Goal: Task Accomplishment & Management: Complete application form

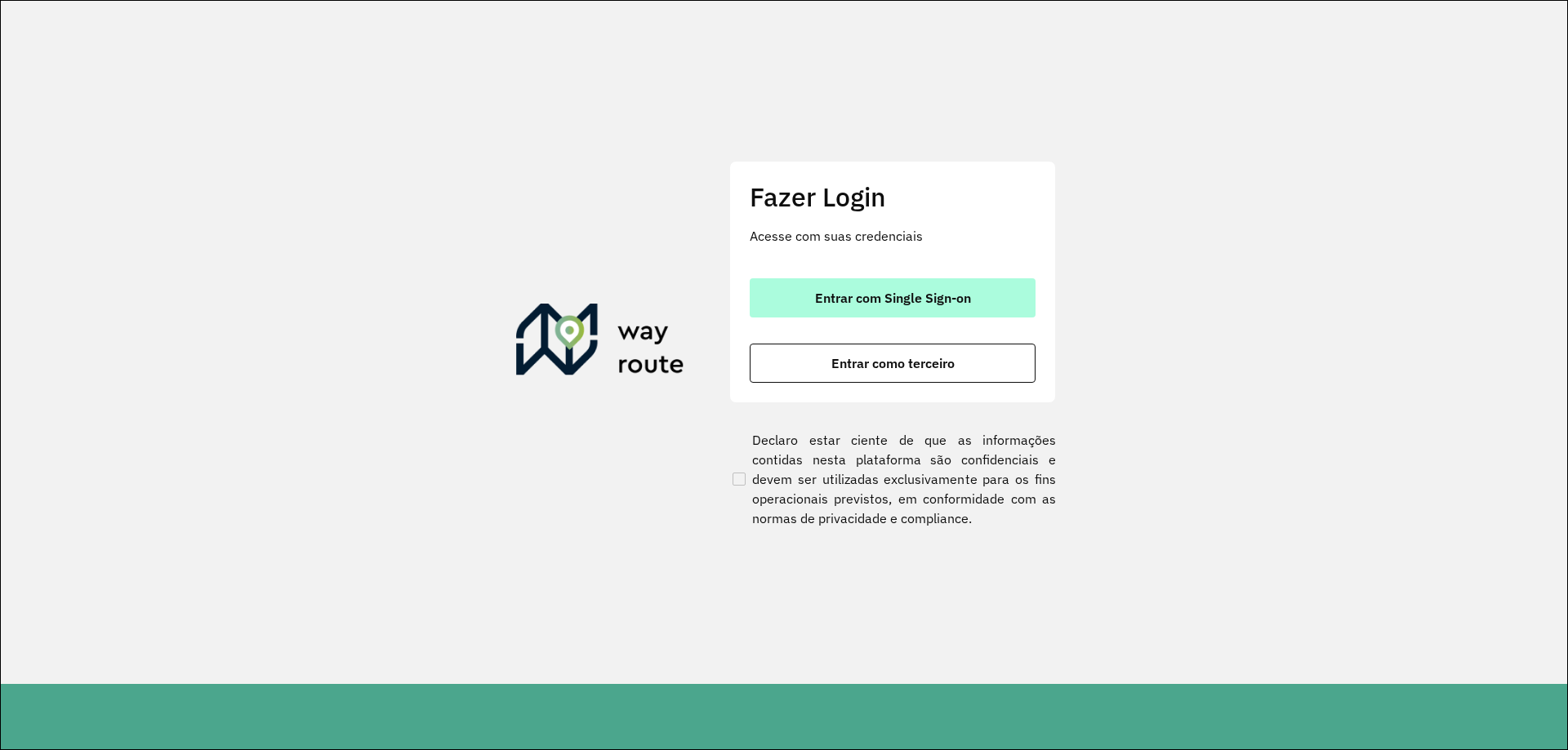
click at [963, 286] on button "Entrar com Single Sign-on" at bounding box center [893, 298] width 286 height 39
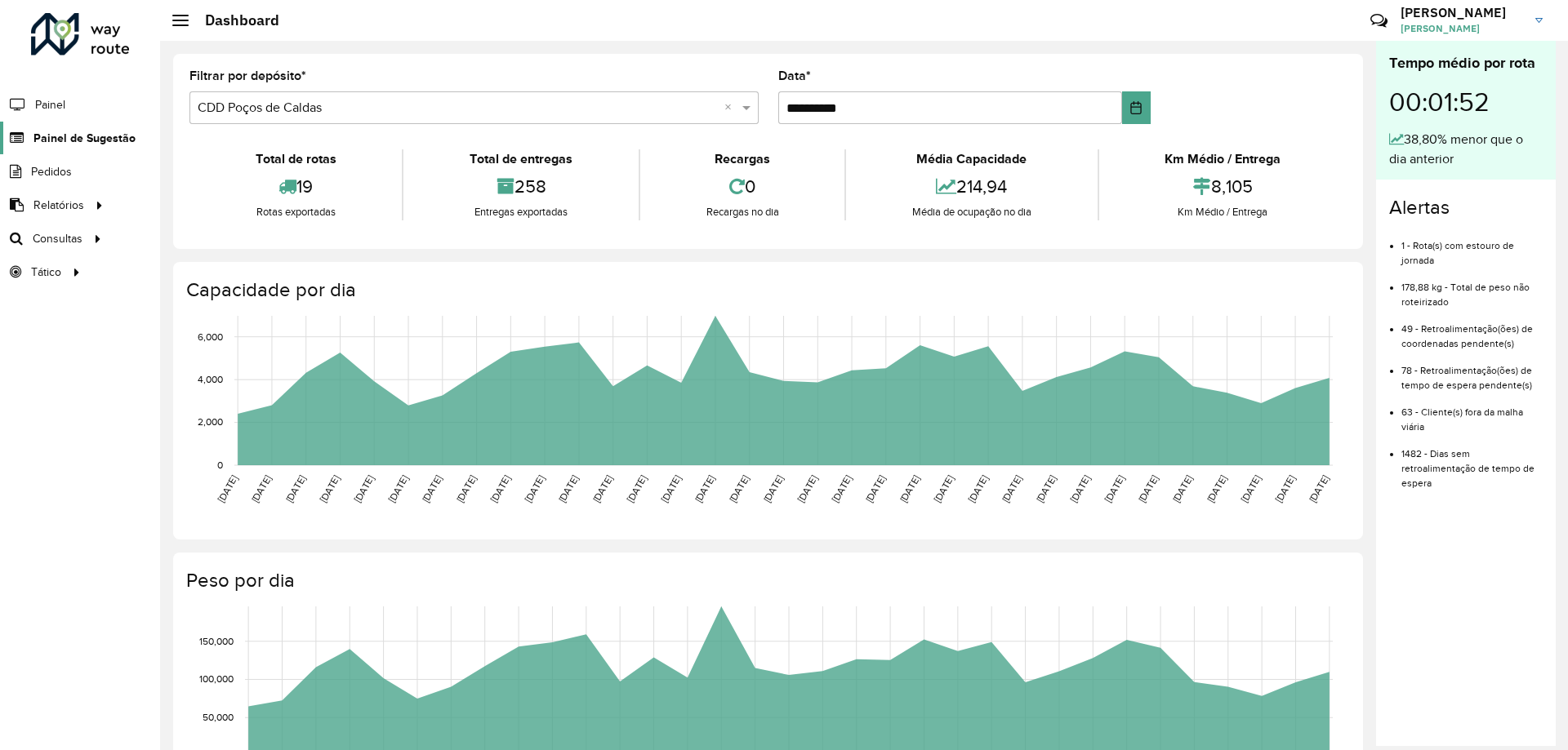
click at [97, 140] on span "Painel de Sugestão" at bounding box center [85, 137] width 102 height 17
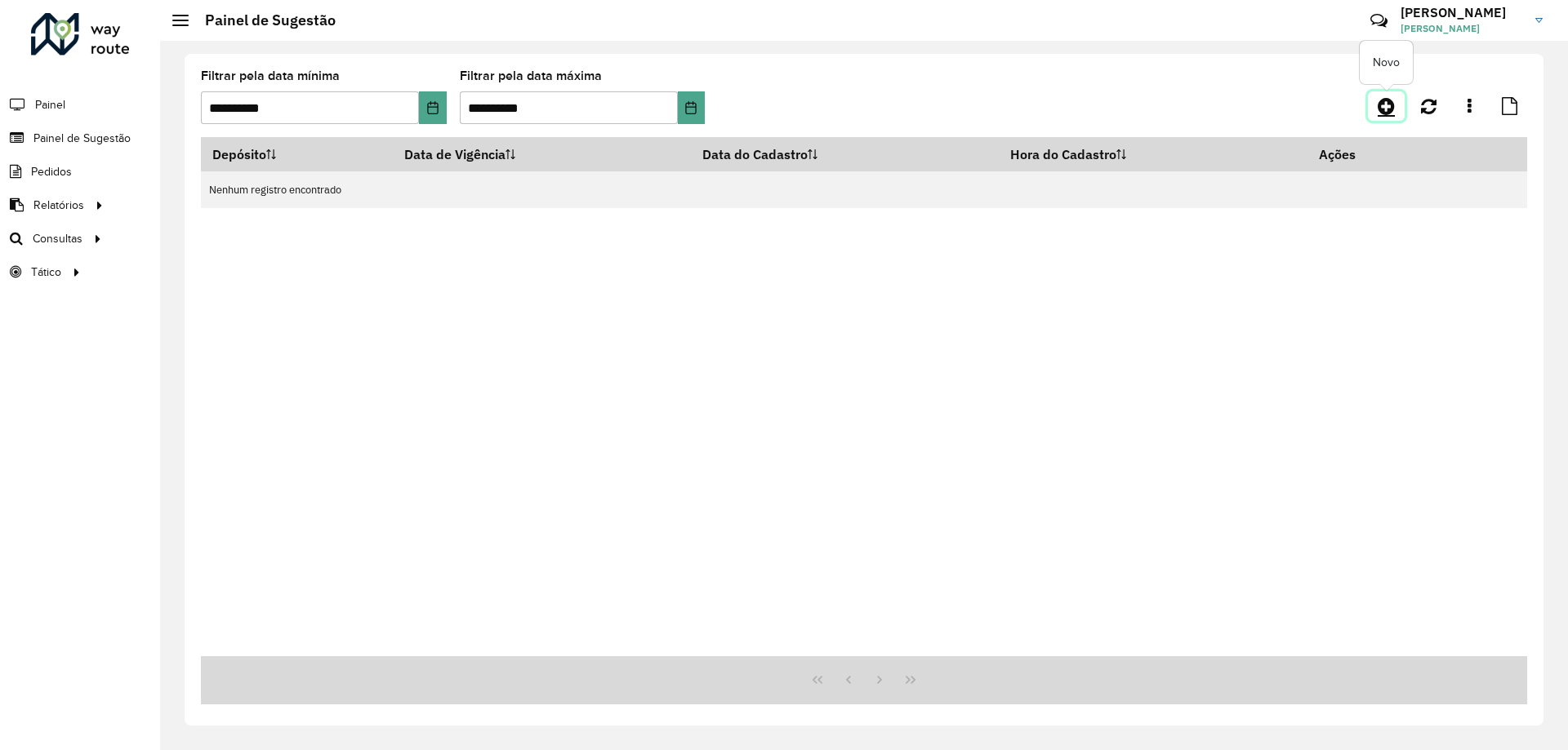
click at [1390, 102] on icon at bounding box center [1386, 107] width 17 height 20
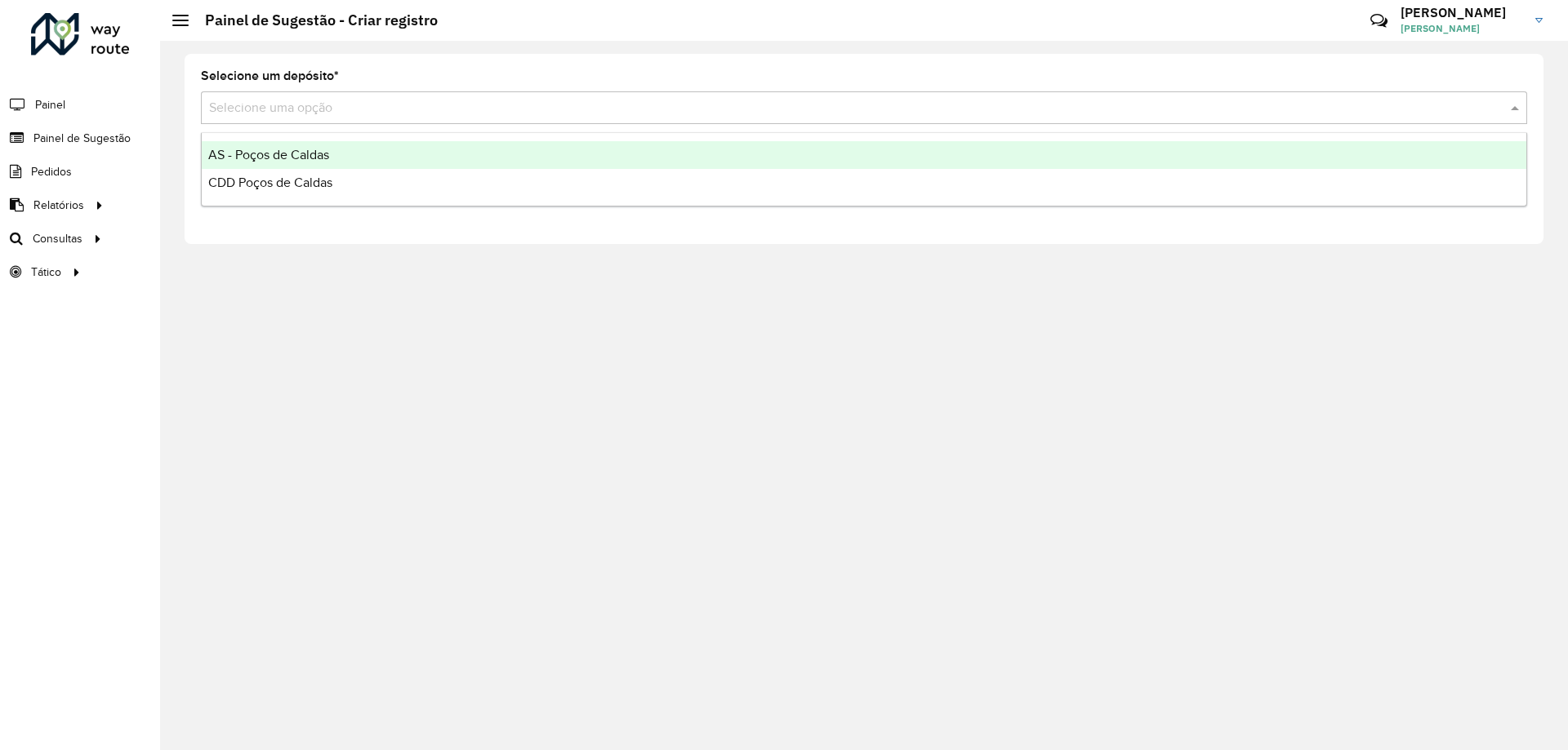
drag, startPoint x: 504, startPoint y: 103, endPoint x: 478, endPoint y: 103, distance: 26.0
click at [503, 103] on input "text" at bounding box center [848, 109] width 1277 height 20
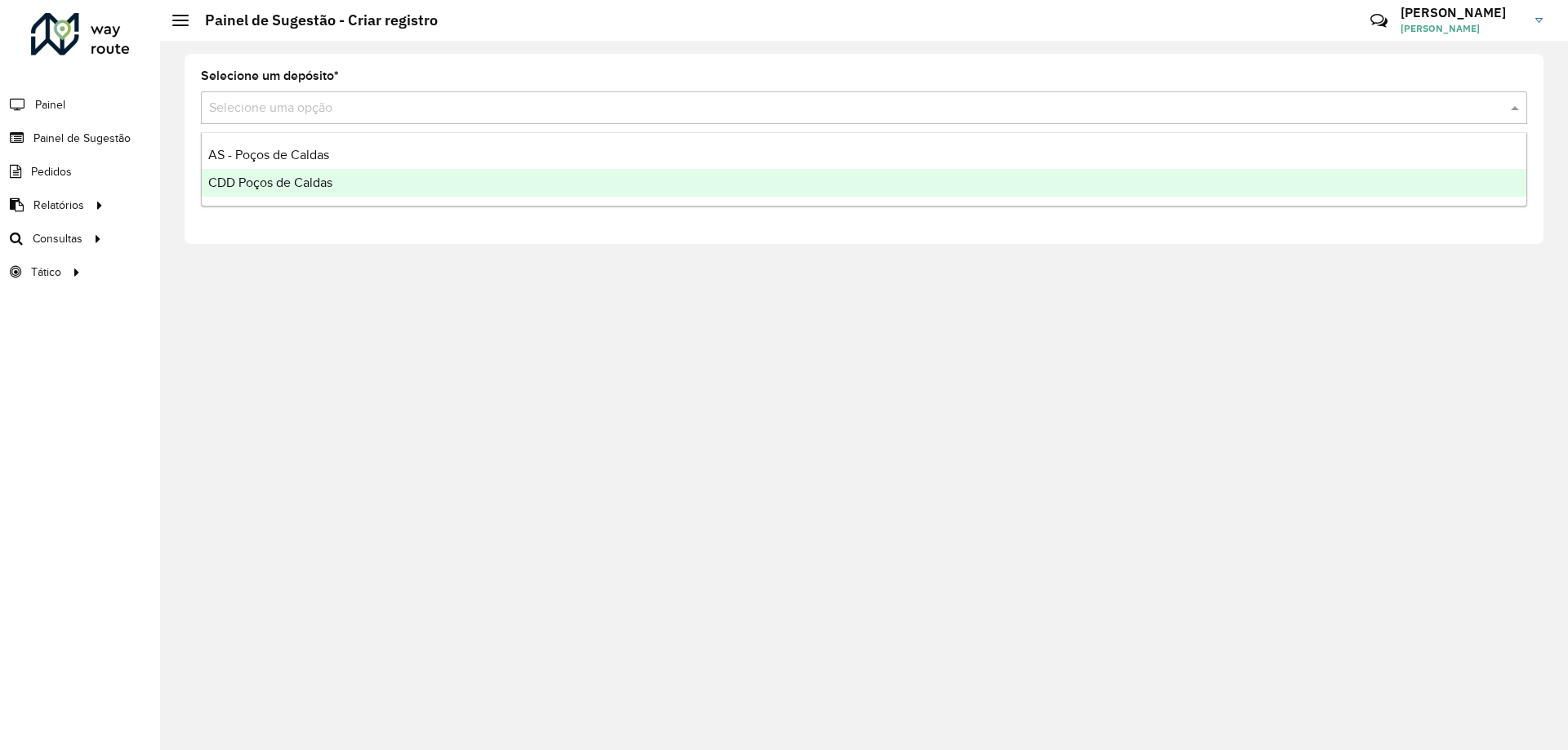
click at [324, 174] on div "CDD Poços de Caldas" at bounding box center [864, 183] width 1325 height 28
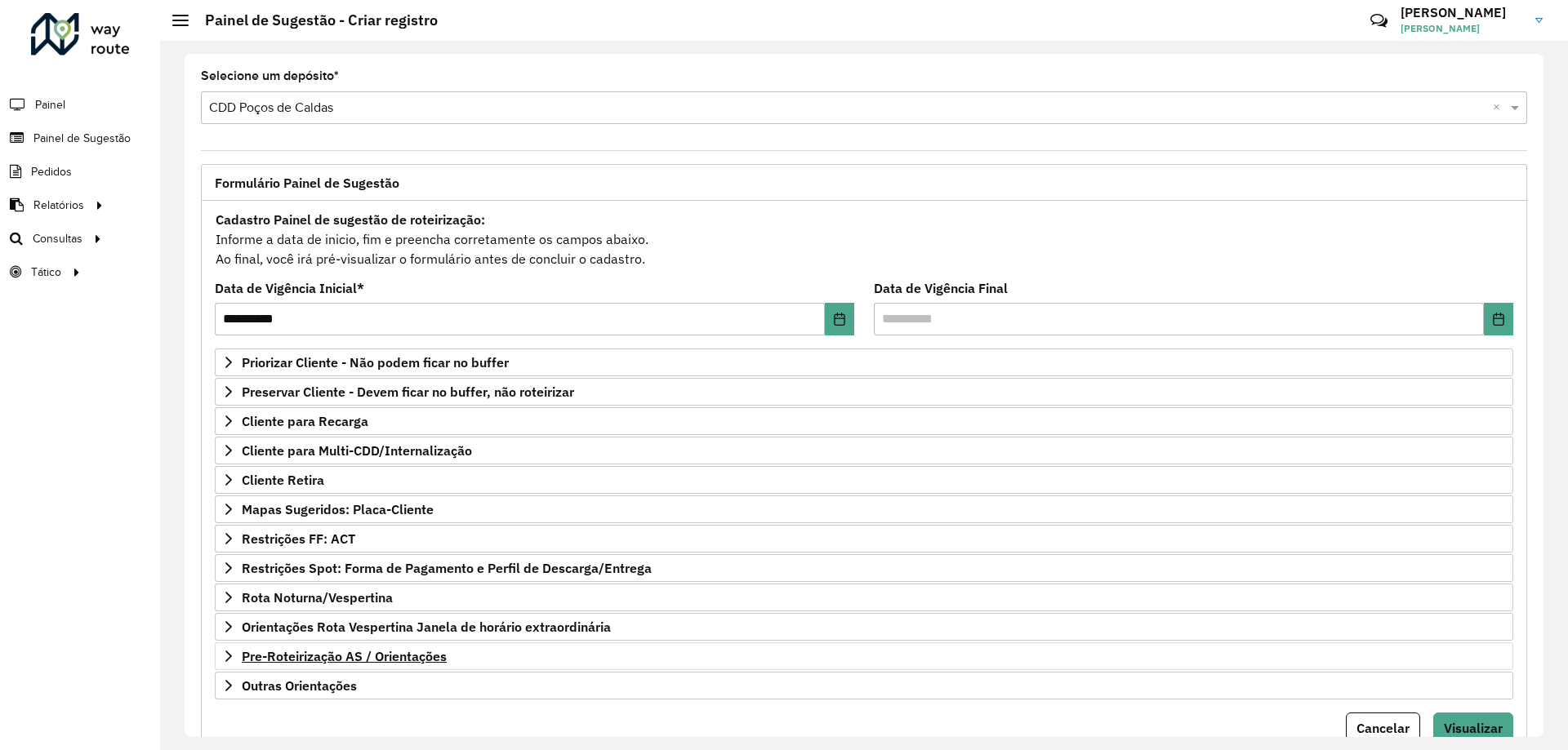
scroll to position [64, 0]
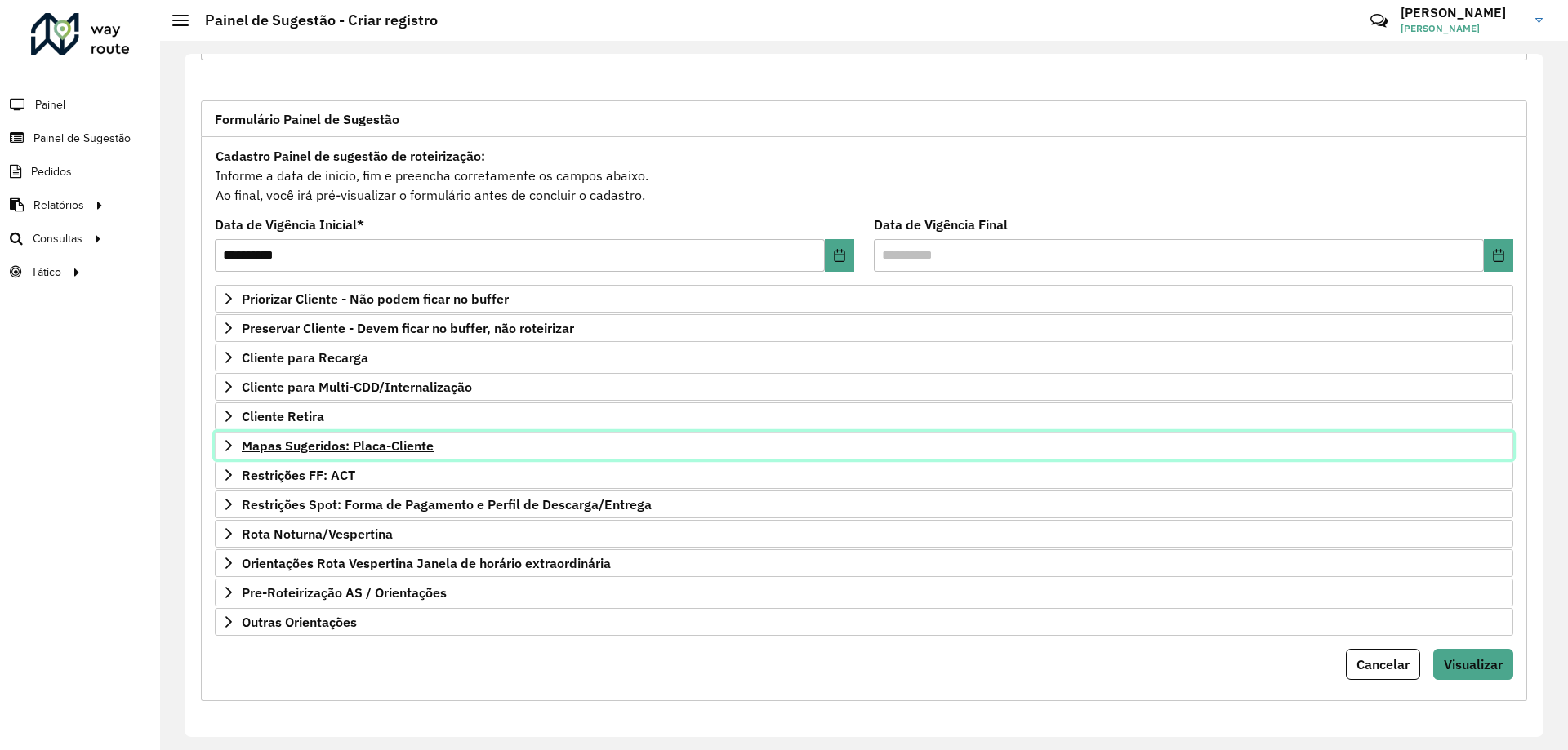
click at [393, 440] on span "Mapas Sugeridos: Placa-Cliente" at bounding box center [338, 445] width 192 height 13
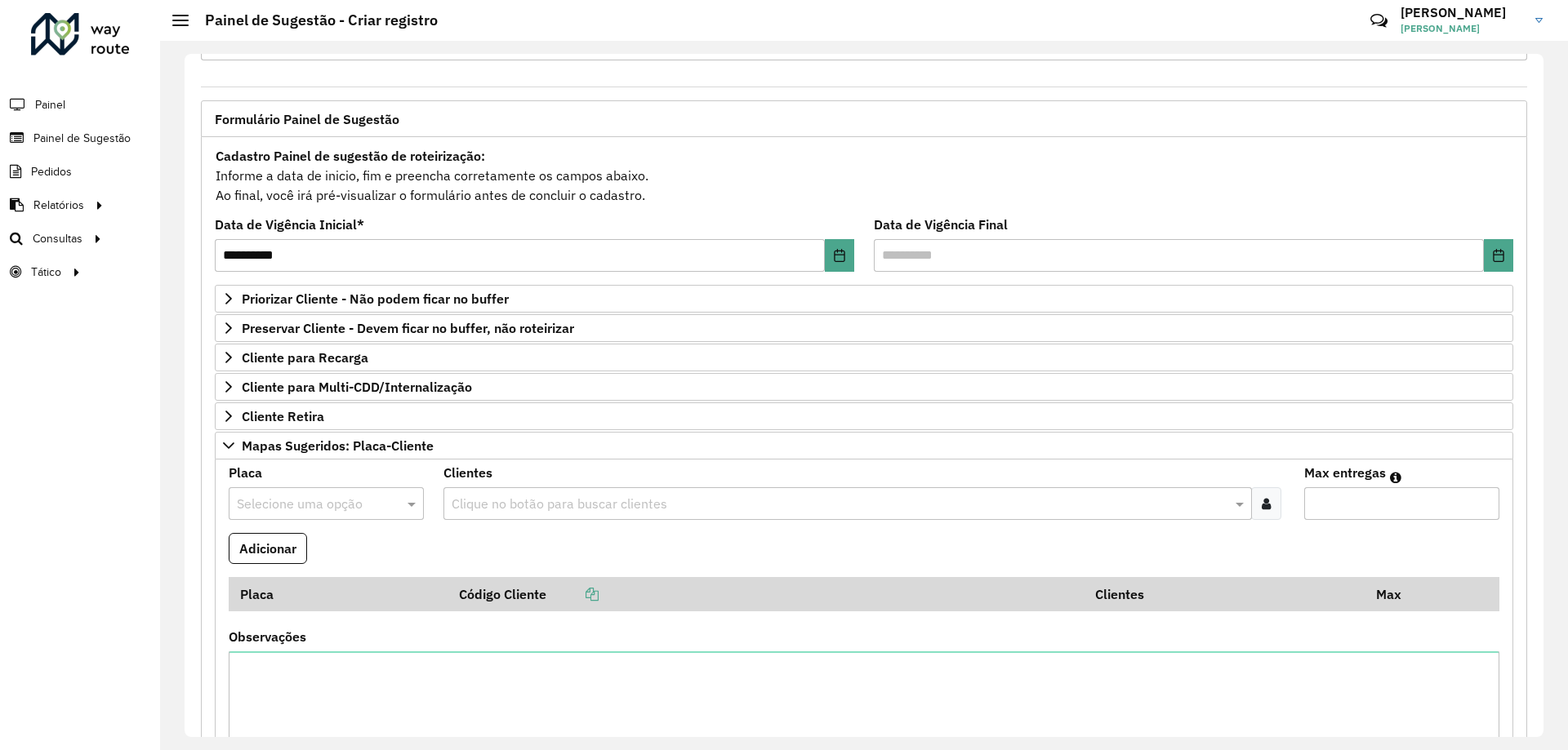
click at [290, 507] on input "text" at bounding box center [310, 505] width 146 height 20
type input "*******"
click at [279, 553] on span "RTE9B92" at bounding box center [262, 551] width 53 height 14
click at [520, 522] on formly-field "Clientes Clique no botão para buscar clientes" at bounding box center [863, 500] width 860 height 66
click at [1262, 501] on icon at bounding box center [1266, 503] width 9 height 13
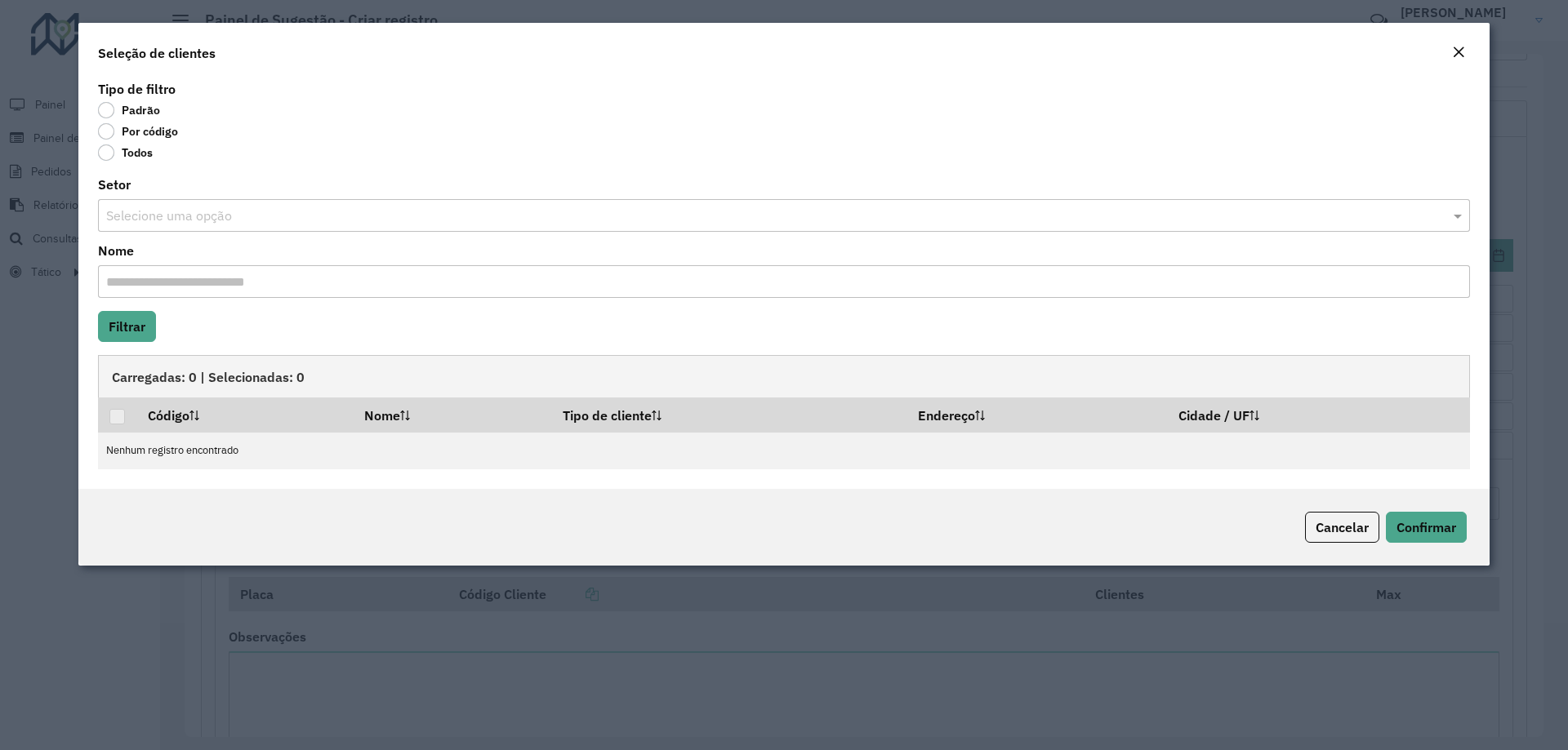
click at [160, 131] on label "Por código" at bounding box center [137, 131] width 80 height 16
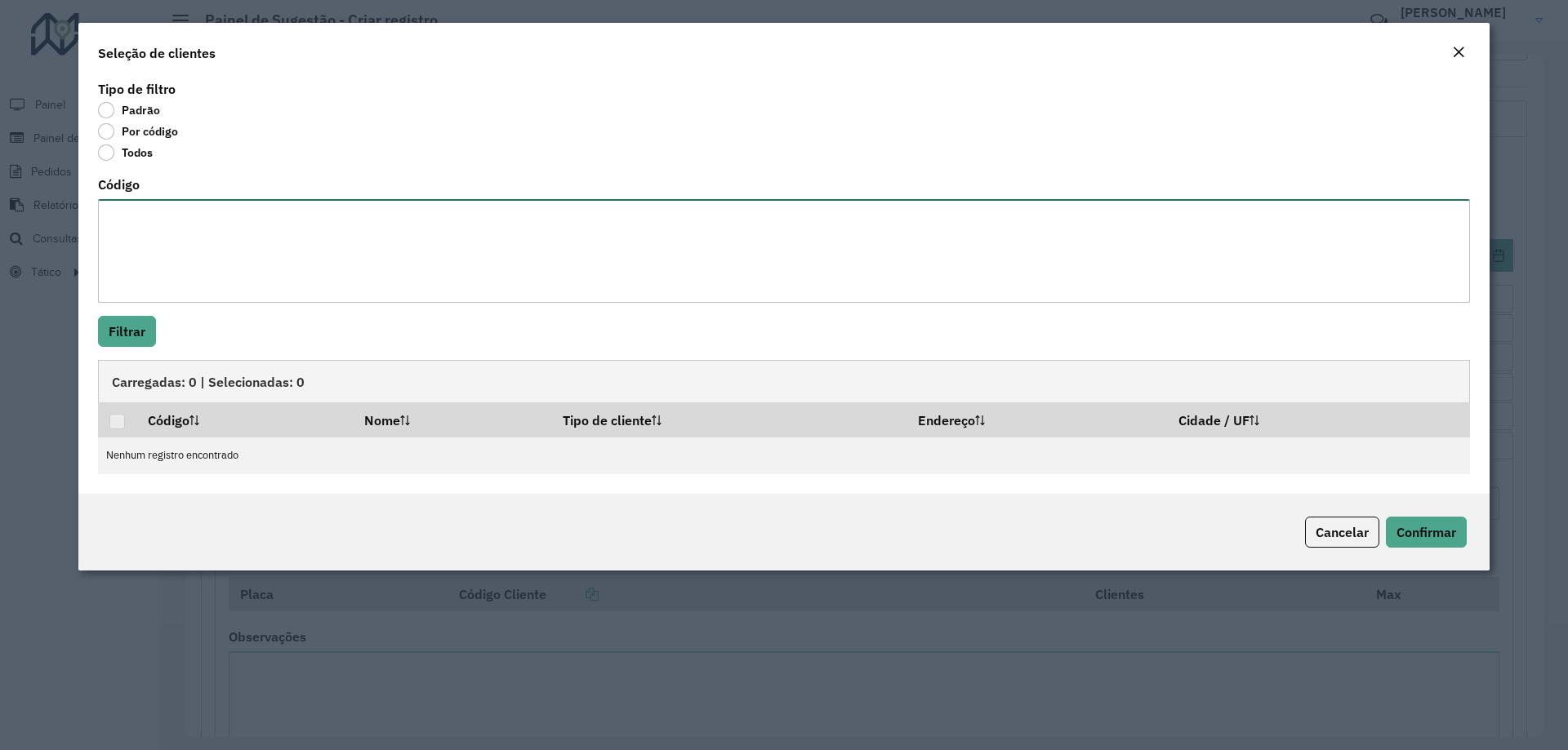
click at [247, 252] on textarea "Código" at bounding box center [783, 251] width 1372 height 104
paste textarea "******** ******** ******** ********"
type textarea "******** ******** ******** ********"
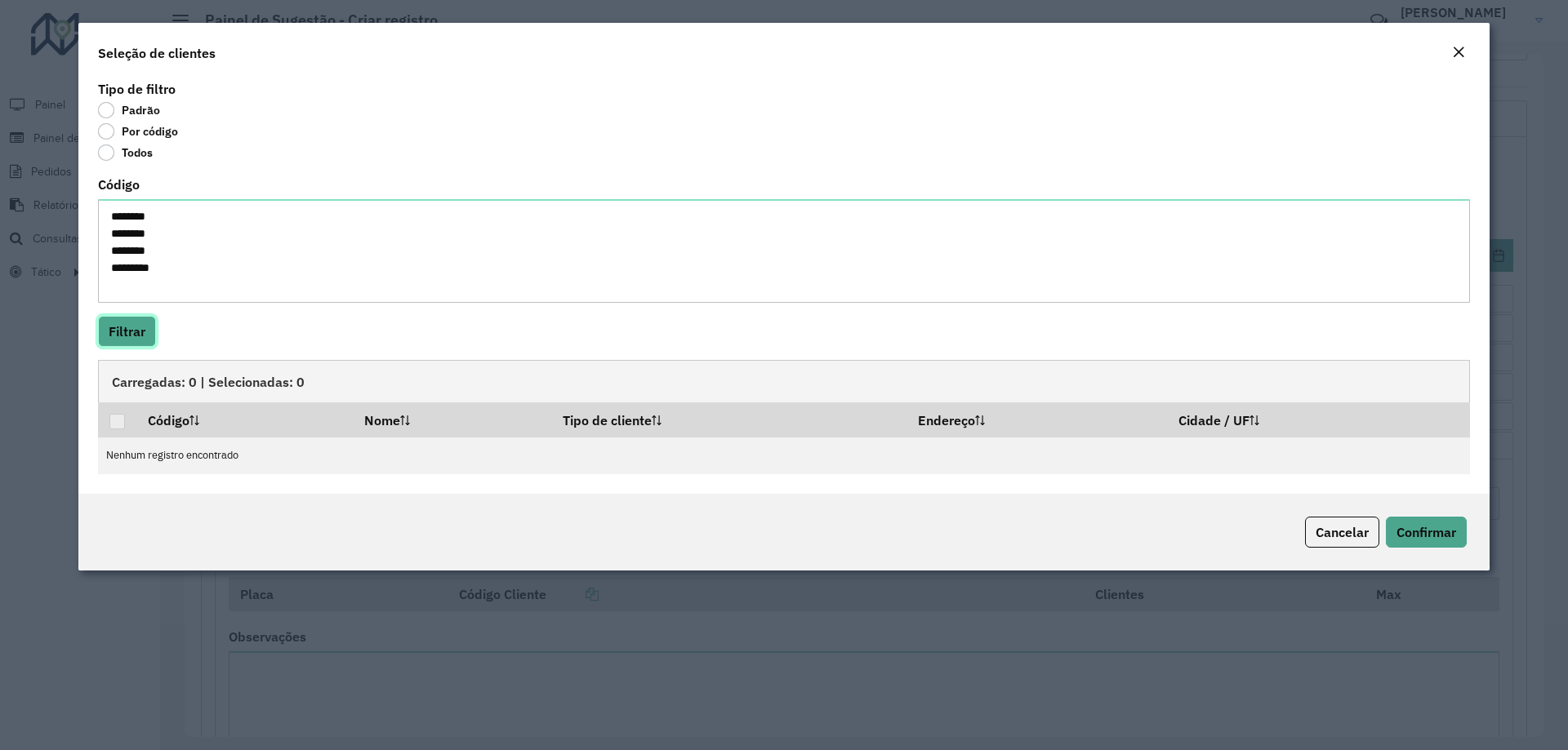
click at [122, 329] on button "Filtrar" at bounding box center [127, 331] width 58 height 31
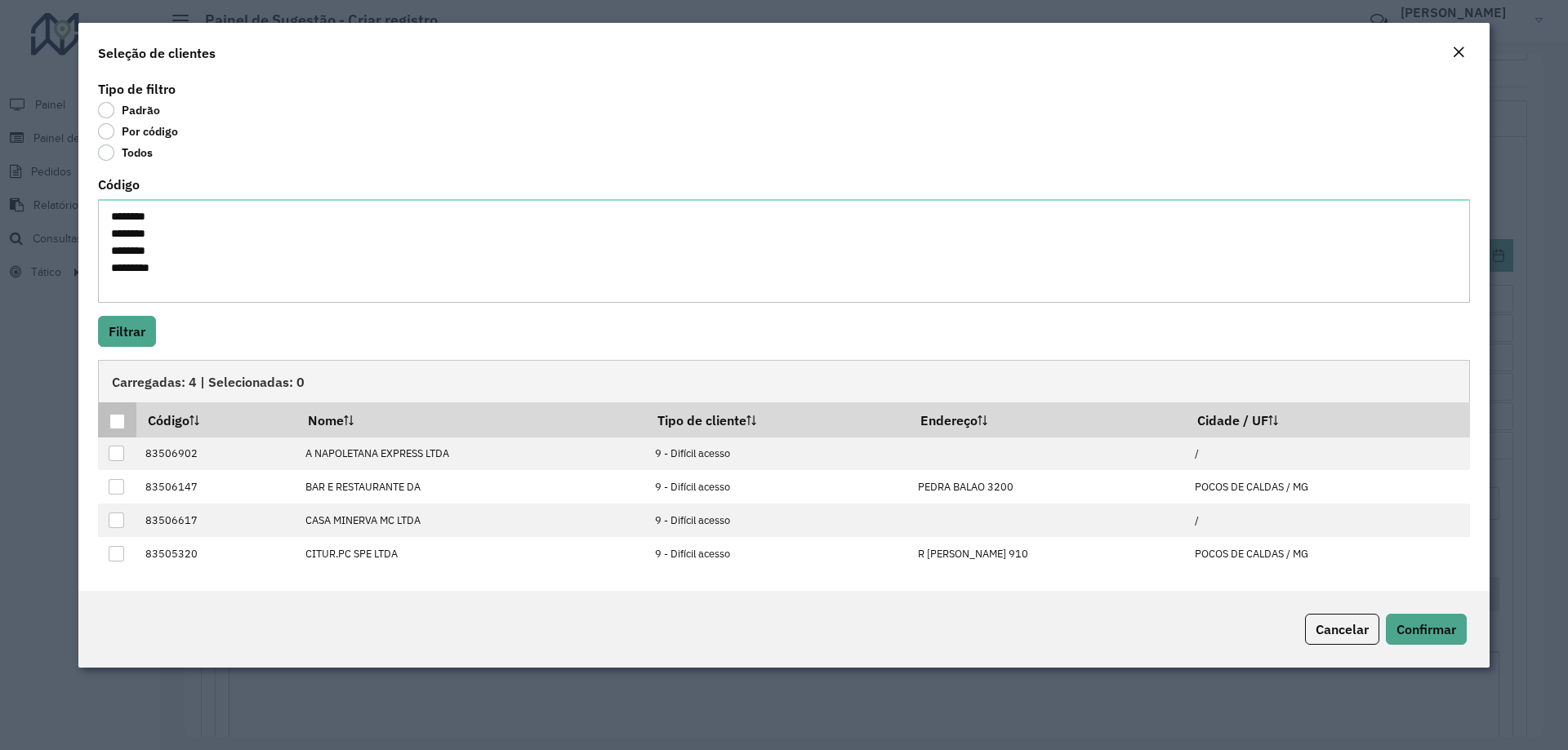
click at [116, 420] on div at bounding box center [118, 422] width 16 height 16
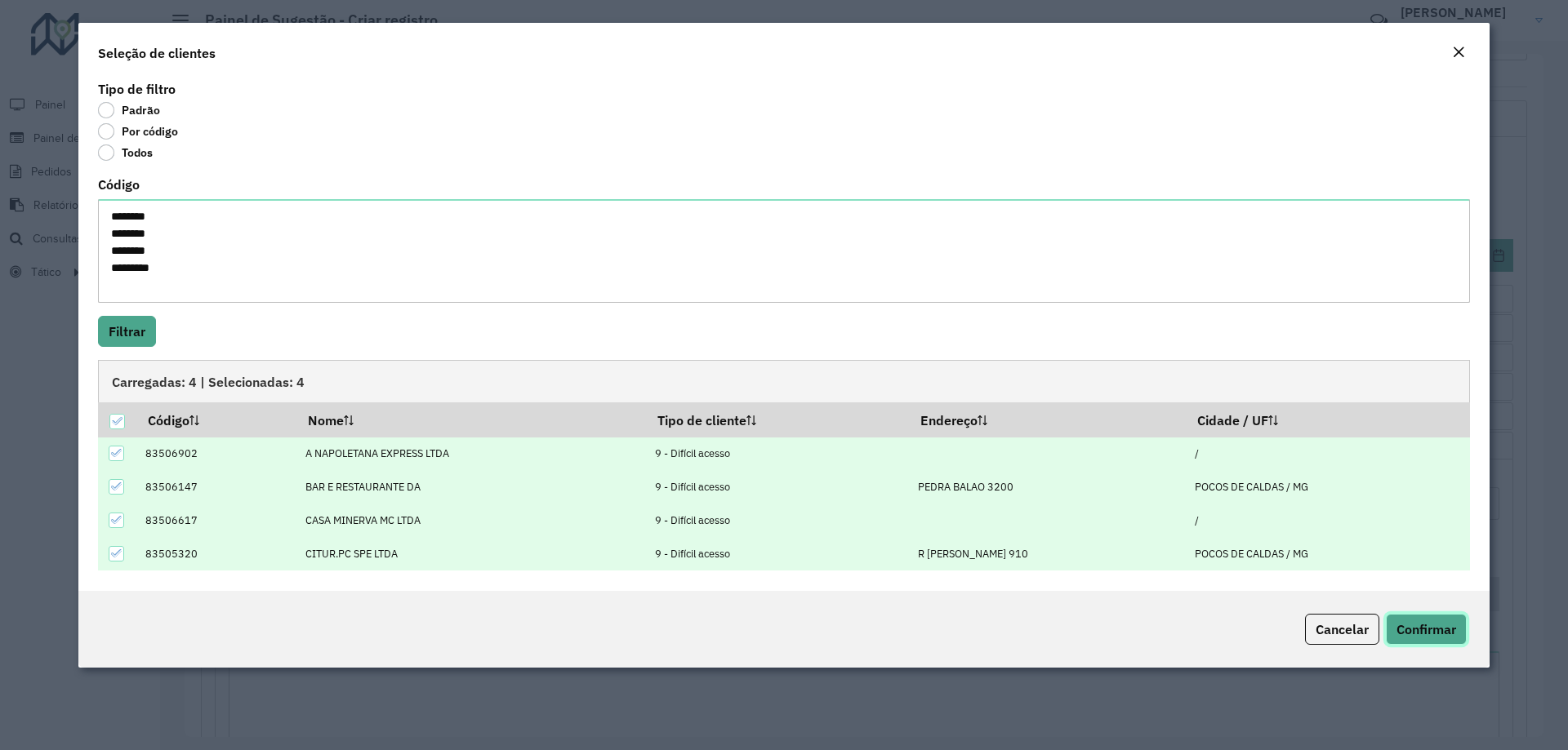
click at [1445, 634] on span "Confirmar" at bounding box center [1427, 629] width 60 height 16
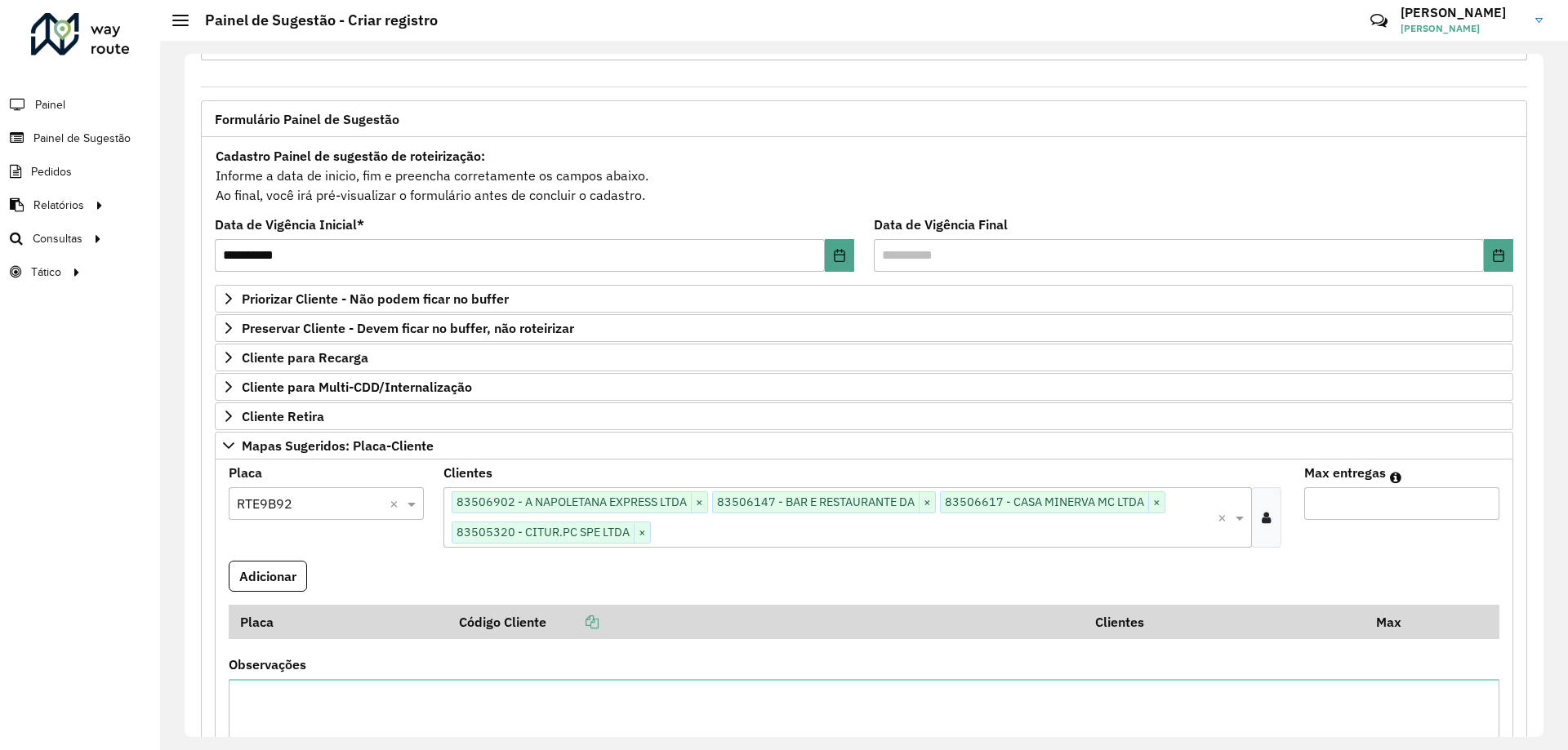
click at [1392, 506] on input "Max entregas" at bounding box center [1402, 503] width 195 height 33
type input "*"
type input "**"
click at [277, 574] on button "Adicionar" at bounding box center [268, 576] width 79 height 31
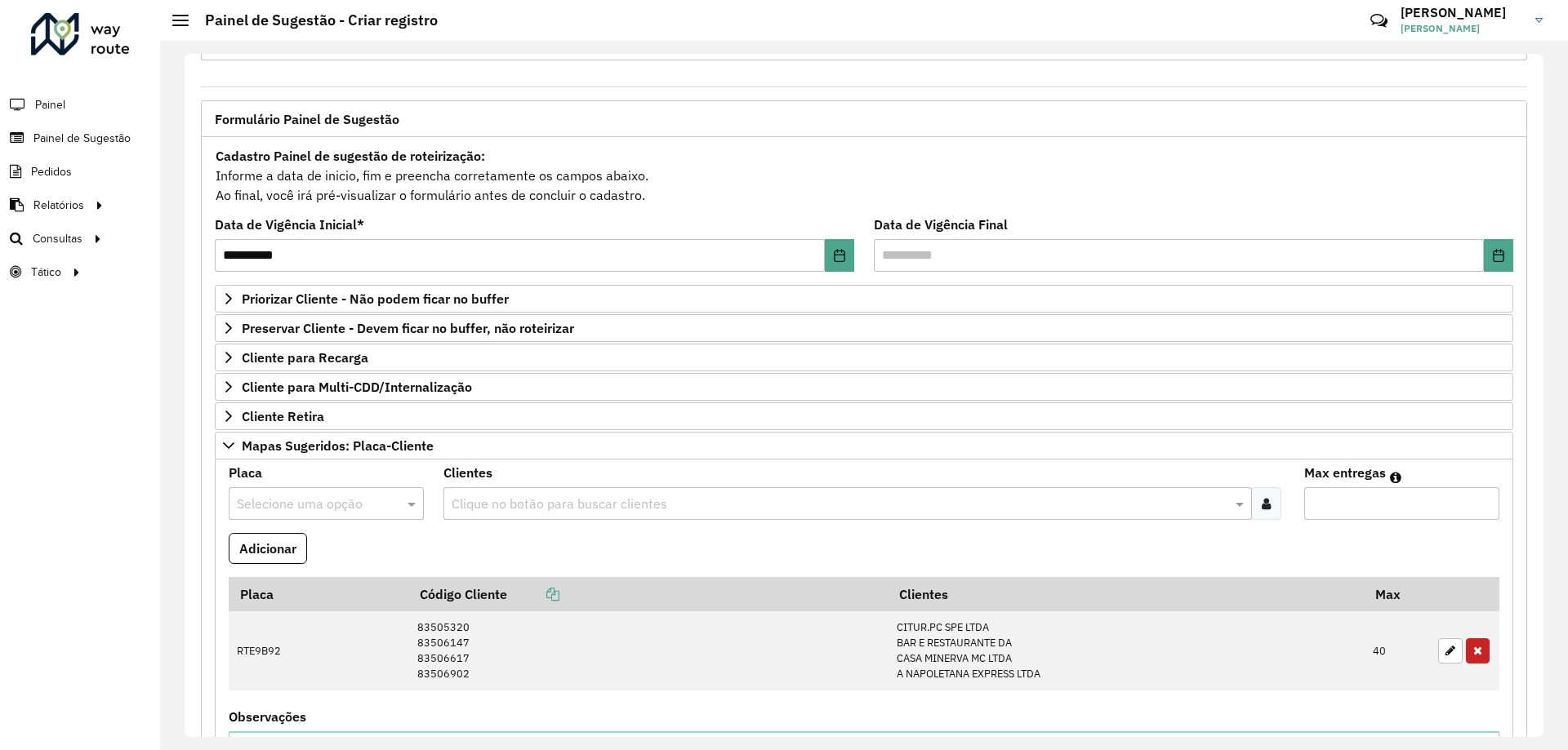
scroll to position [309, 0]
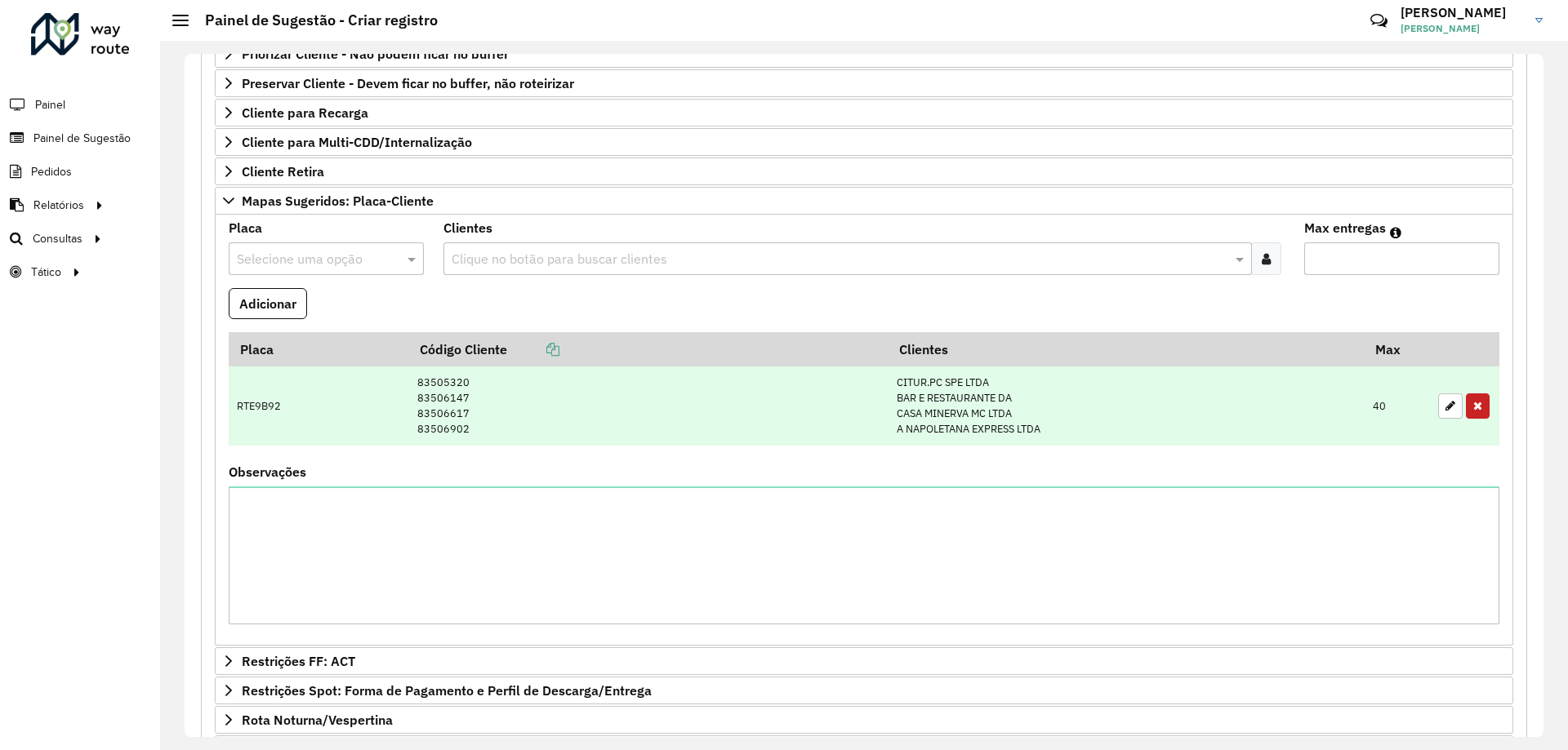
click at [261, 412] on td "RTE9B92" at bounding box center [319, 406] width 179 height 80
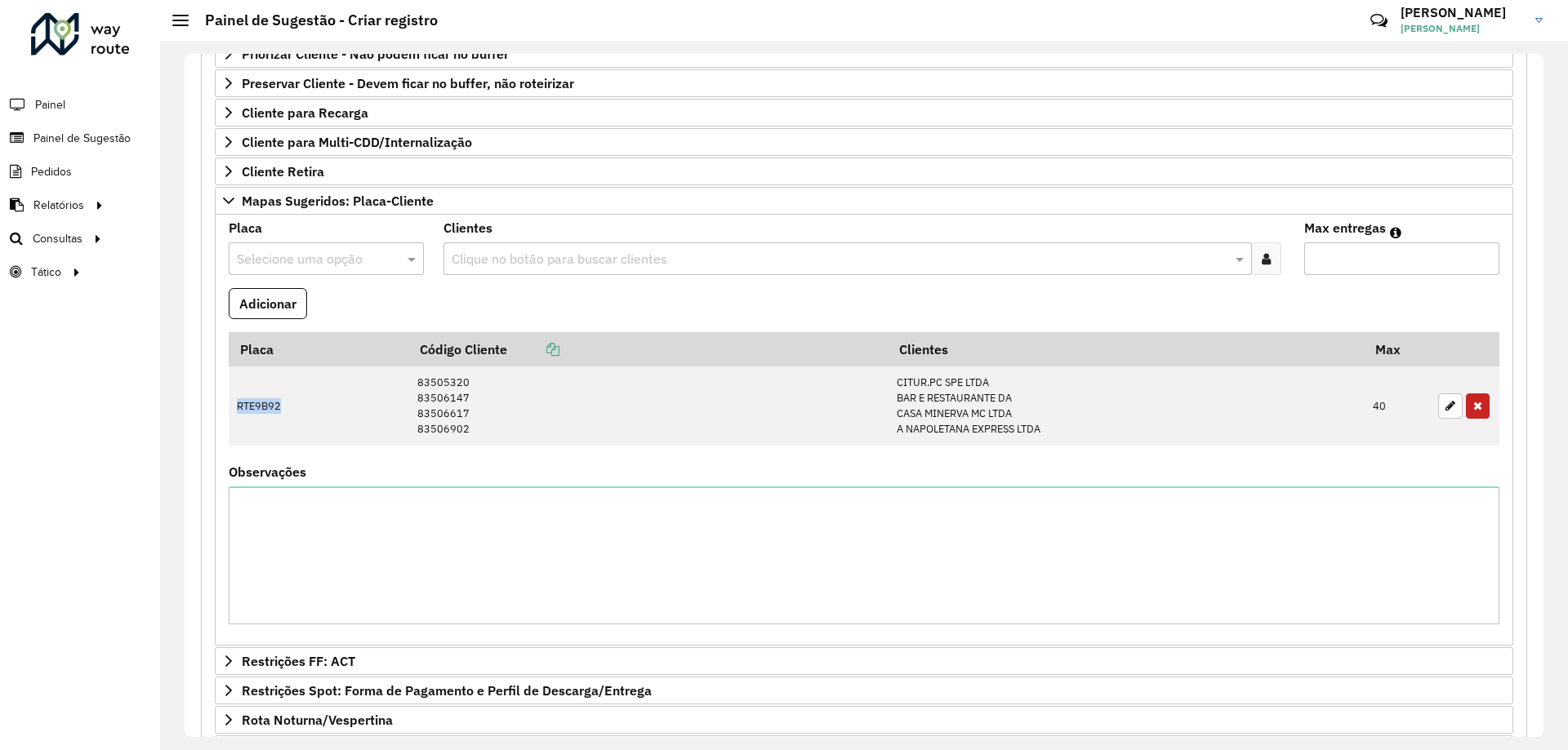
copy td "RTE9B92"
click at [374, 537] on textarea "Observações" at bounding box center [865, 556] width 1271 height 138
paste textarea "*******"
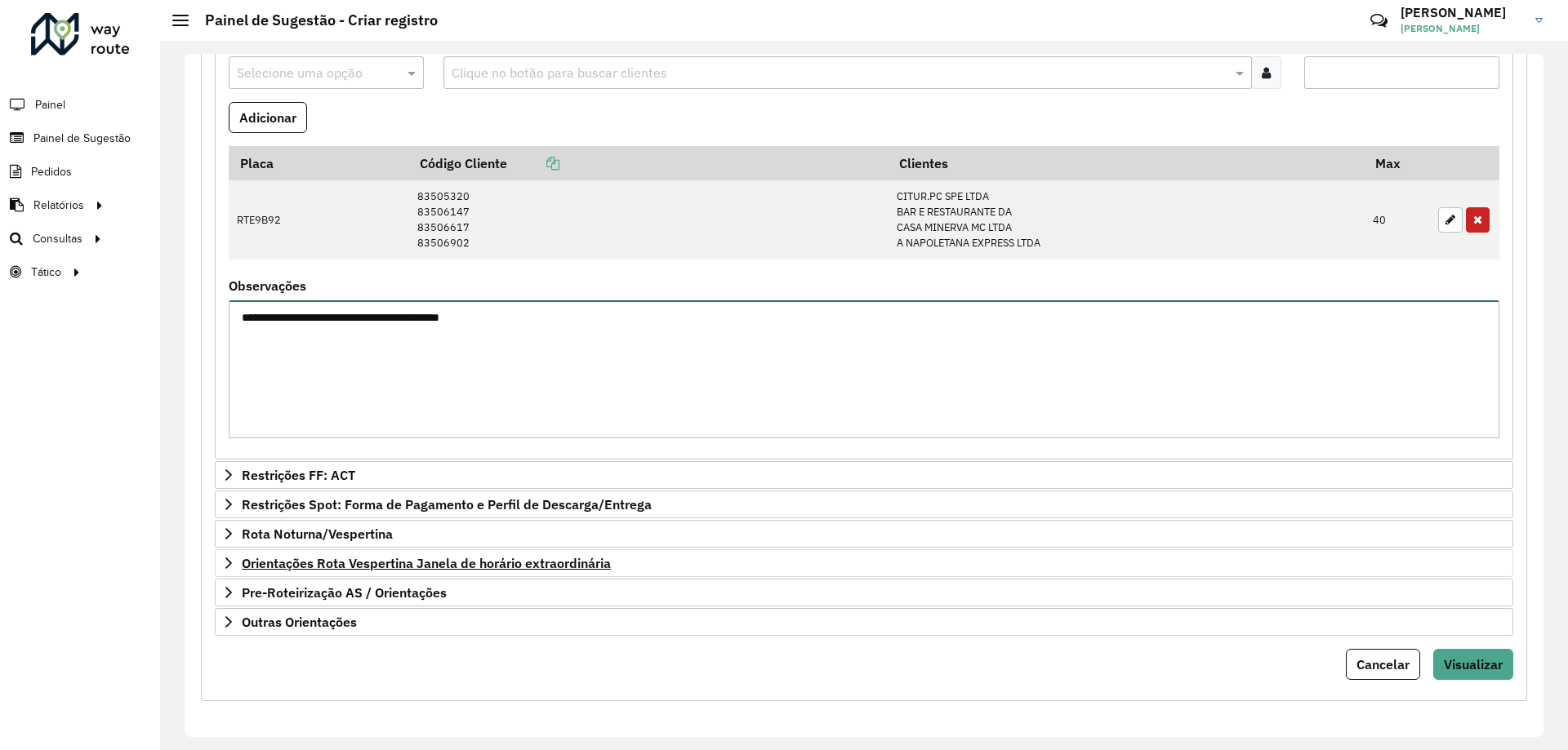
type textarea "**********"
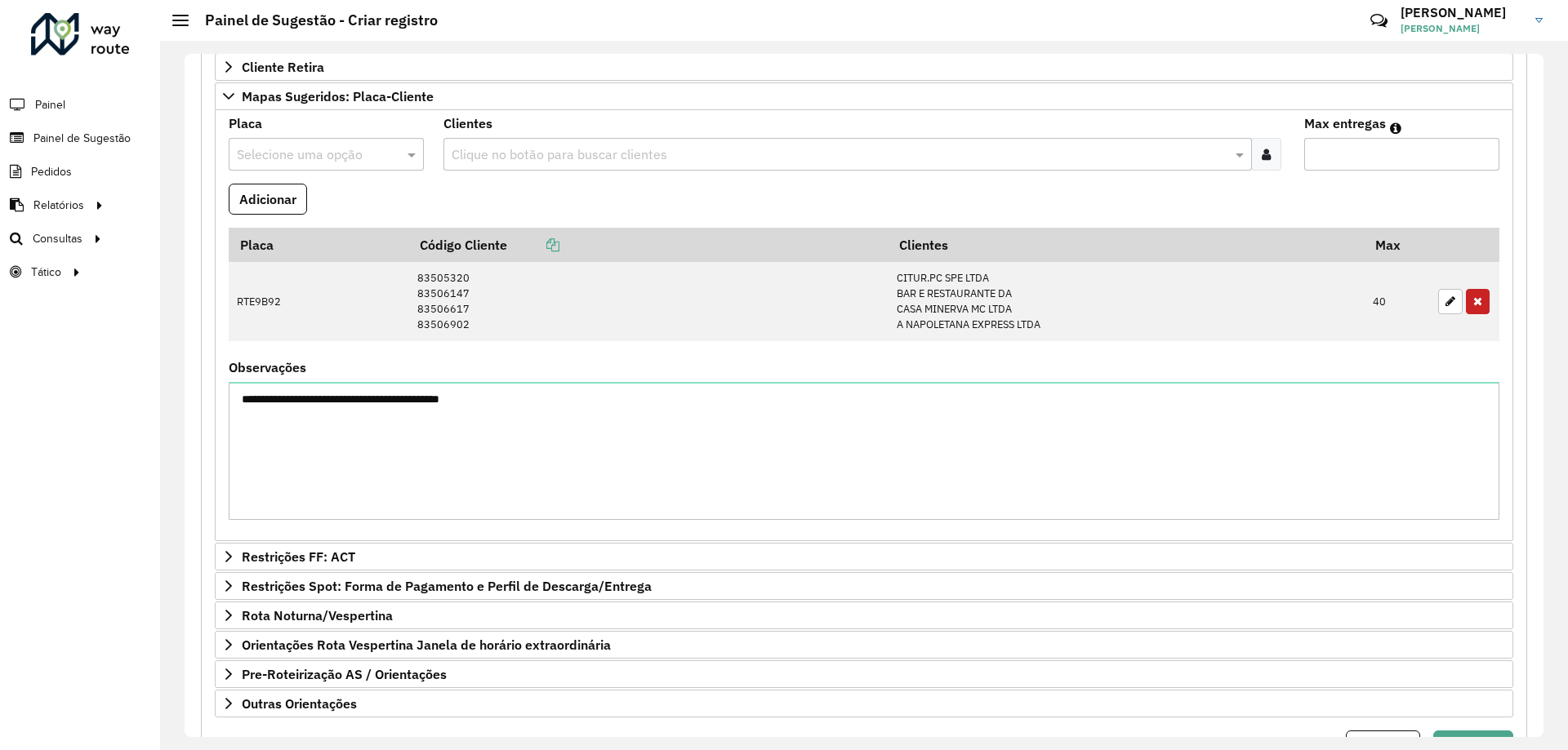
click at [341, 140] on div "Selecione uma opção" at bounding box center [327, 154] width 195 height 33
type input "***"
click at [318, 251] on div "HIB5G54" at bounding box center [325, 257] width 192 height 28
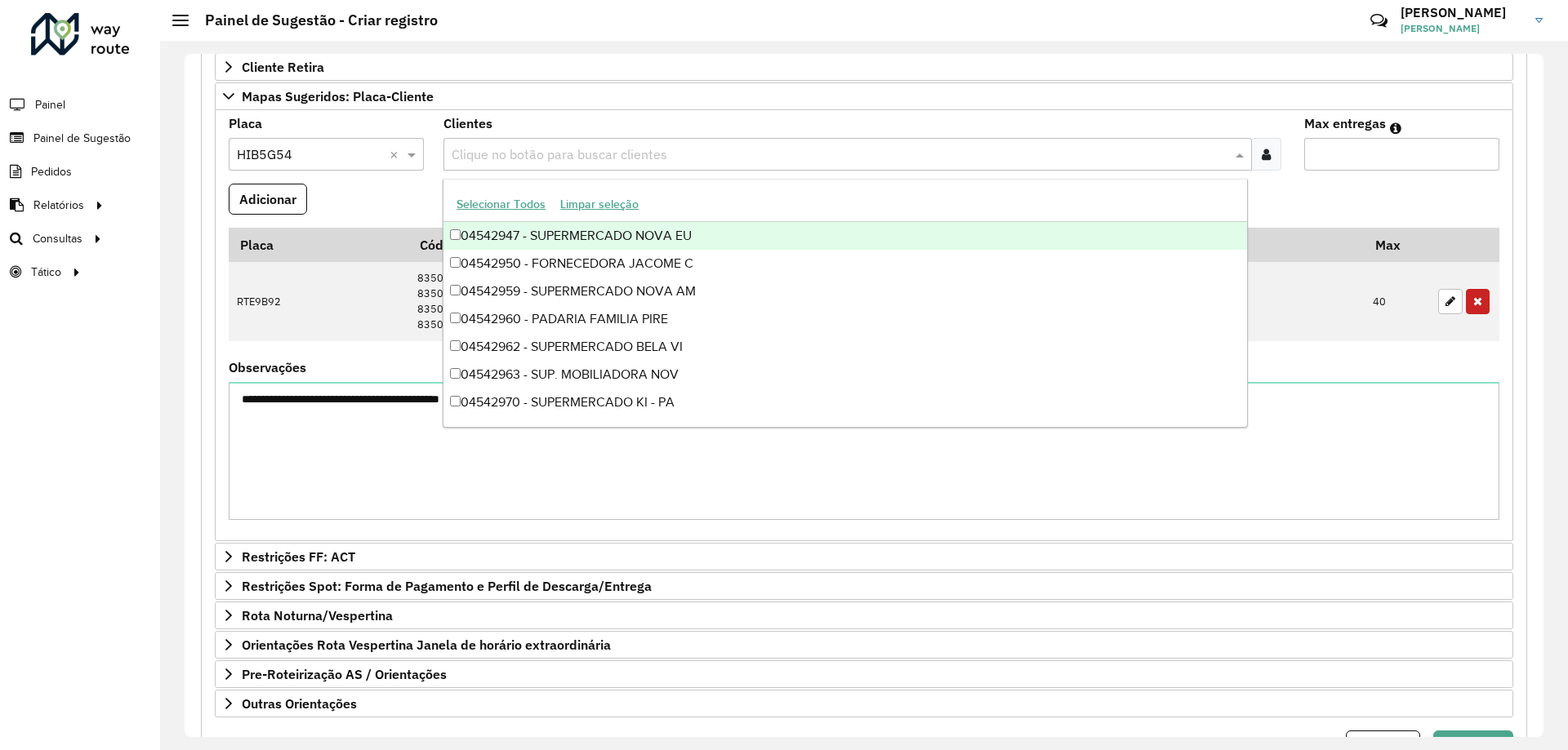
drag, startPoint x: 509, startPoint y: 148, endPoint x: 1194, endPoint y: 133, distance: 685.2
click at [512, 148] on input "text" at bounding box center [839, 155] width 783 height 20
click at [1269, 142] on div at bounding box center [1266, 154] width 30 height 33
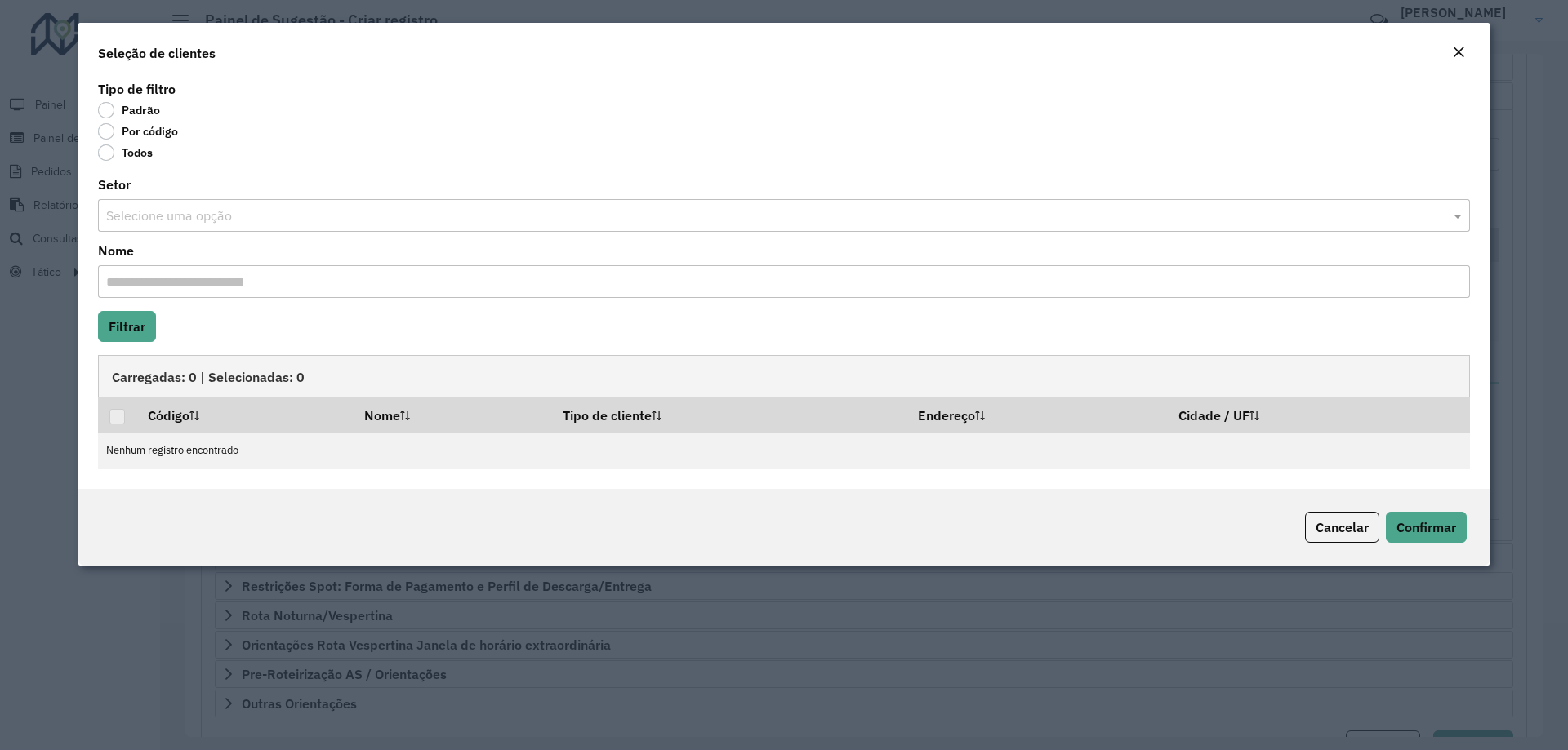
click at [165, 134] on label "Por código" at bounding box center [137, 131] width 80 height 16
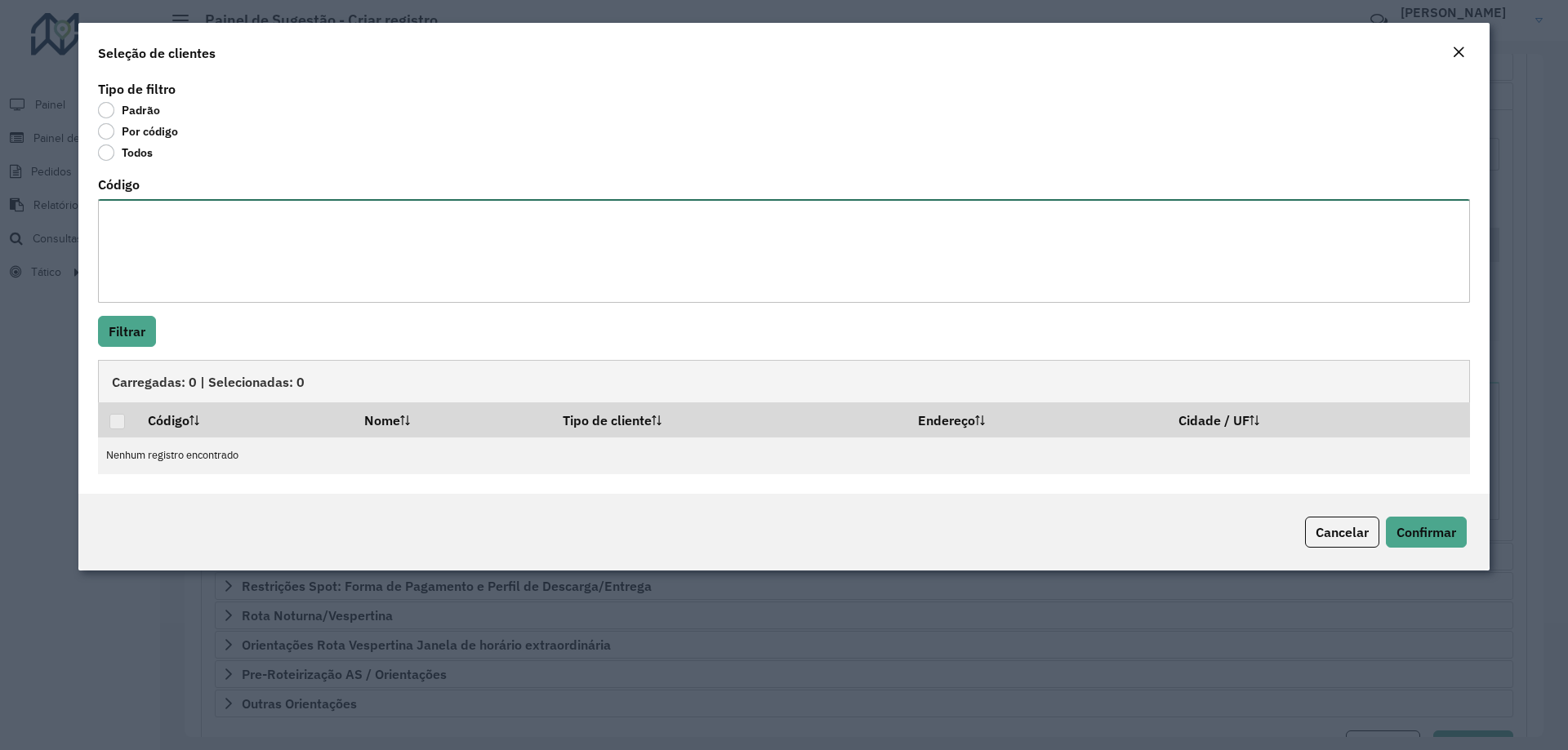
click at [217, 219] on textarea "Código" at bounding box center [783, 251] width 1372 height 104
paste textarea "******** ******** ******** ******** ******** ******** ******** ********"
type textarea "******** ******** ******** ******** ******** ******** ******** ********"
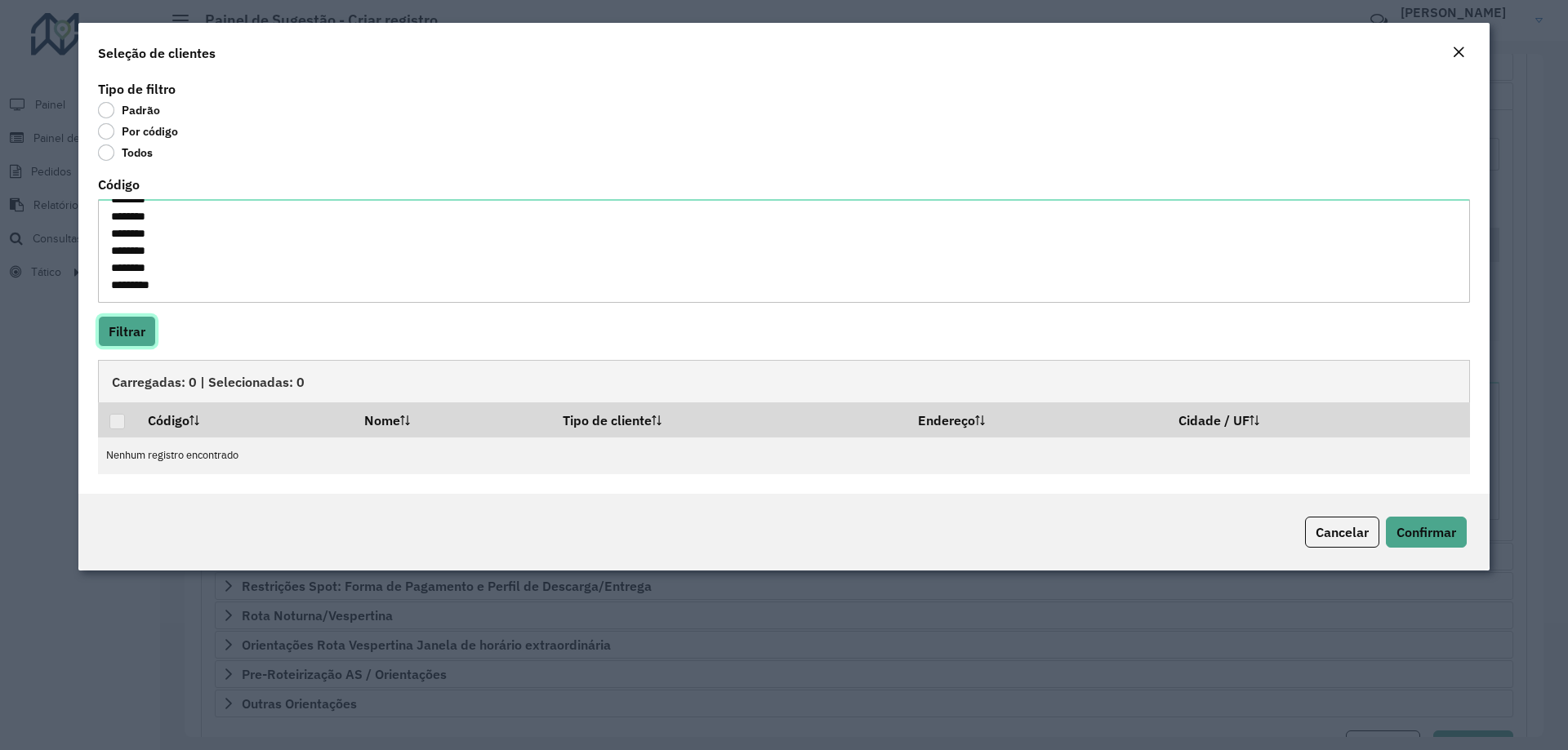
click at [142, 325] on button "Filtrar" at bounding box center [127, 331] width 58 height 31
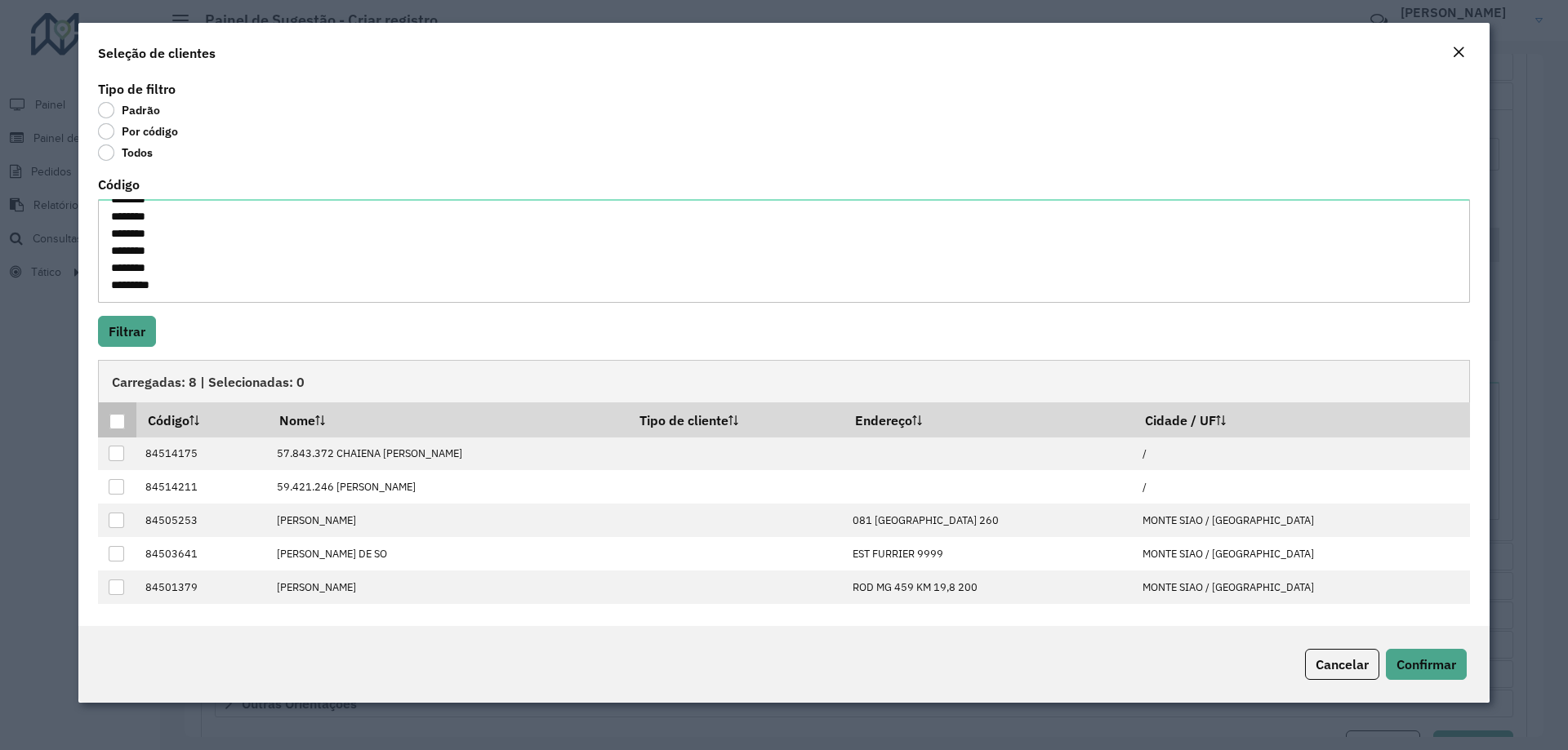
click at [117, 423] on div at bounding box center [118, 422] width 16 height 16
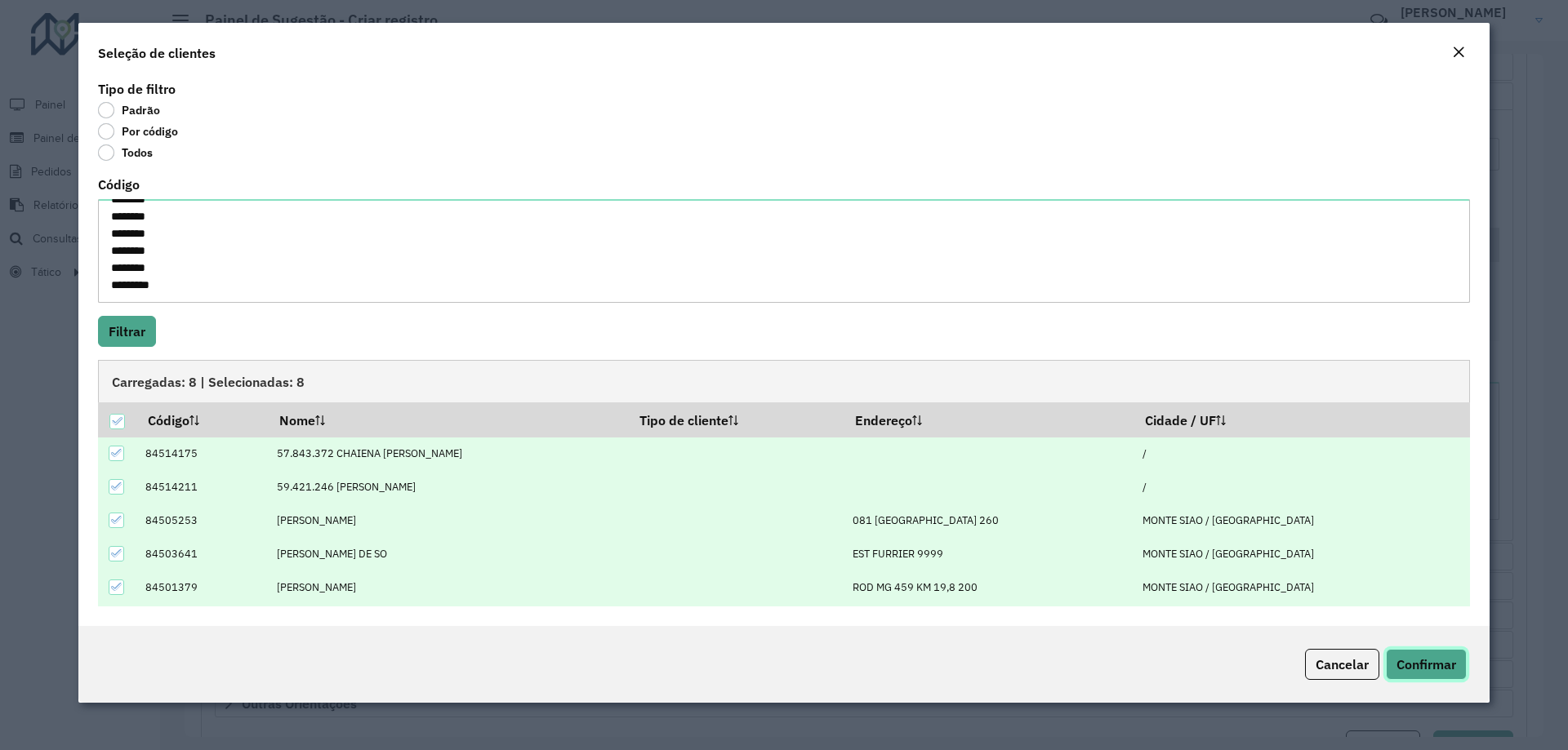
click at [1427, 650] on button "Confirmar" at bounding box center [1426, 664] width 81 height 31
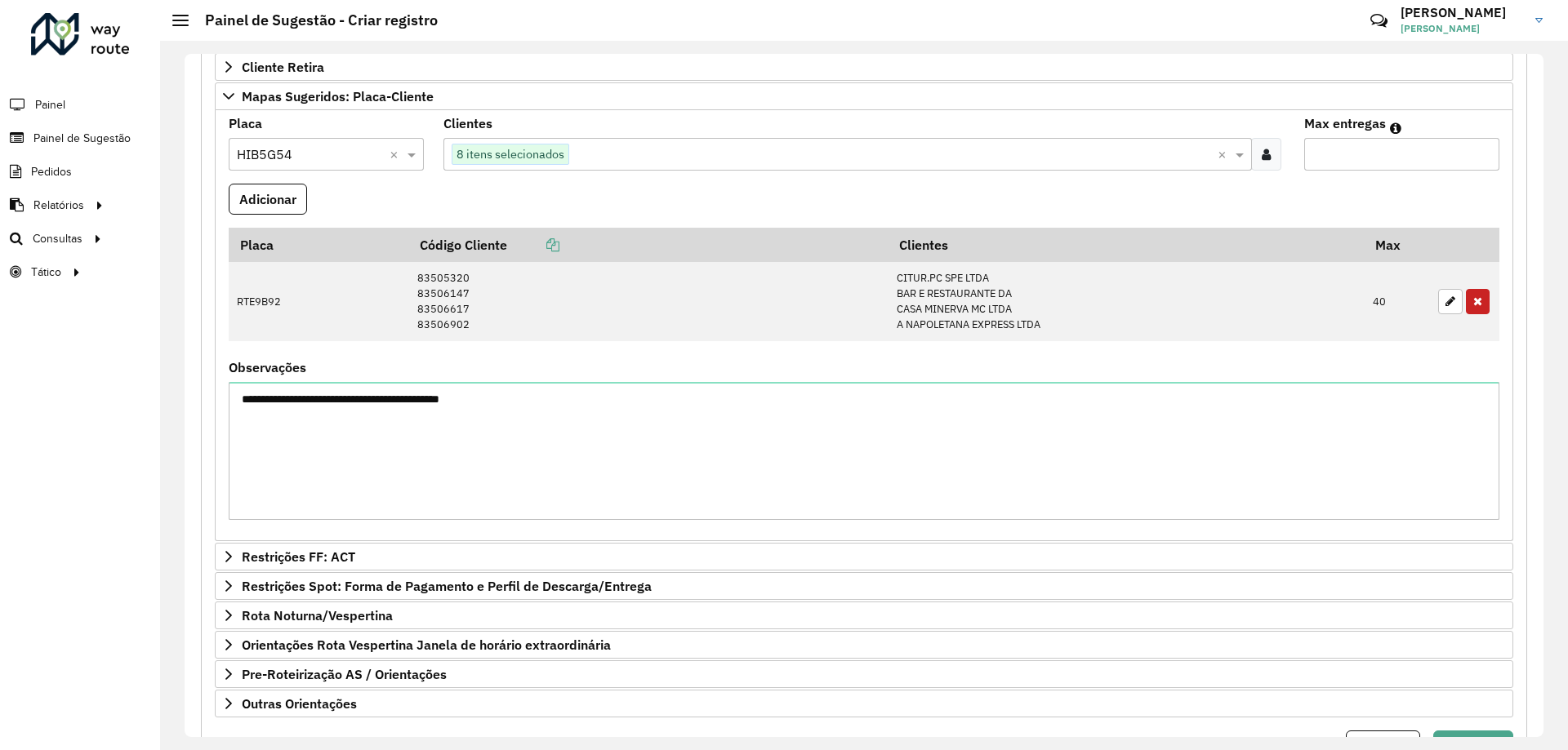
click at [1349, 153] on input "Max entregas" at bounding box center [1402, 154] width 195 height 33
type input "*"
click at [279, 193] on button "Adicionar" at bounding box center [268, 198] width 79 height 31
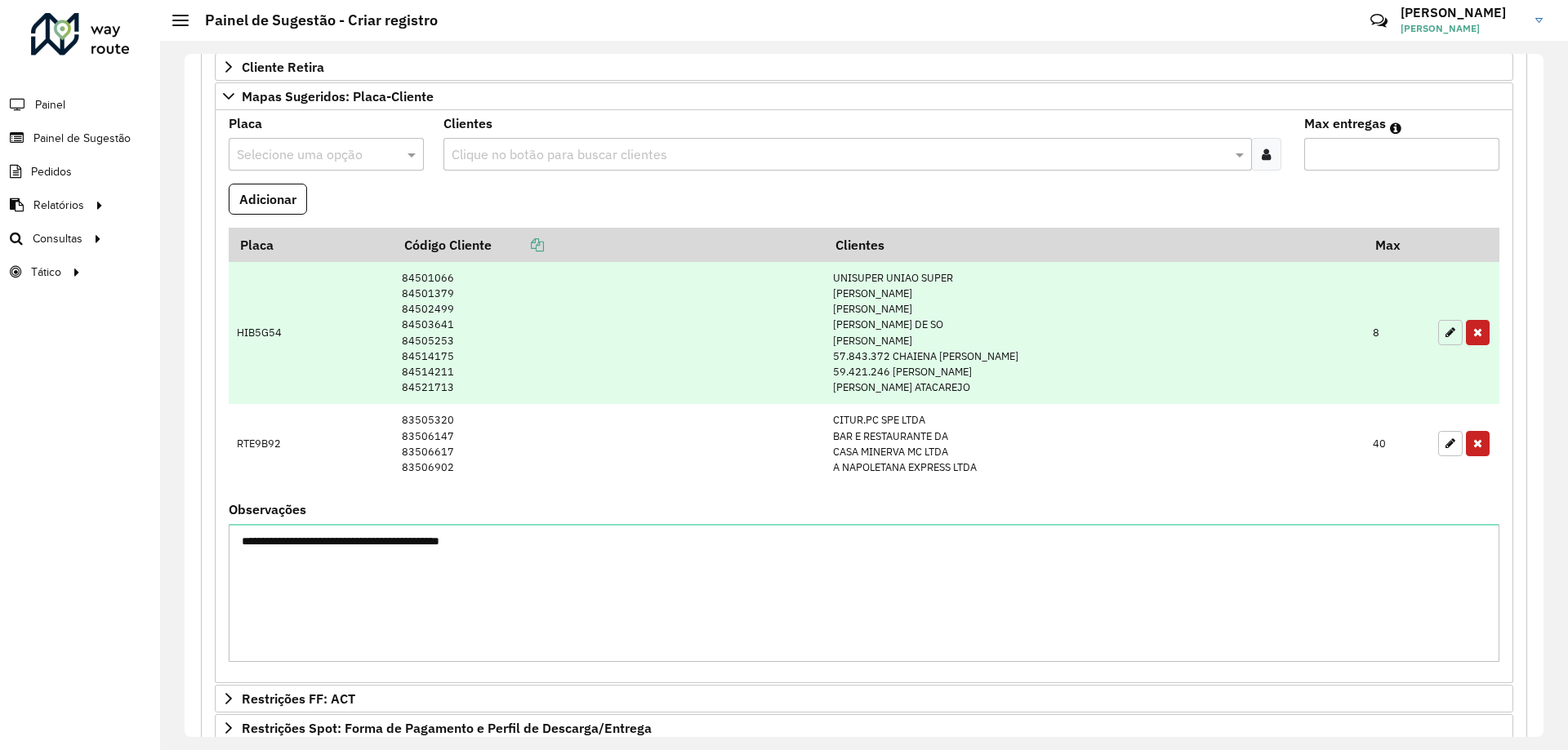
click at [1445, 334] on icon "button" at bounding box center [1450, 332] width 10 height 11
type input "*"
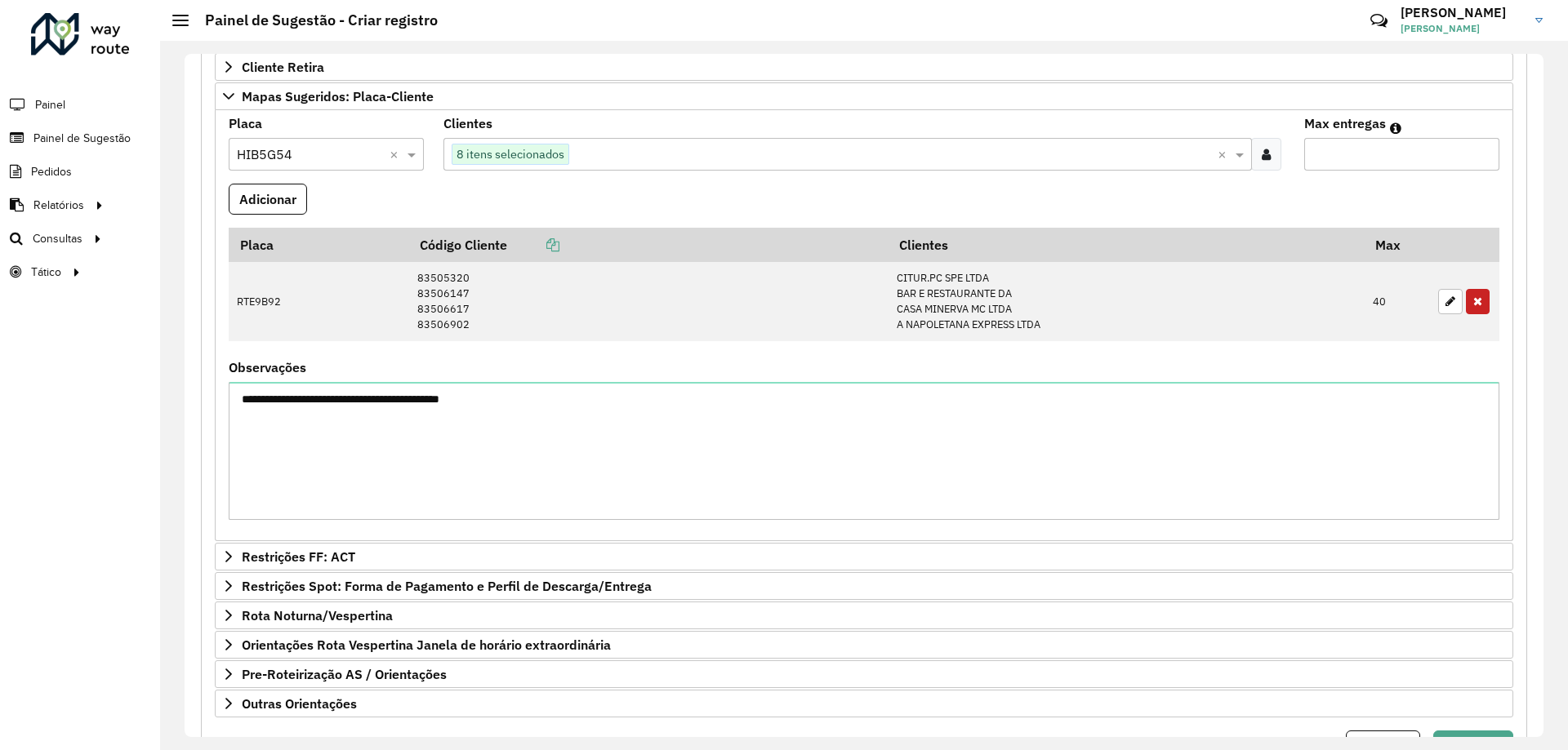
click at [951, 161] on input "text" at bounding box center [893, 155] width 648 height 20
paste input "********"
type input "********"
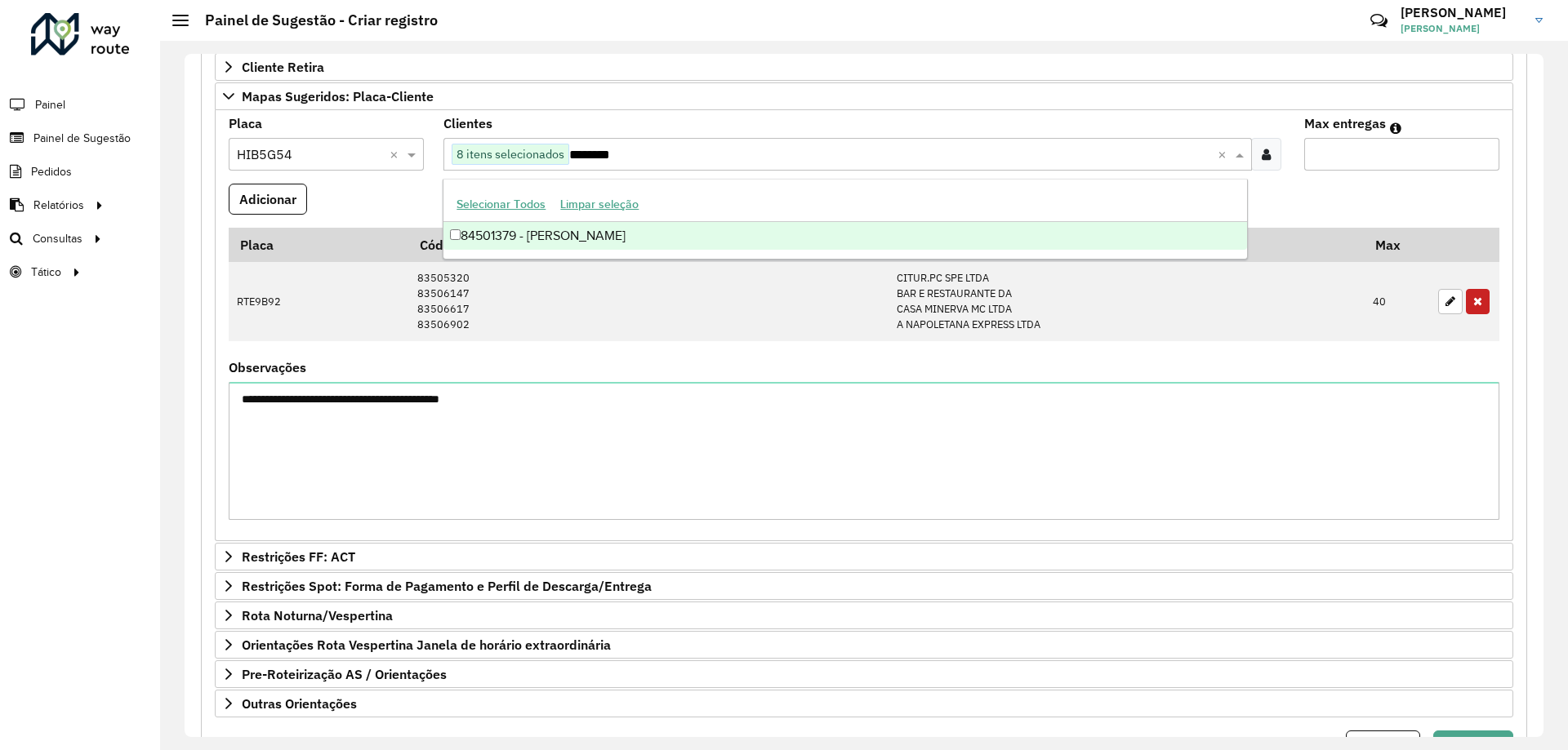
click at [627, 242] on div "84501379 - [PERSON_NAME]" at bounding box center [845, 236] width 803 height 28
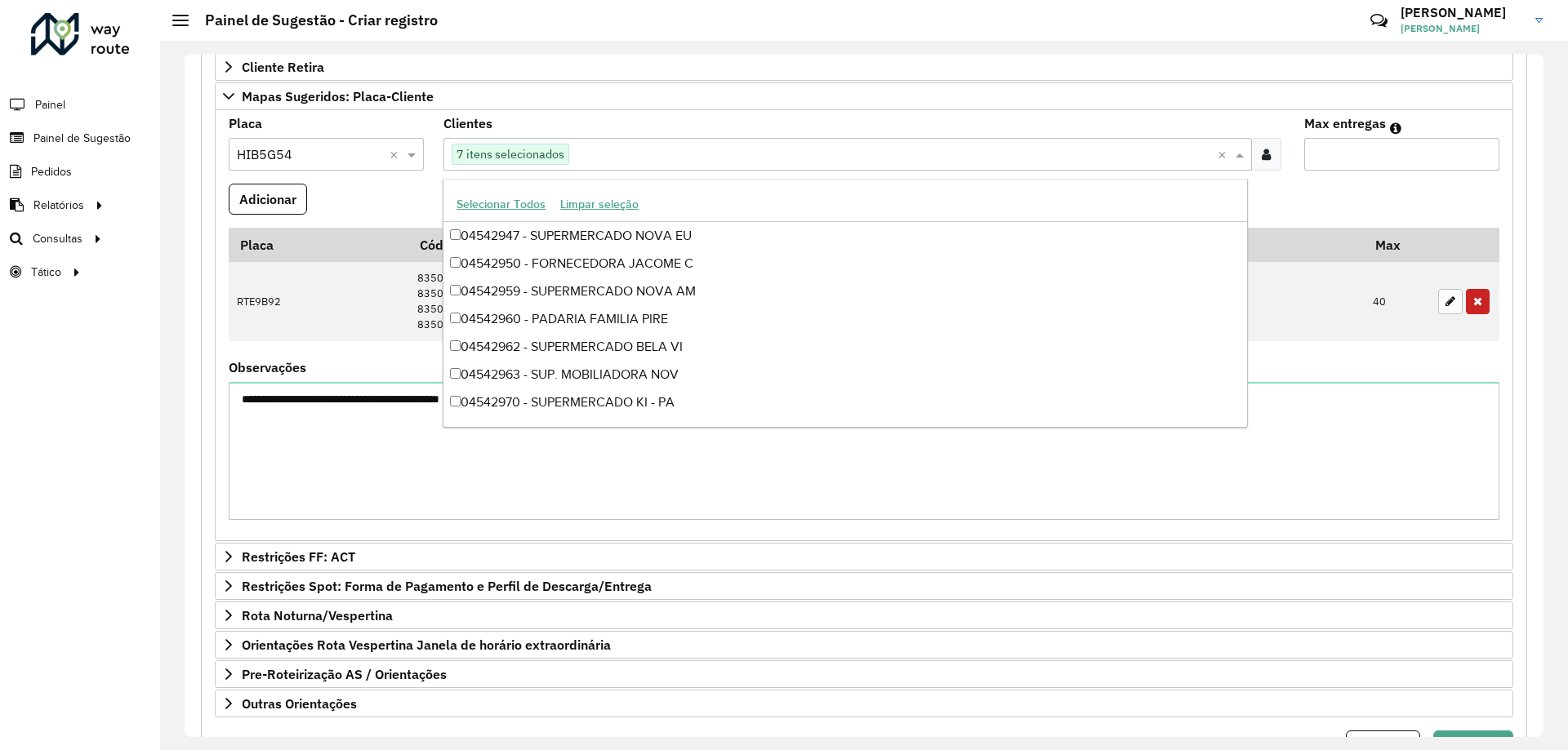
paste input "********"
type input "********"
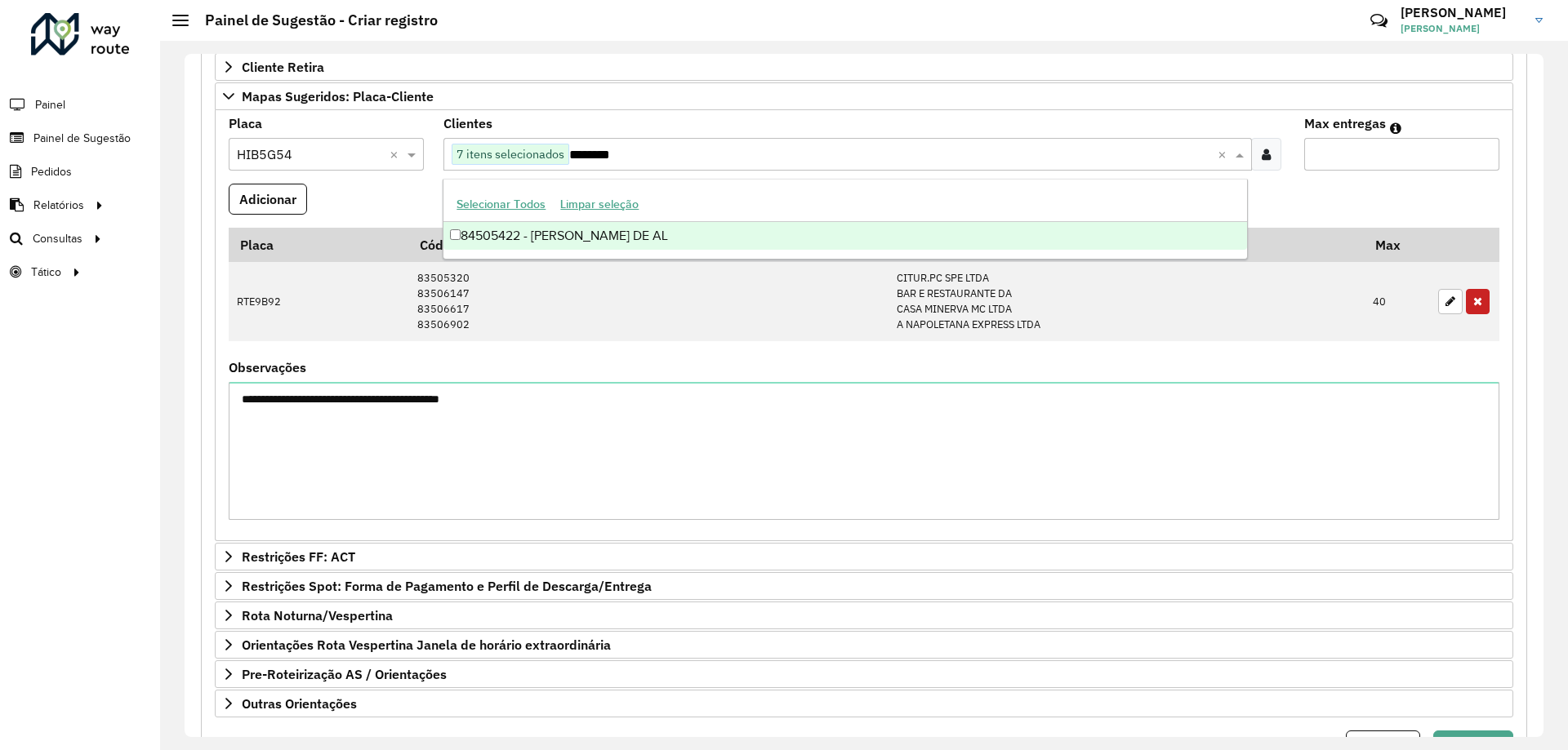
click at [625, 233] on div "84505422 - [PERSON_NAME] DE AL" at bounding box center [845, 236] width 803 height 28
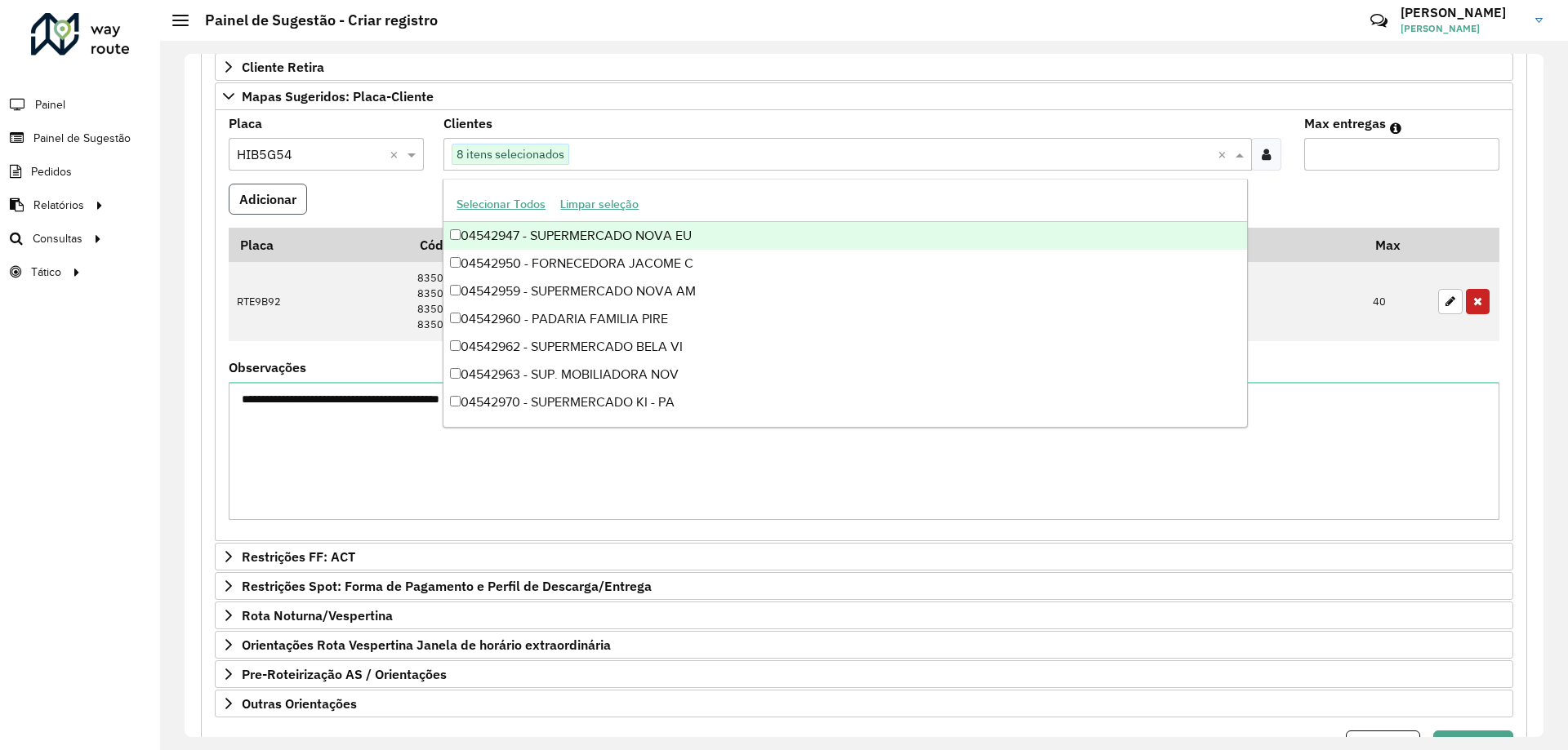
click at [283, 198] on button "Adicionar" at bounding box center [268, 198] width 79 height 31
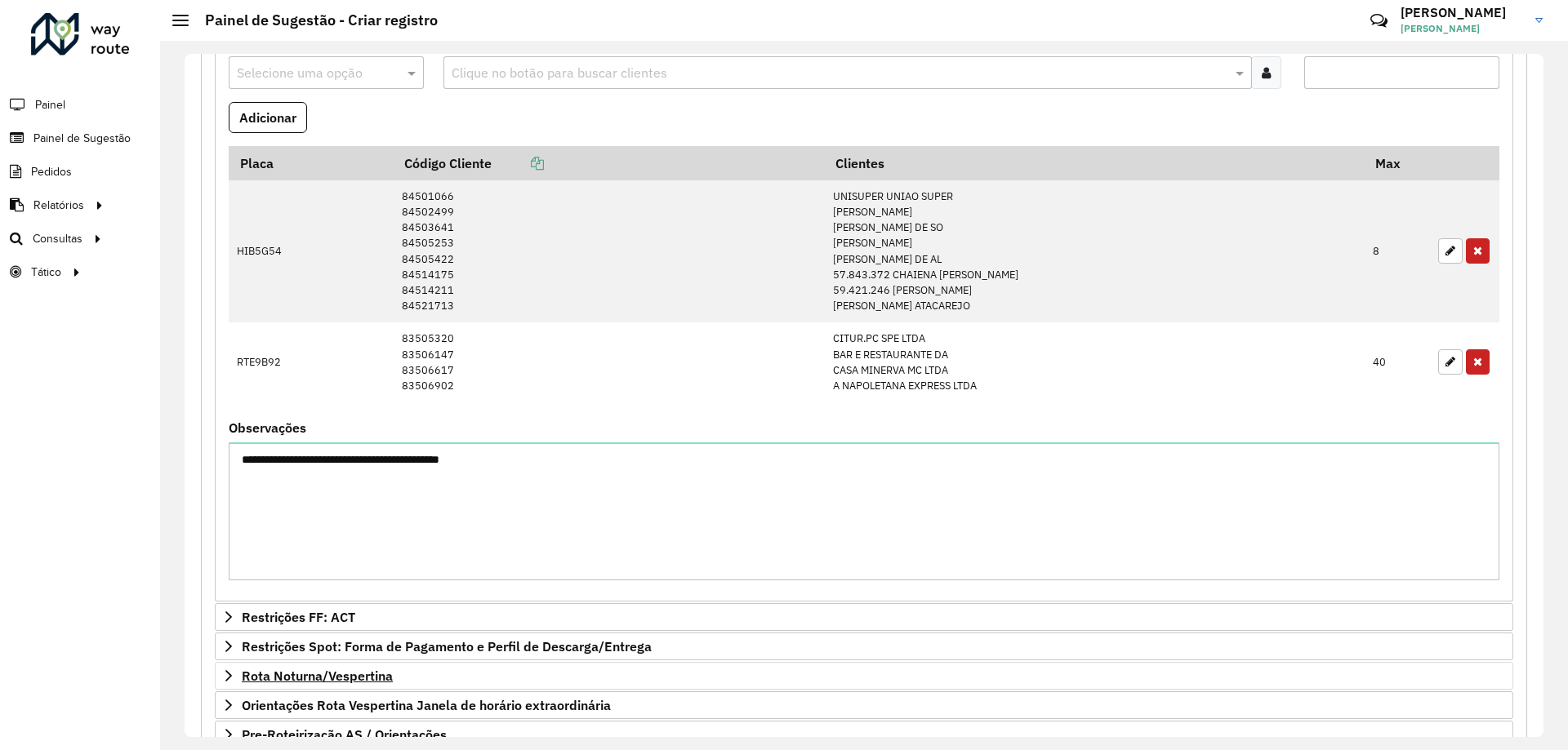
scroll to position [636, 0]
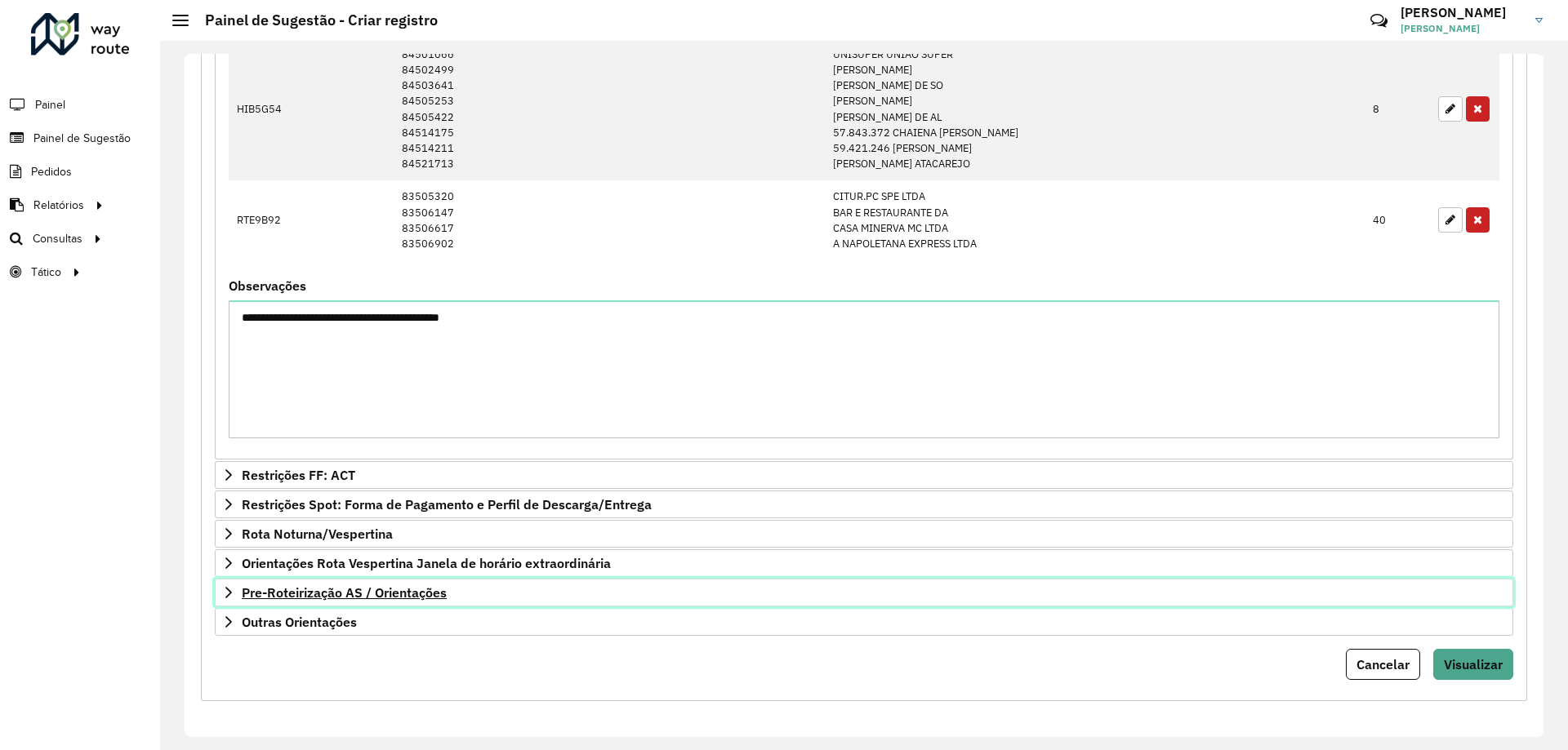
click at [375, 596] on span "Pre-Roteirização AS / Orientações" at bounding box center [345, 593] width 205 height 13
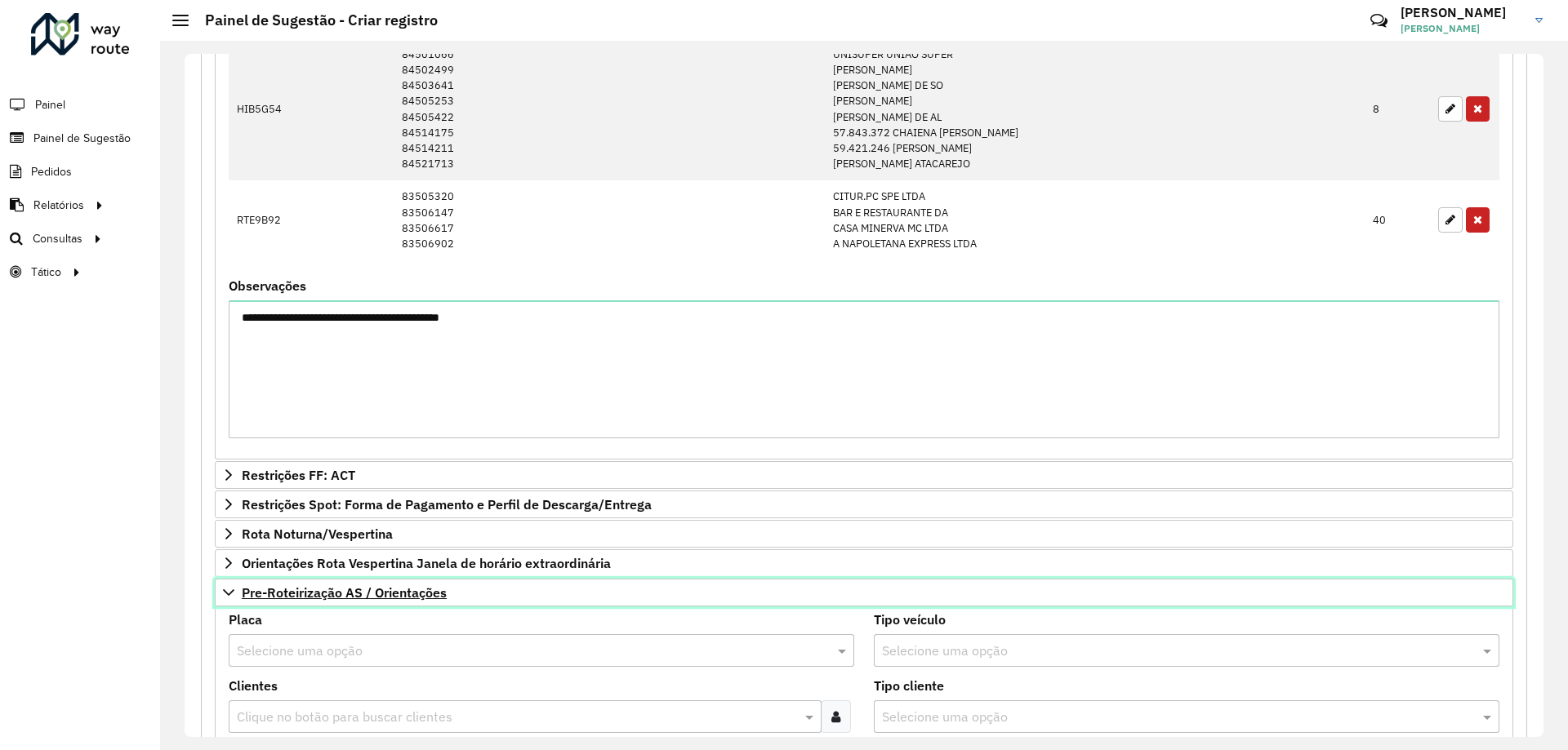
scroll to position [963, 0]
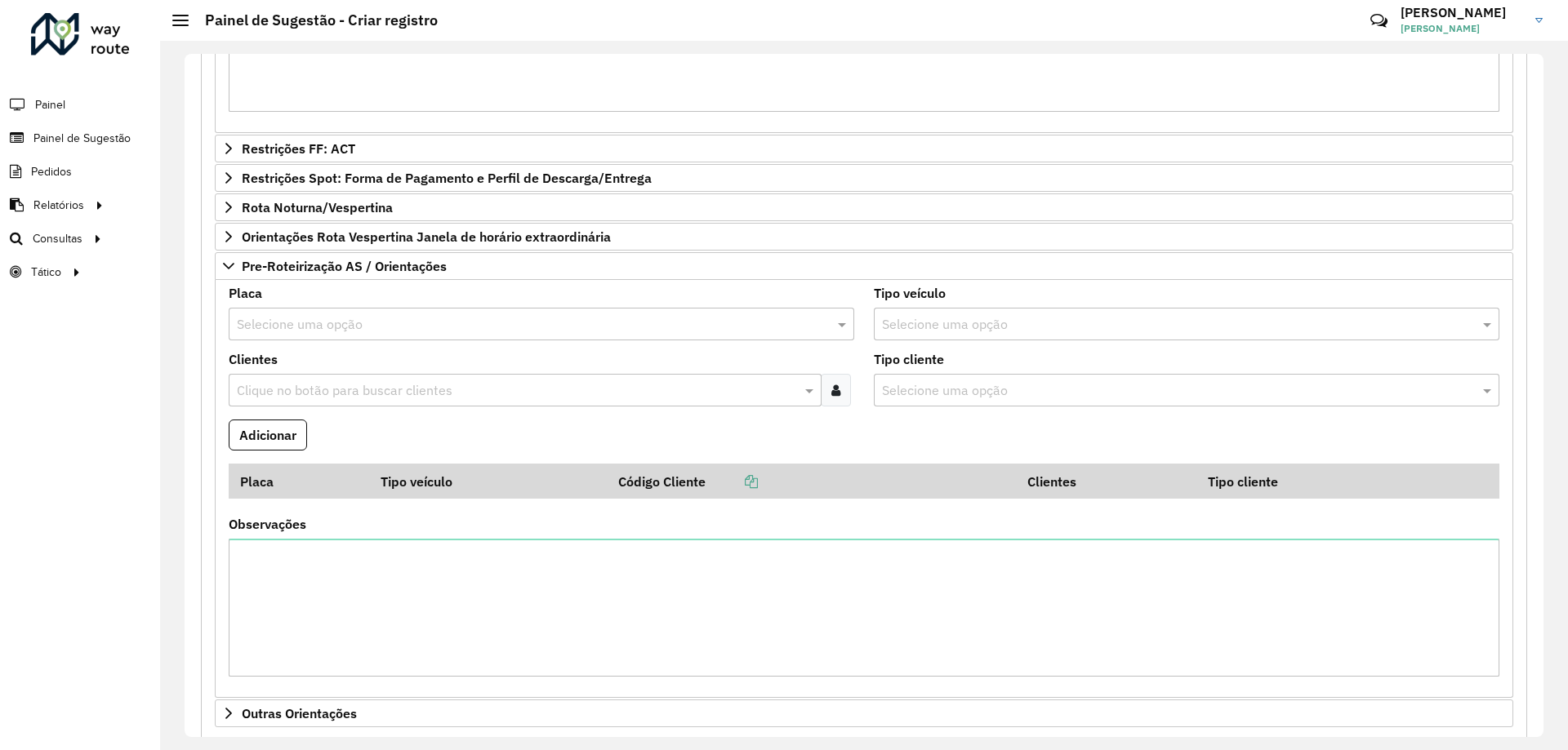
click at [338, 328] on input "text" at bounding box center [525, 325] width 577 height 20
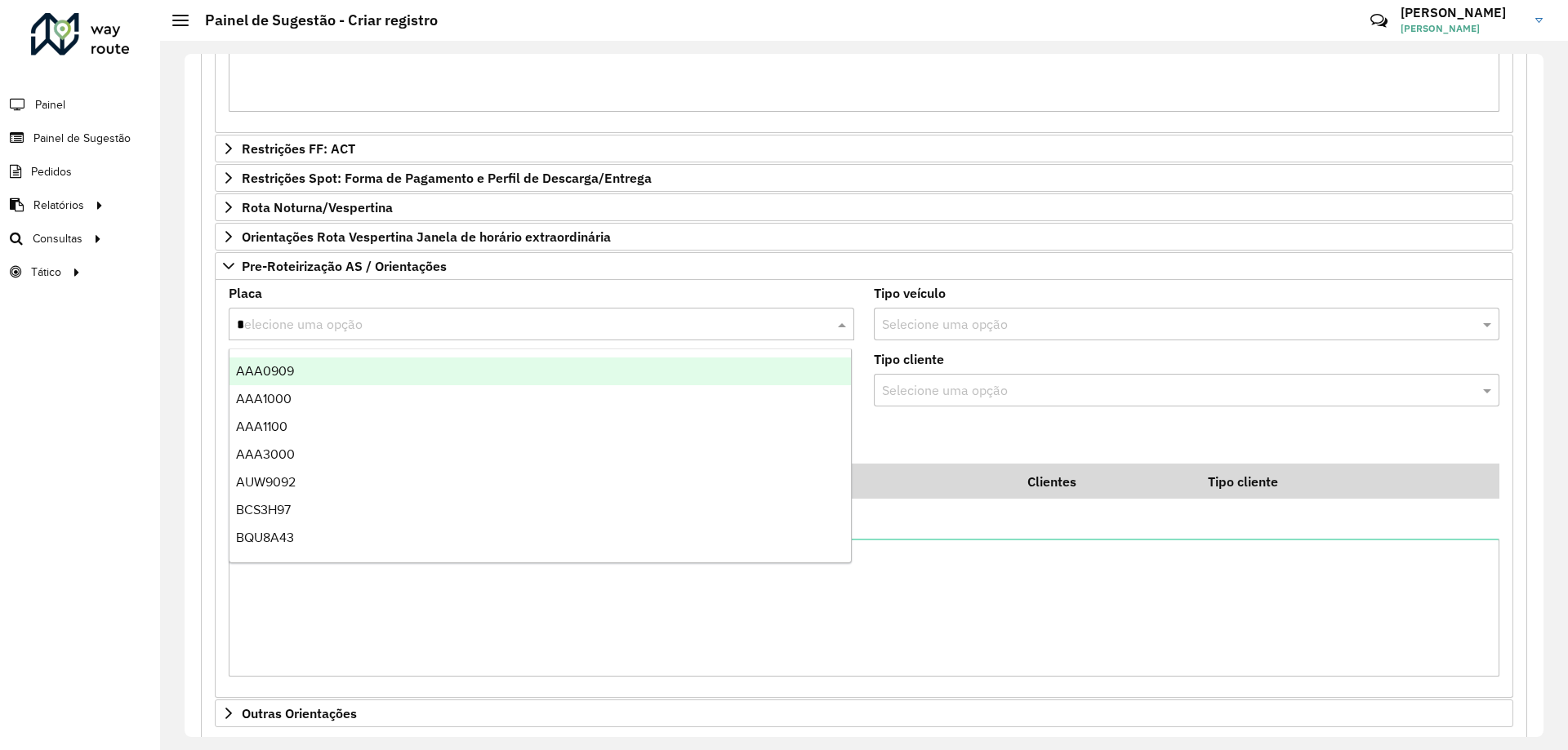
type input "**"
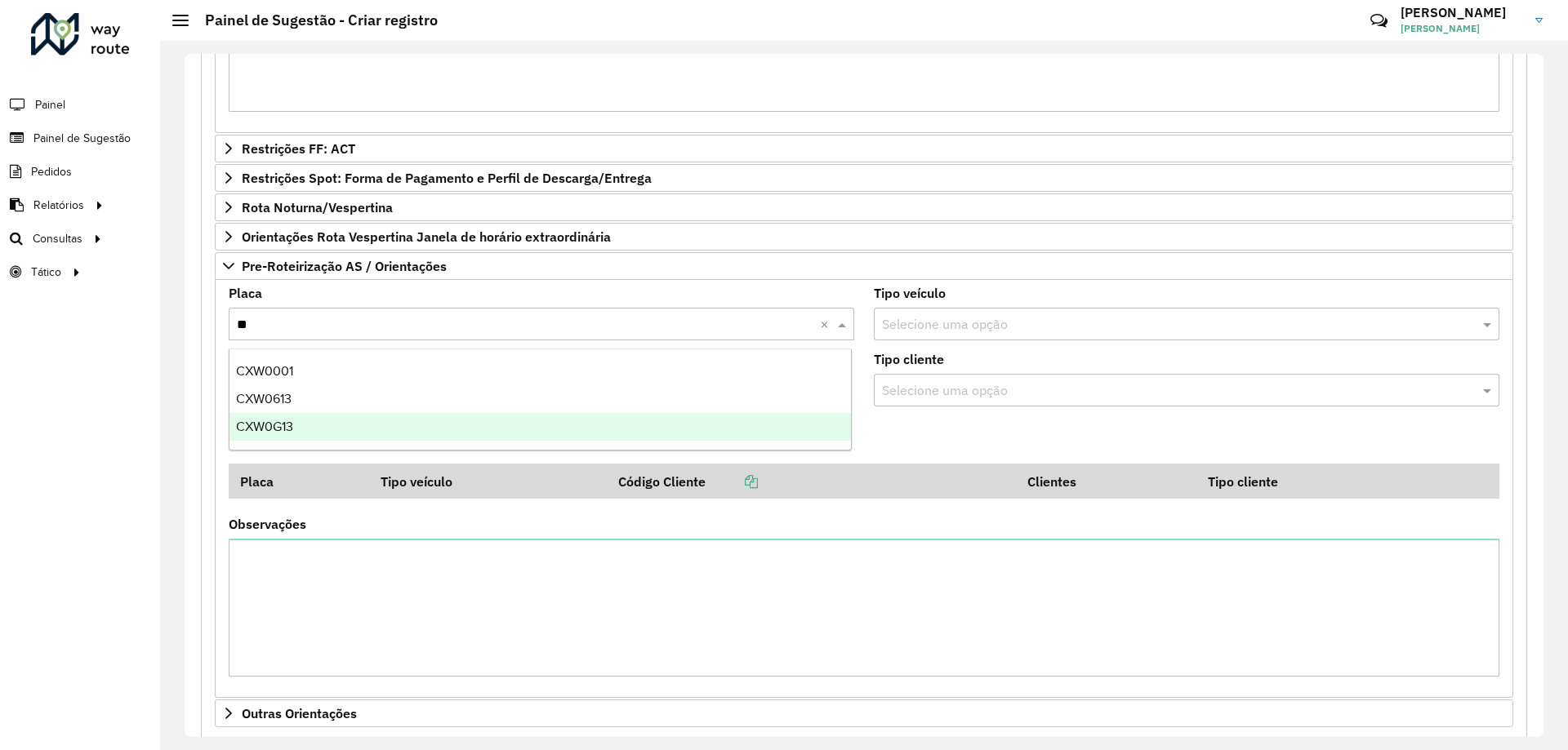
click at [312, 430] on div "CXW0G13" at bounding box center [540, 427] width 622 height 28
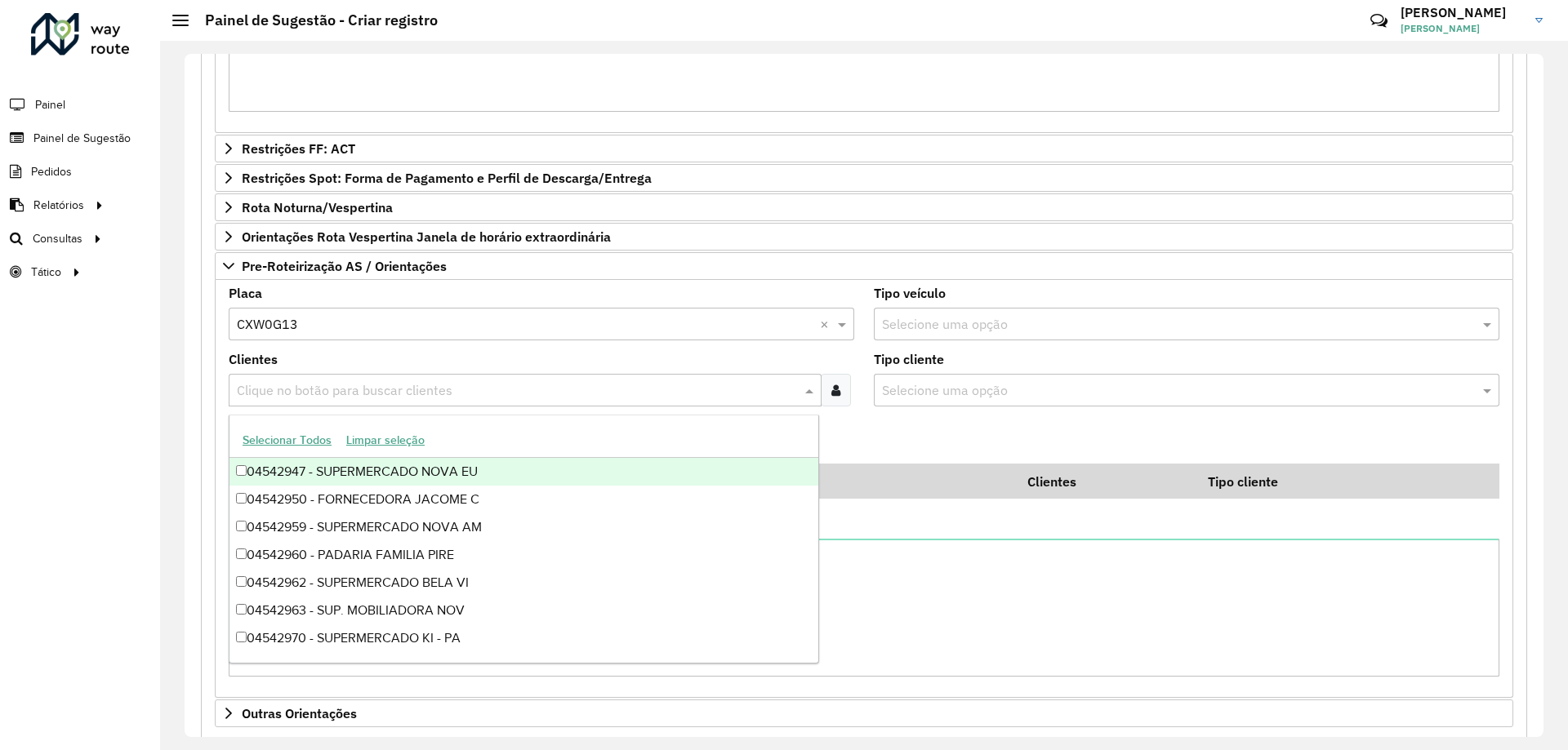
click at [365, 386] on input "text" at bounding box center [517, 391] width 569 height 20
paste input "********"
type input "********"
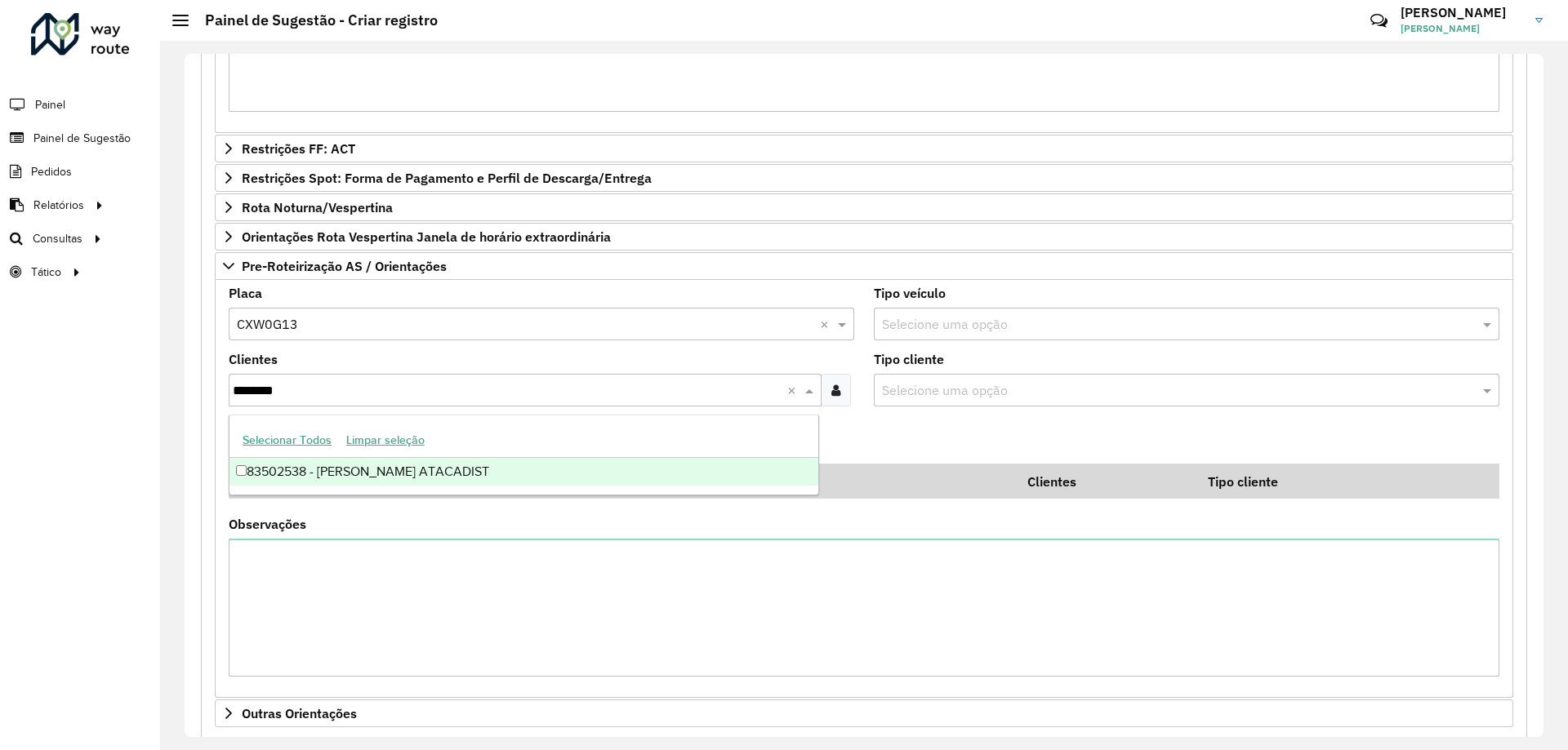
click at [362, 469] on div "83502538 - [PERSON_NAME] ATACADIST" at bounding box center [523, 472] width 589 height 28
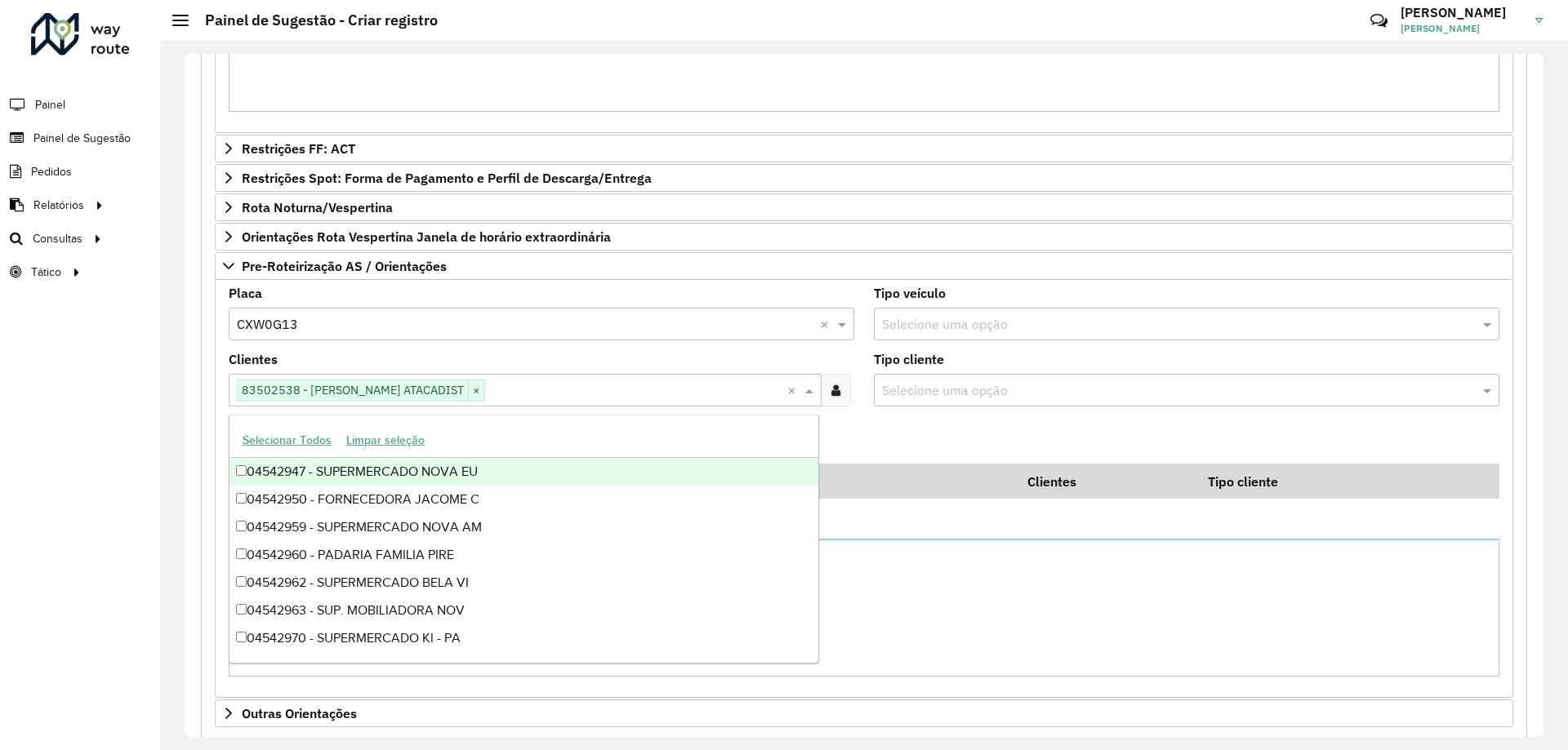
click at [976, 452] on formly-field "Adicionar" at bounding box center [864, 441] width 1290 height 44
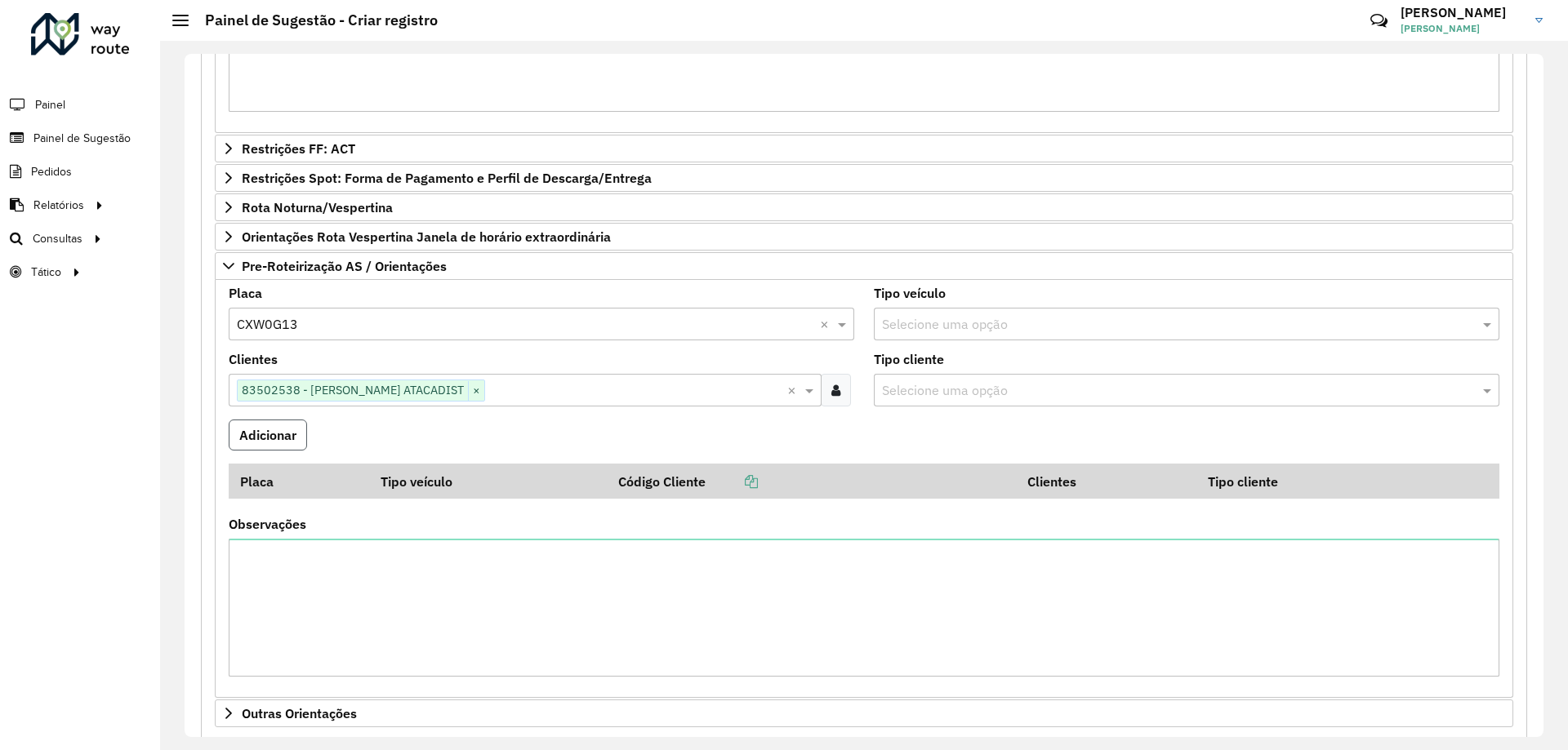
click at [286, 432] on button "Adicionar" at bounding box center [268, 434] width 79 height 31
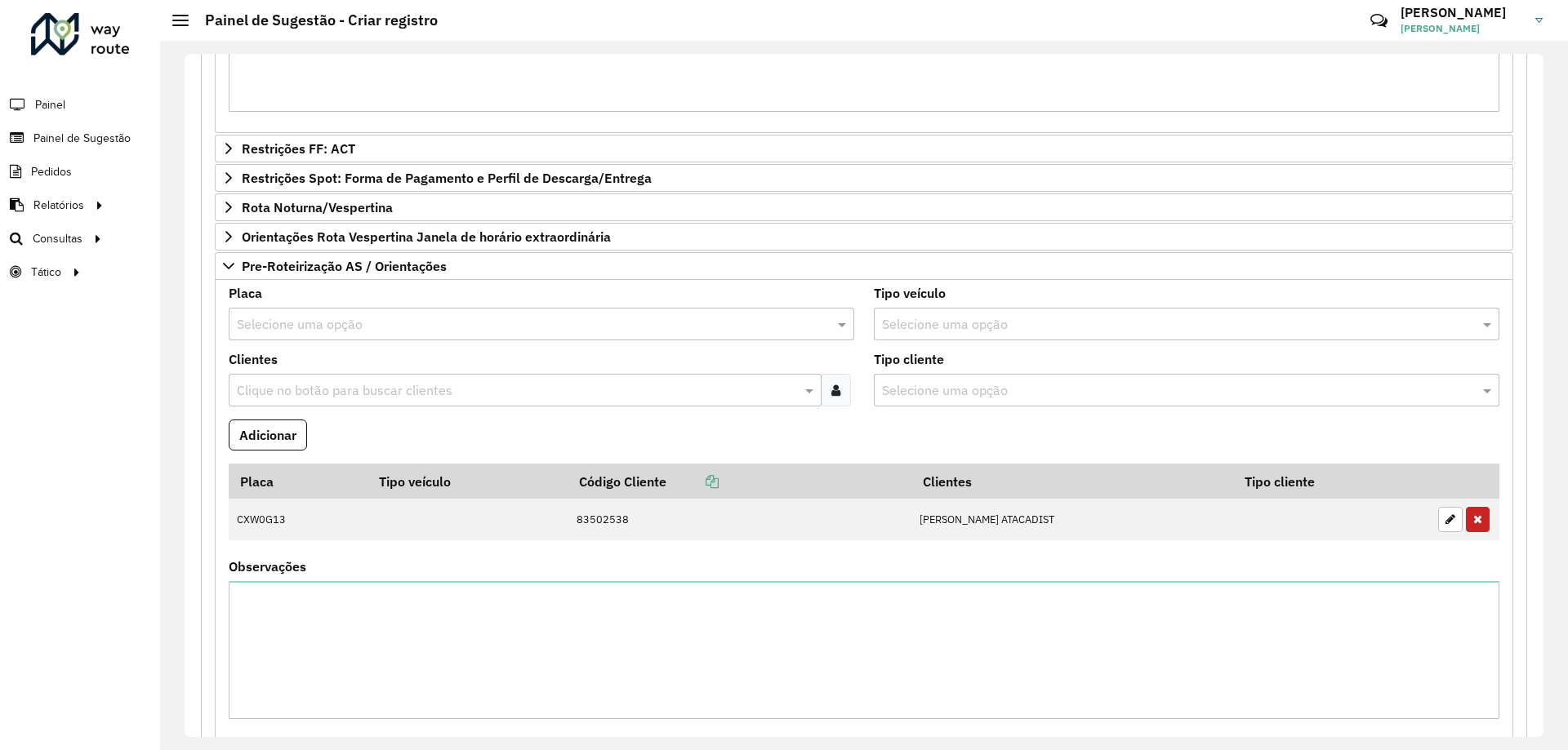
click at [362, 326] on input "text" at bounding box center [525, 325] width 577 height 20
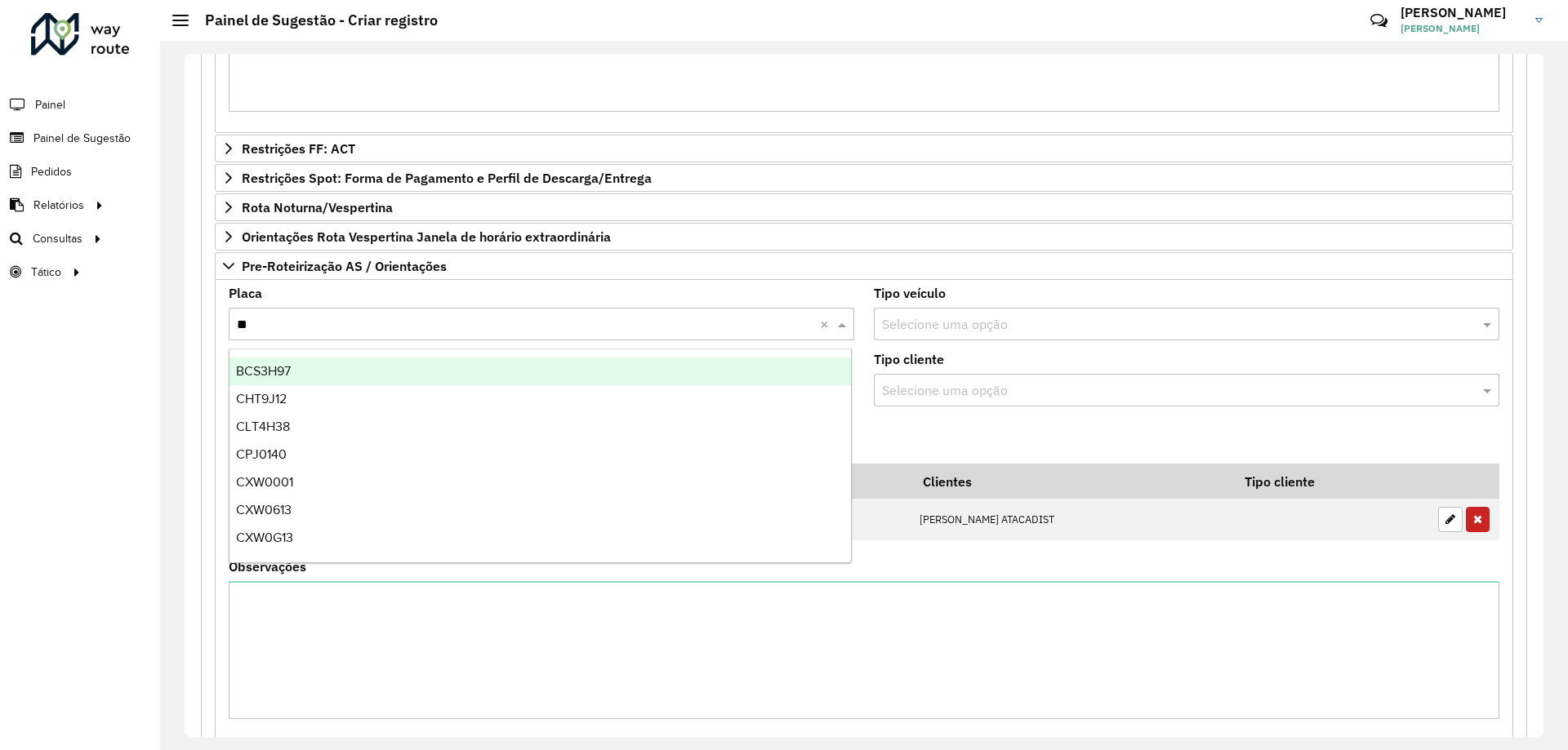
type input "***"
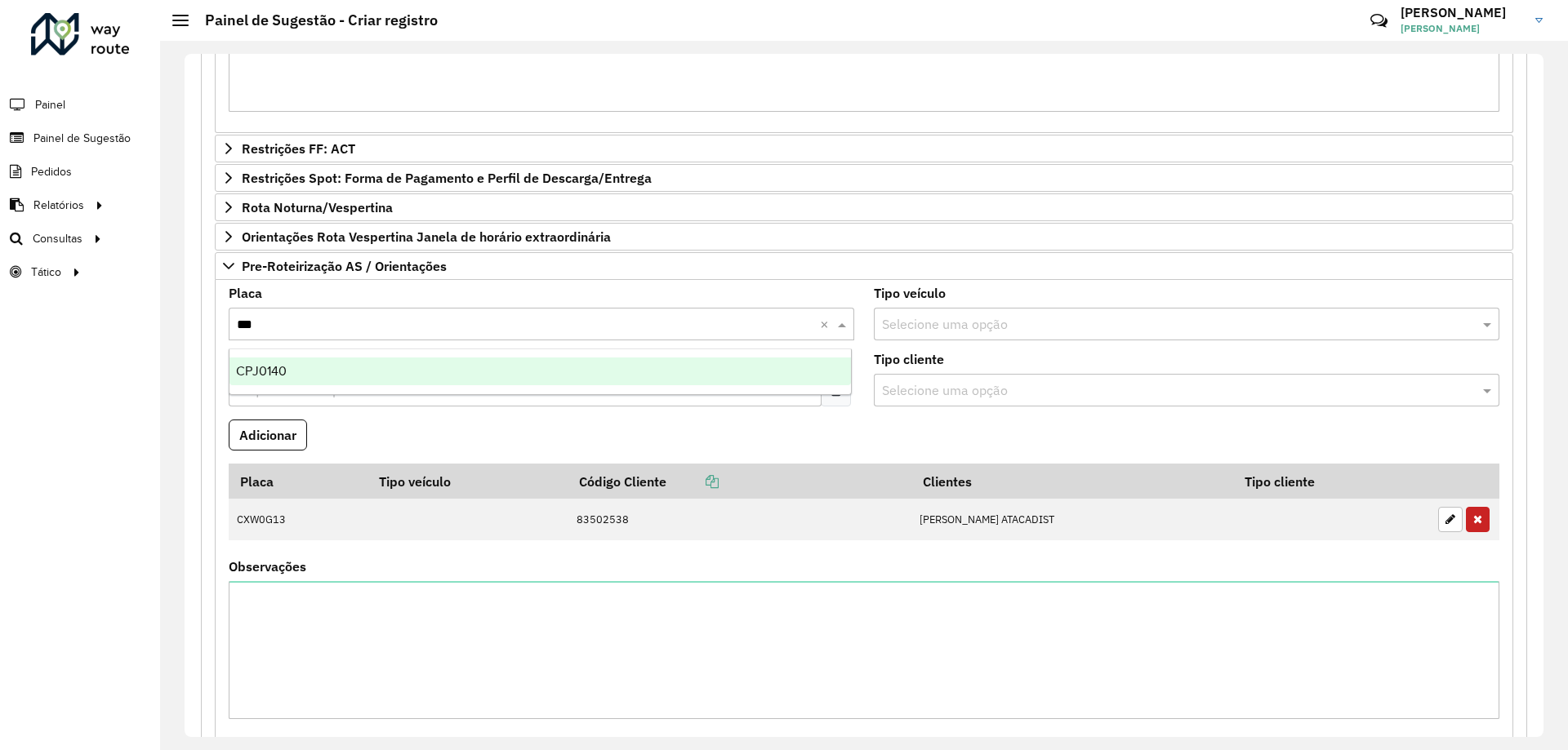
click at [387, 364] on div "CPJ0140" at bounding box center [540, 372] width 622 height 28
click at [397, 385] on input "text" at bounding box center [517, 391] width 569 height 20
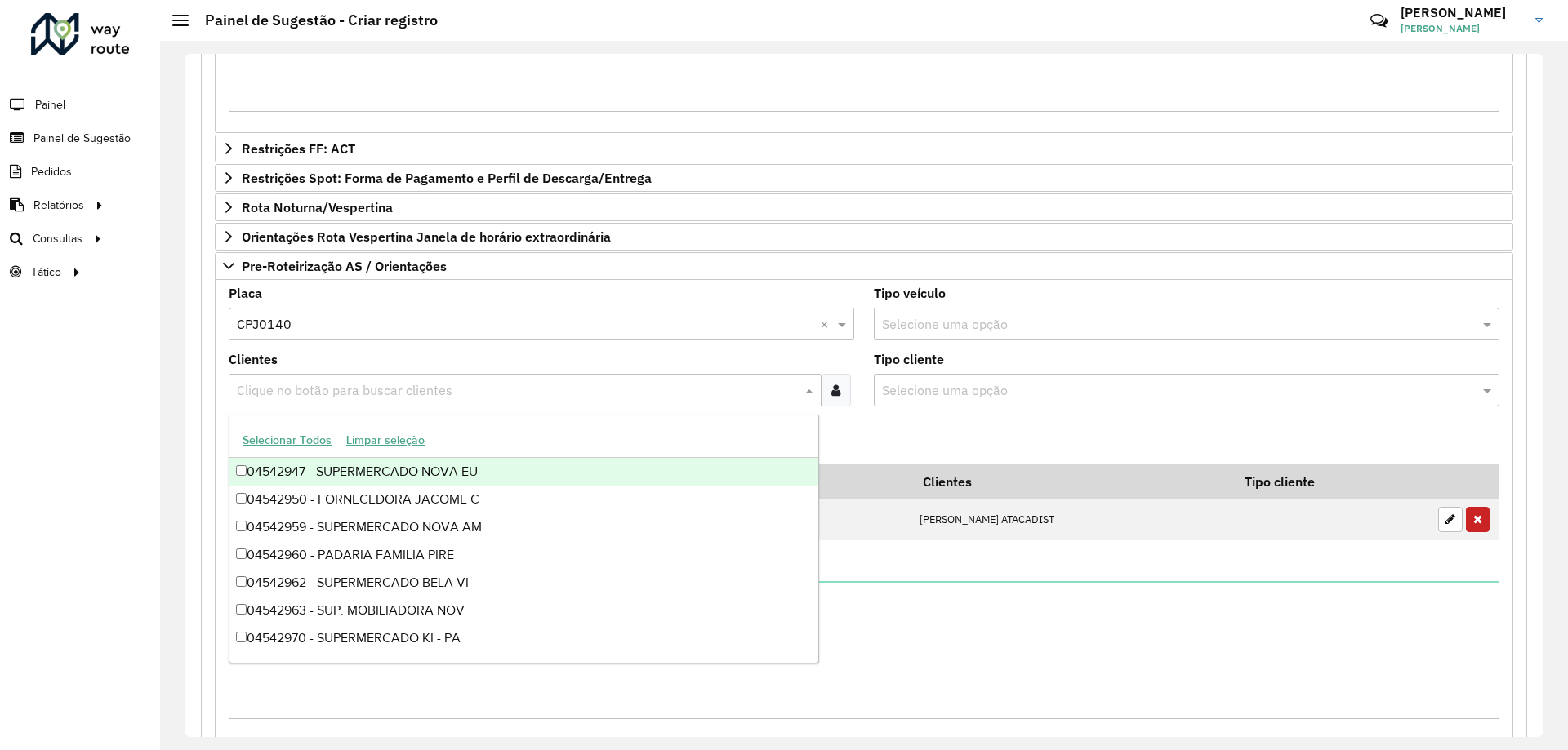
paste input "********"
type input "********"
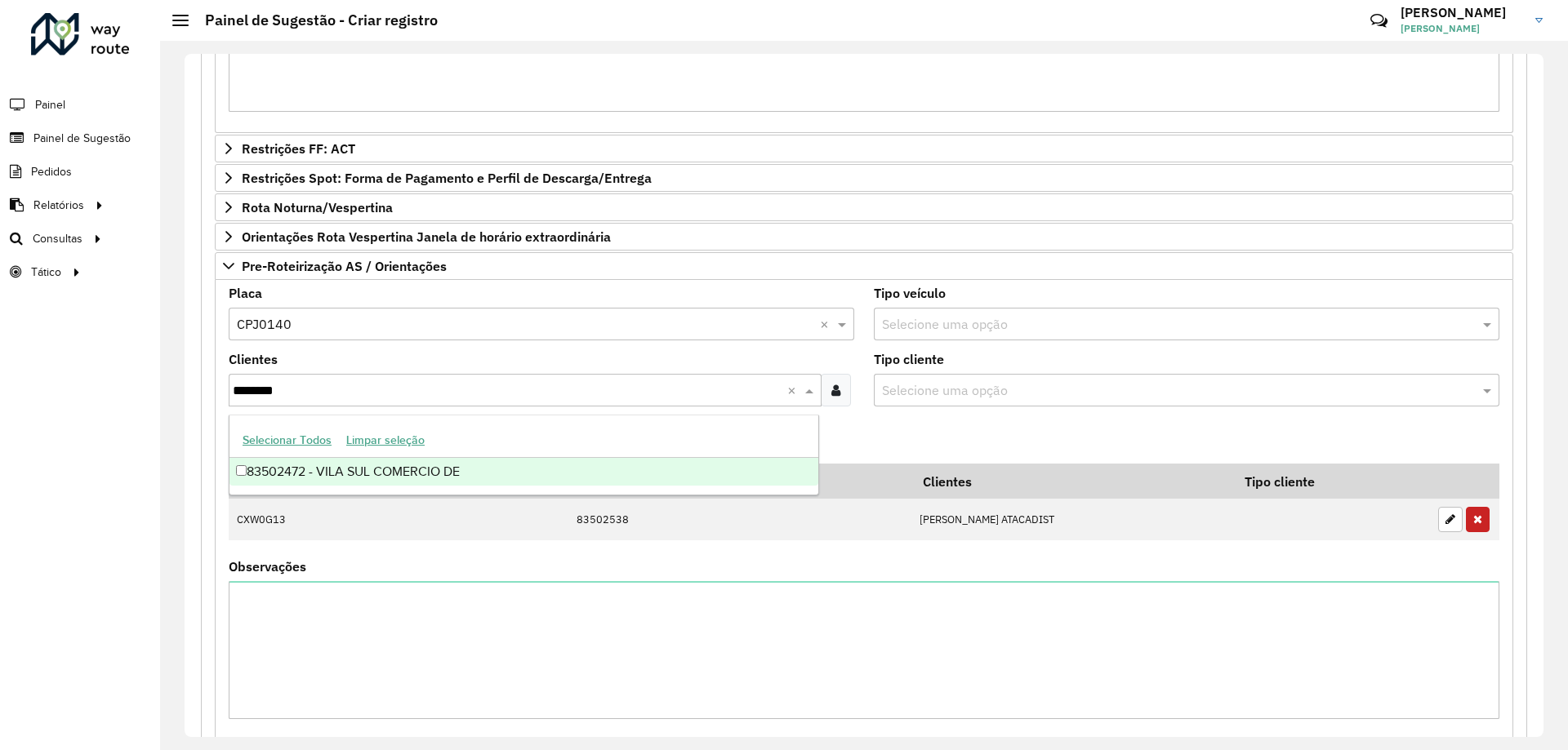
click at [385, 467] on div "83502472 - VILA SUL COMERCIO DE" at bounding box center [523, 472] width 589 height 28
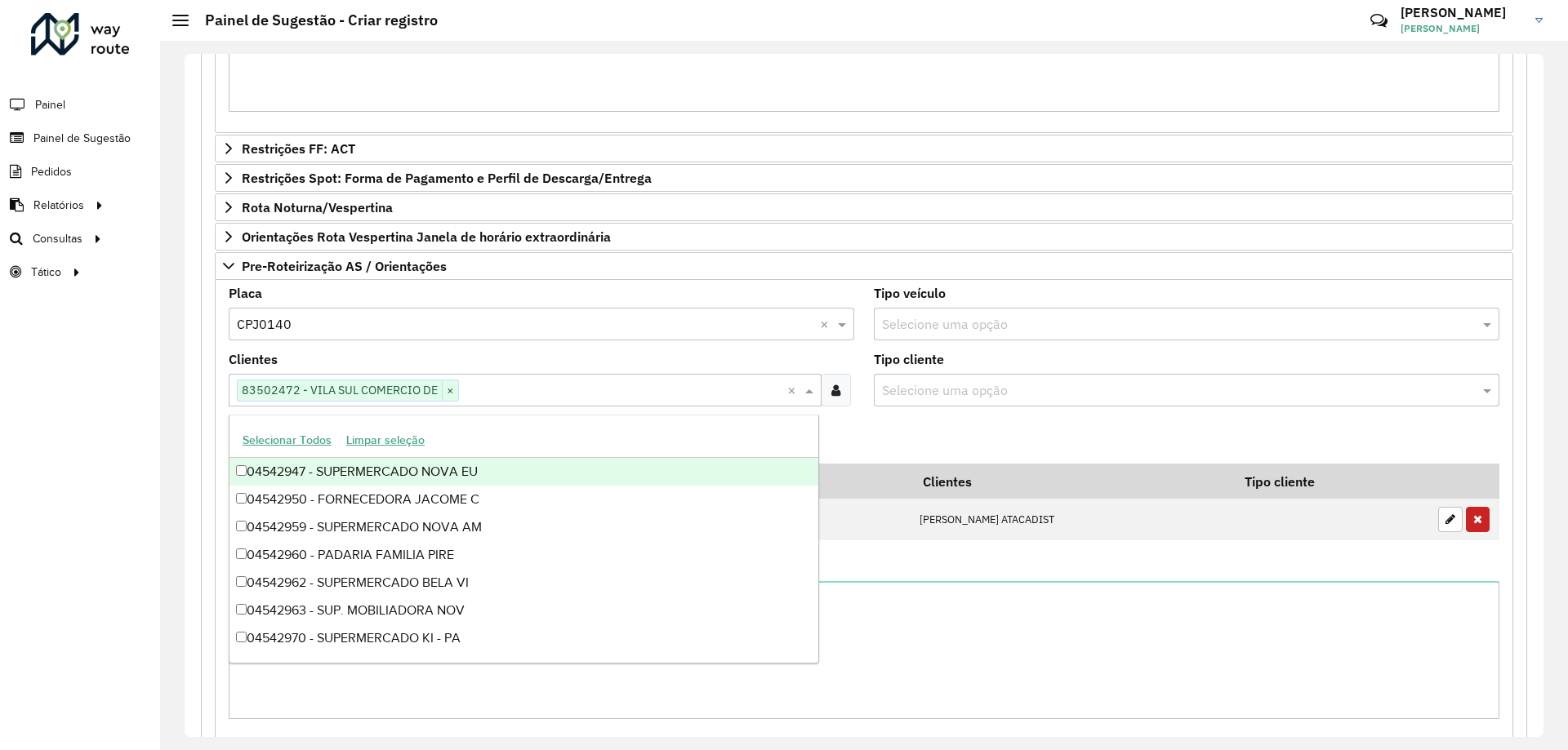
click at [881, 455] on formly-field "Adicionar" at bounding box center [864, 441] width 1290 height 44
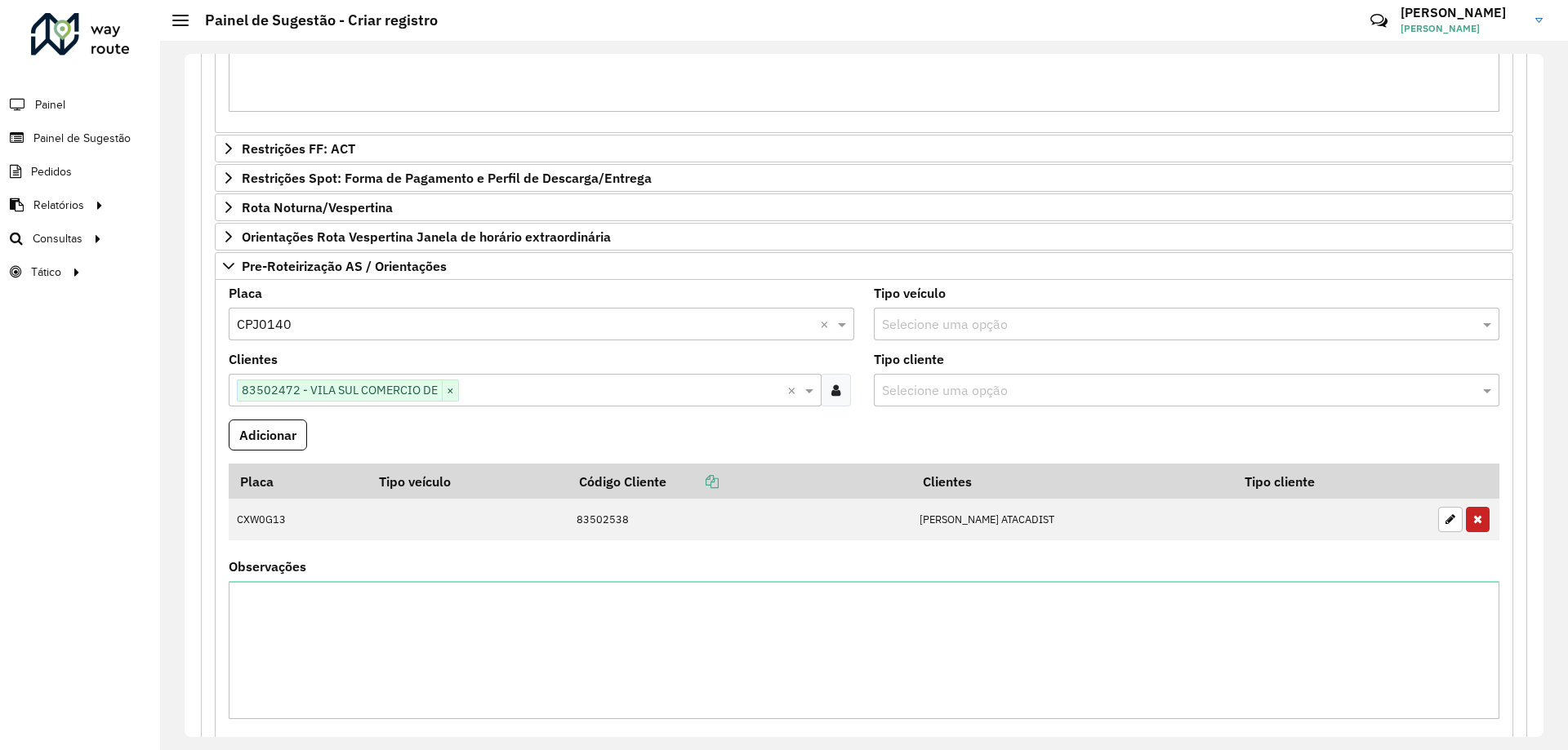
drag, startPoint x: 271, startPoint y: 433, endPoint x: 285, endPoint y: 451, distance: 22.8
click at [270, 433] on button "Adicionar" at bounding box center [268, 434] width 79 height 31
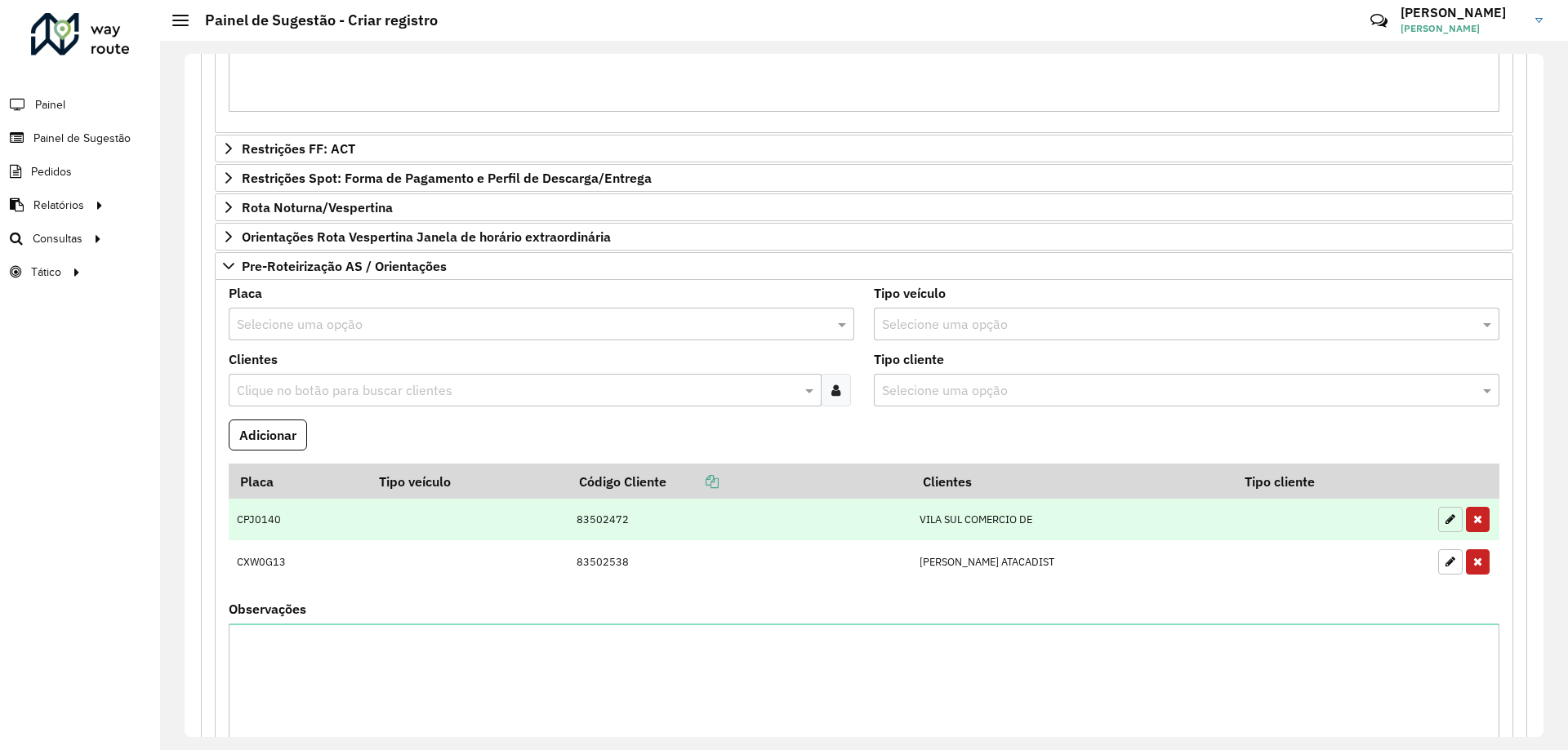
click at [1445, 518] on icon "button" at bounding box center [1450, 519] width 10 height 11
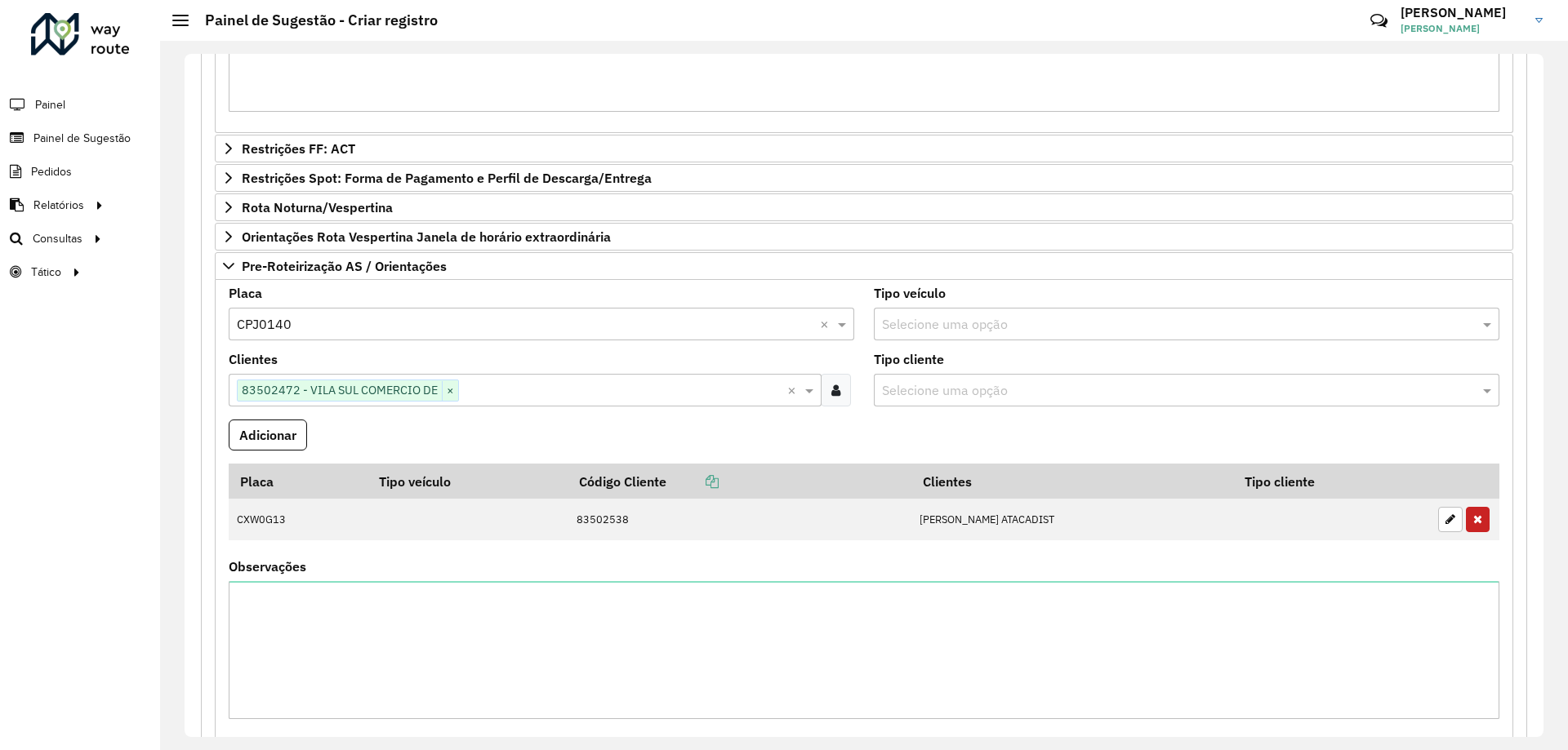
click at [392, 337] on div "Selecione uma opção × CPJ0140 ×" at bounding box center [542, 324] width 626 height 33
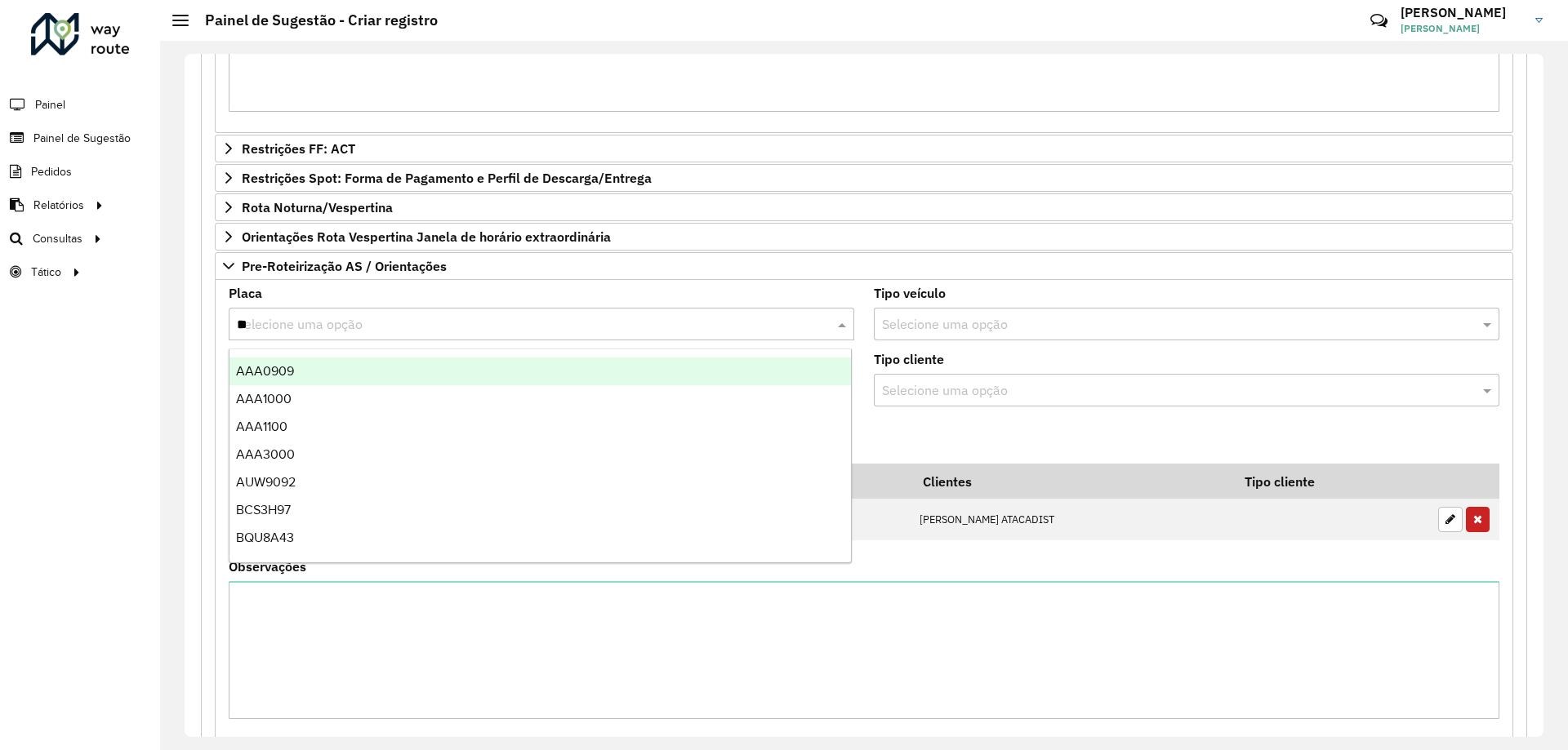
type input "***"
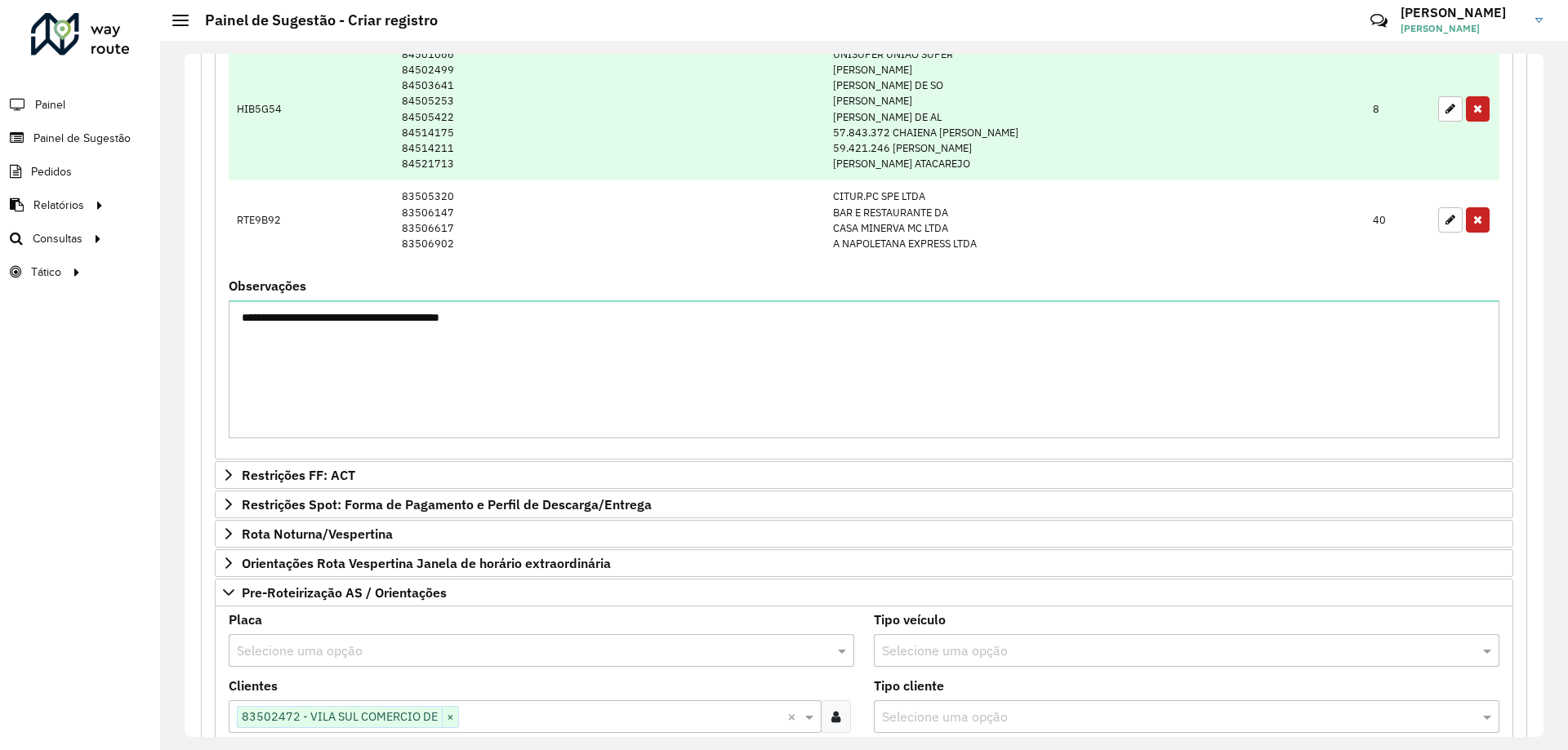
scroll to position [392, 0]
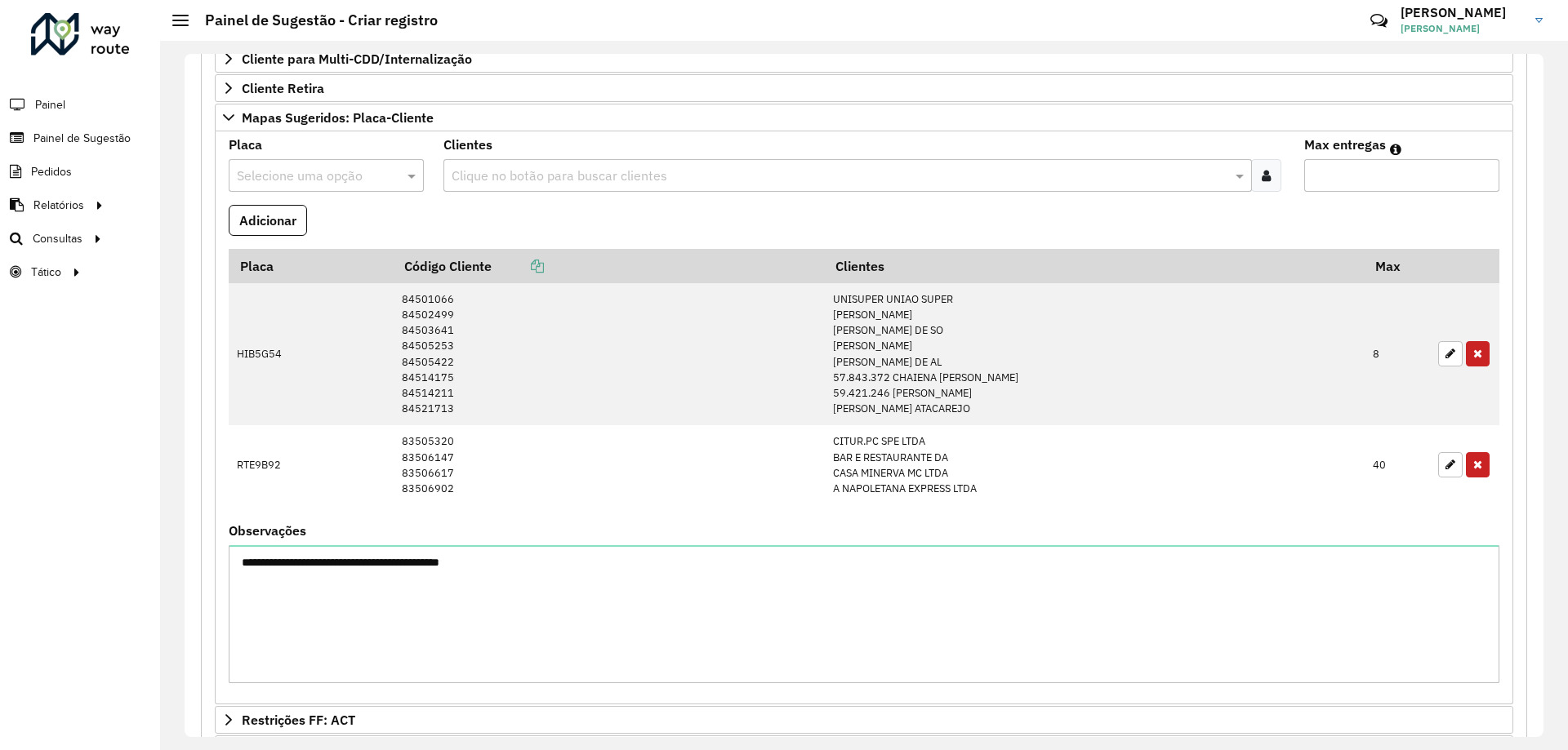
click at [296, 163] on div "Selecione uma opção" at bounding box center [327, 175] width 195 height 33
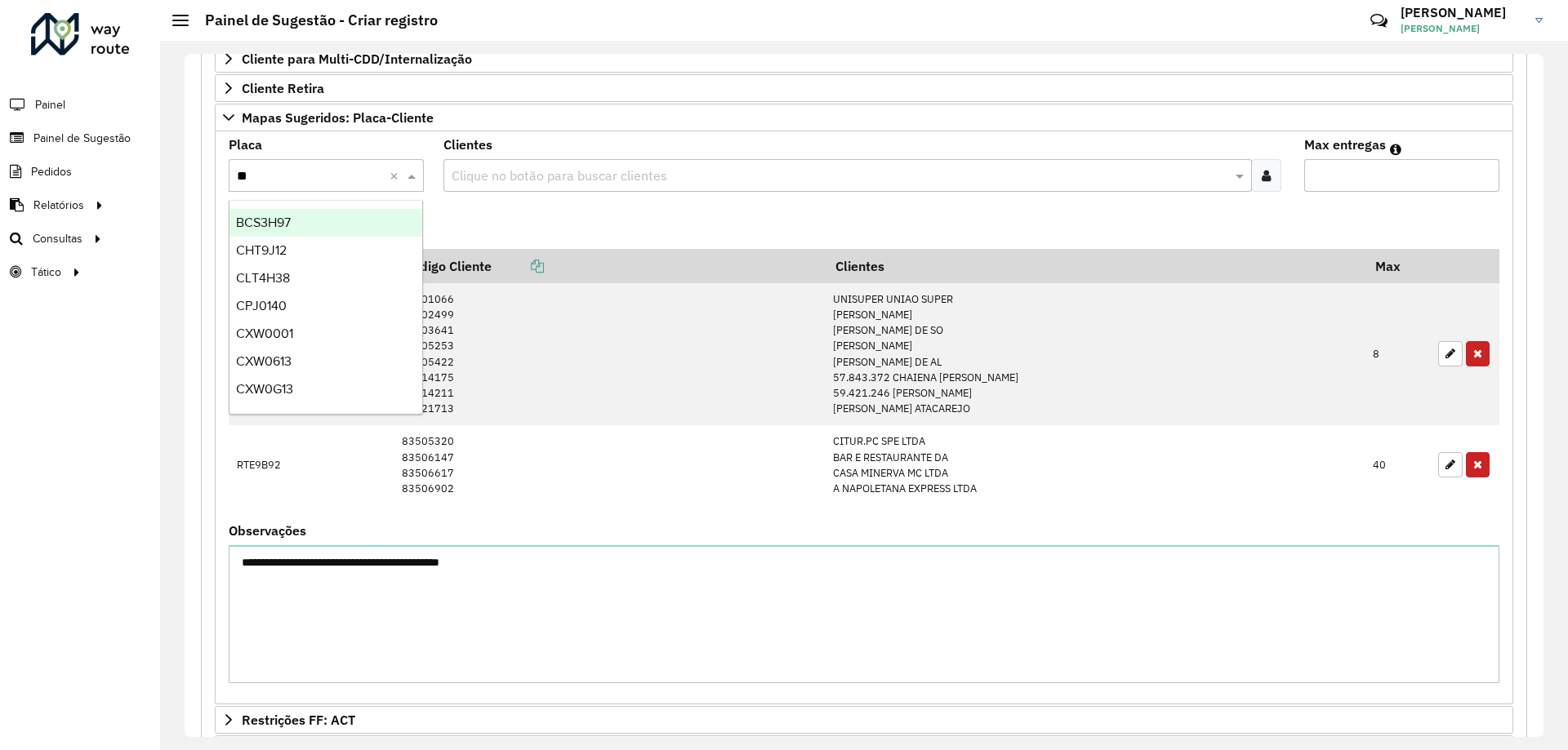
type input "***"
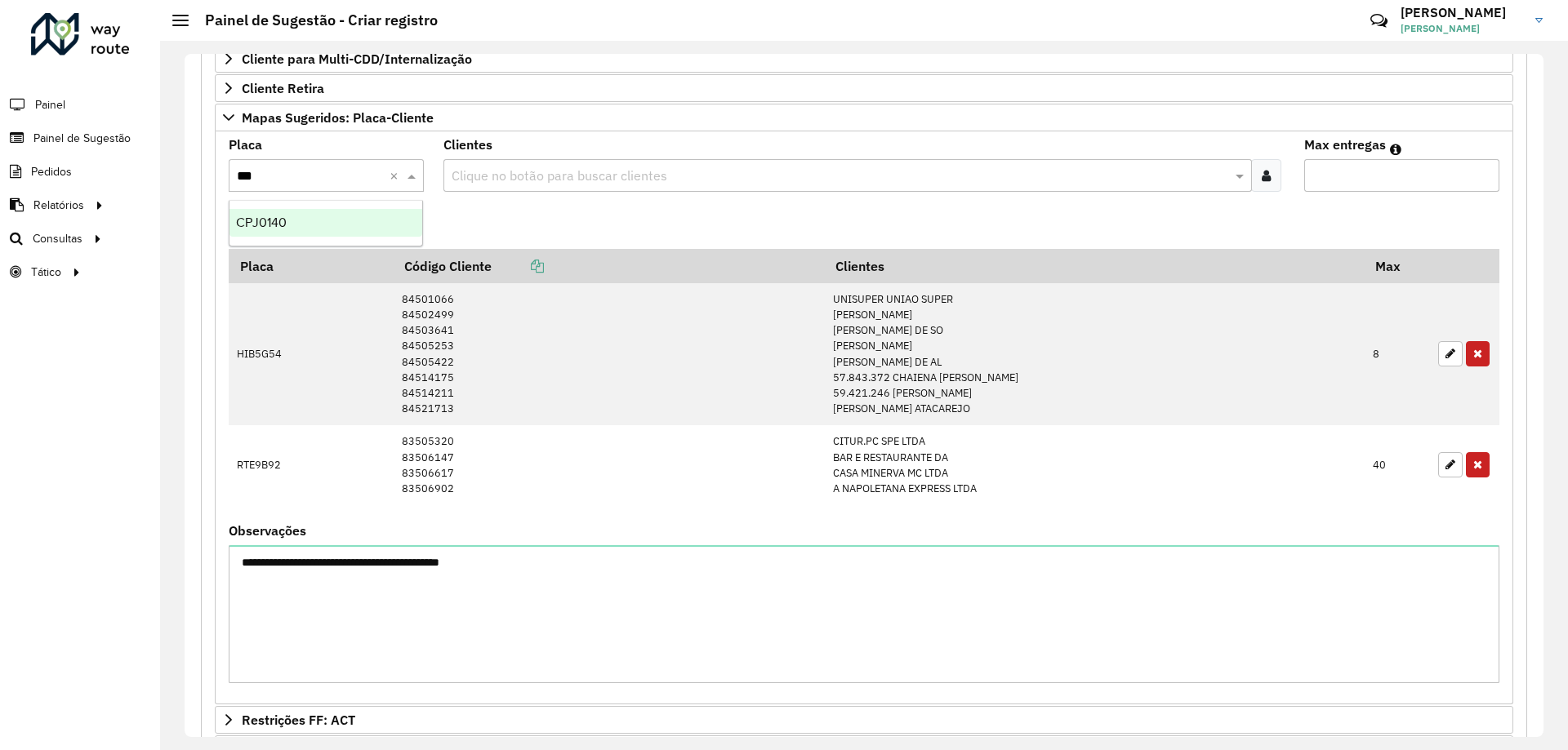
click at [280, 224] on span "CPJ0140" at bounding box center [261, 222] width 51 height 14
click at [575, 157] on div "Clientes Clique no botão para buscar clientes" at bounding box center [864, 164] width 841 height 53
click at [1267, 174] on div at bounding box center [1266, 175] width 30 height 33
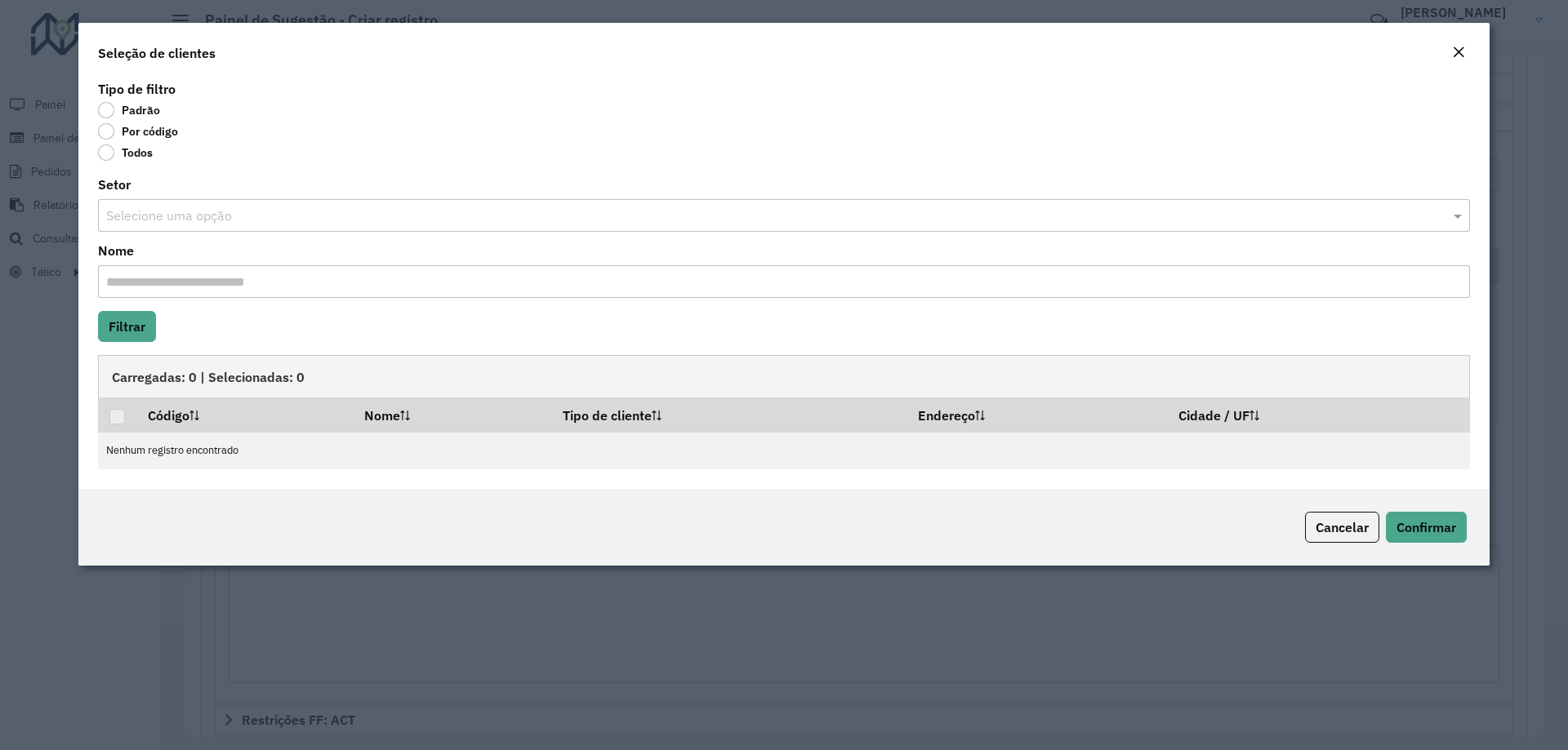
click at [156, 141] on div "Por código" at bounding box center [783, 134] width 1372 height 20
click at [157, 134] on label "Por código" at bounding box center [137, 131] width 80 height 16
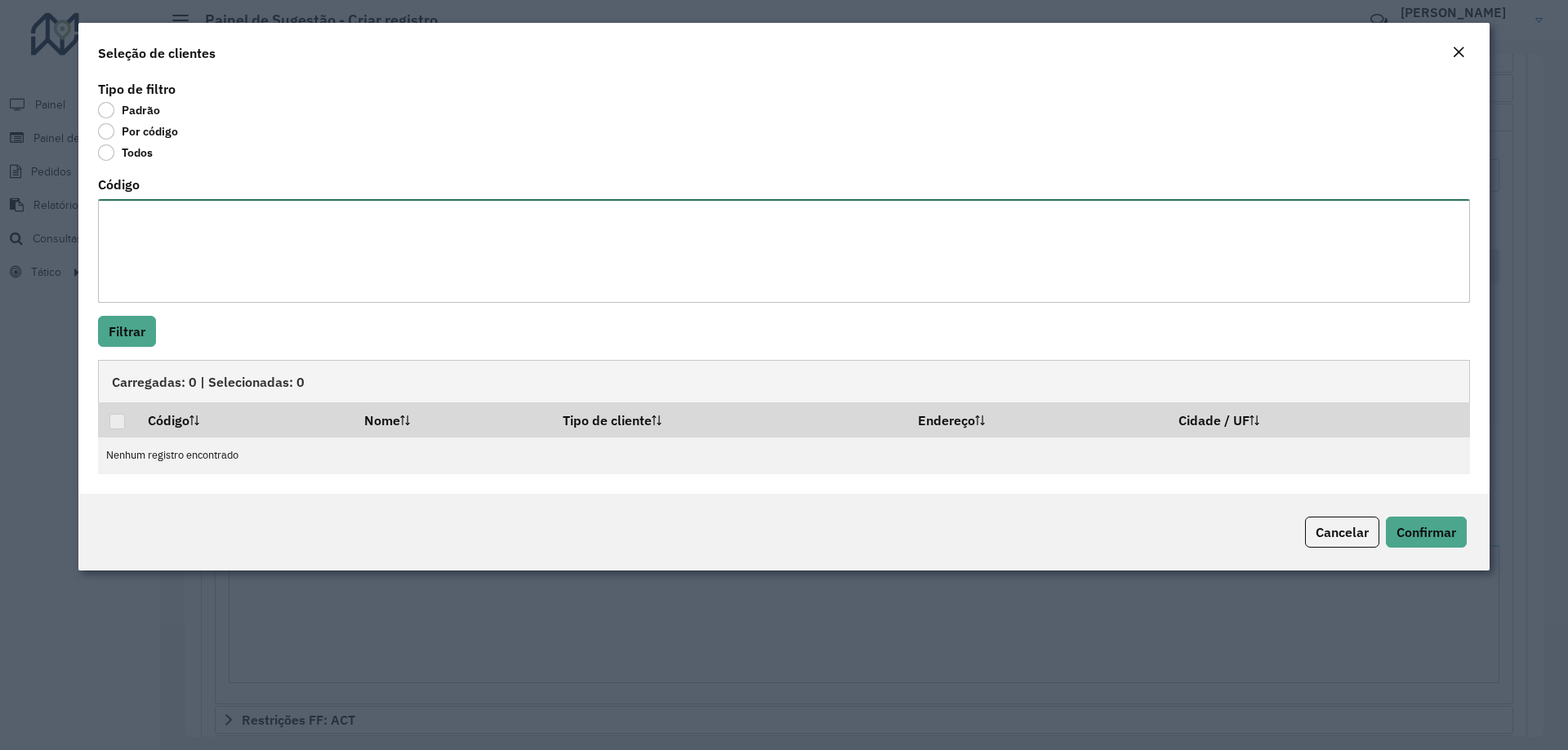
click at [243, 227] on textarea "Código" at bounding box center [783, 251] width 1372 height 104
paste textarea "******** ********"
type textarea "******** ********"
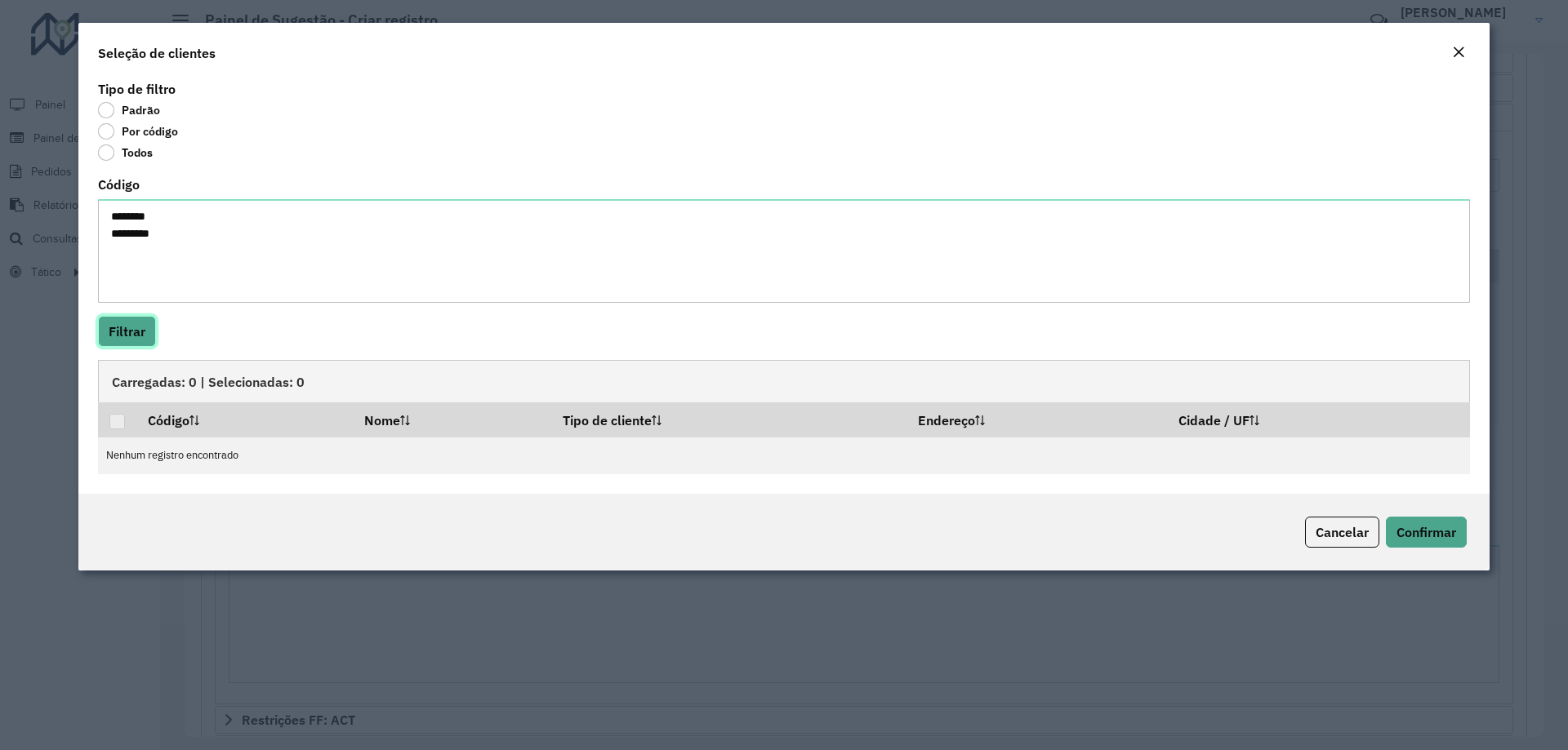
click at [141, 326] on button "Filtrar" at bounding box center [127, 331] width 58 height 31
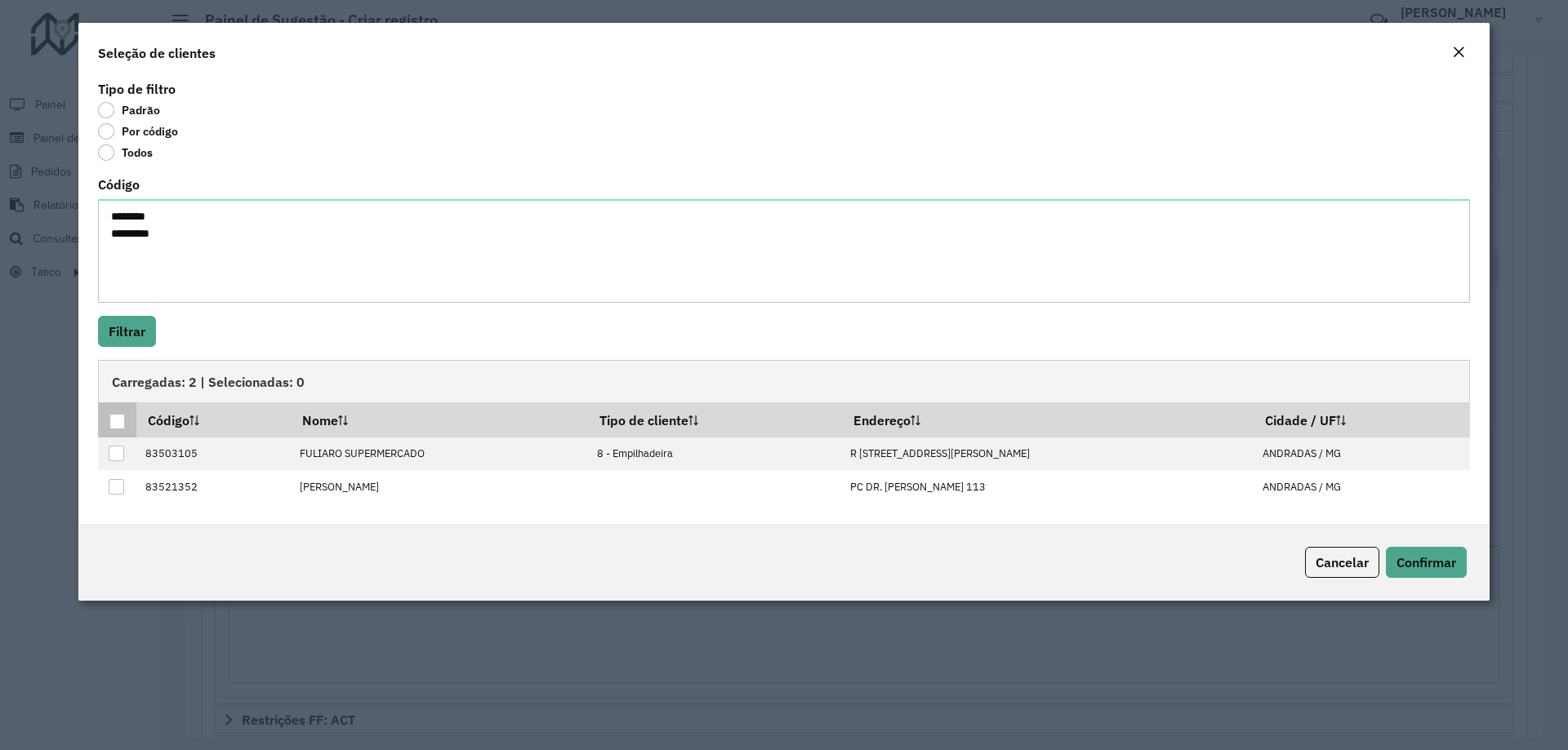
click at [125, 421] on div at bounding box center [118, 422] width 16 height 16
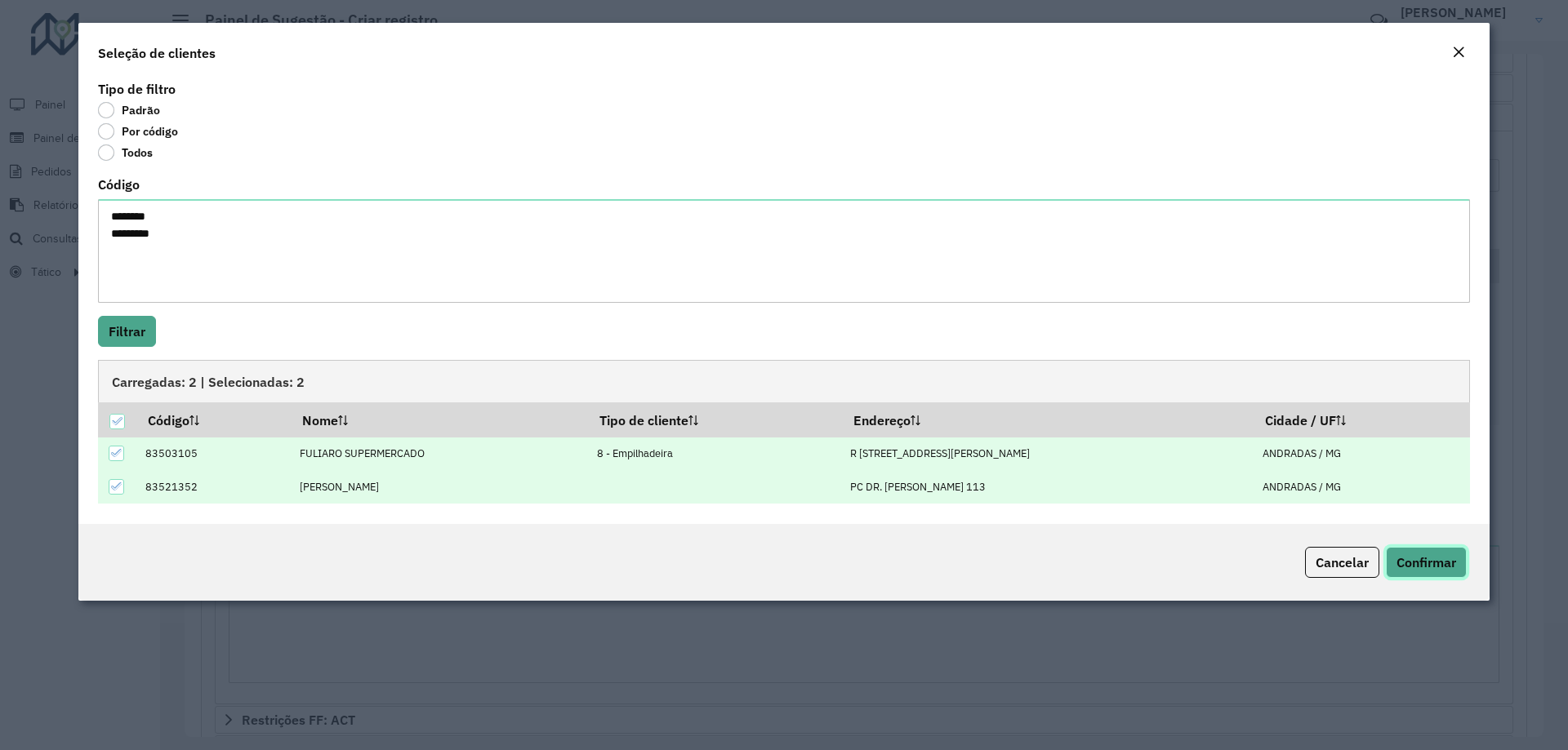
click at [1426, 561] on span "Confirmar" at bounding box center [1427, 563] width 60 height 16
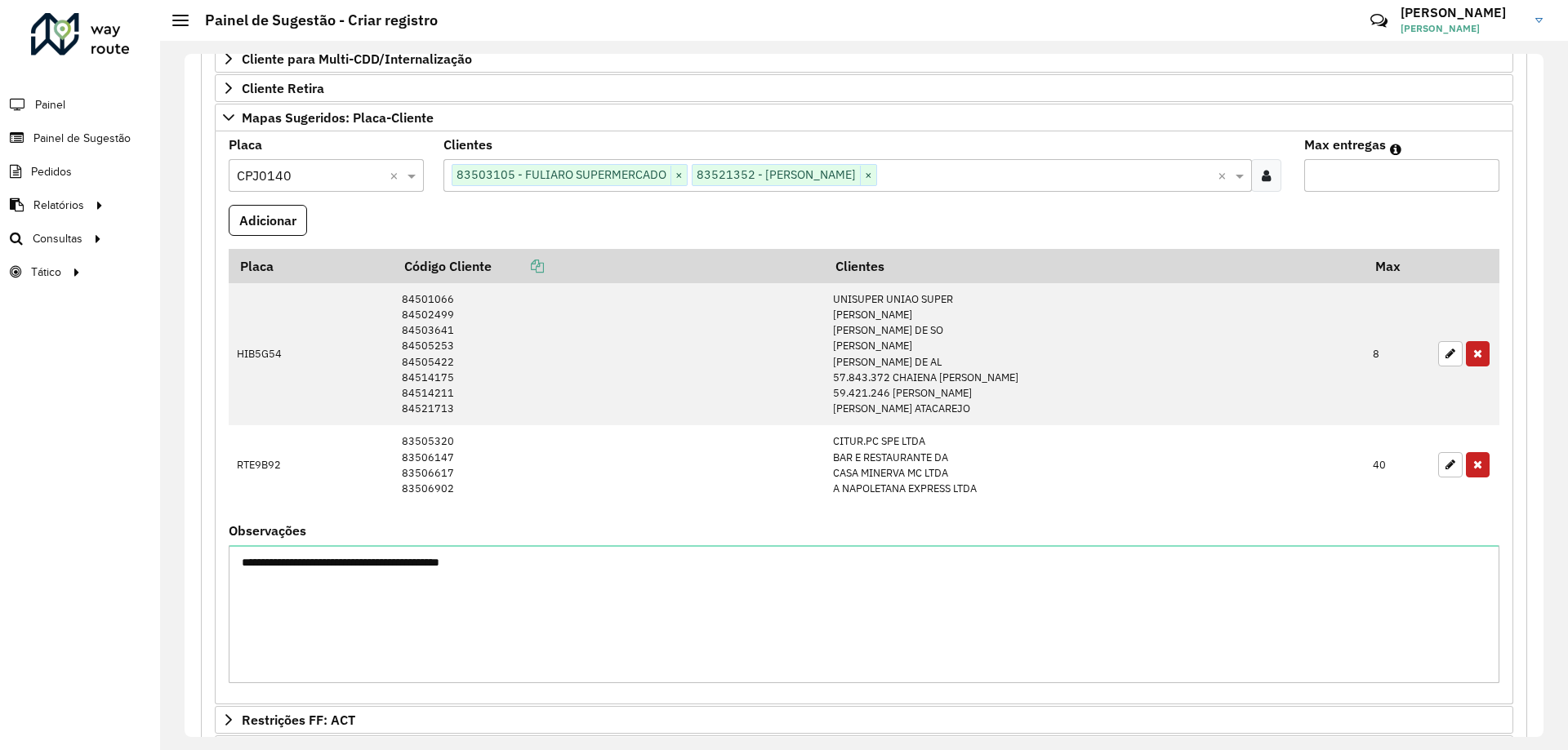
click at [1367, 170] on input "Max entregas" at bounding box center [1402, 175] width 195 height 33
type input "*"
click at [292, 217] on button "Adicionar" at bounding box center [268, 220] width 79 height 31
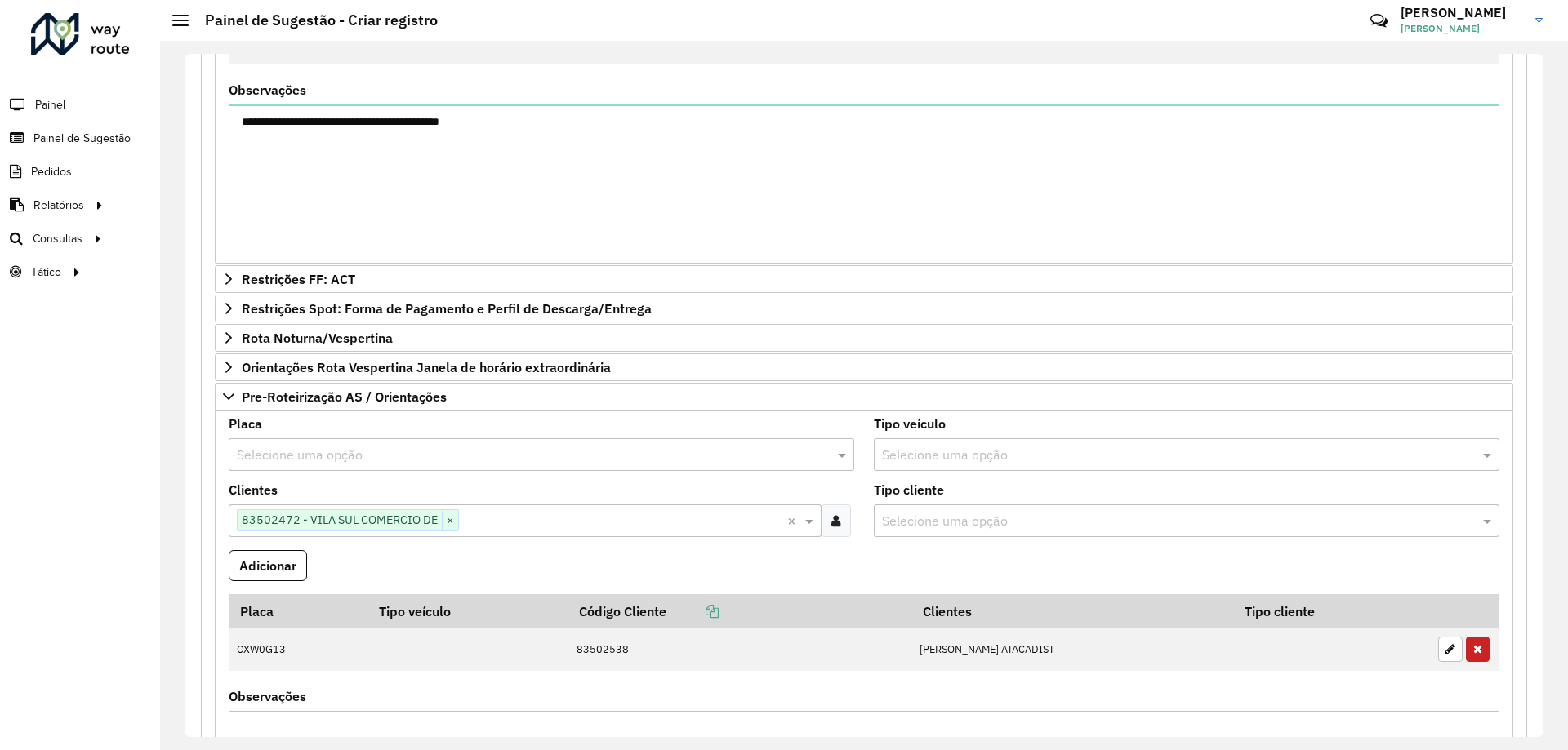
scroll to position [1145, 0]
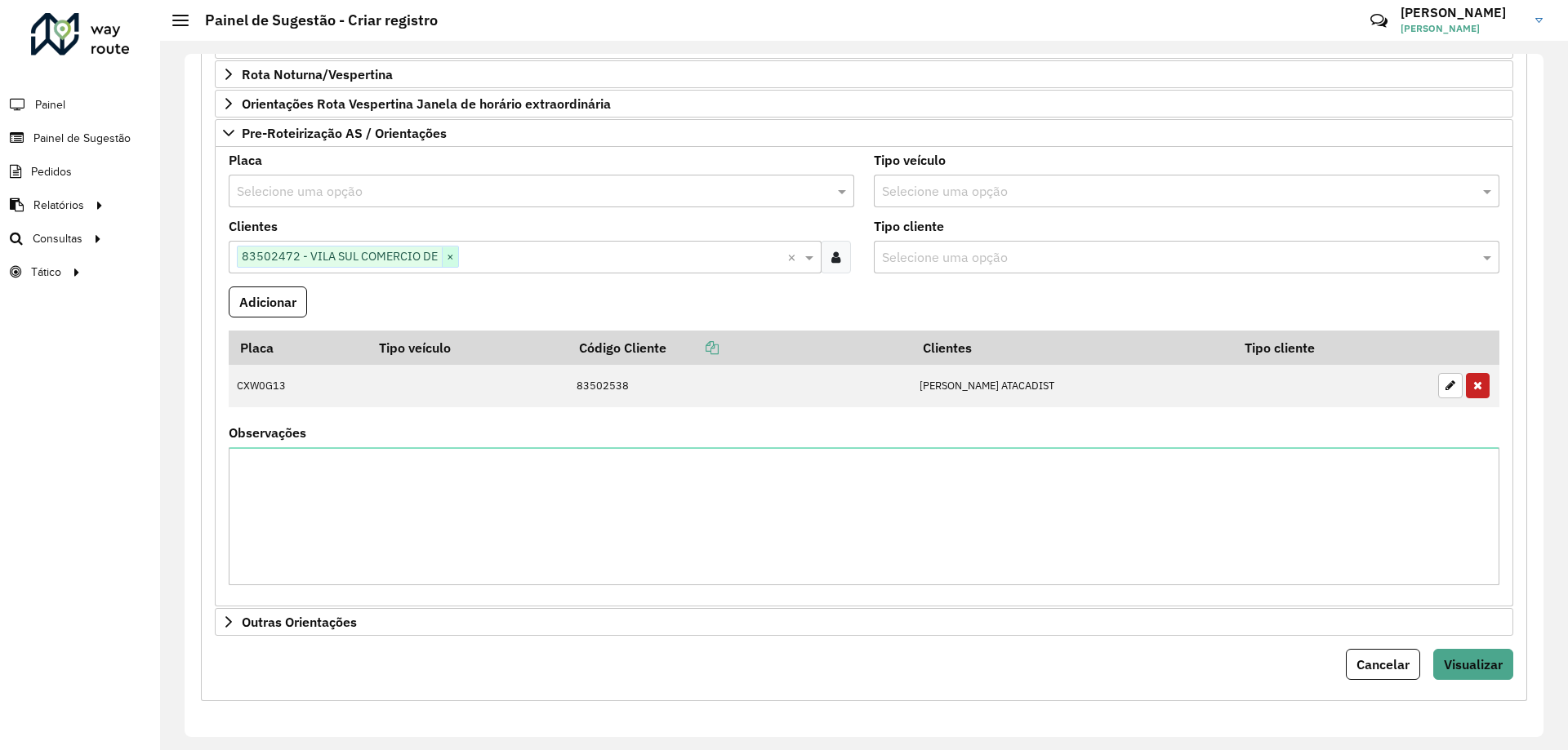
click at [449, 260] on span "×" at bounding box center [450, 257] width 16 height 20
click at [475, 258] on input "text" at bounding box center [517, 258] width 569 height 20
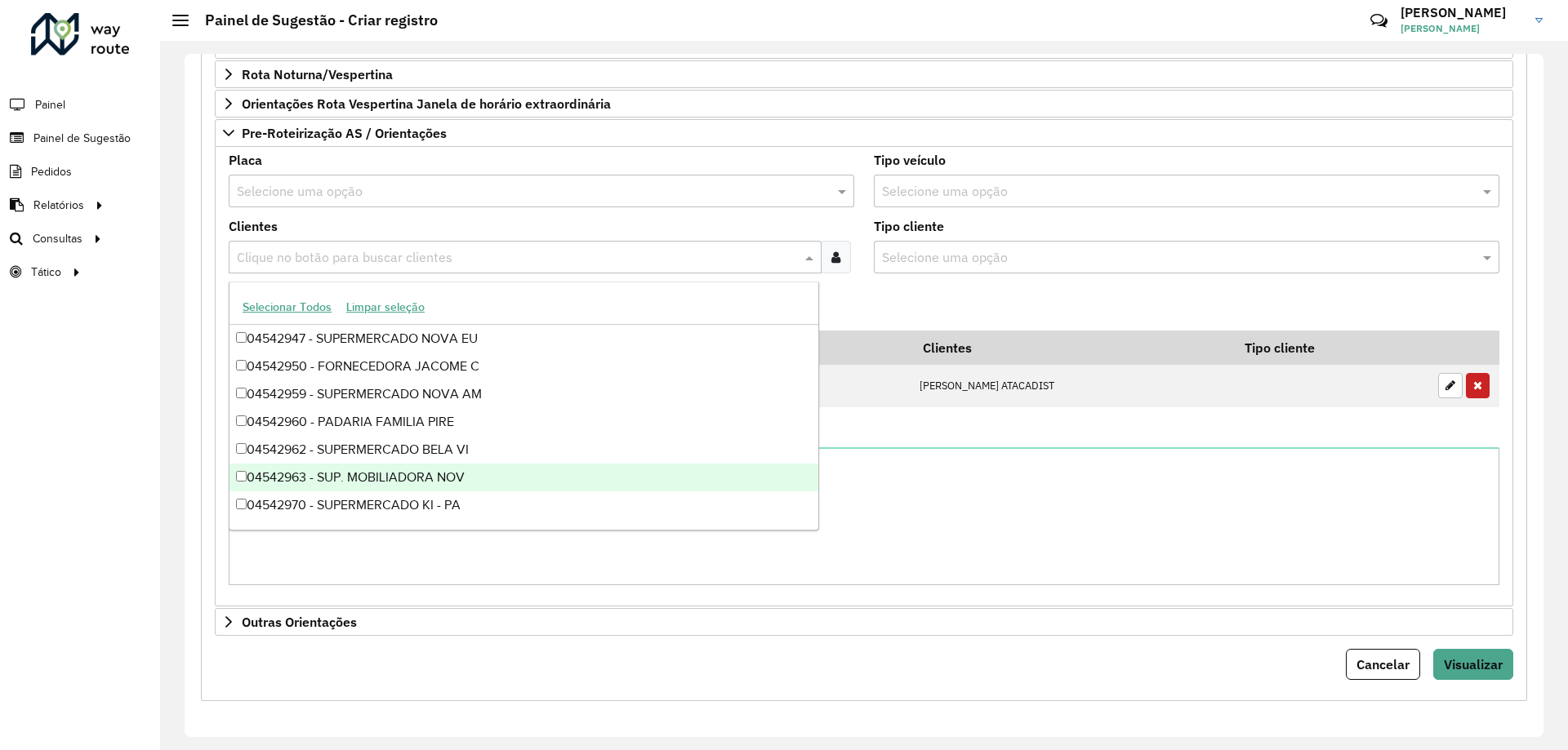
click at [897, 290] on formly-field "Adicionar" at bounding box center [864, 309] width 1290 height 44
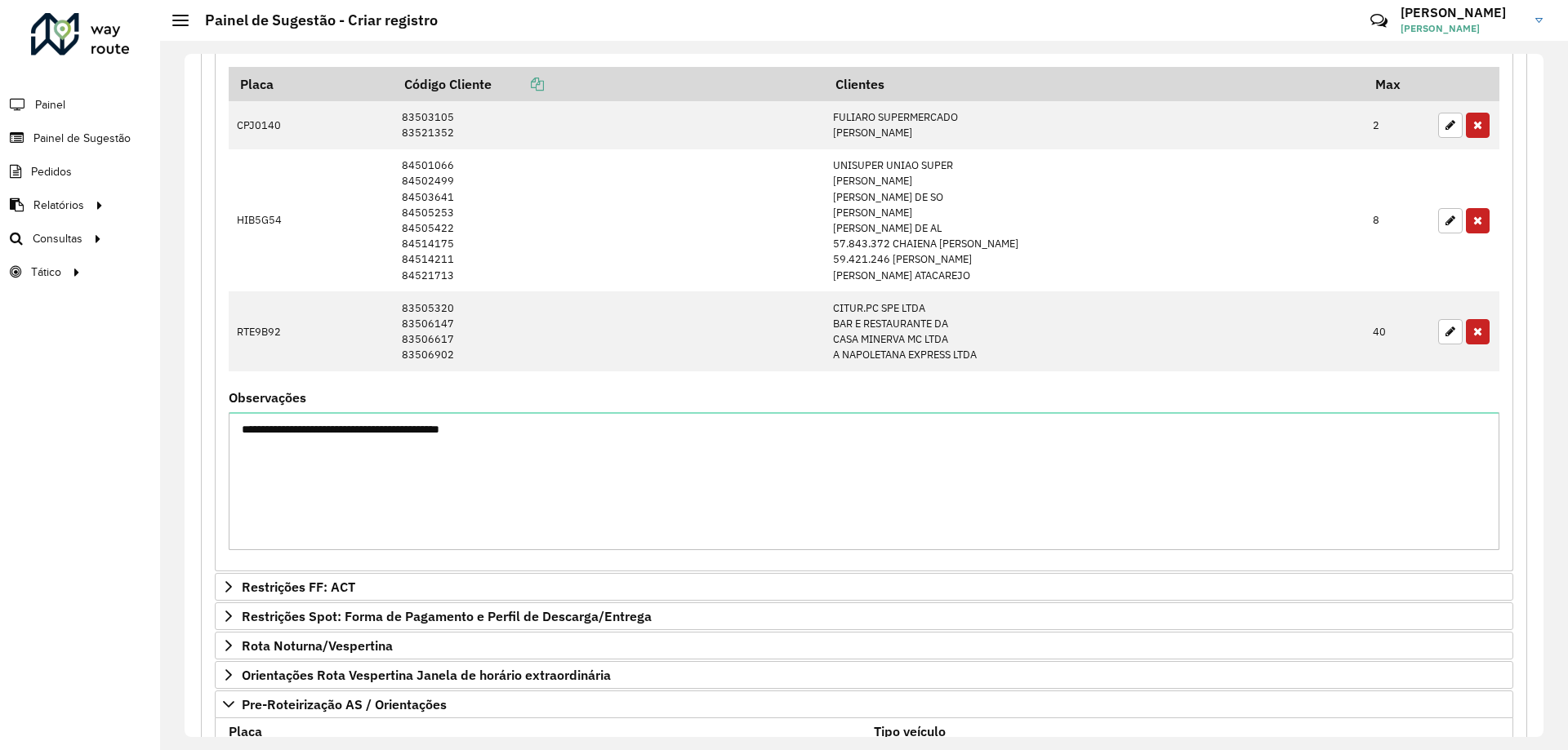
scroll to position [329, 0]
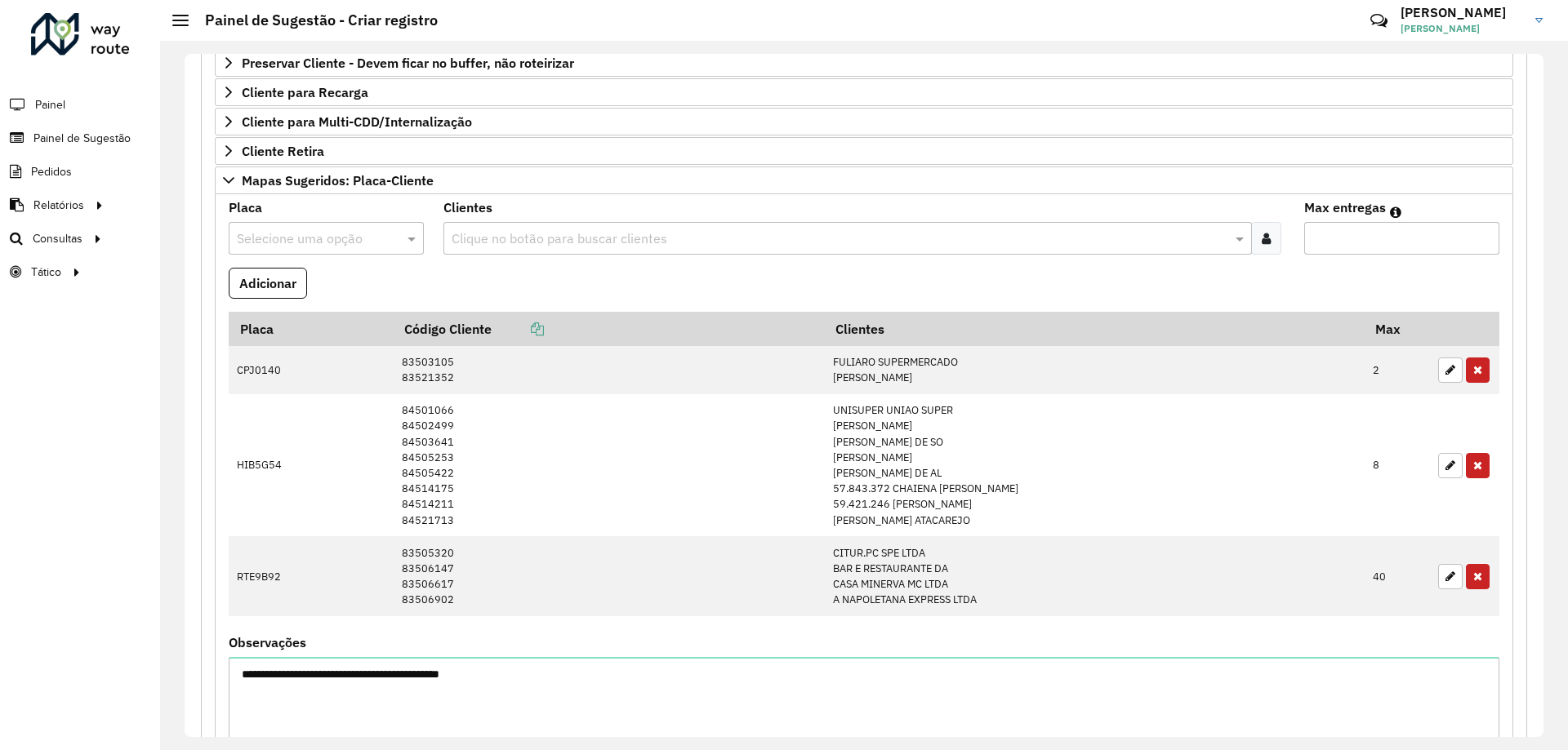
click at [322, 247] on input "text" at bounding box center [310, 239] width 146 height 20
type input "***"
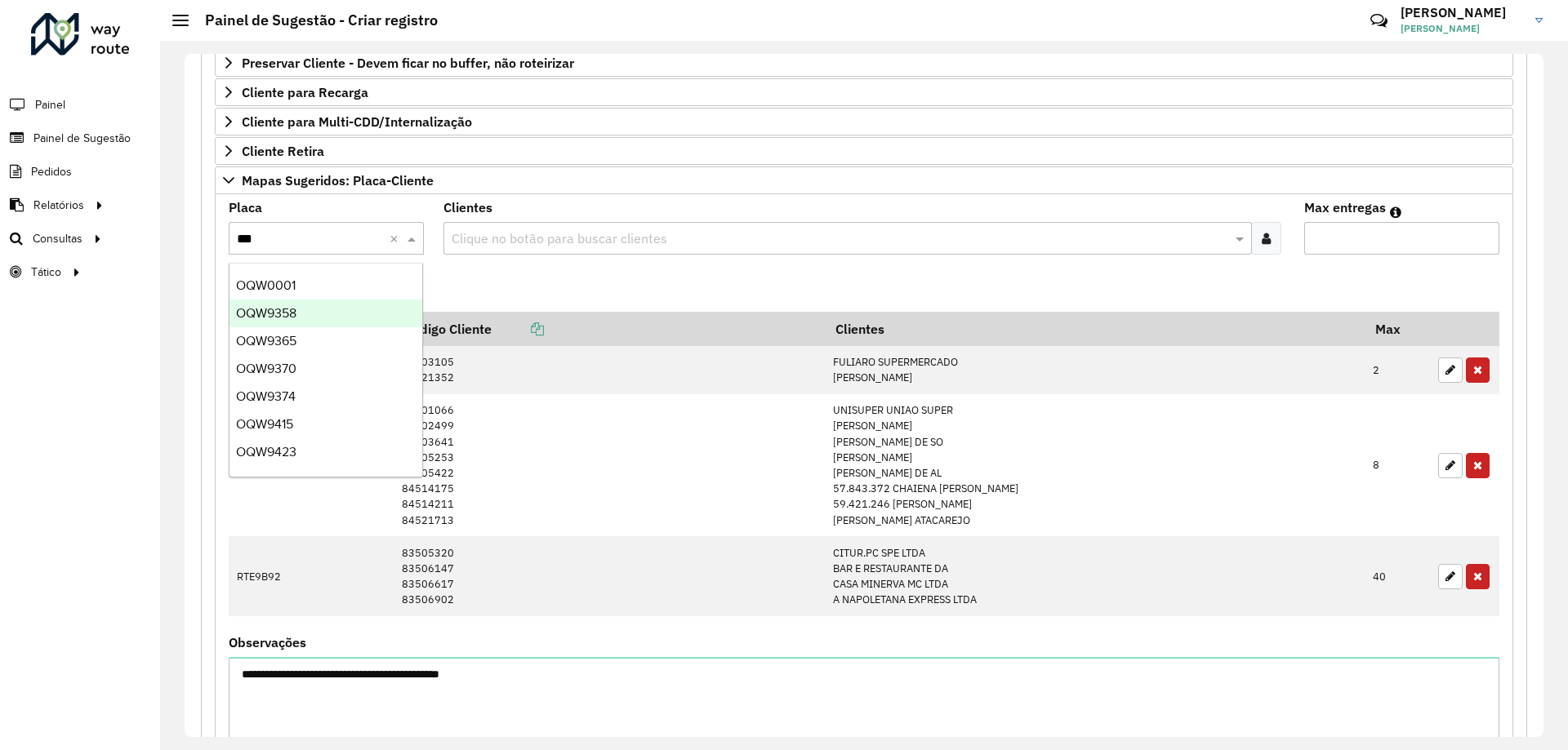
click at [316, 314] on div "OQW9358" at bounding box center [325, 314] width 192 height 28
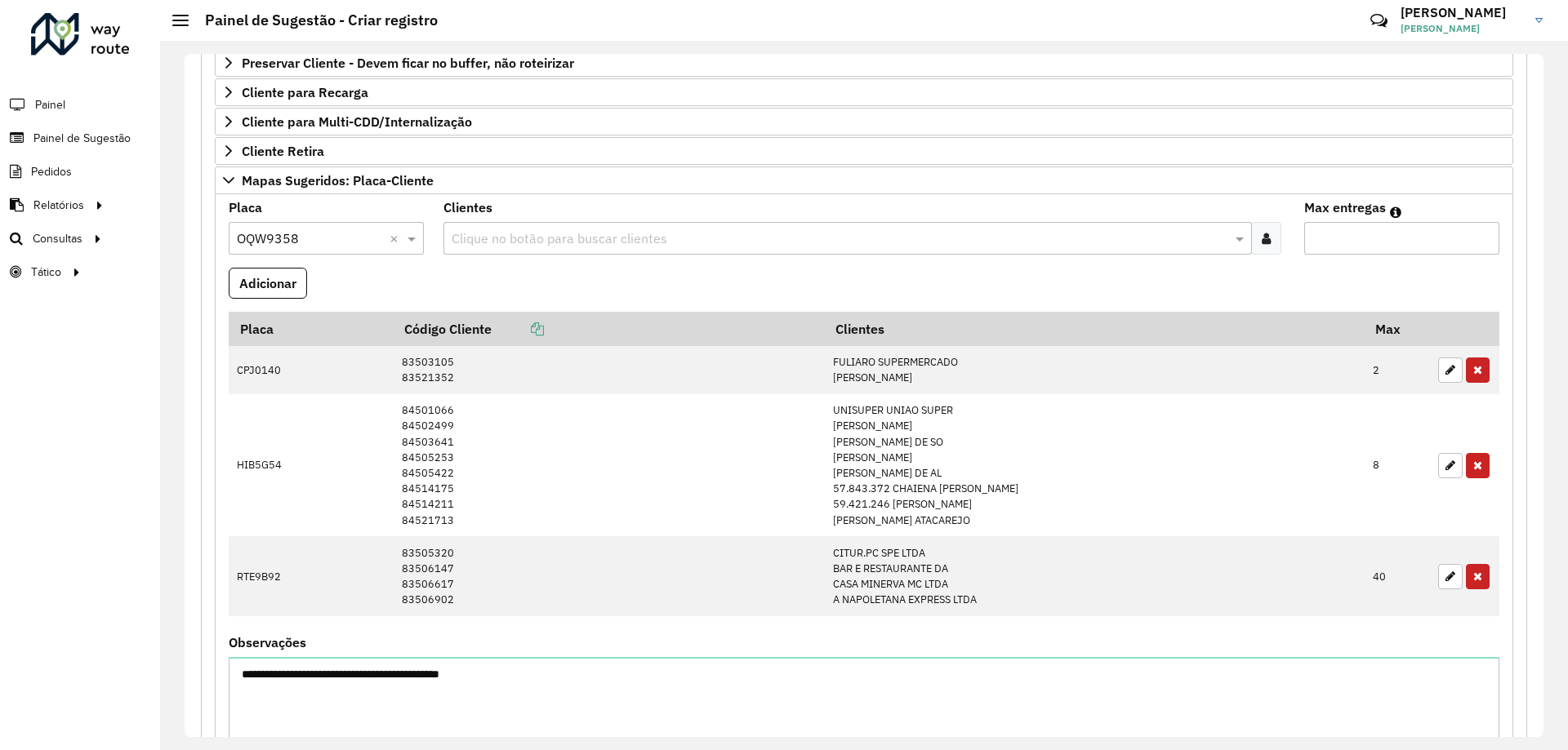
click at [623, 234] on input "text" at bounding box center [839, 239] width 783 height 20
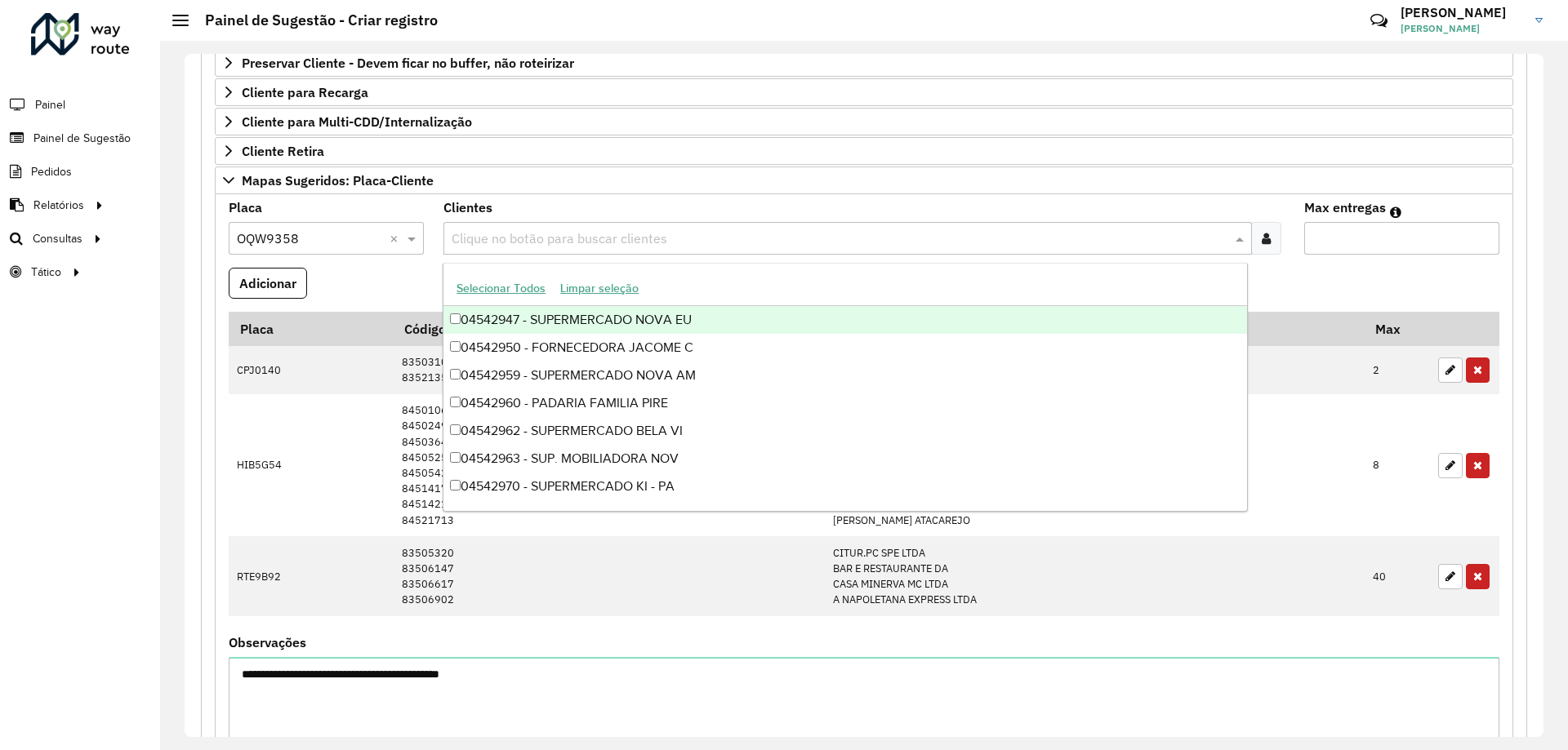
click at [1253, 238] on div at bounding box center [1266, 238] width 30 height 33
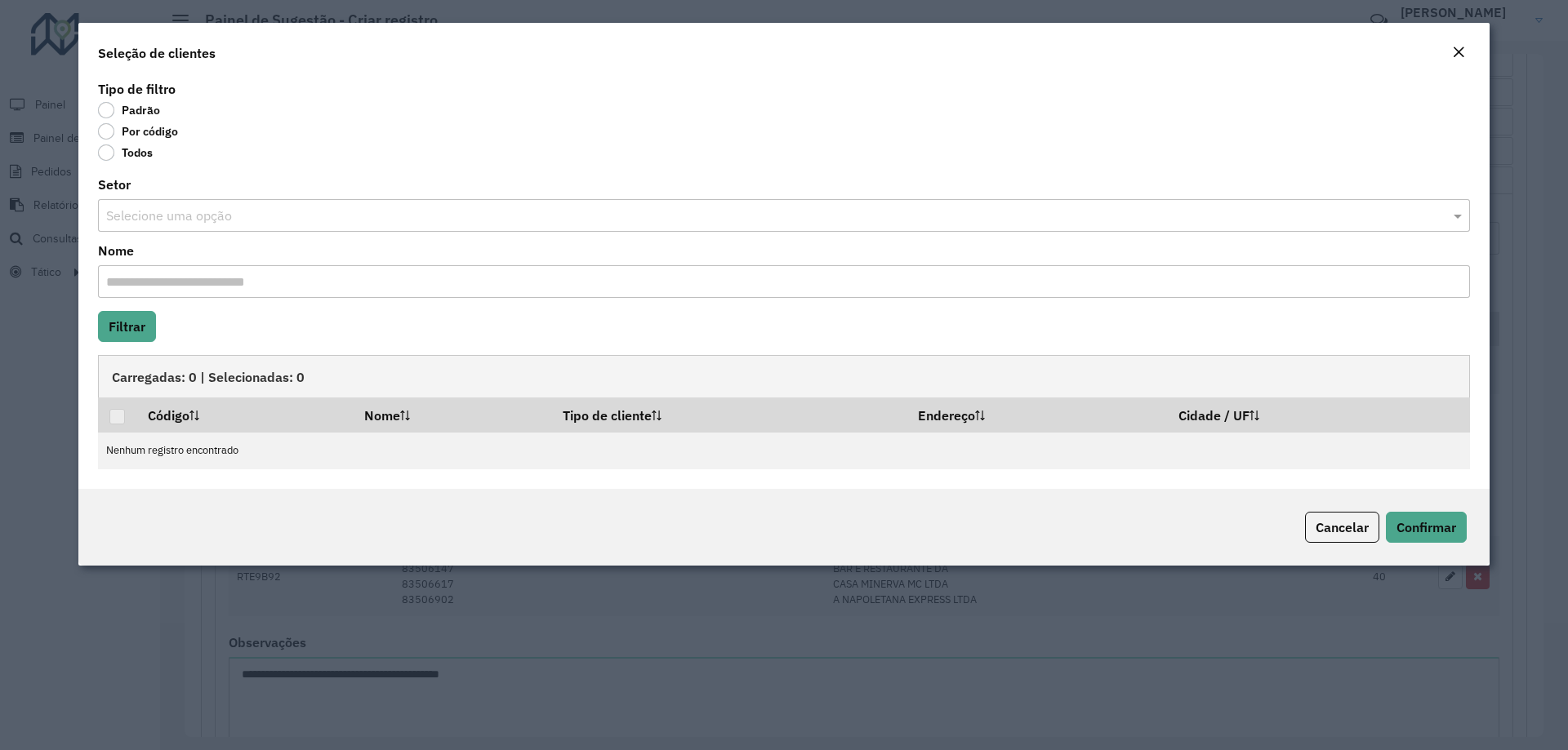
click at [151, 132] on label "Por código" at bounding box center [137, 131] width 80 height 16
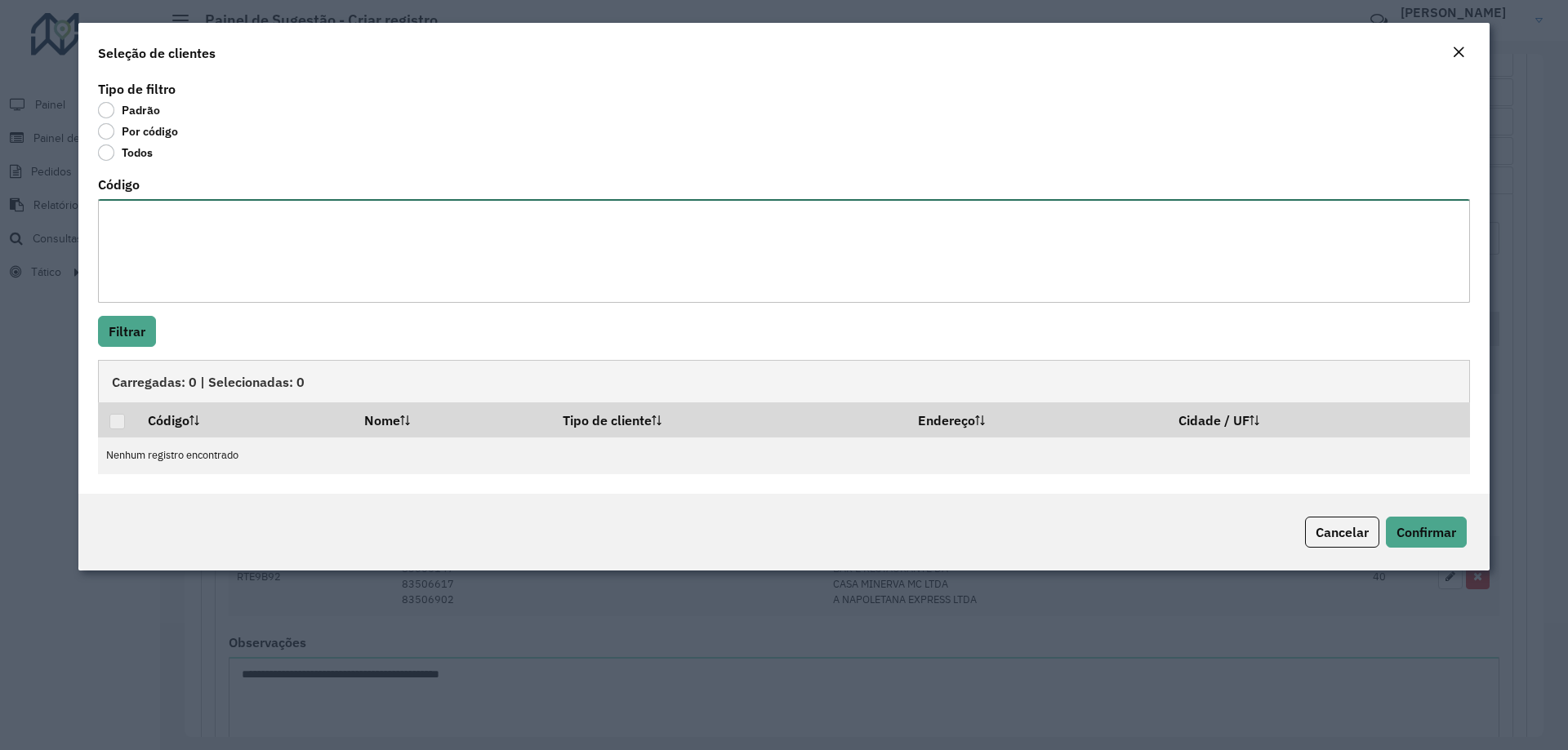
click at [269, 224] on textarea "Código" at bounding box center [783, 251] width 1372 height 104
paste textarea "******** ******** ******** ******** ******** ******** ******** ******** *******…"
type textarea "******** ******** ******** ******** ******** ******** ******** ******** *******…"
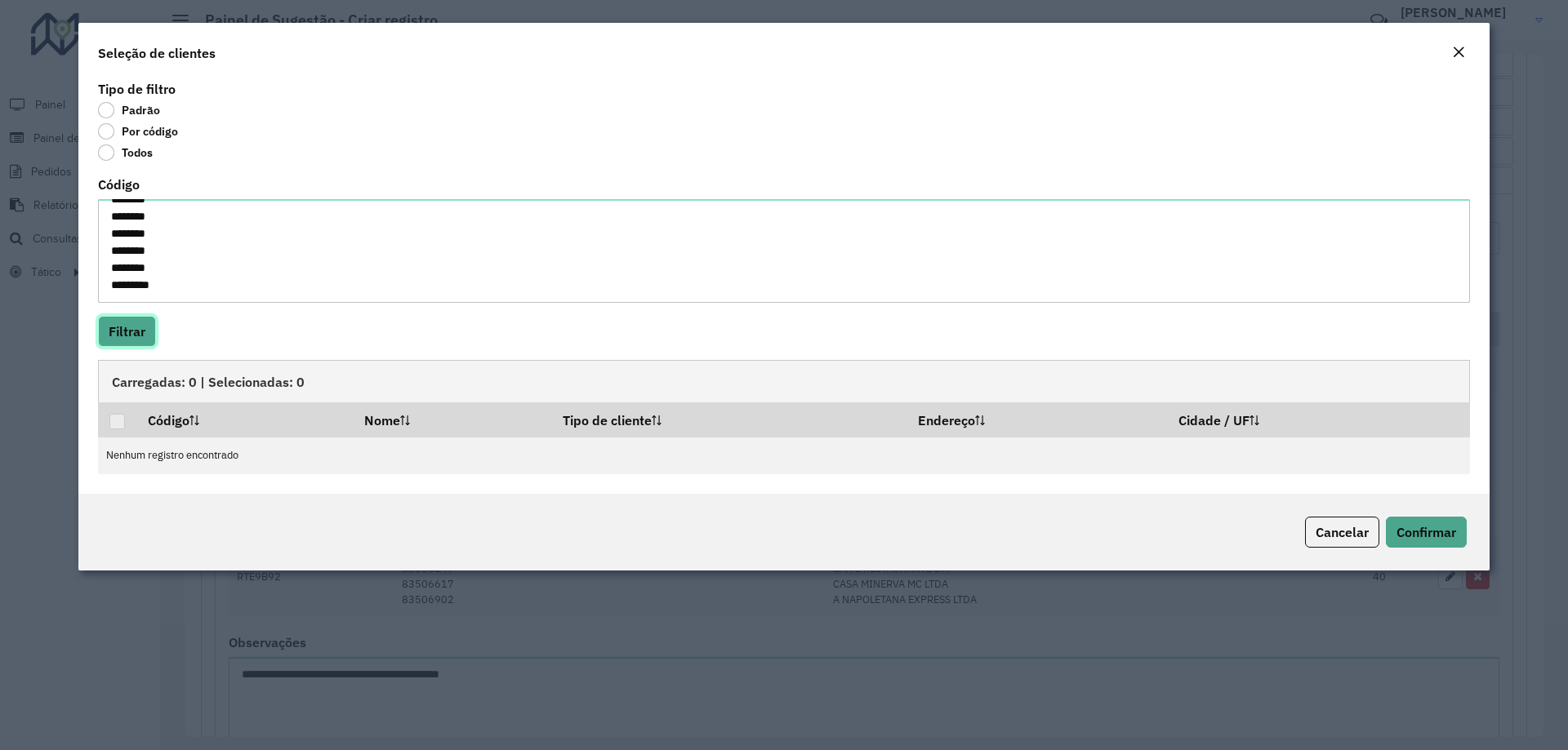
click at [138, 322] on button "Filtrar" at bounding box center [127, 331] width 58 height 31
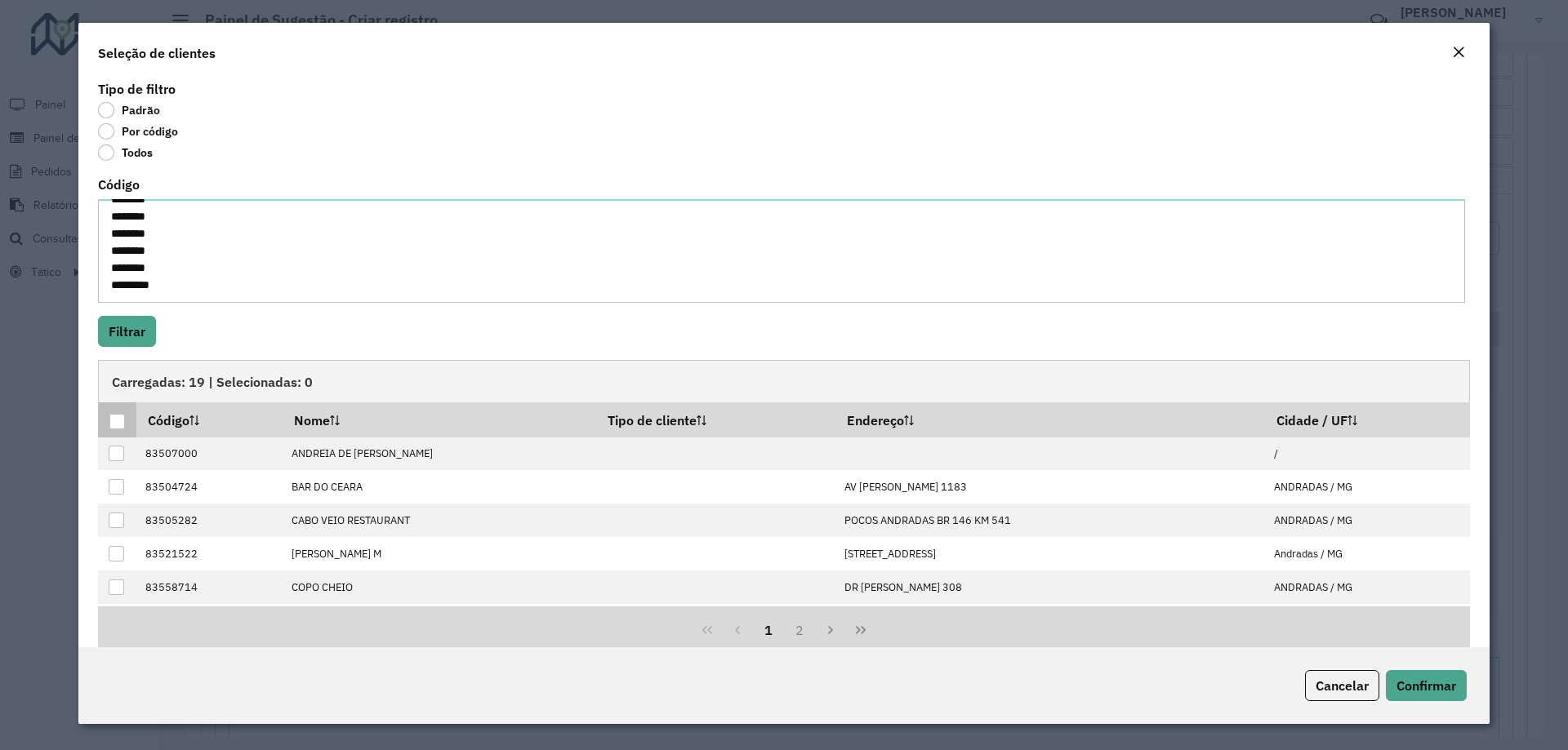
click at [121, 421] on div at bounding box center [118, 422] width 16 height 16
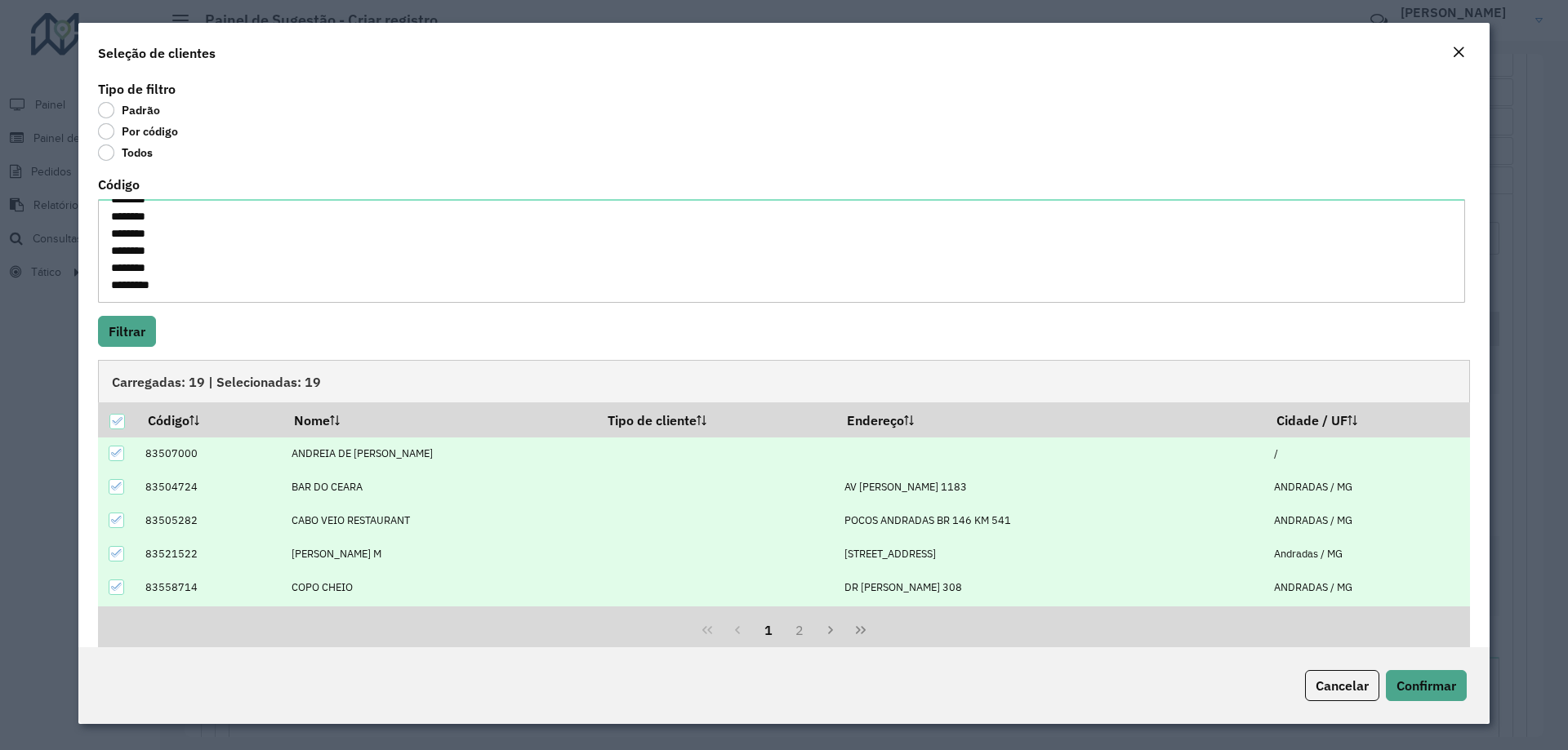
scroll to position [165, 0]
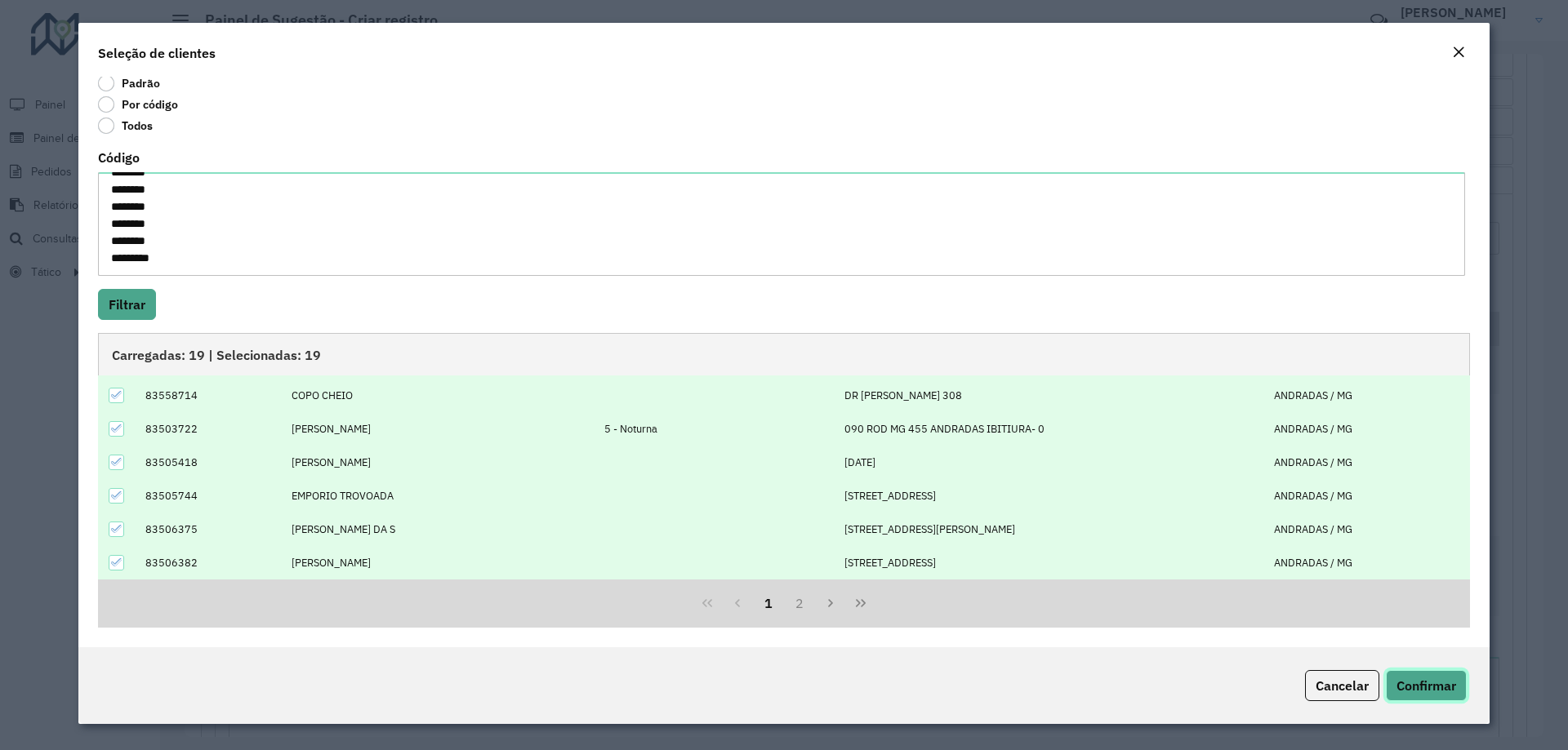
click at [1441, 682] on span "Confirmar" at bounding box center [1427, 685] width 60 height 16
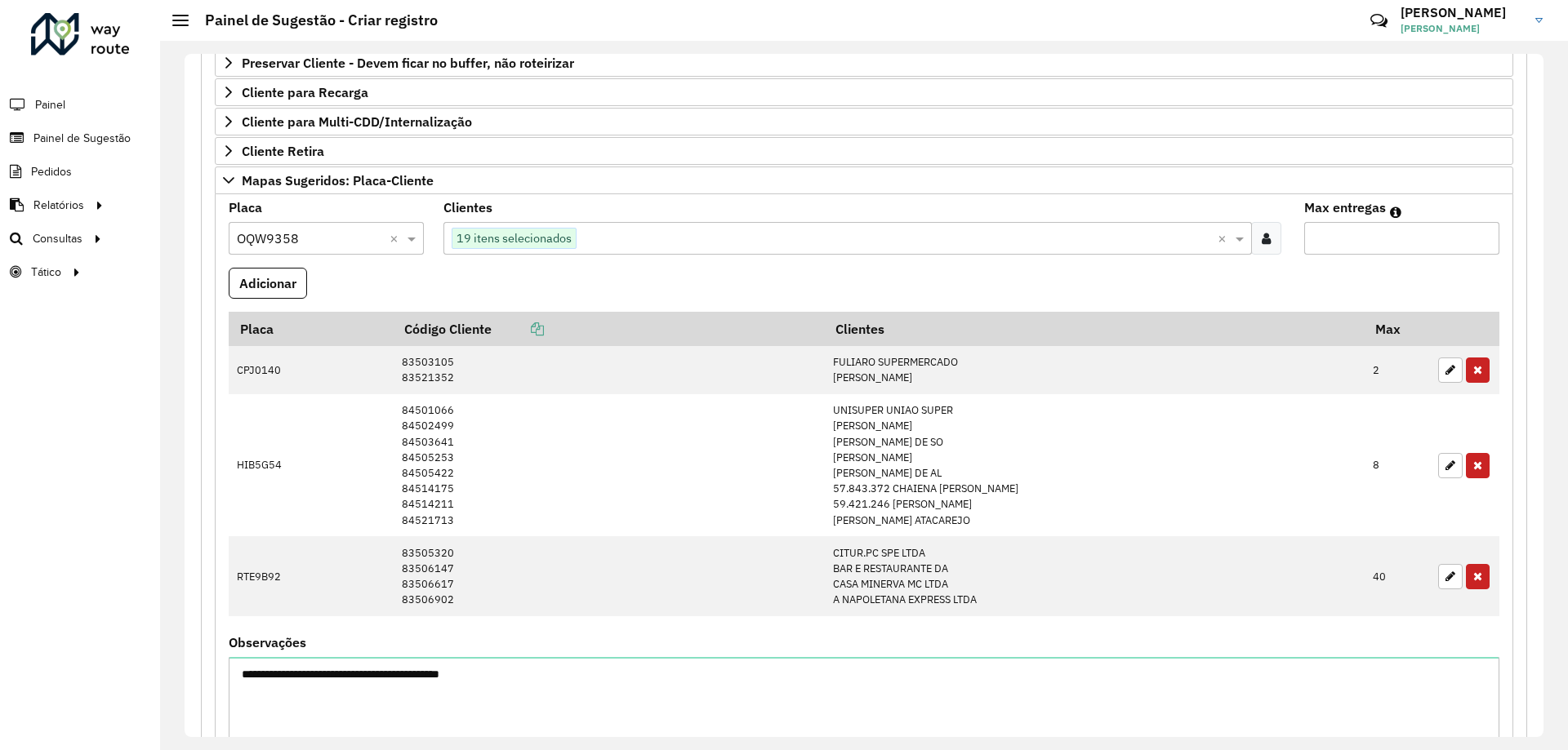
click at [1402, 237] on input "Max entregas" at bounding box center [1402, 238] width 195 height 33
type input "**"
click at [273, 280] on button "Adicionar" at bounding box center [268, 283] width 79 height 31
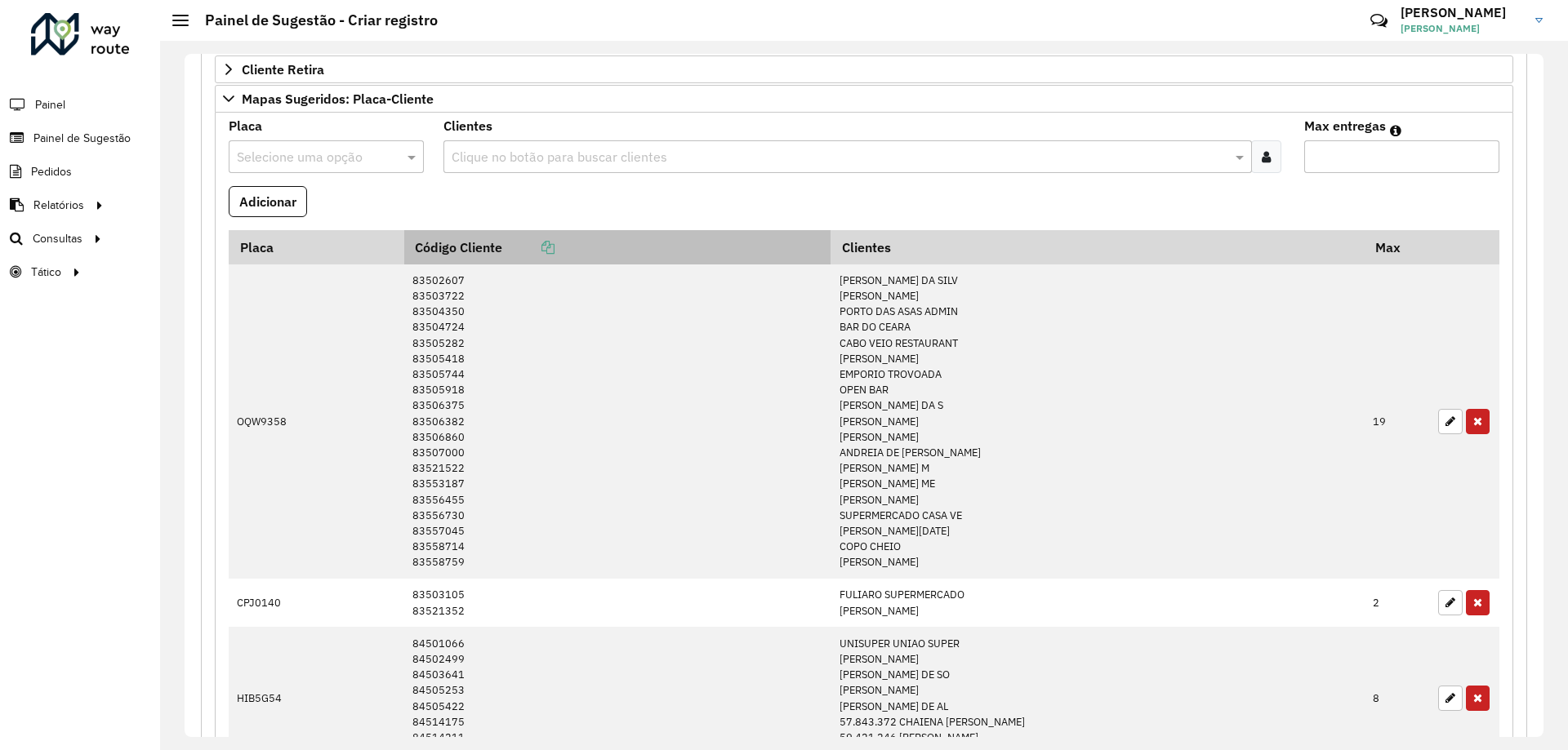
scroll to position [165, 0]
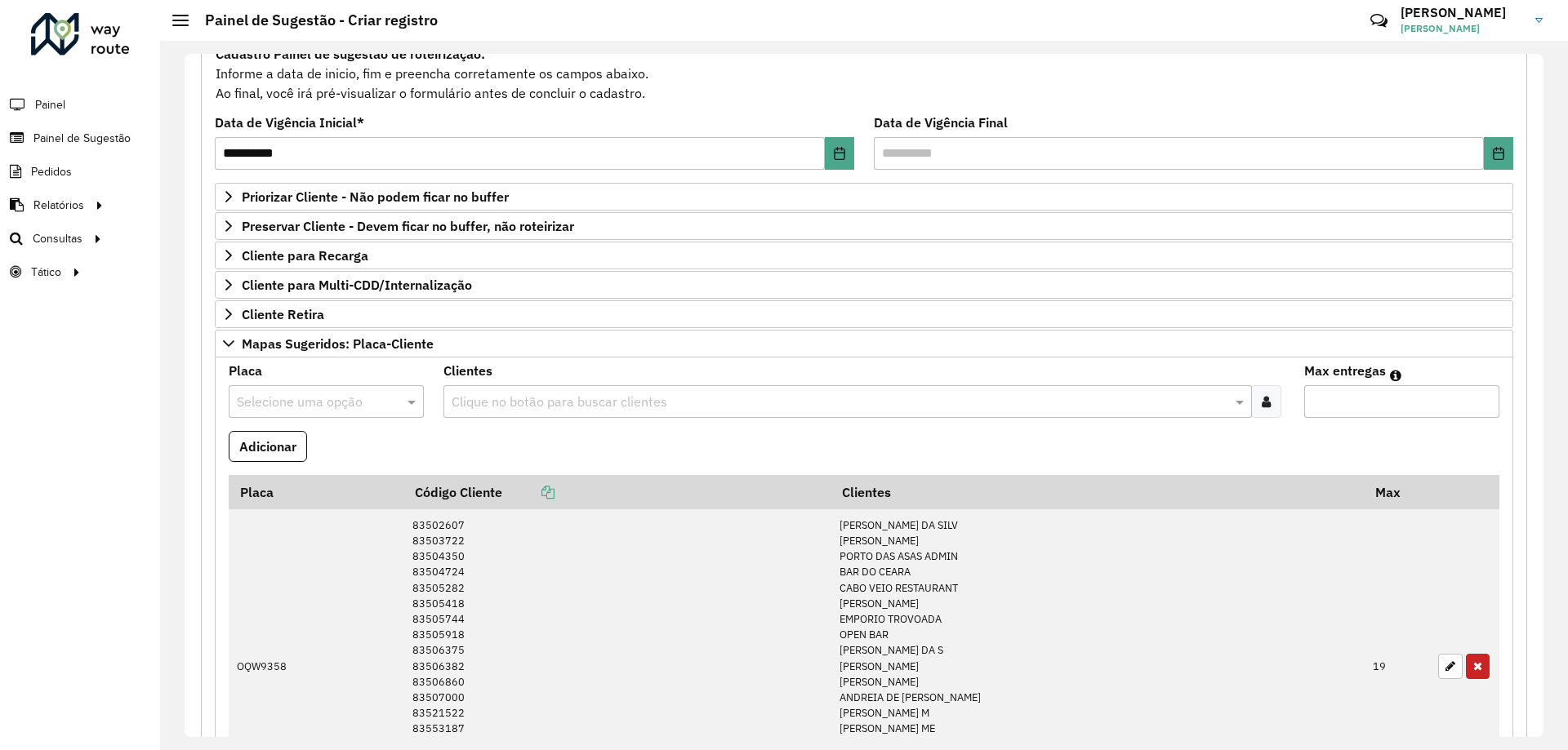
click at [352, 399] on input "text" at bounding box center [310, 402] width 146 height 20
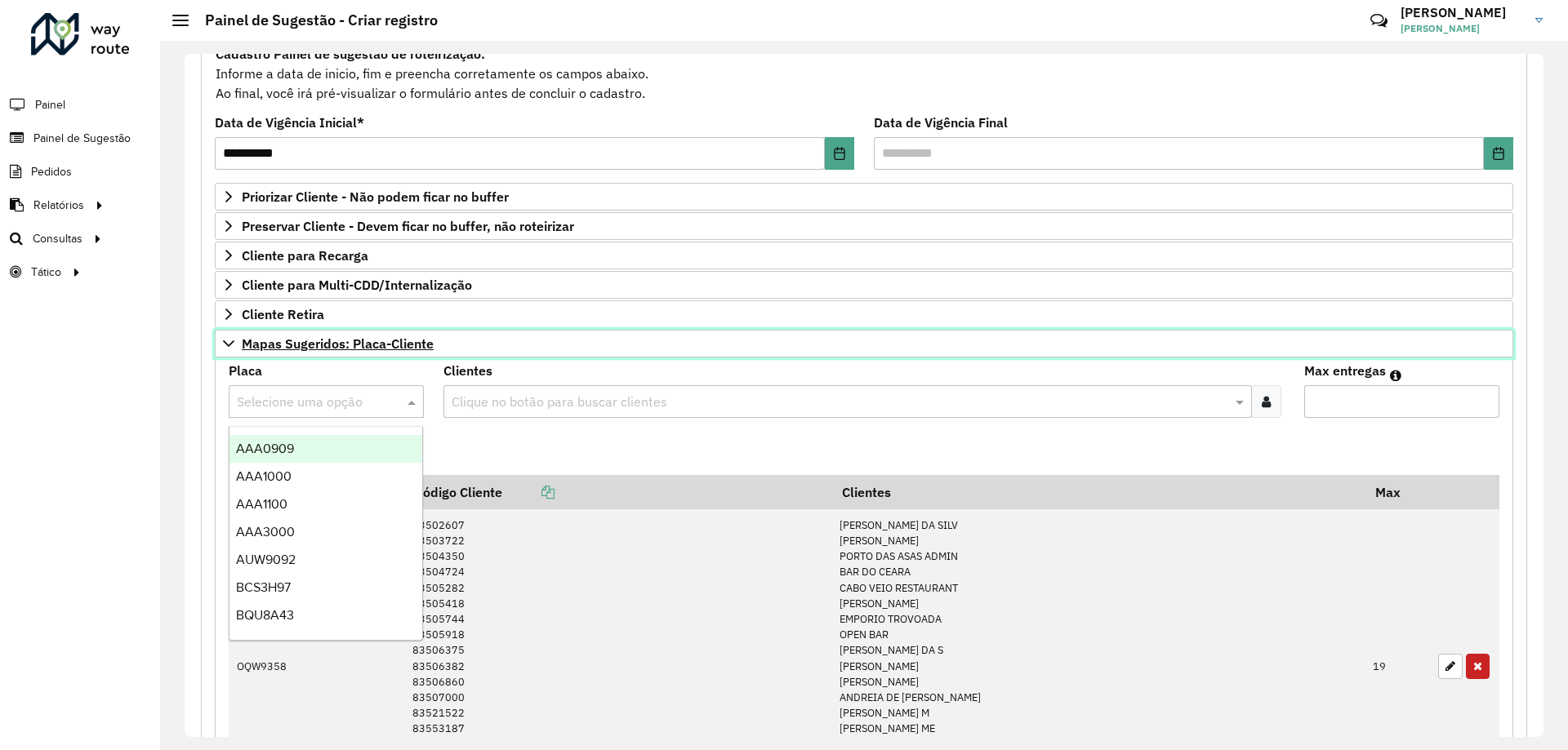
click at [338, 345] on span "Mapas Sugeridos: Placa-Cliente" at bounding box center [338, 344] width 192 height 13
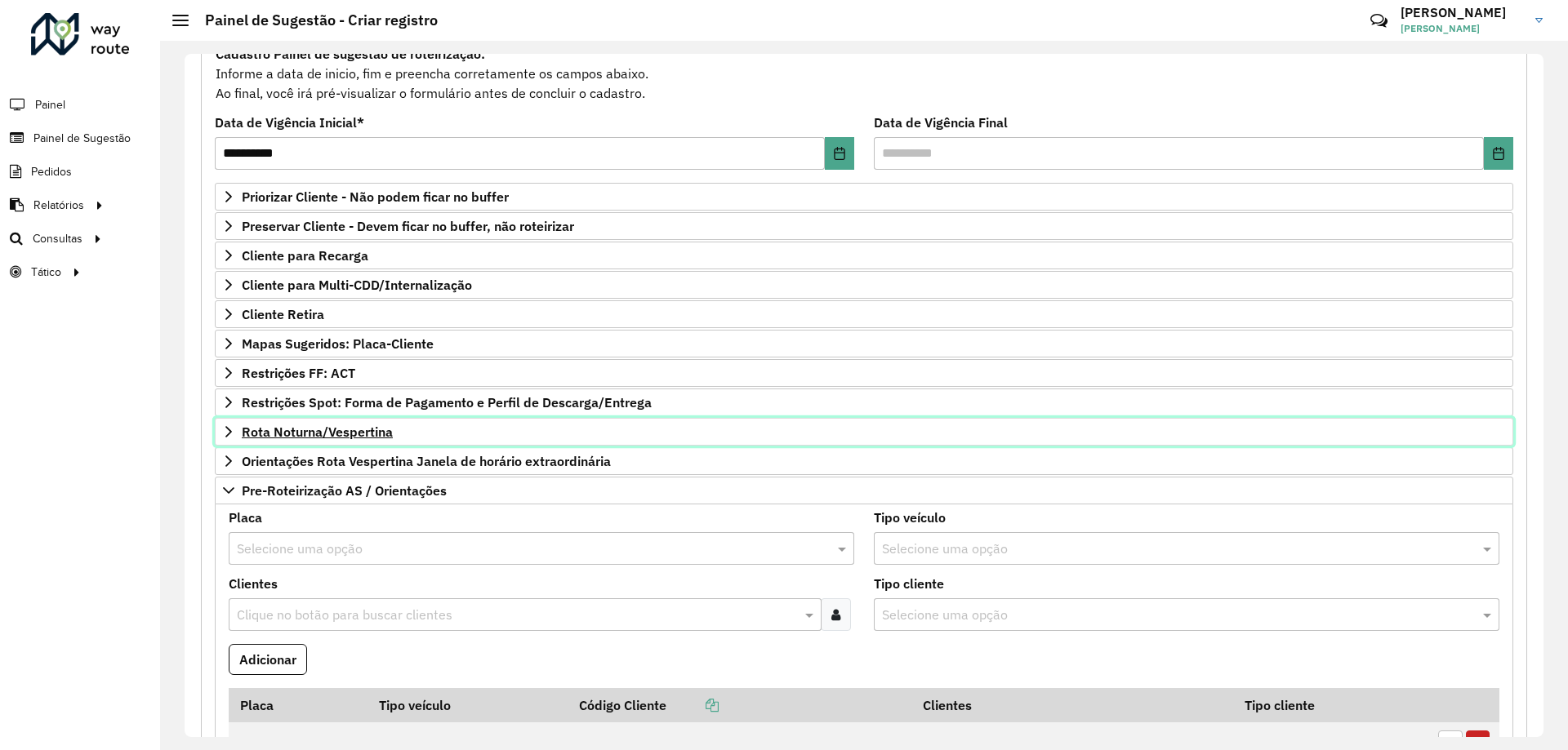
click at [374, 427] on span "Rota Noturna/Vespertina" at bounding box center [318, 431] width 151 height 13
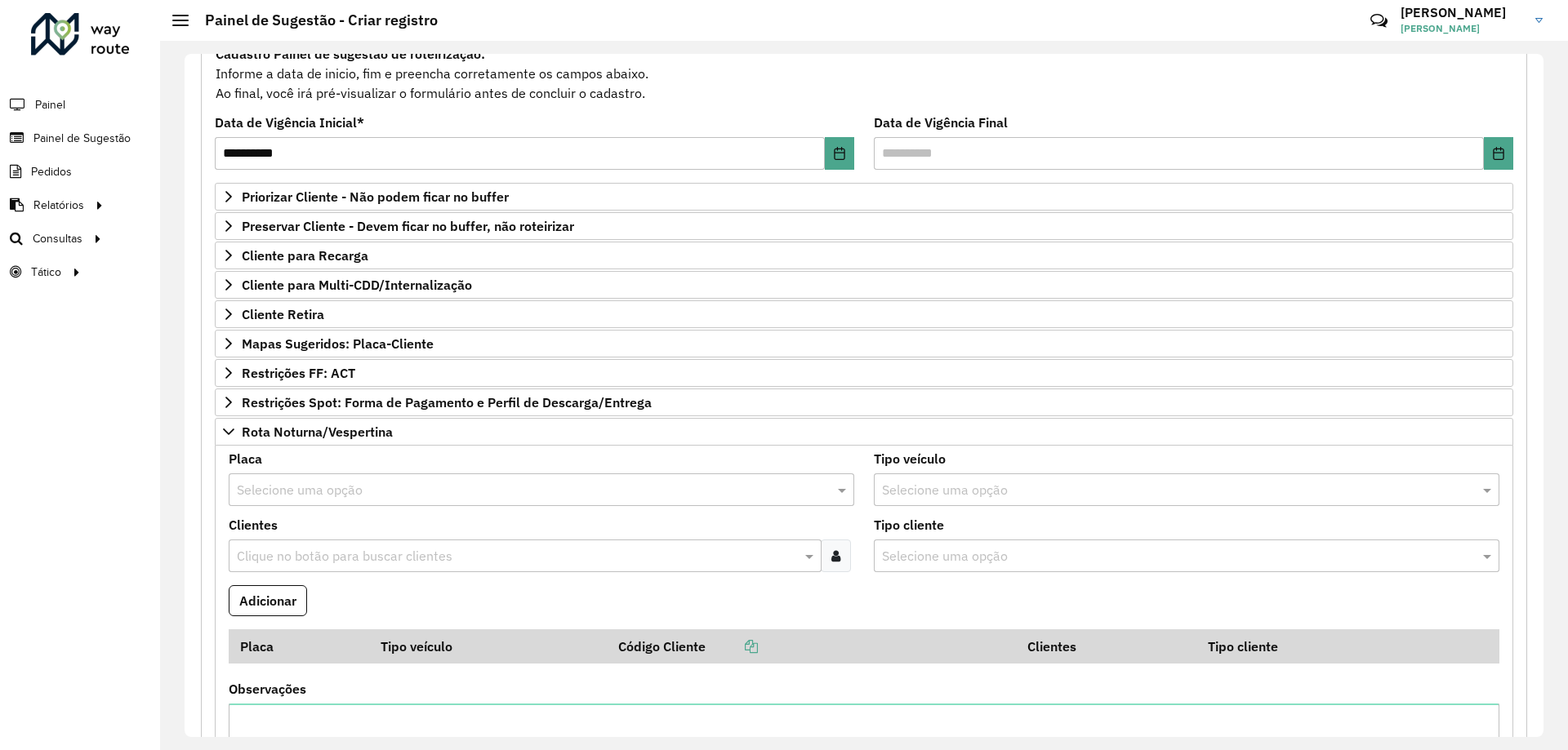
click at [313, 490] on input "text" at bounding box center [525, 491] width 577 height 20
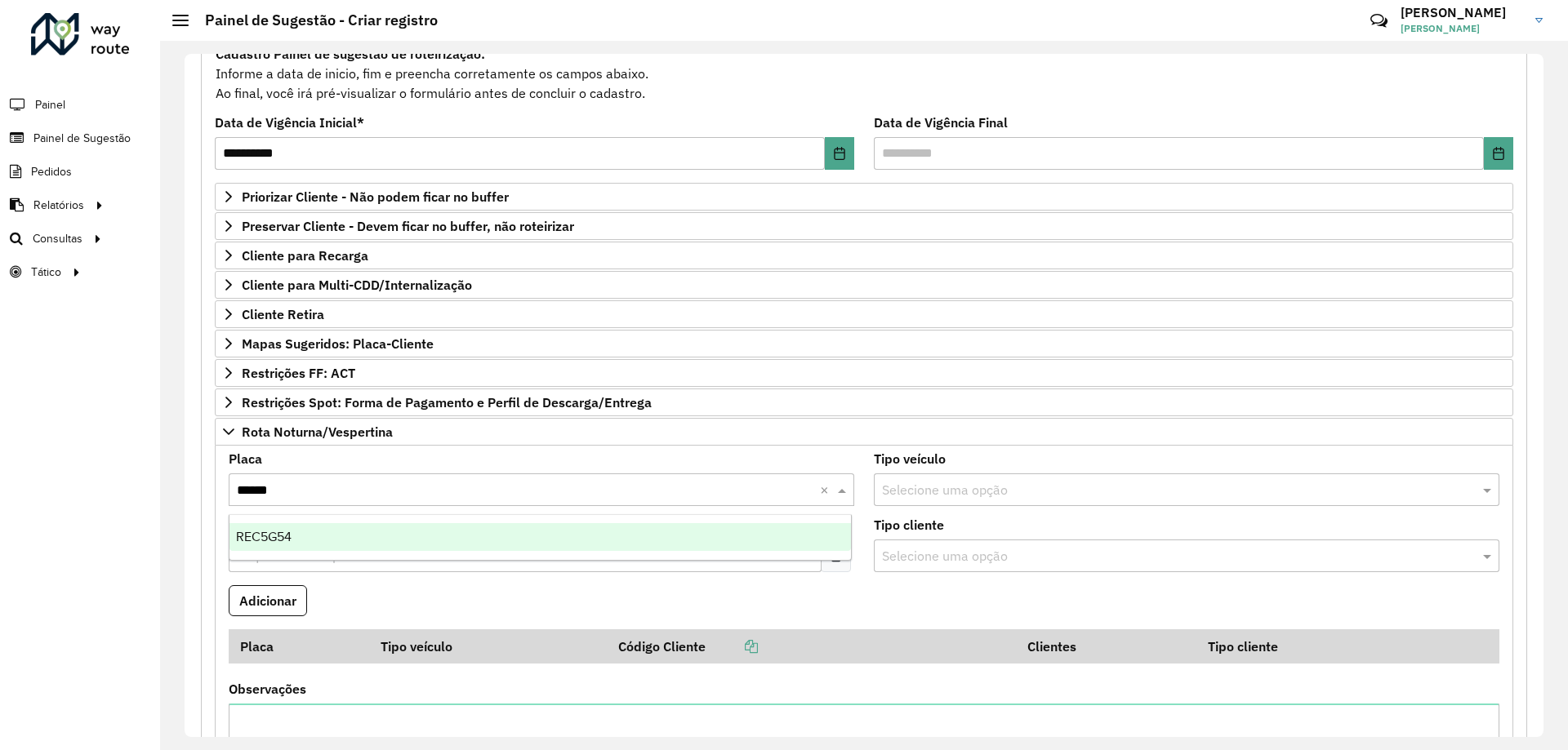
type input "*******"
click at [386, 531] on div "REC5G54" at bounding box center [540, 538] width 622 height 28
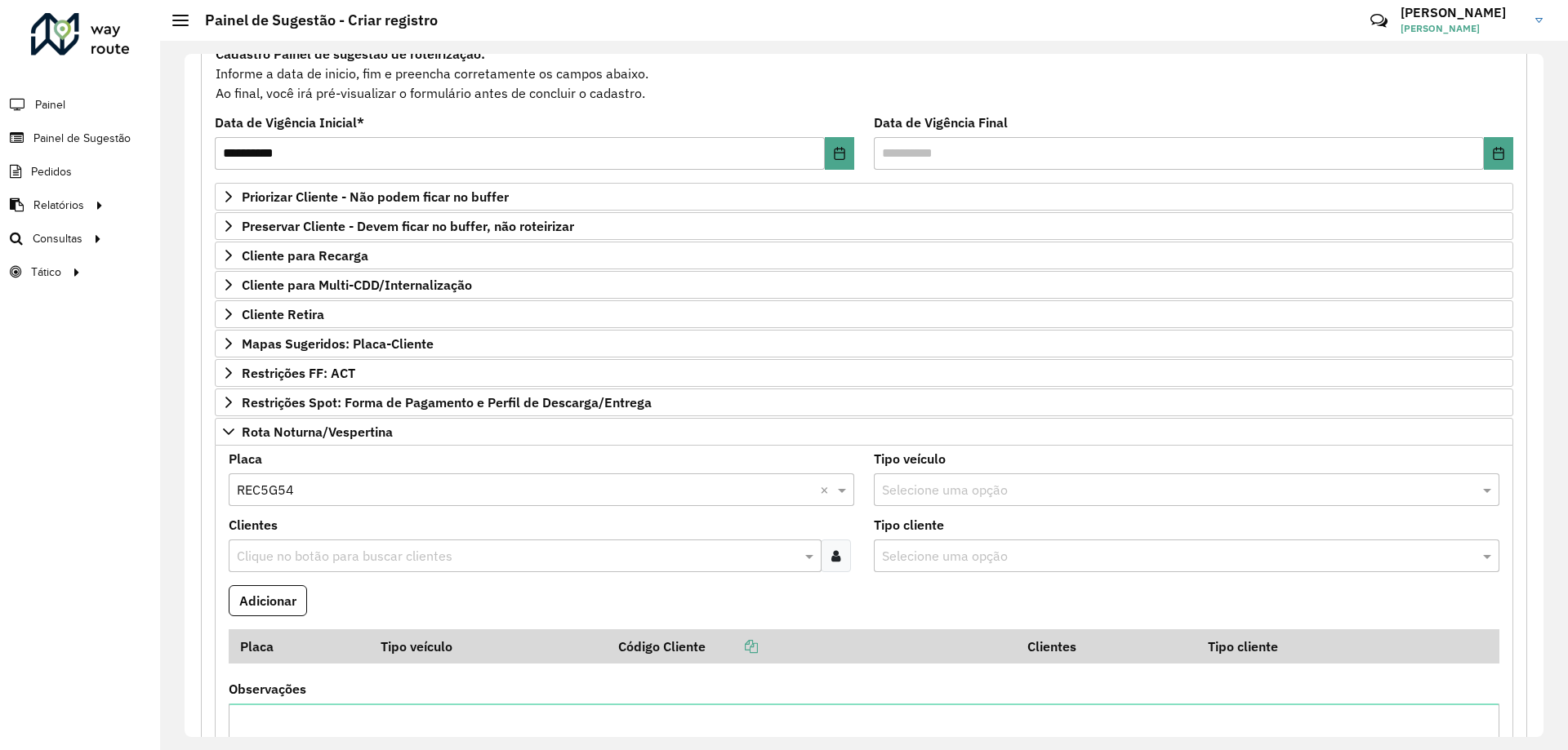
drag, startPoint x: 403, startPoint y: 546, endPoint x: 414, endPoint y: 546, distance: 11.0
click at [404, 547] on input "text" at bounding box center [517, 557] width 569 height 20
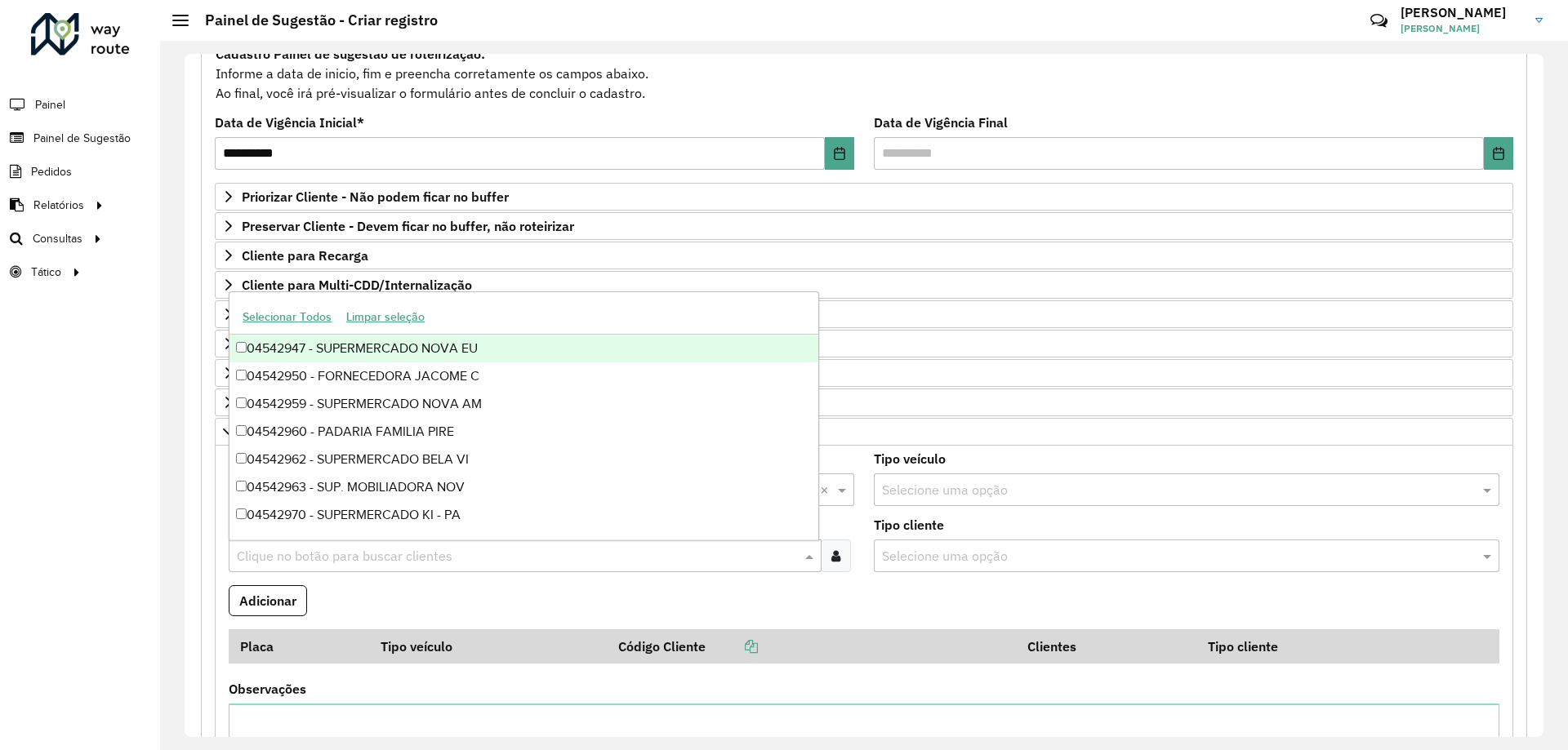
click at [827, 557] on div at bounding box center [836, 556] width 30 height 33
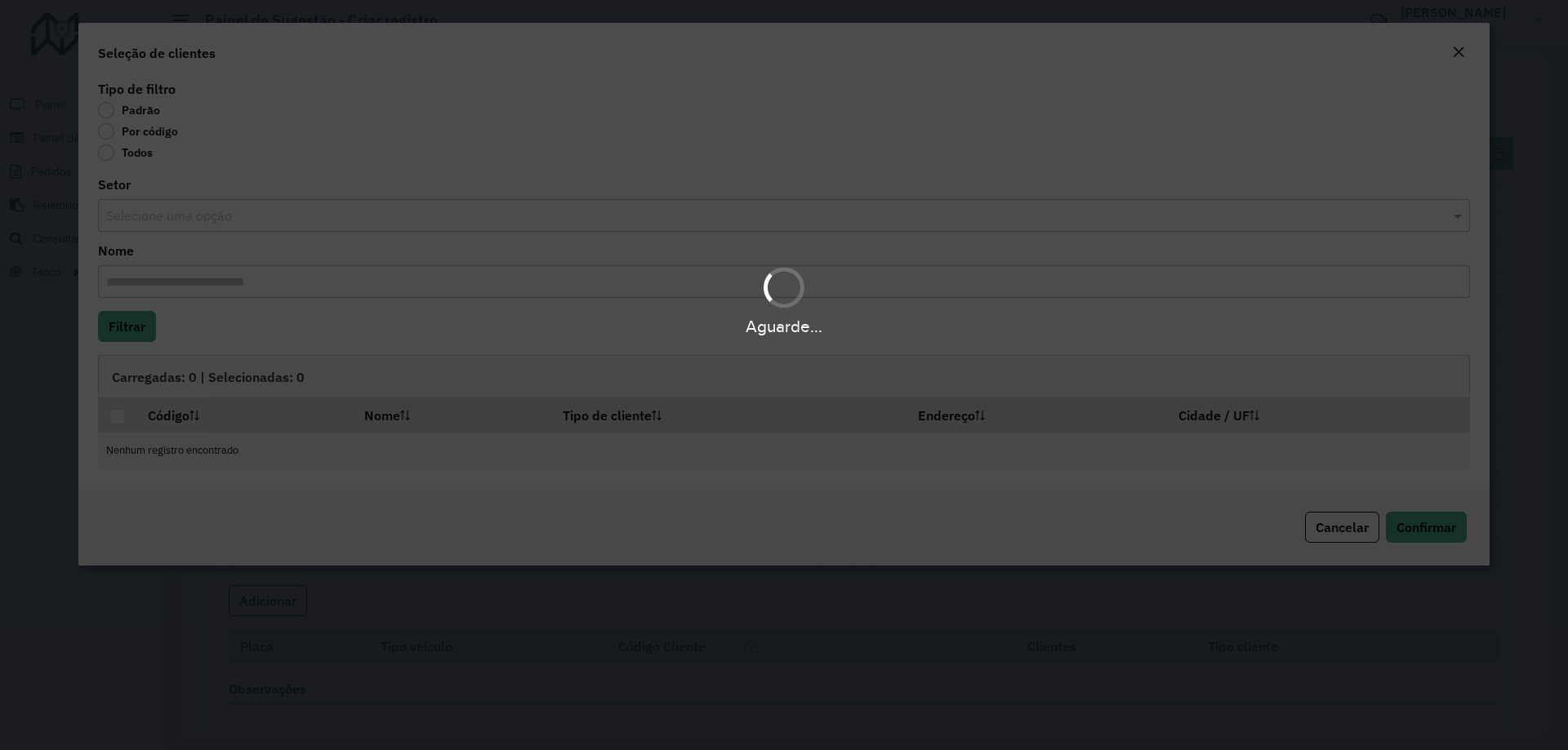
click at [152, 130] on label "Por código" at bounding box center [137, 131] width 80 height 16
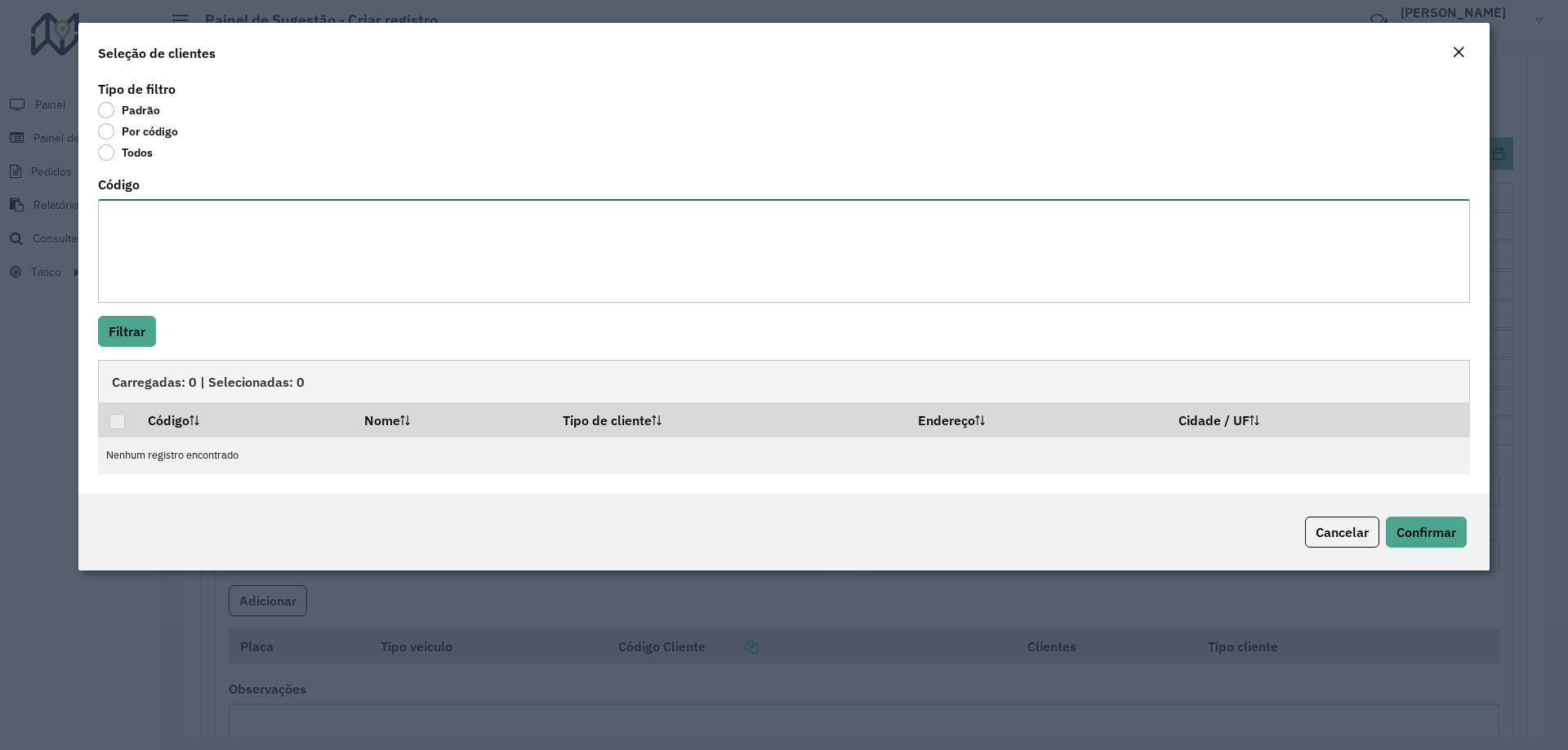
click at [220, 223] on textarea "Código" at bounding box center [783, 251] width 1372 height 104
paste textarea "******** ******** ******** ******** ******** ******** ******** ******** *******…"
type textarea "******** ******** ******** ******** ******** ******** ******** ******** *******…"
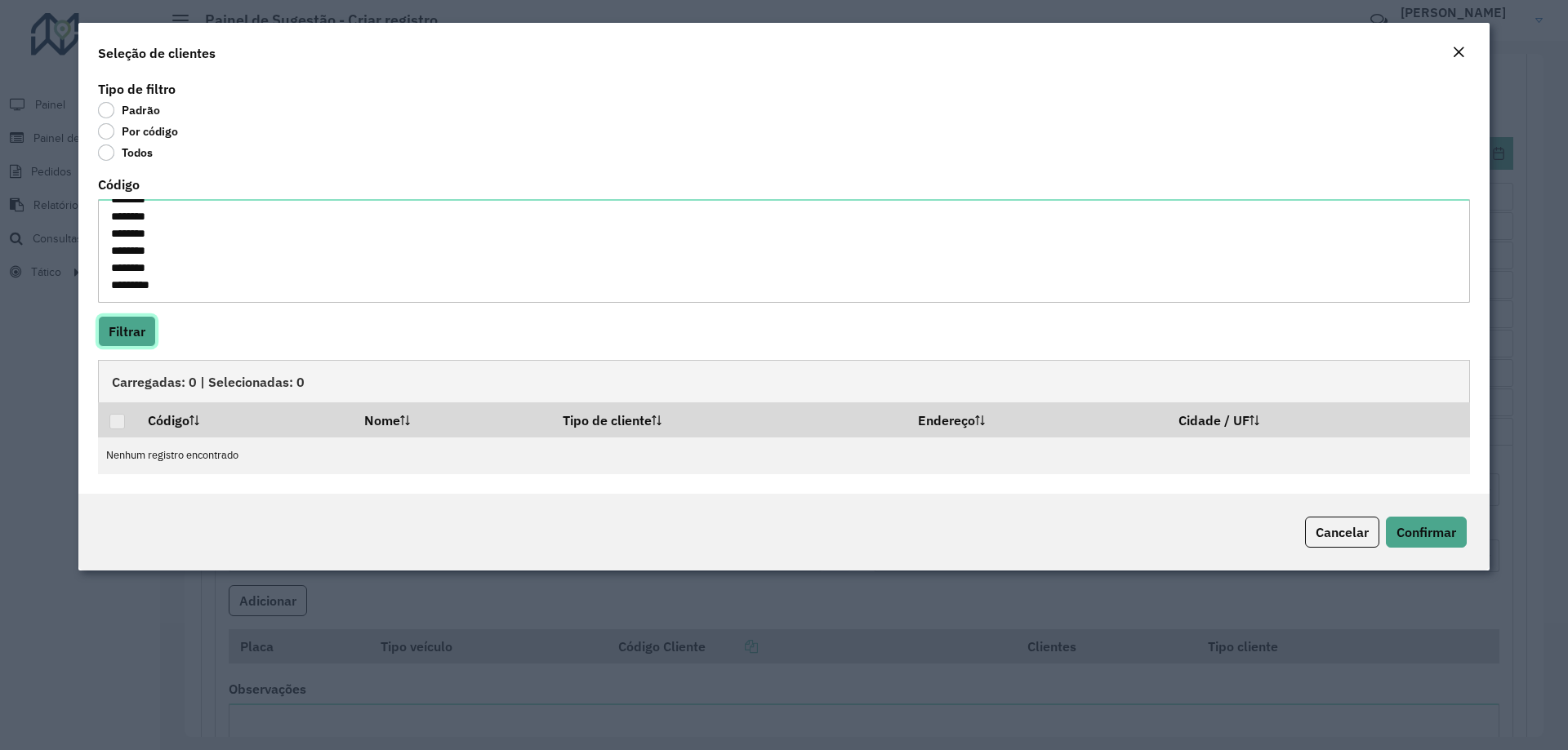
click at [114, 336] on button "Filtrar" at bounding box center [127, 331] width 58 height 31
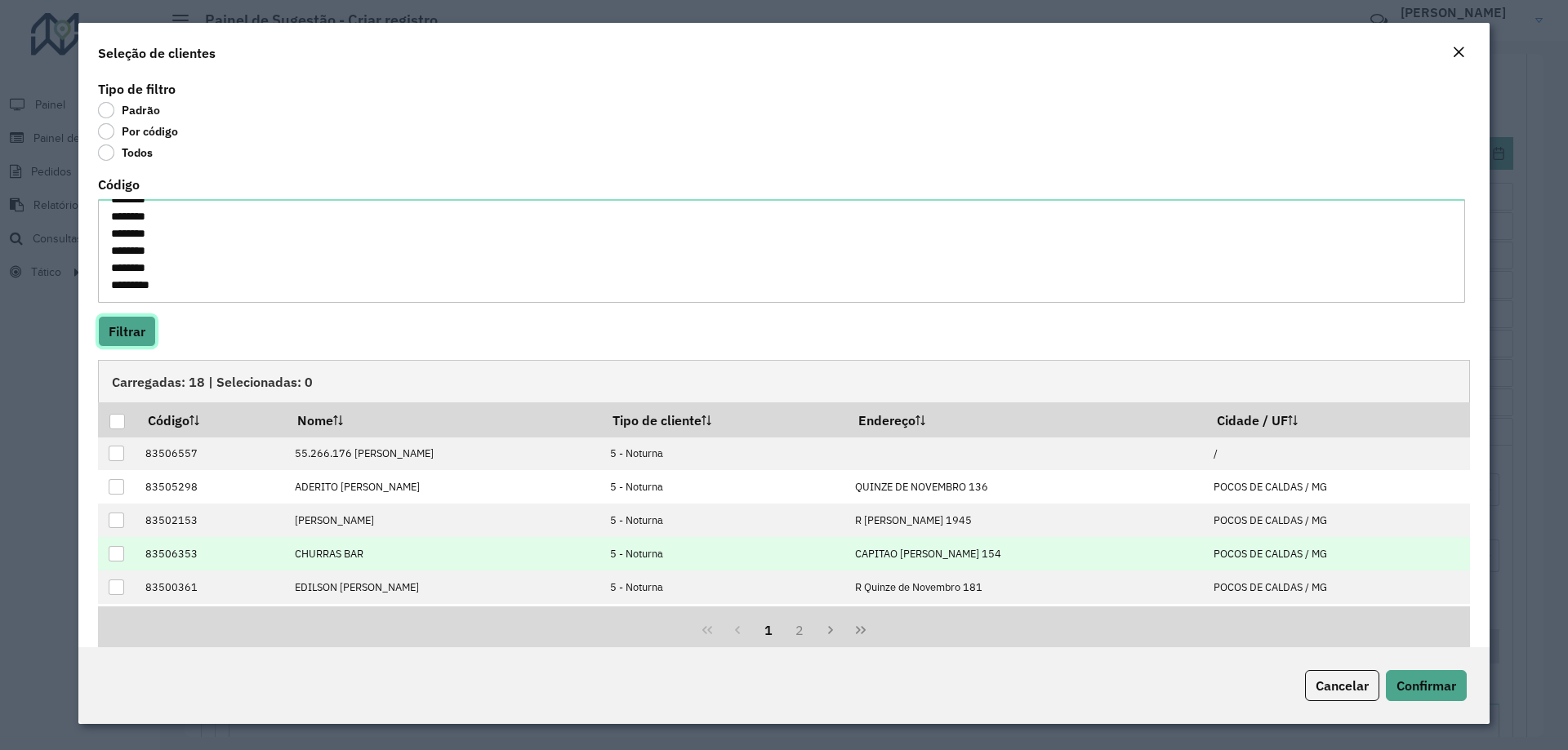
scroll to position [82, 0]
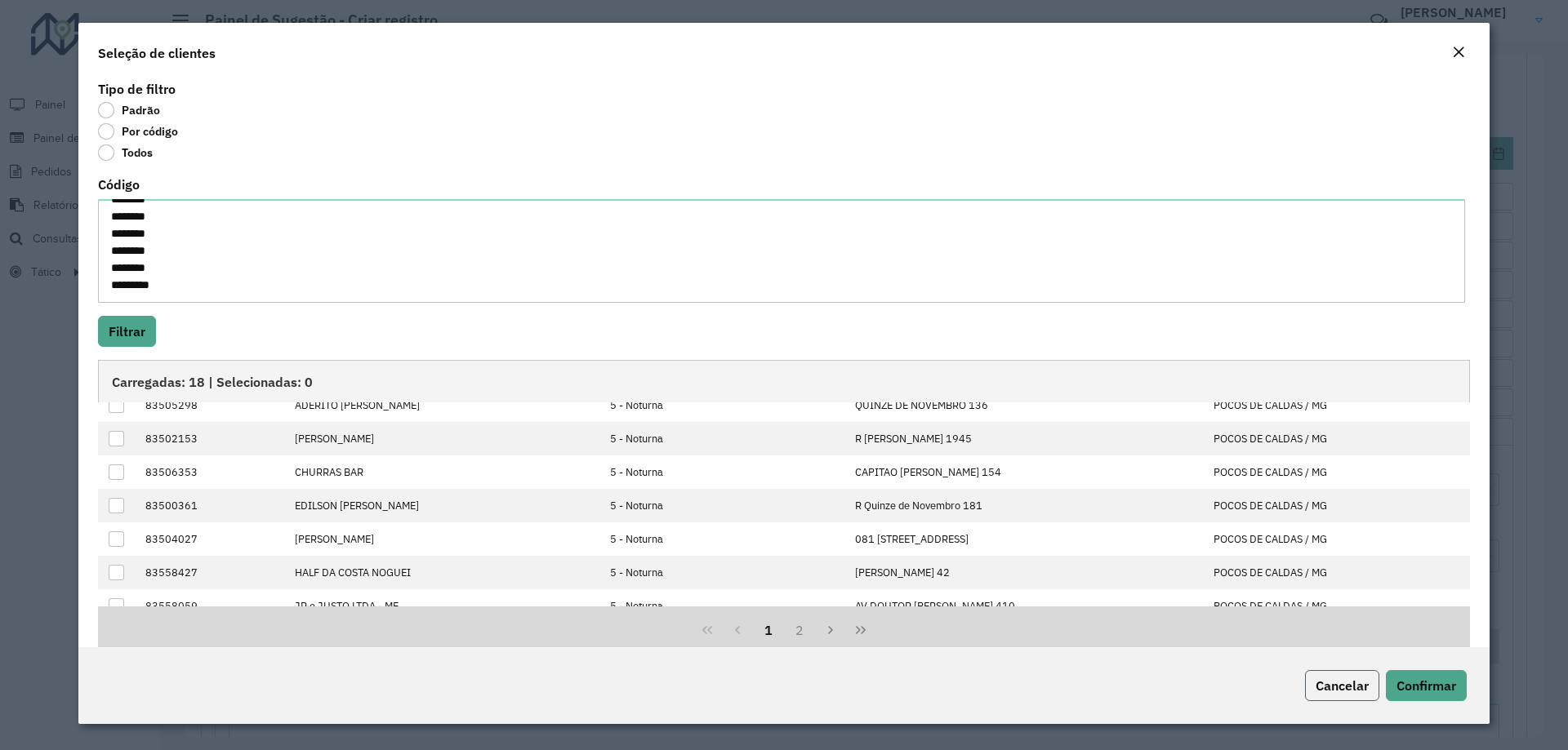
click at [1346, 687] on span "Cancelar" at bounding box center [1342, 685] width 53 height 16
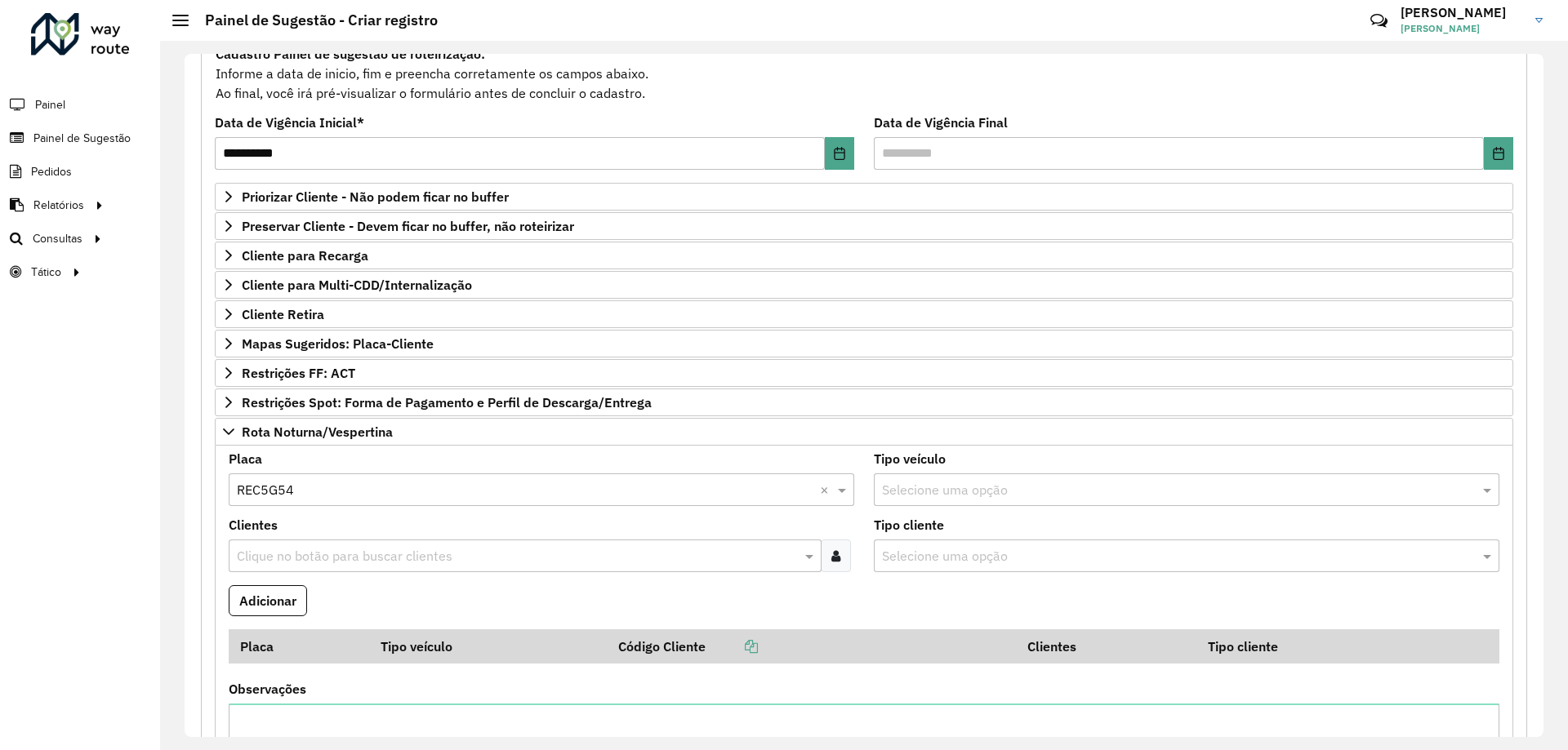
scroll to position [247, 0]
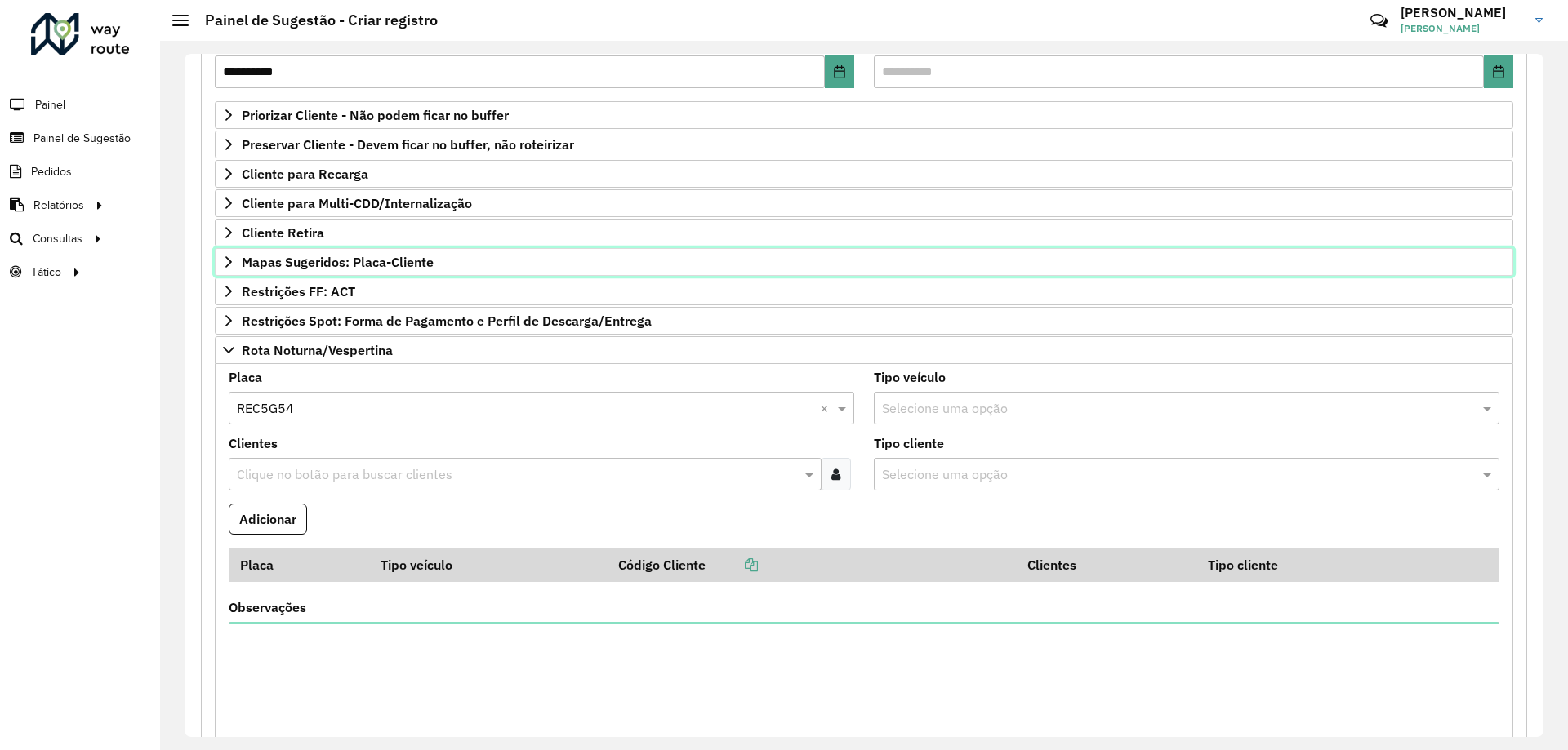
click at [396, 261] on span "Mapas Sugeridos: Placa-Cliente" at bounding box center [338, 262] width 192 height 13
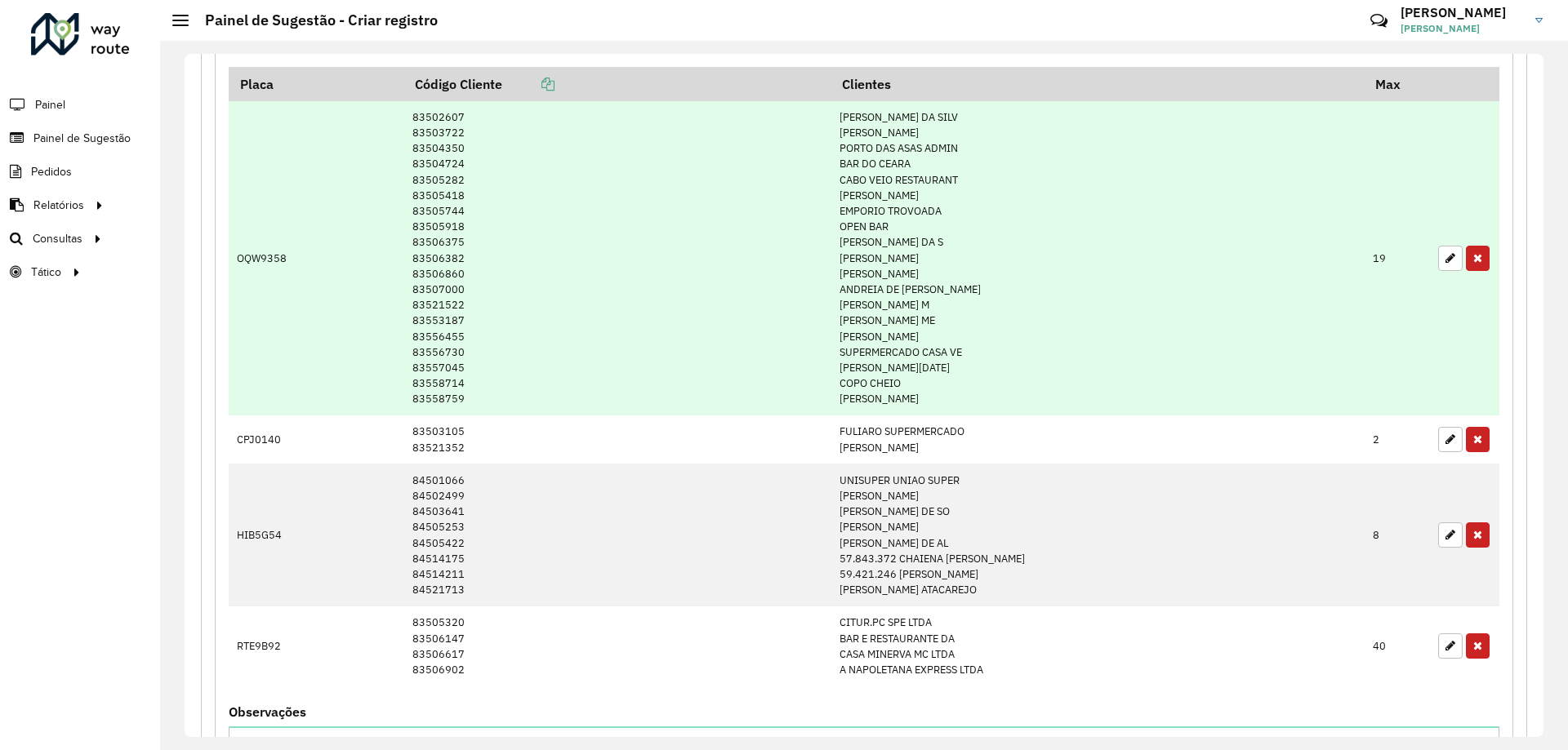
scroll to position [655, 0]
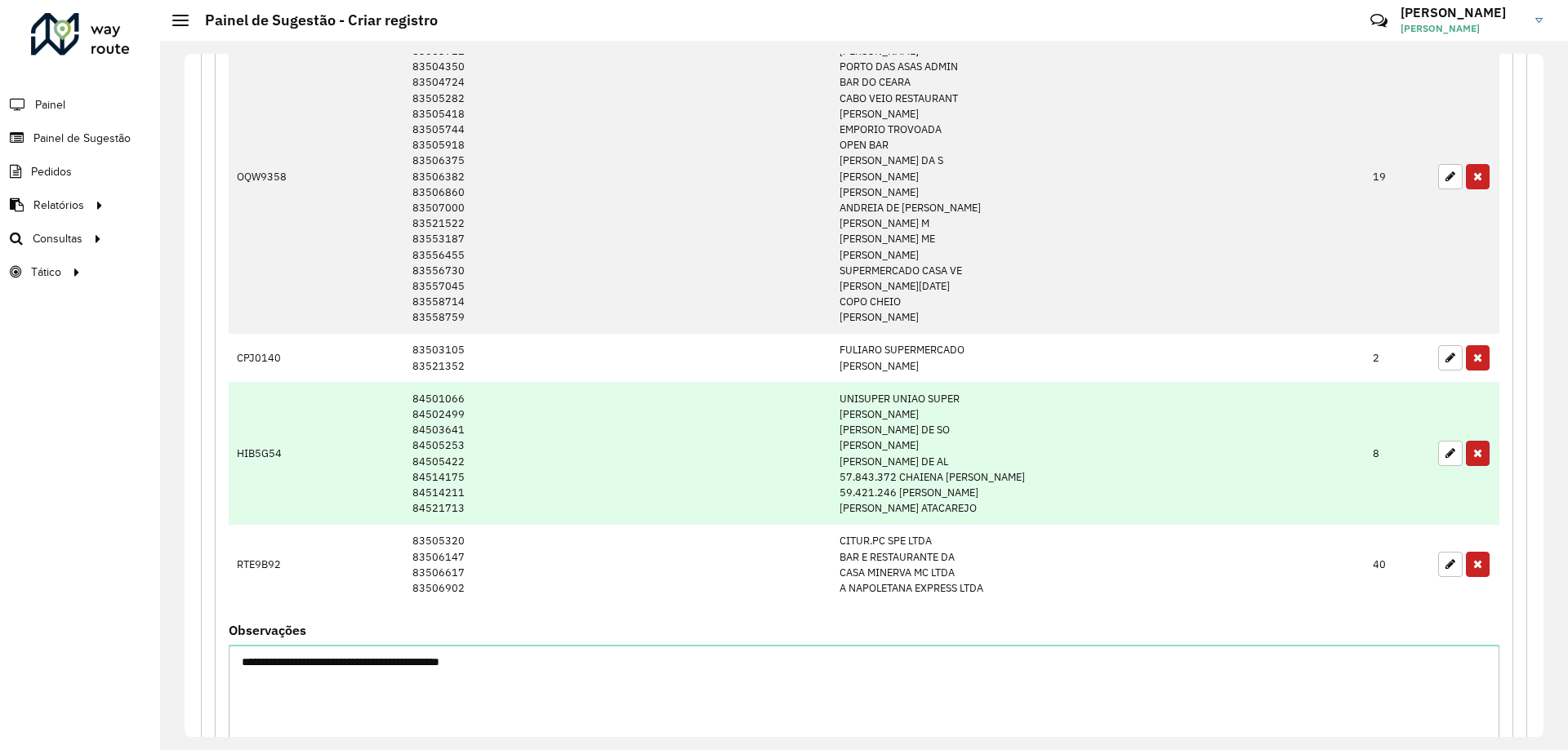
click at [1473, 456] on icon "button" at bounding box center [1477, 452] width 9 height 11
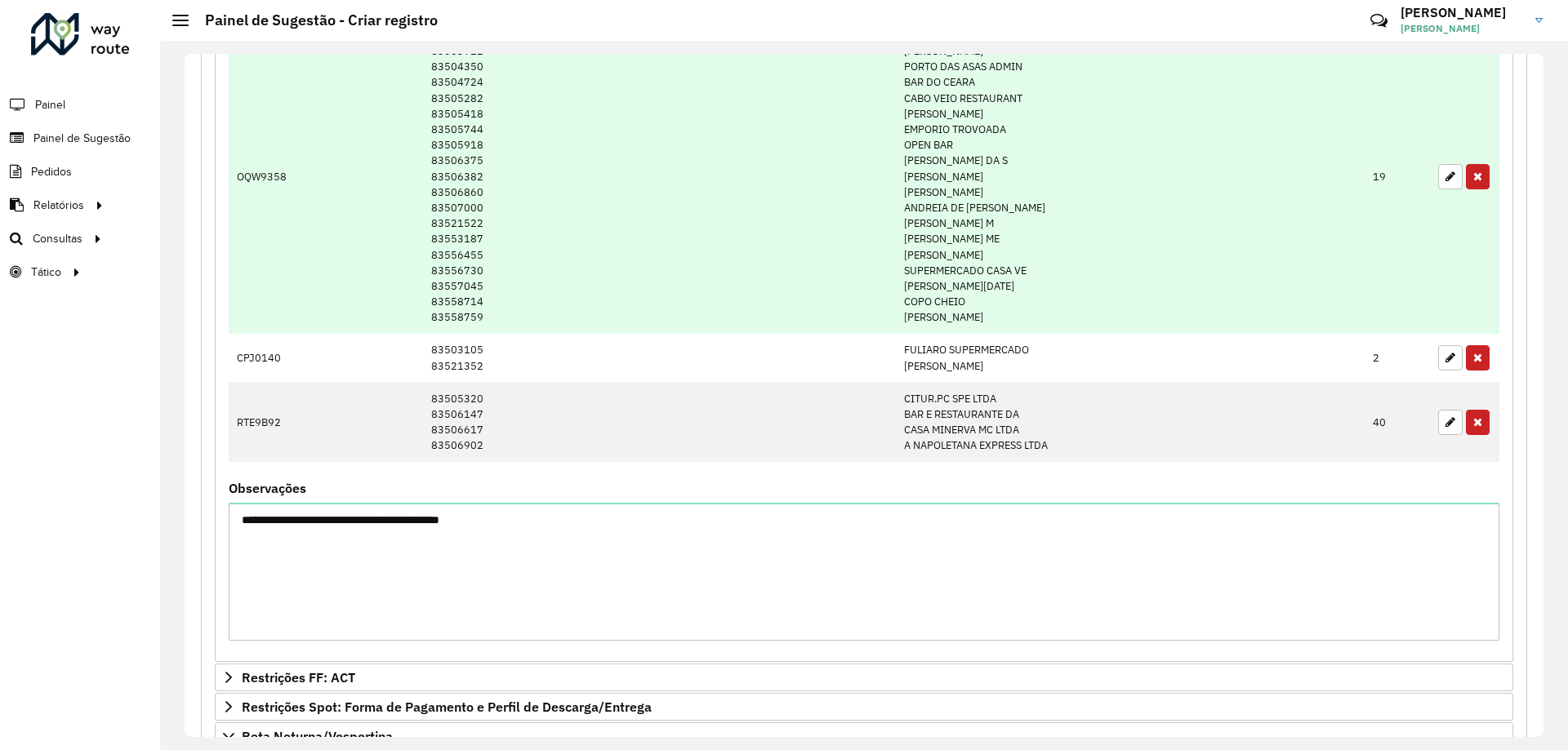
scroll to position [329, 0]
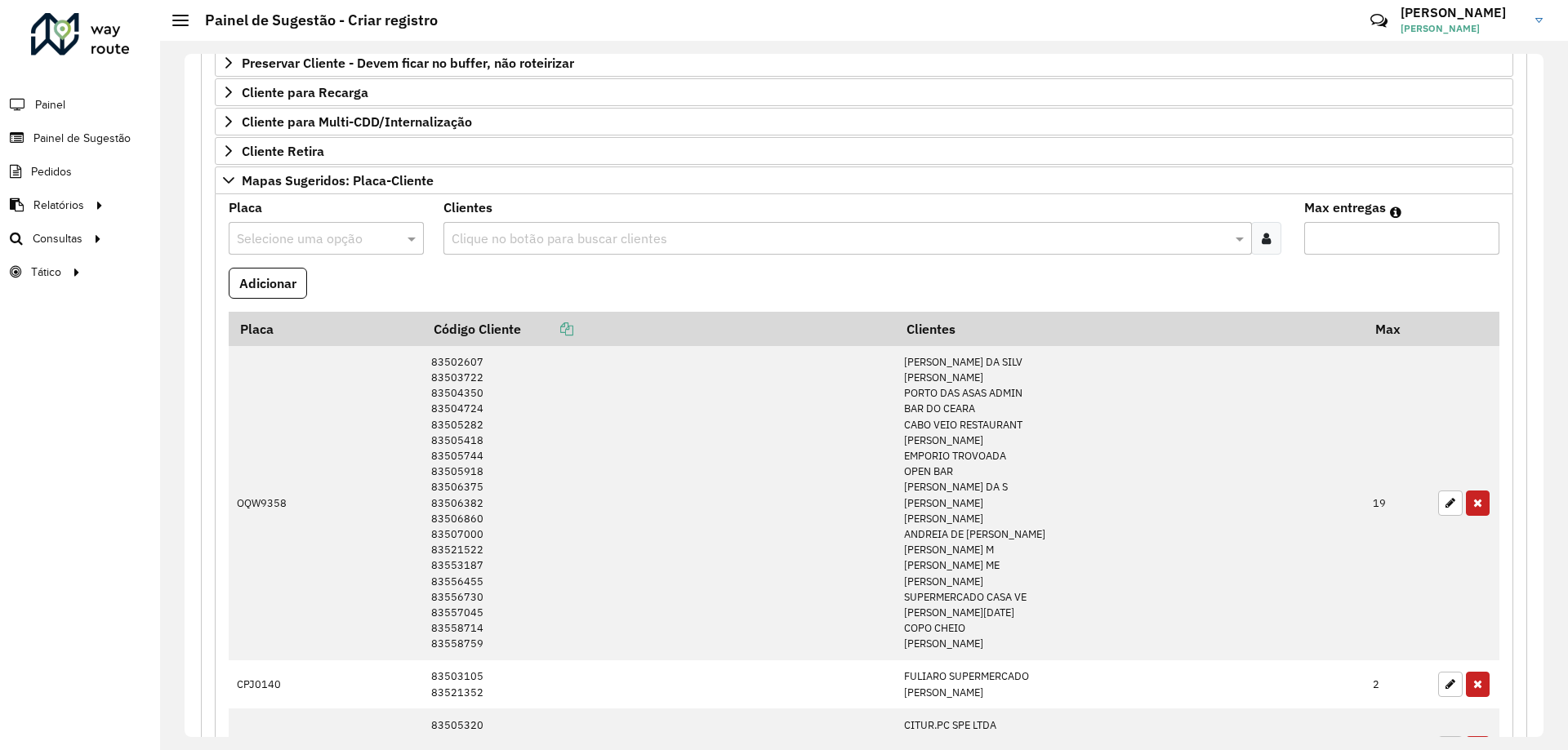
click at [339, 247] on input "text" at bounding box center [310, 239] width 146 height 20
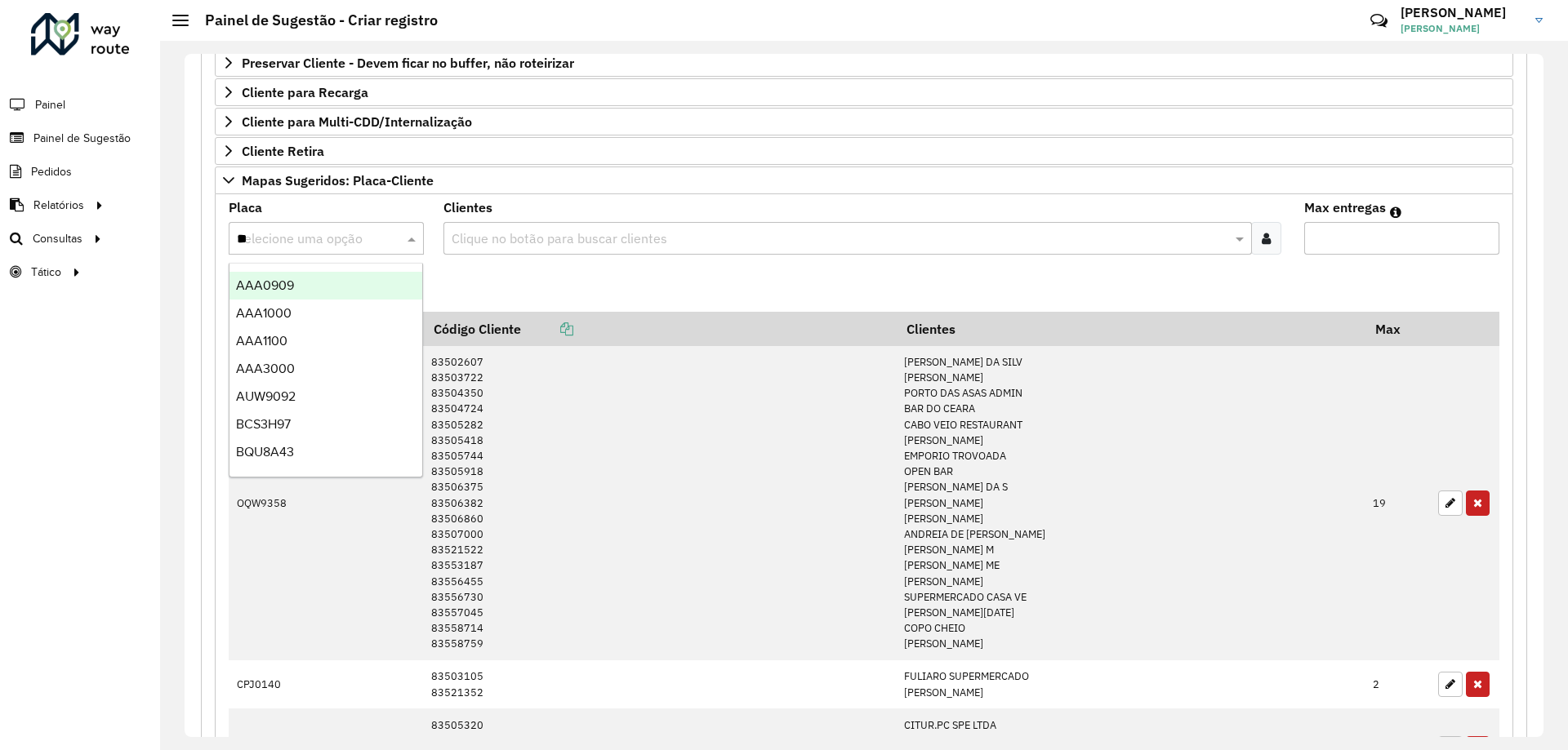
type input "***"
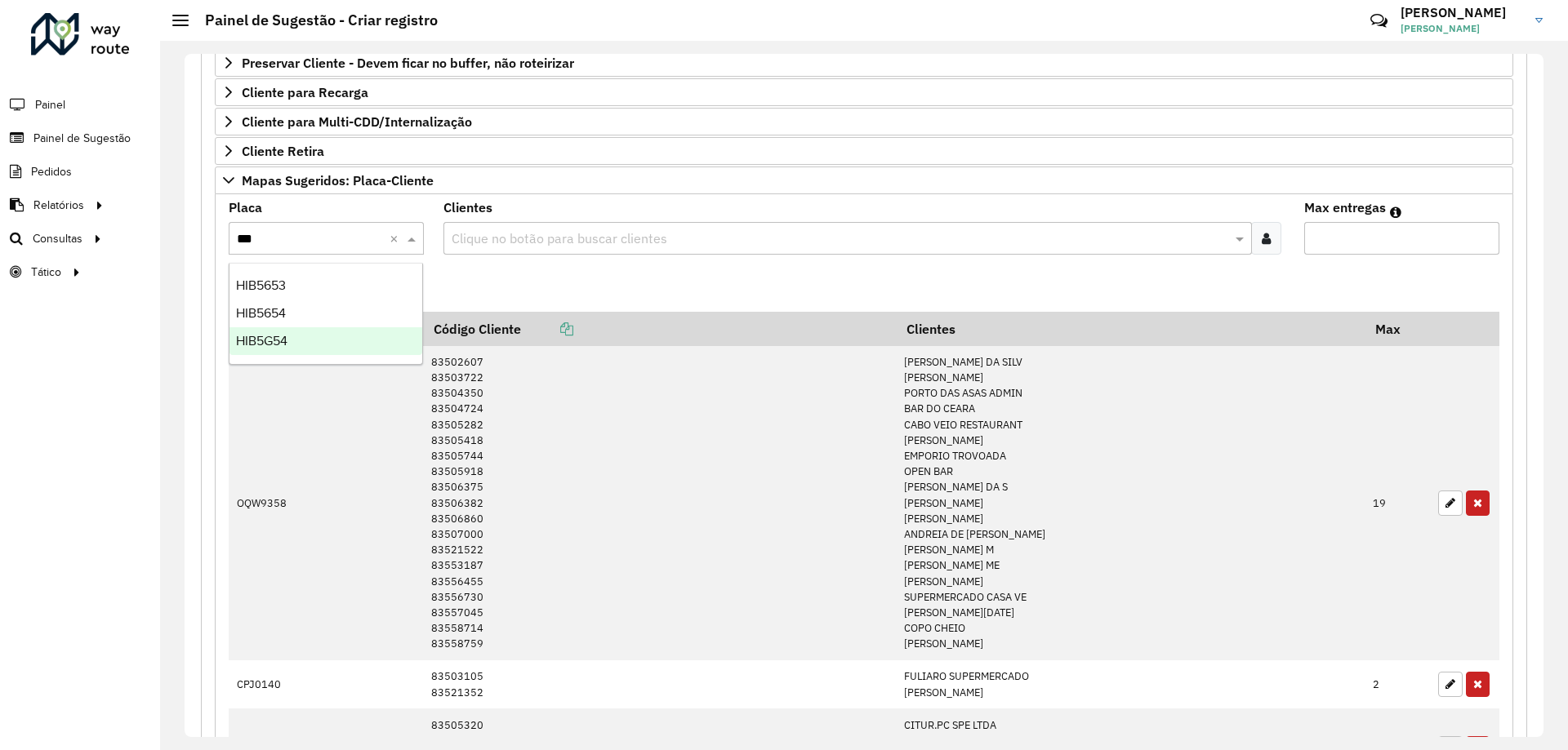
drag, startPoint x: 259, startPoint y: 352, endPoint x: 267, endPoint y: 344, distance: 11.3
click at [259, 352] on div "HIB5G54" at bounding box center [325, 342] width 192 height 28
click at [570, 218] on div "Clientes Clique no botão para buscar clientes" at bounding box center [864, 227] width 841 height 53
click at [750, 234] on input "text" at bounding box center [839, 239] width 783 height 20
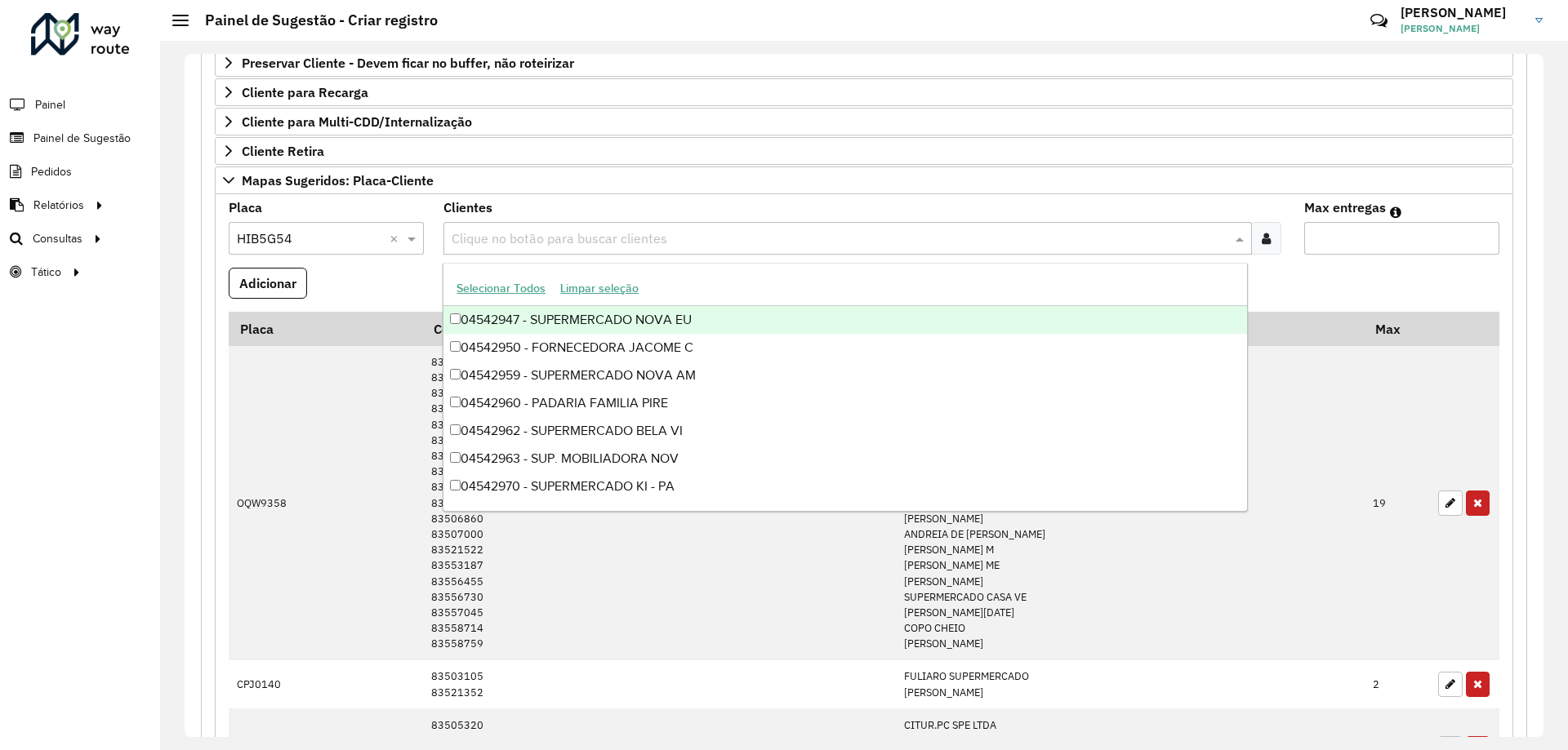
drag, startPoint x: 1283, startPoint y: 239, endPoint x: 1258, endPoint y: 242, distance: 25.2
click at [1277, 240] on formly-field "Clientes Clique no botão para buscar clientes" at bounding box center [863, 234] width 860 height 66
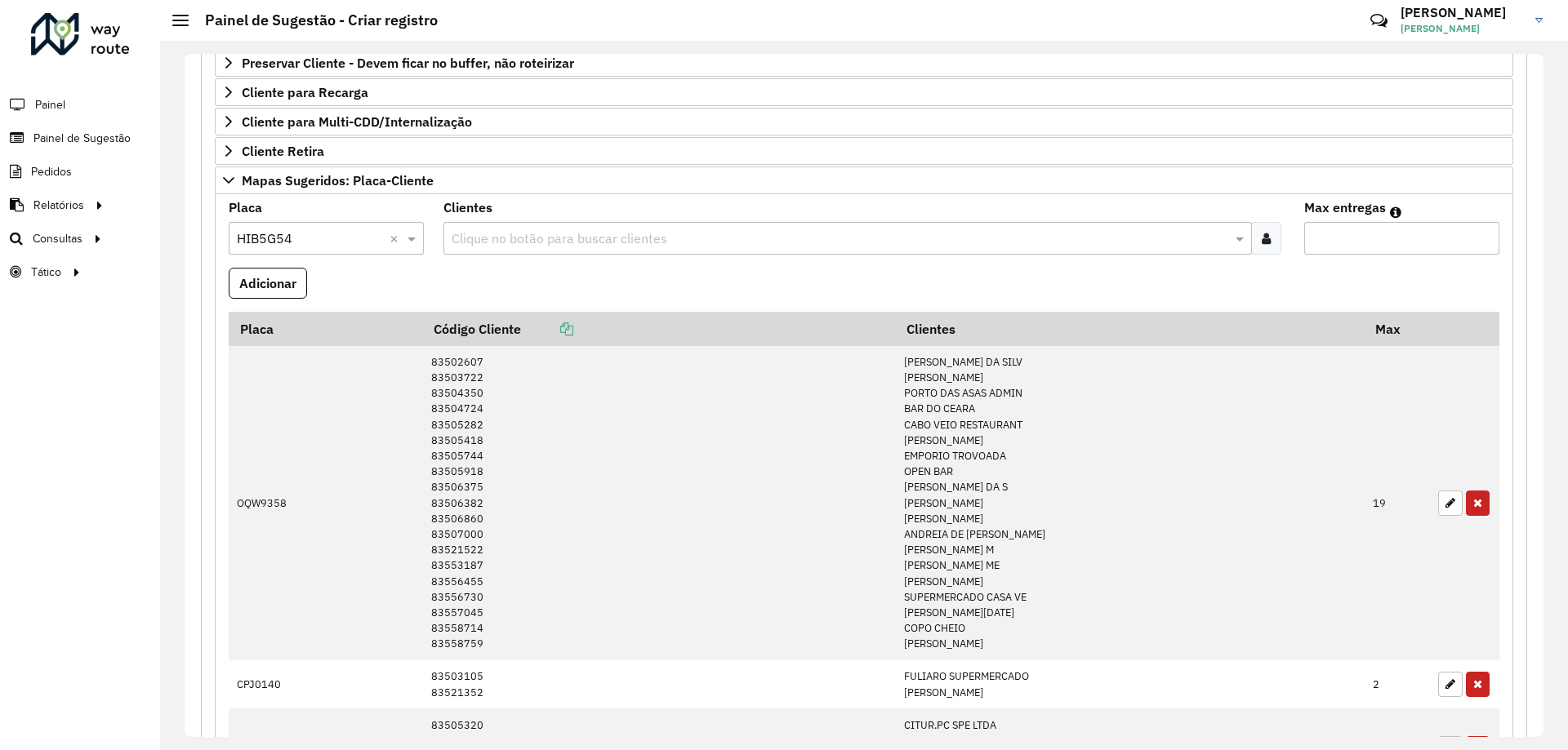
click at [1262, 242] on icon at bounding box center [1266, 238] width 9 height 13
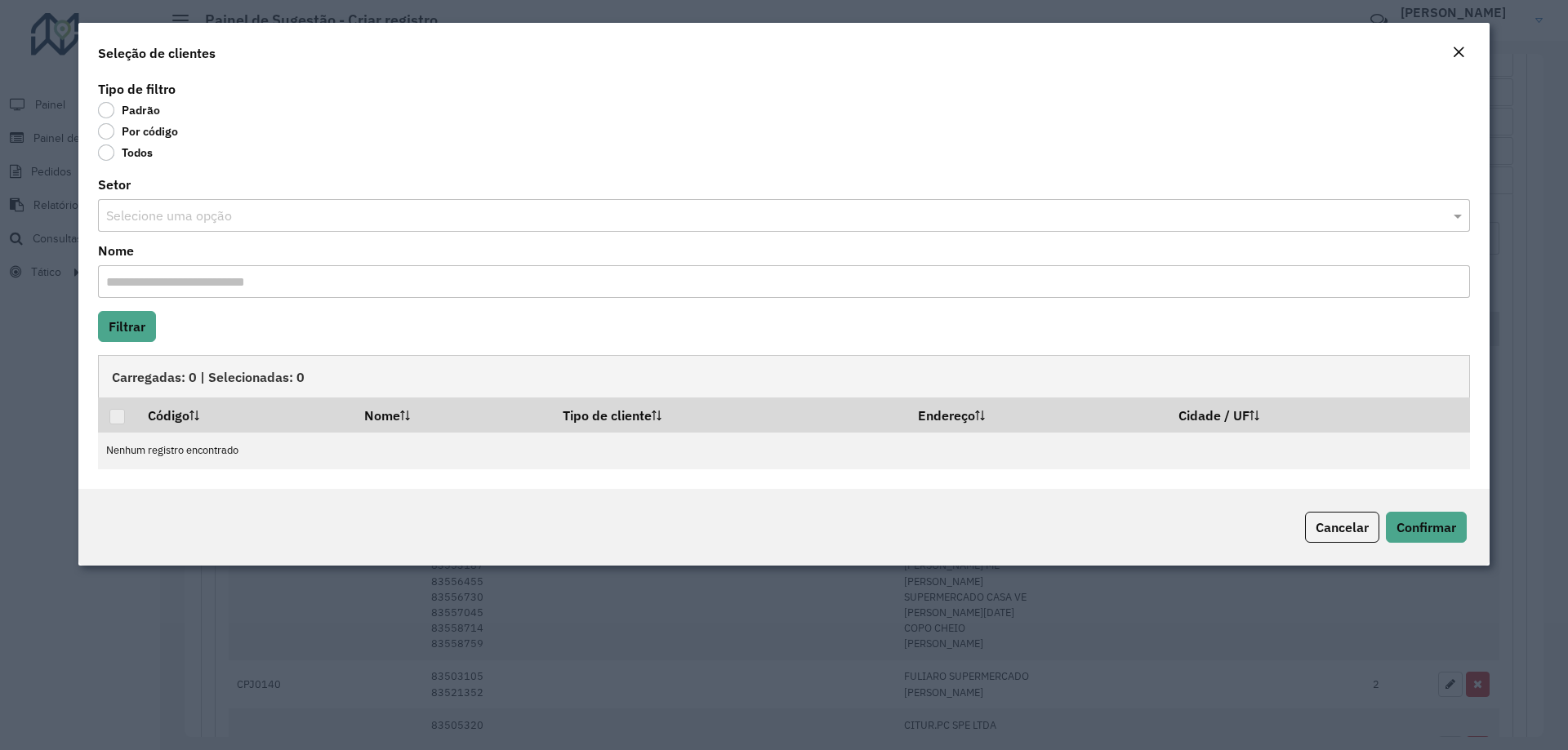
click at [162, 134] on label "Por código" at bounding box center [137, 131] width 80 height 16
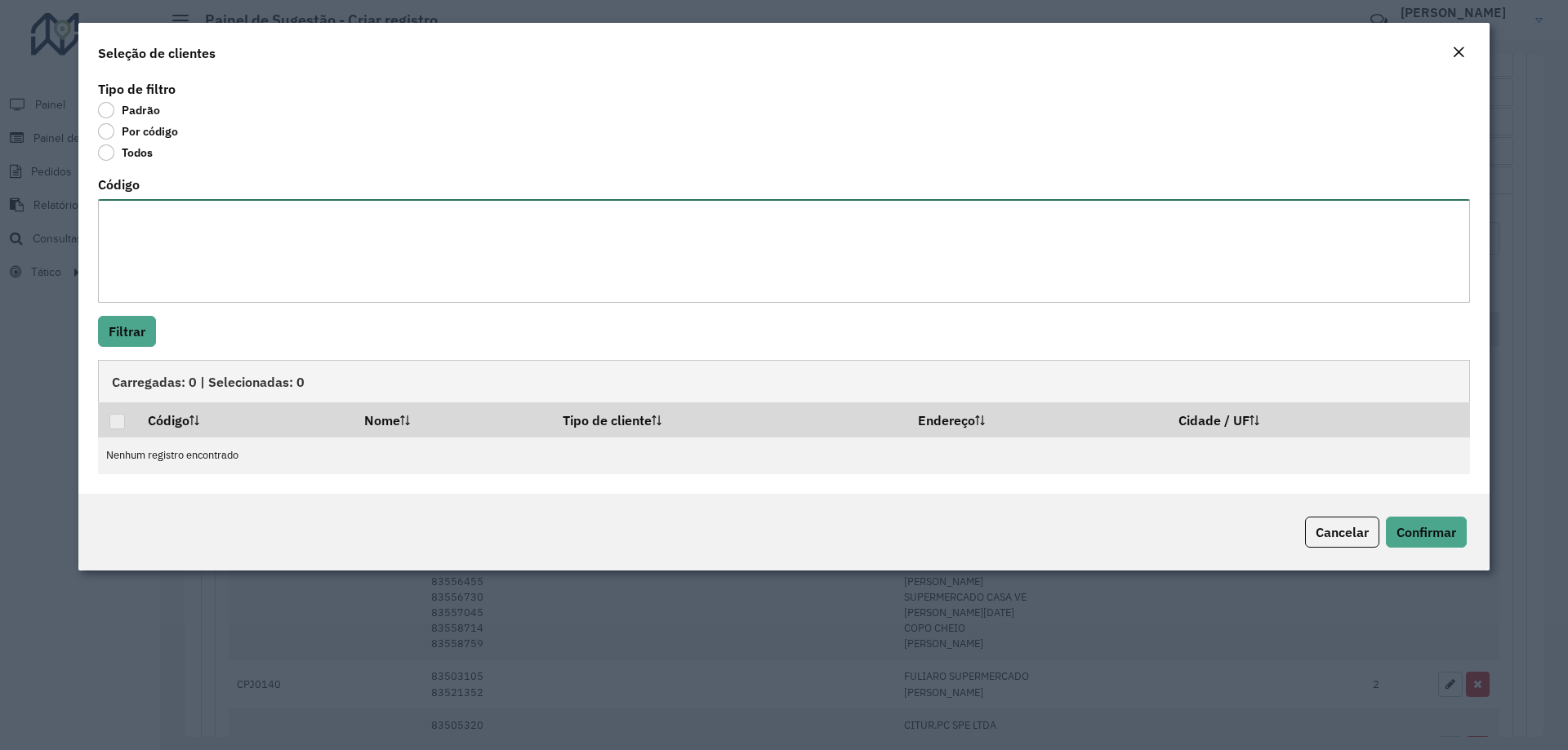
click at [205, 210] on textarea "Código" at bounding box center [783, 251] width 1372 height 104
paste textarea "******** ********"
type textarea "******** ********"
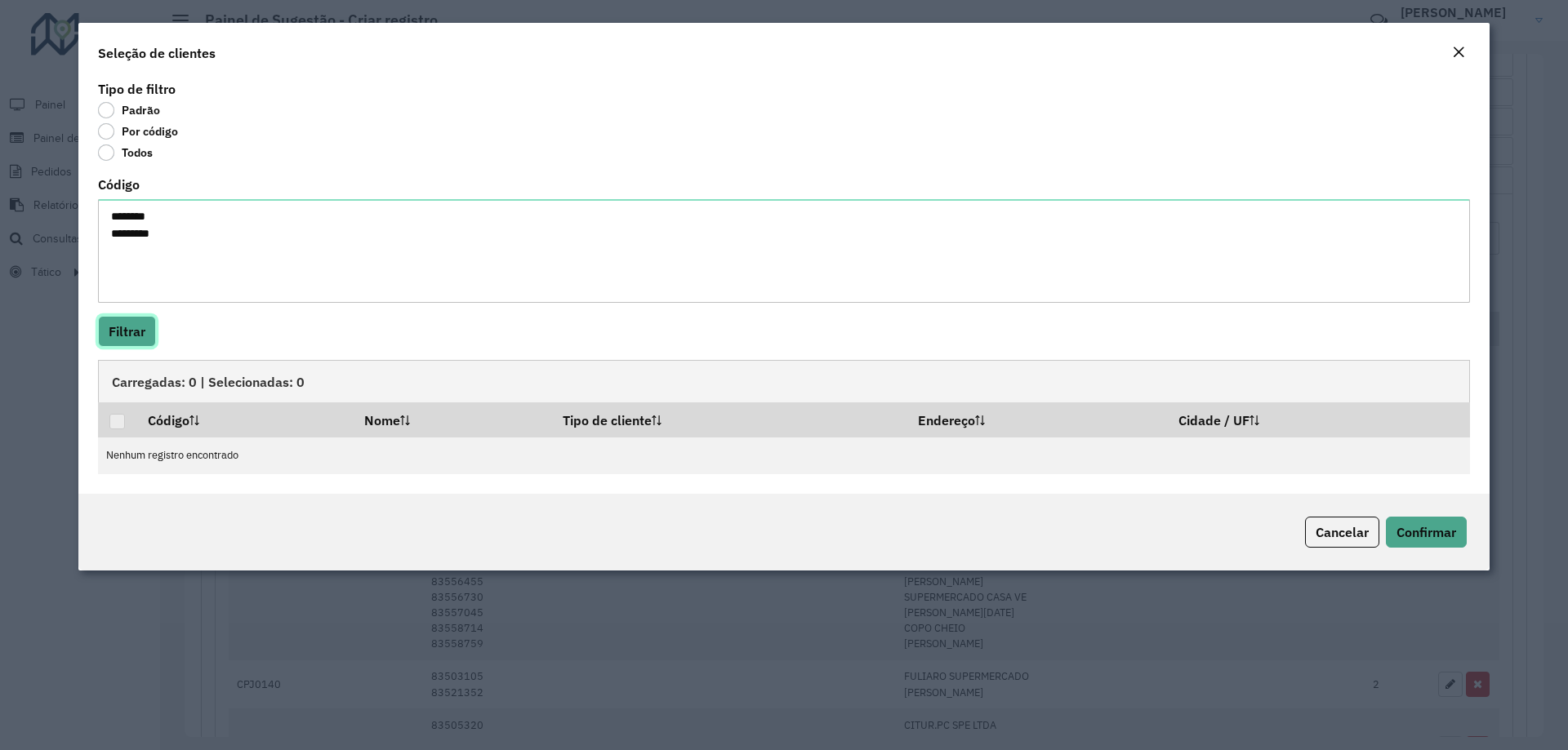
click at [139, 339] on button "Filtrar" at bounding box center [127, 331] width 58 height 31
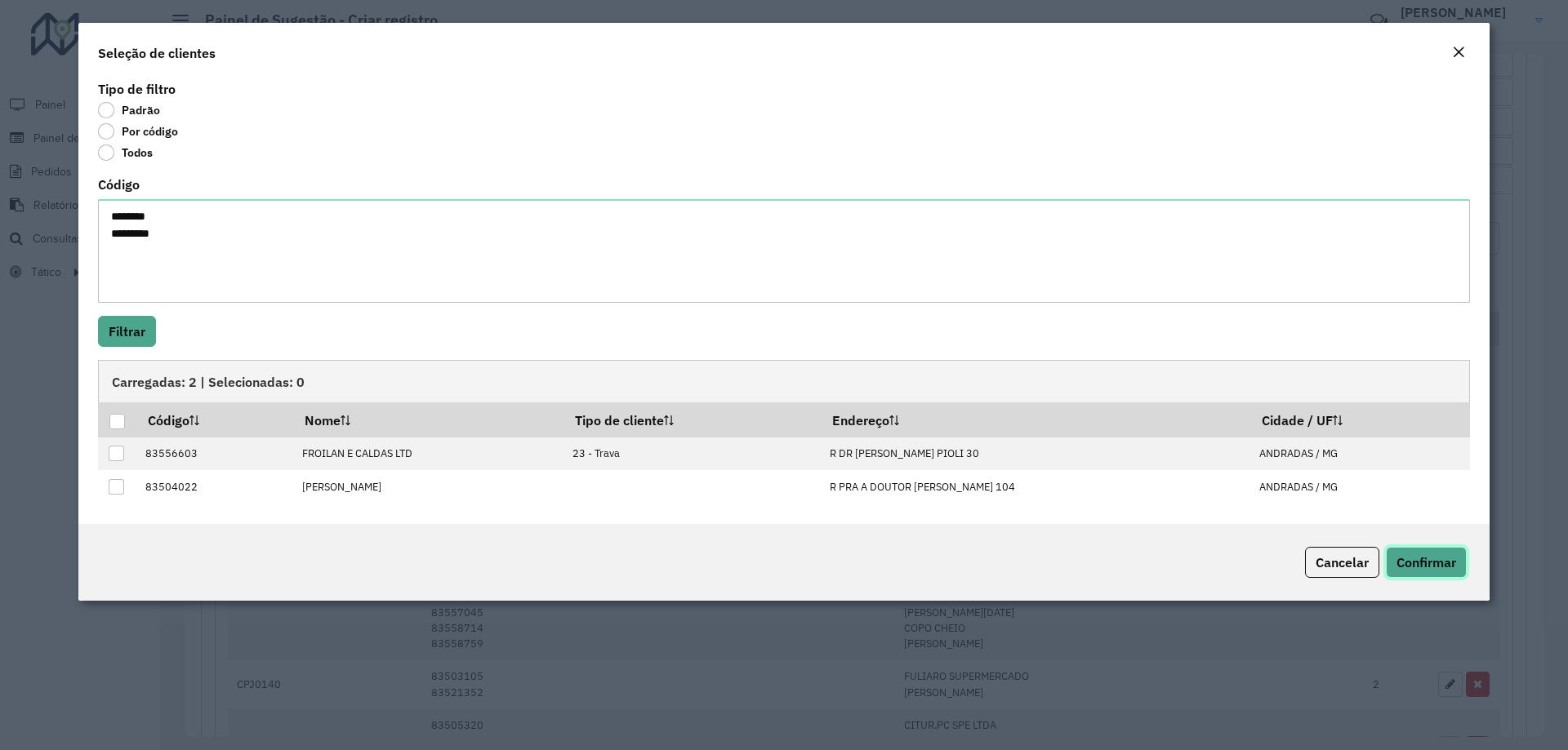
click at [1438, 553] on button "Confirmar" at bounding box center [1426, 562] width 81 height 31
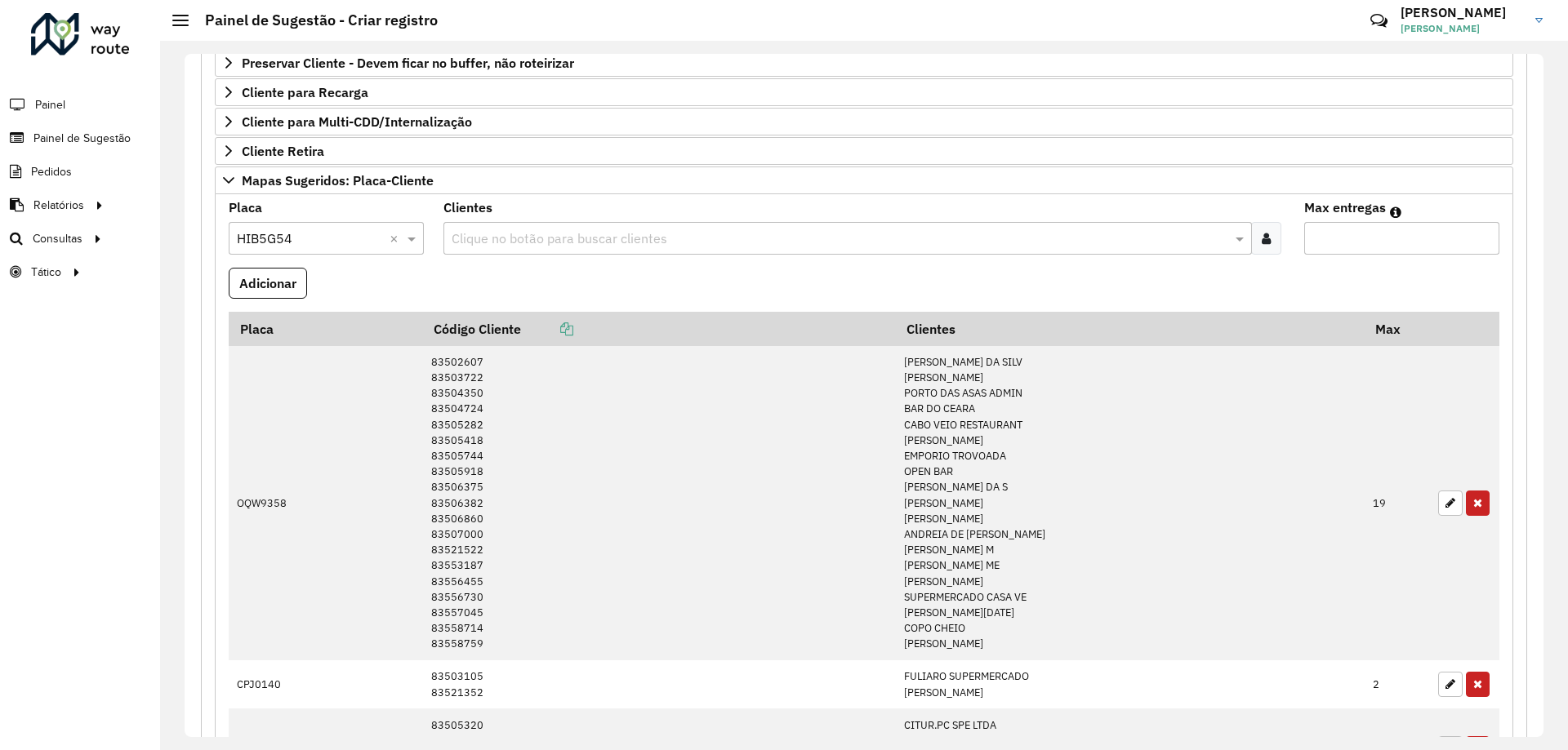
click at [1365, 227] on input "Max entregas" at bounding box center [1402, 238] width 195 height 33
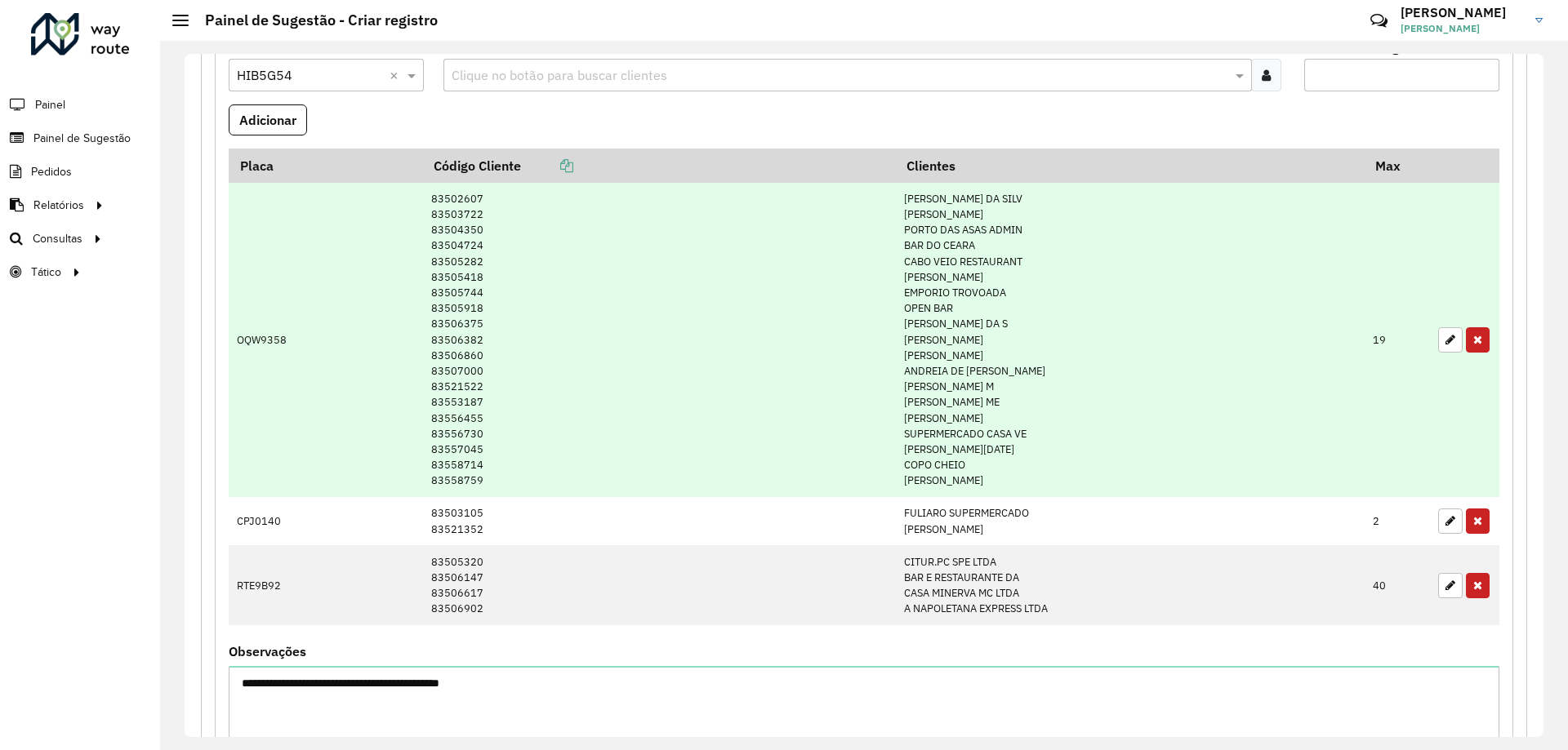
scroll to position [410, 0]
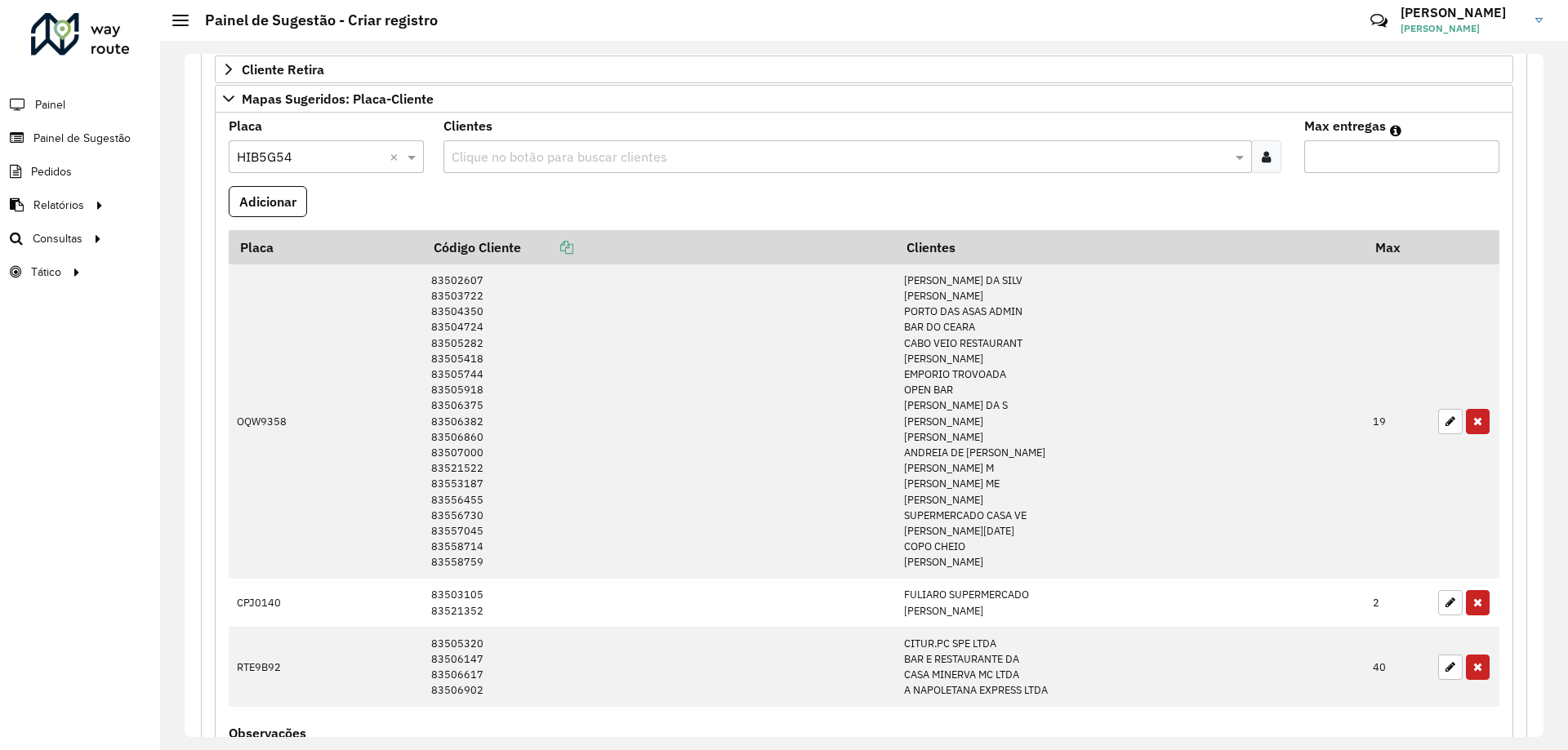
click at [720, 161] on input "text" at bounding box center [839, 157] width 783 height 20
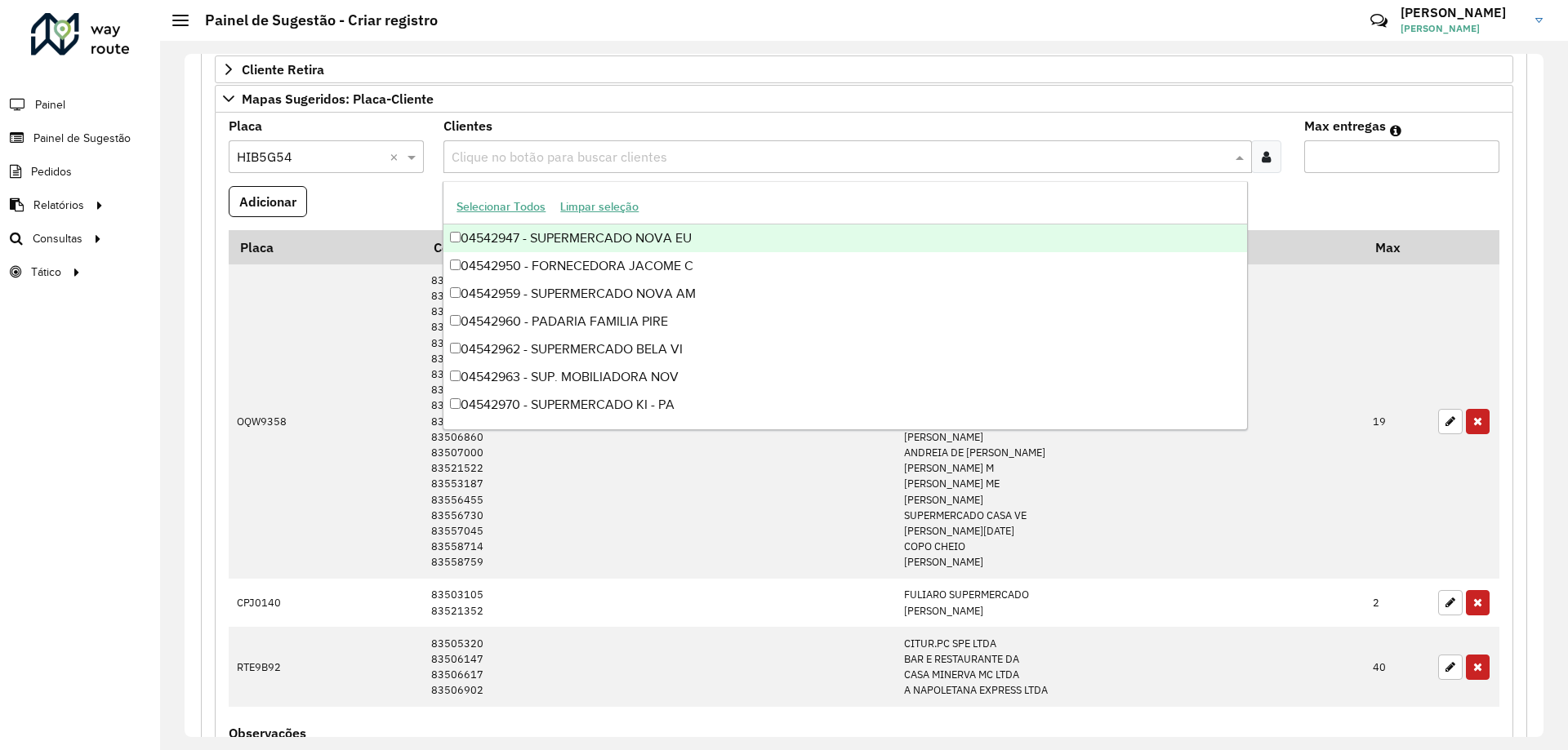
click at [1268, 153] on div at bounding box center [1266, 156] width 30 height 33
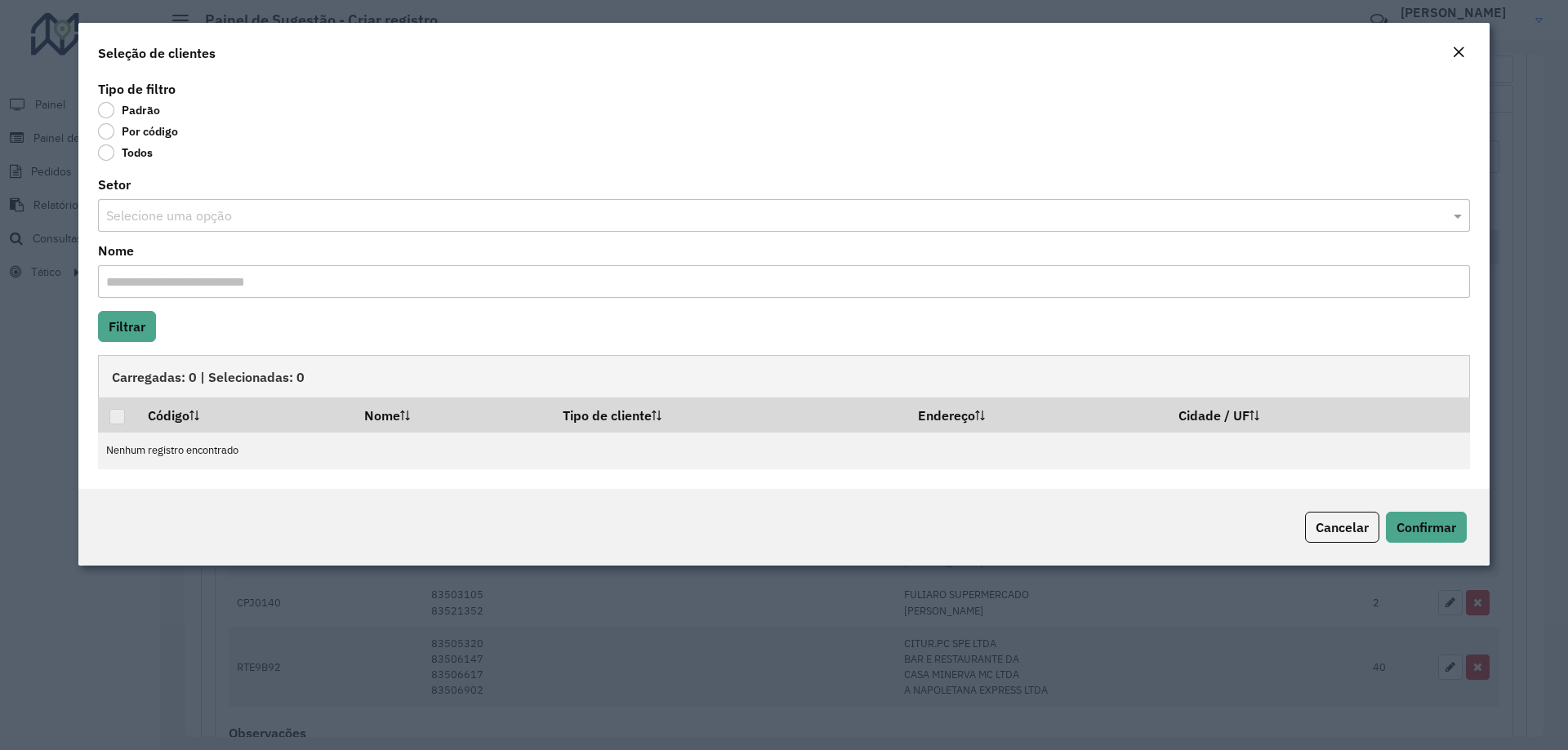
click at [150, 132] on label "Por código" at bounding box center [137, 131] width 80 height 16
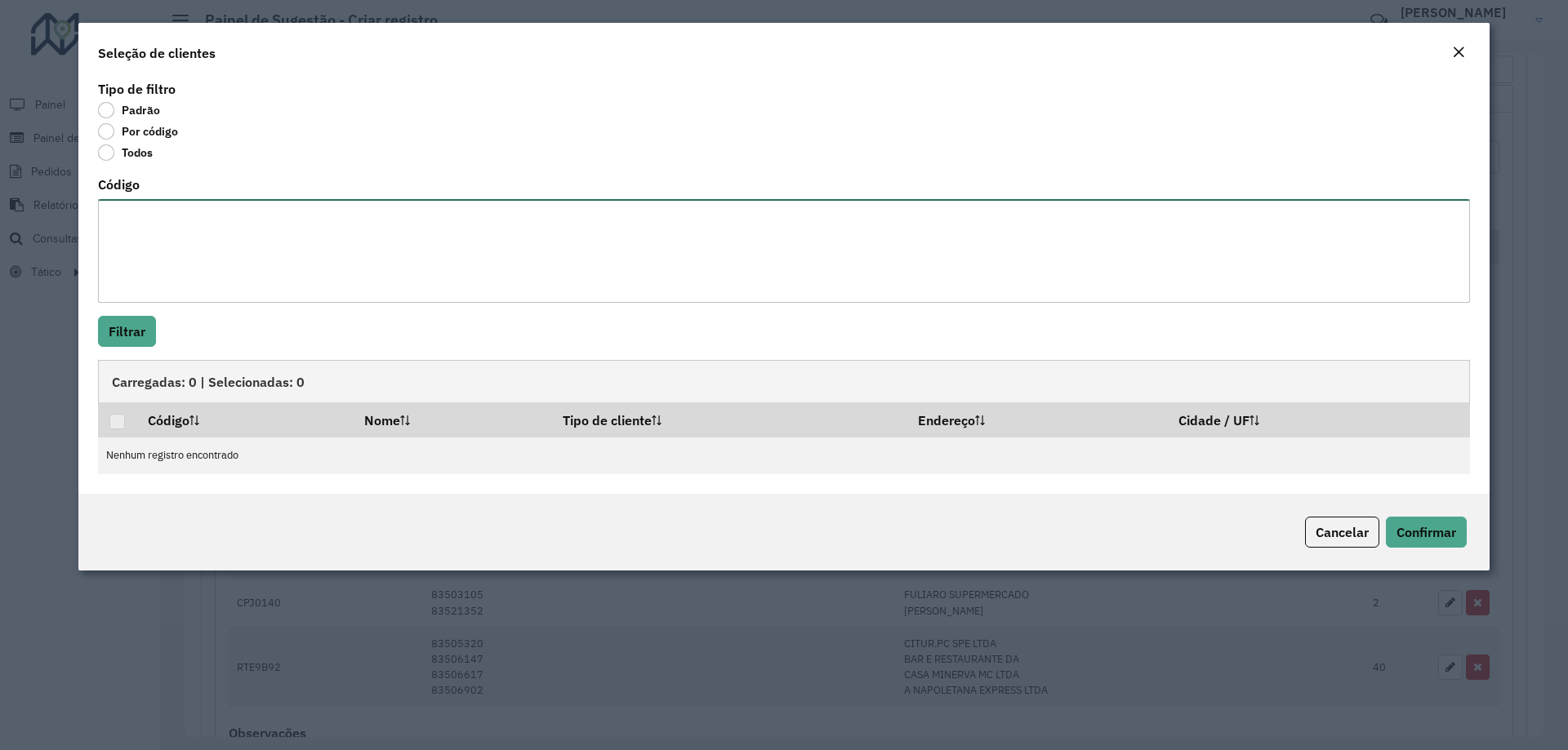
click at [215, 217] on textarea "Código" at bounding box center [783, 251] width 1372 height 104
paste textarea "******** ********"
type textarea "******** ********"
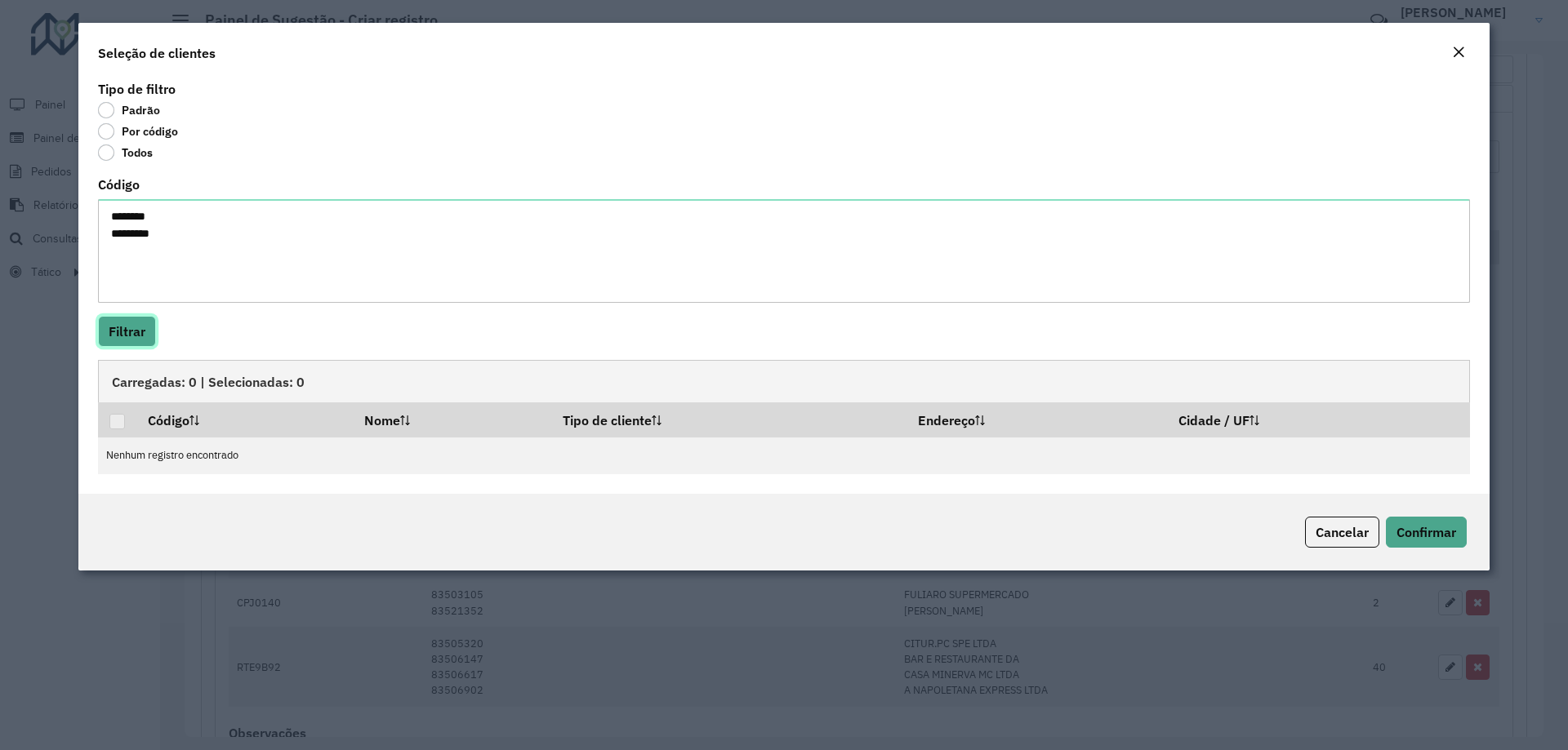
click at [138, 323] on button "Filtrar" at bounding box center [127, 331] width 58 height 31
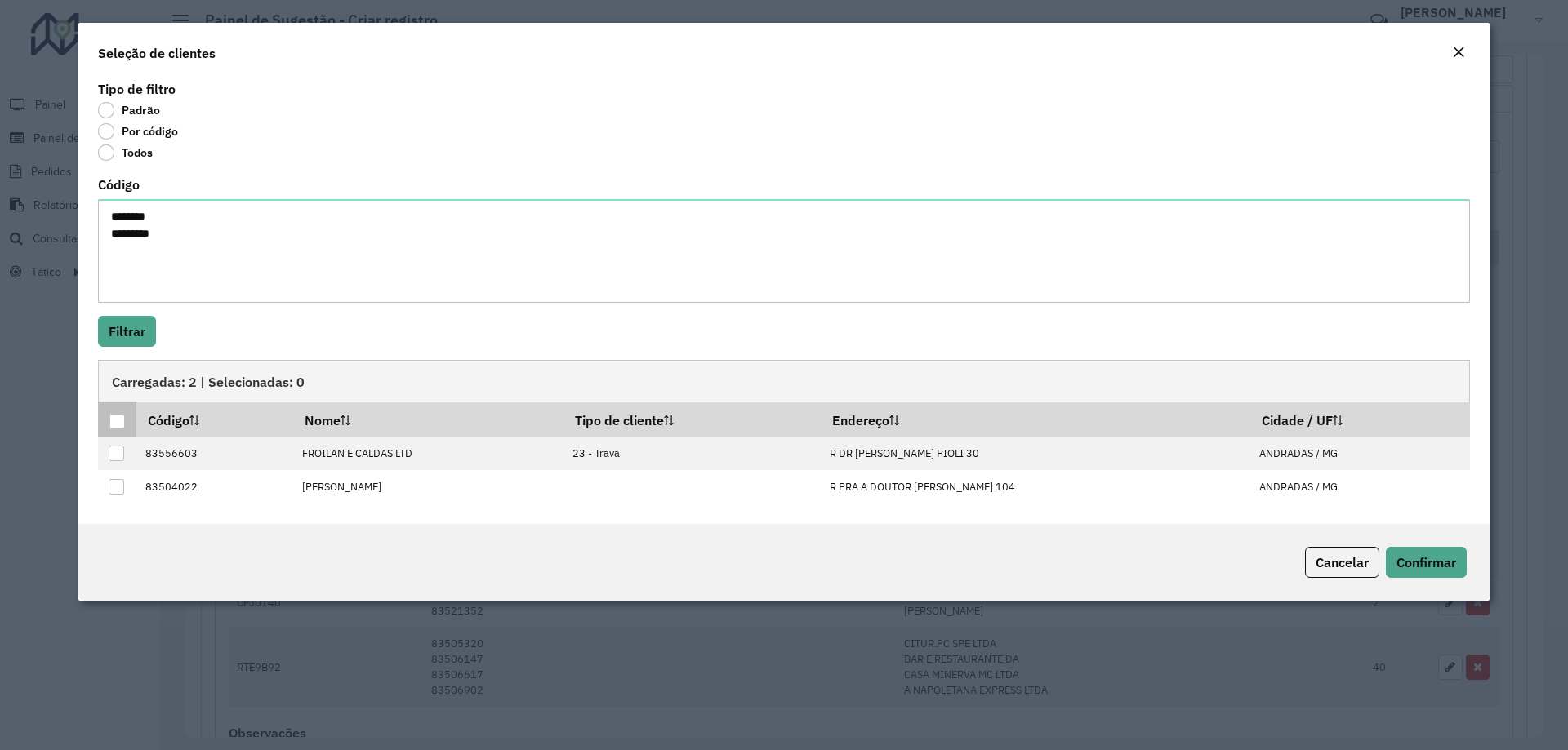
click at [122, 419] on div at bounding box center [118, 422] width 16 height 16
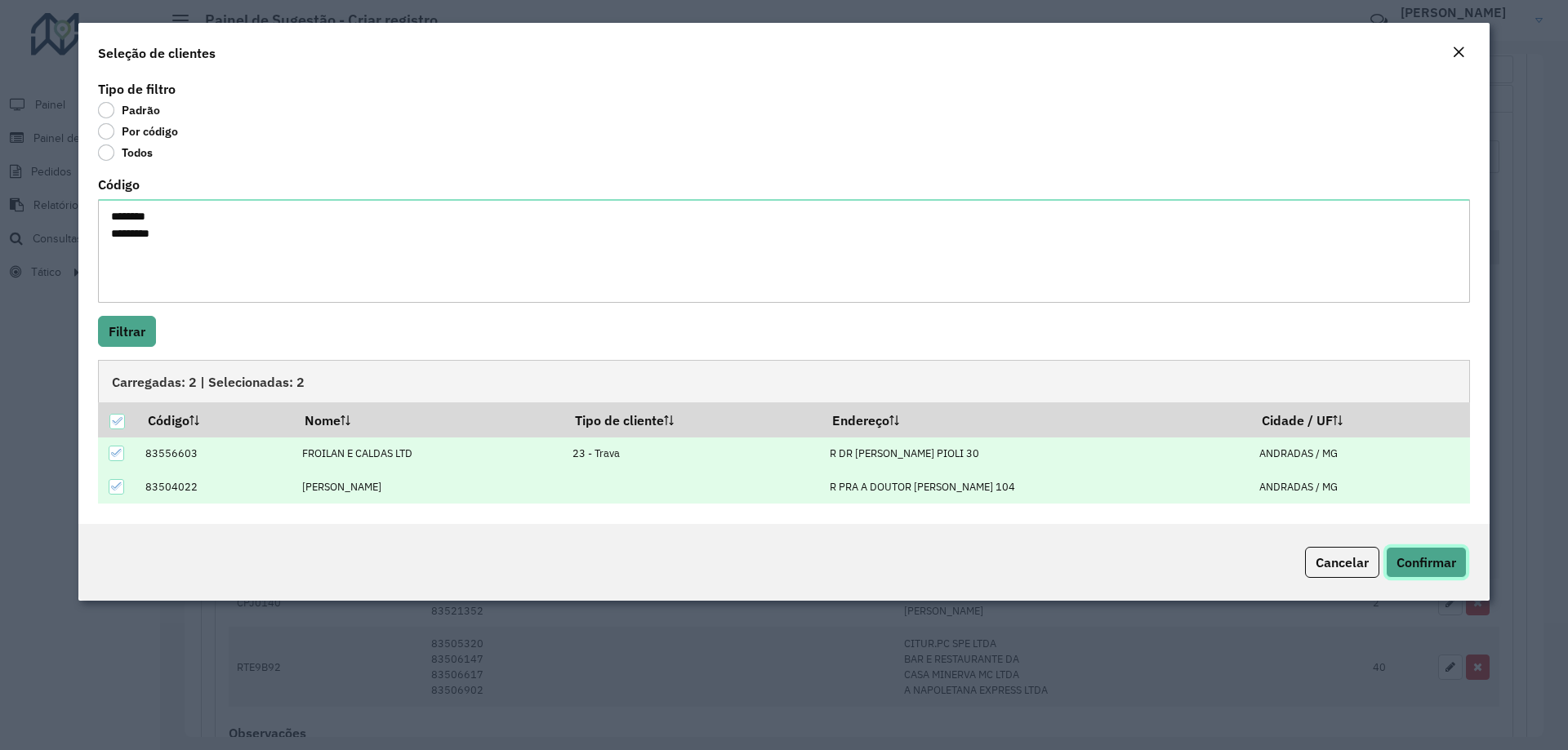
click at [1412, 552] on button "Confirmar" at bounding box center [1426, 562] width 81 height 31
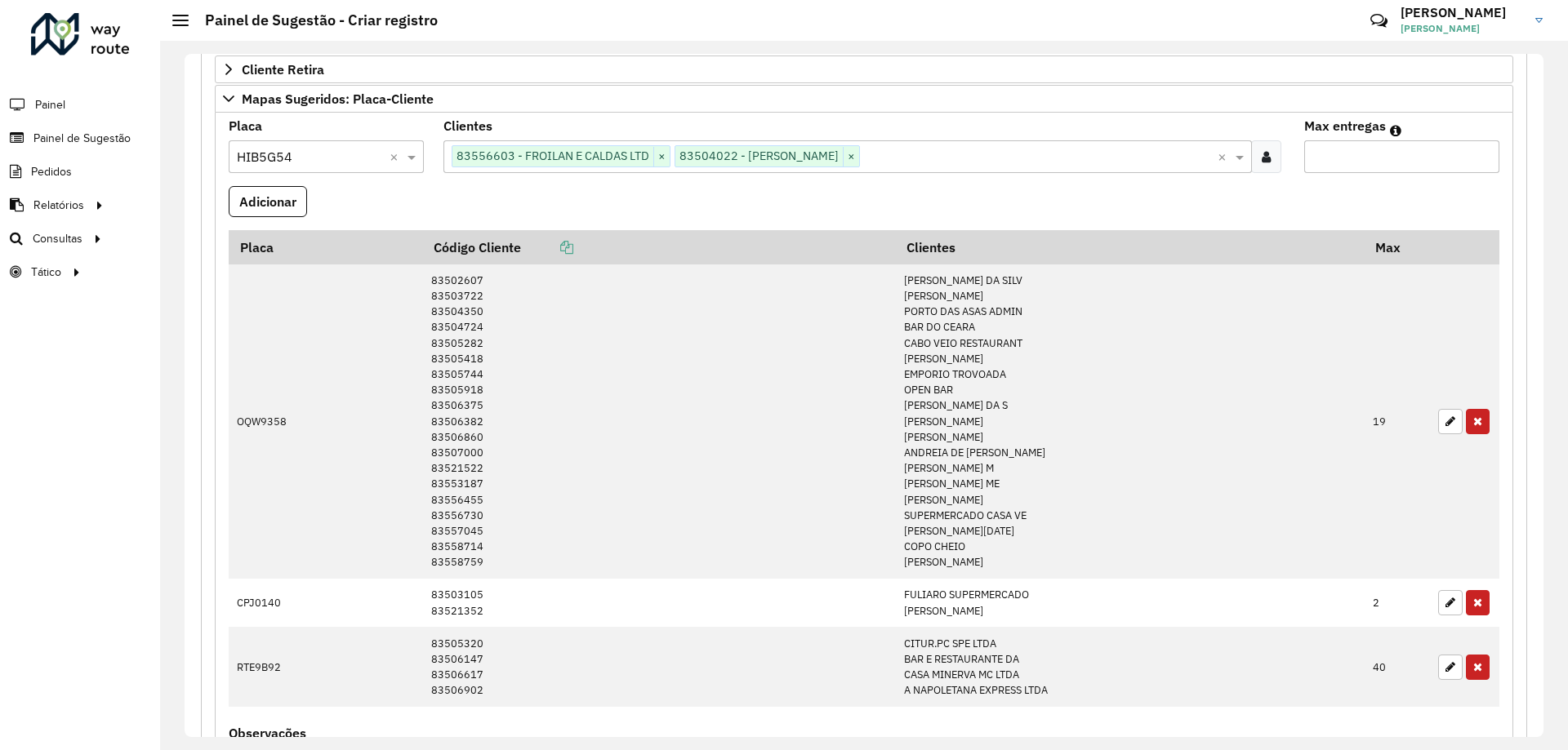
click at [1386, 170] on input "Max entregas" at bounding box center [1402, 156] width 195 height 33
type input "*"
click at [252, 190] on button "Adicionar" at bounding box center [268, 201] width 79 height 31
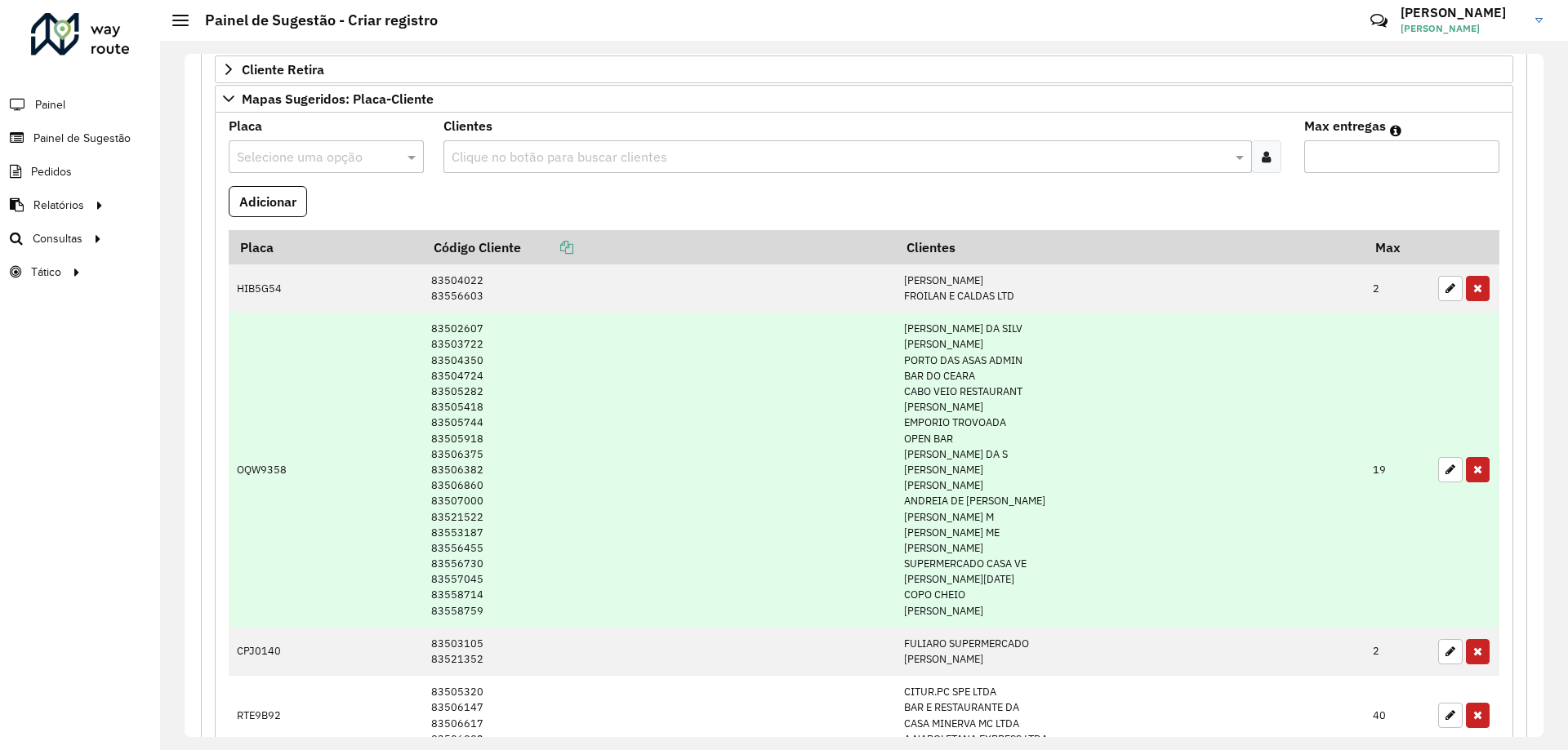
scroll to position [492, 0]
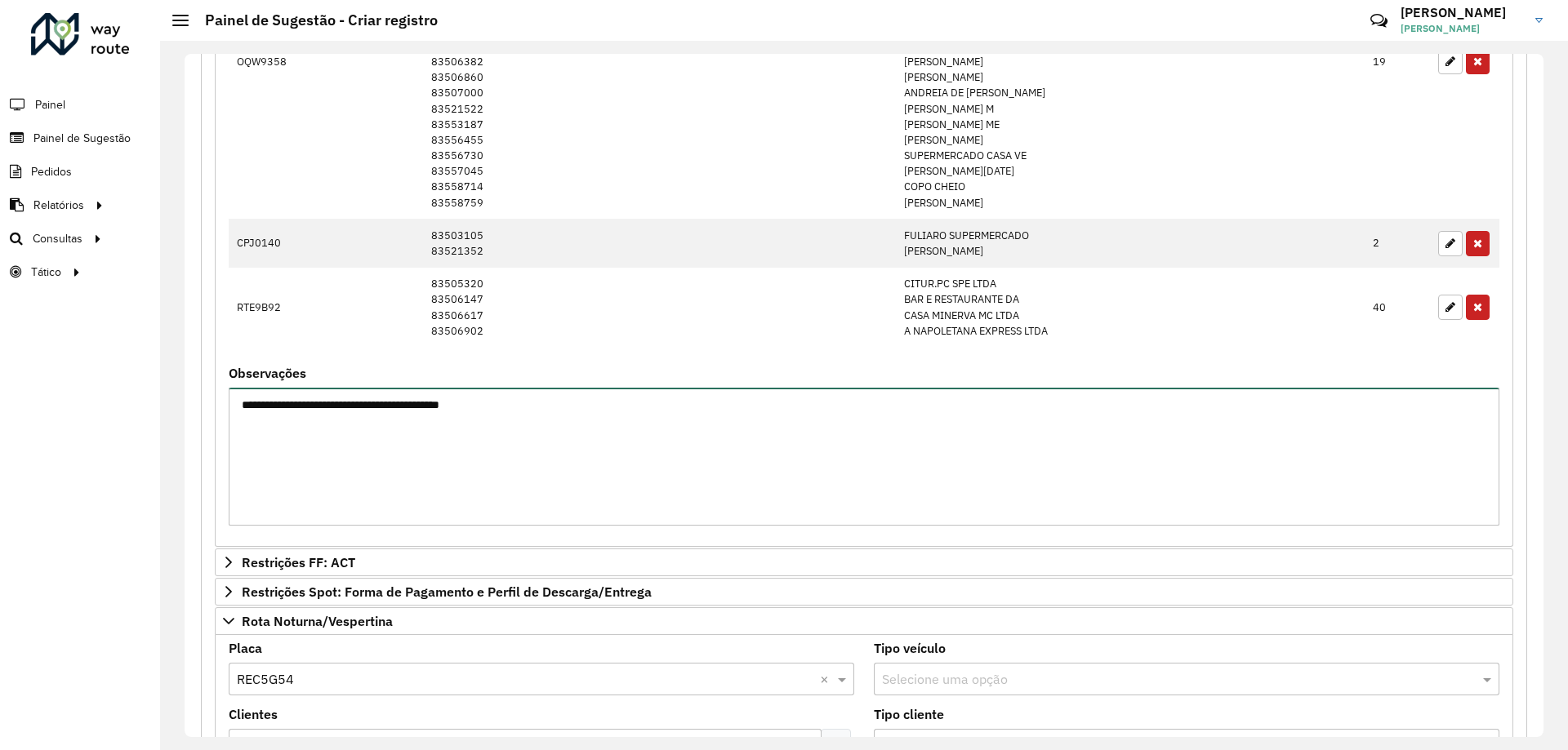
click at [551, 441] on textarea "**********" at bounding box center [865, 456] width 1271 height 138
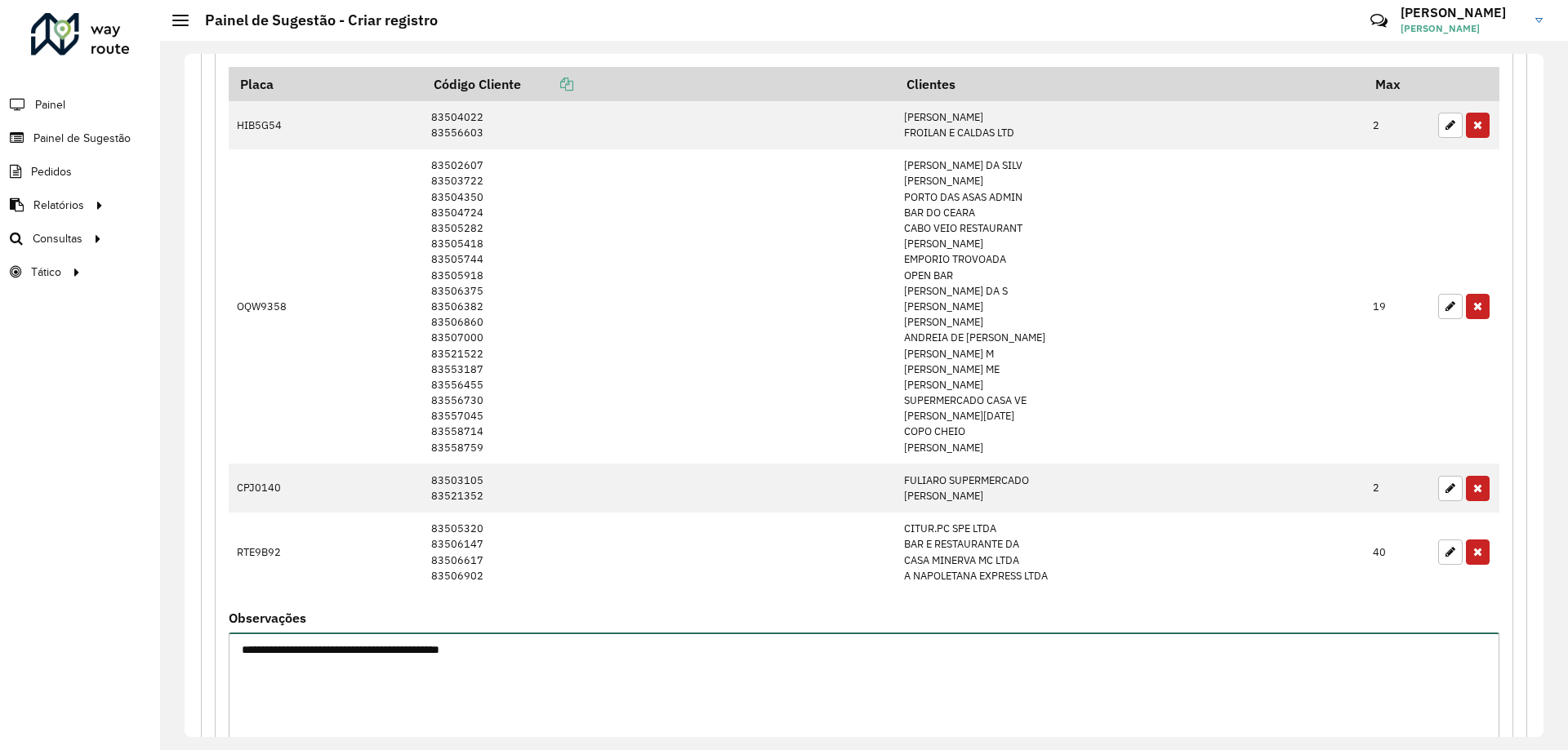
scroll to position [329, 0]
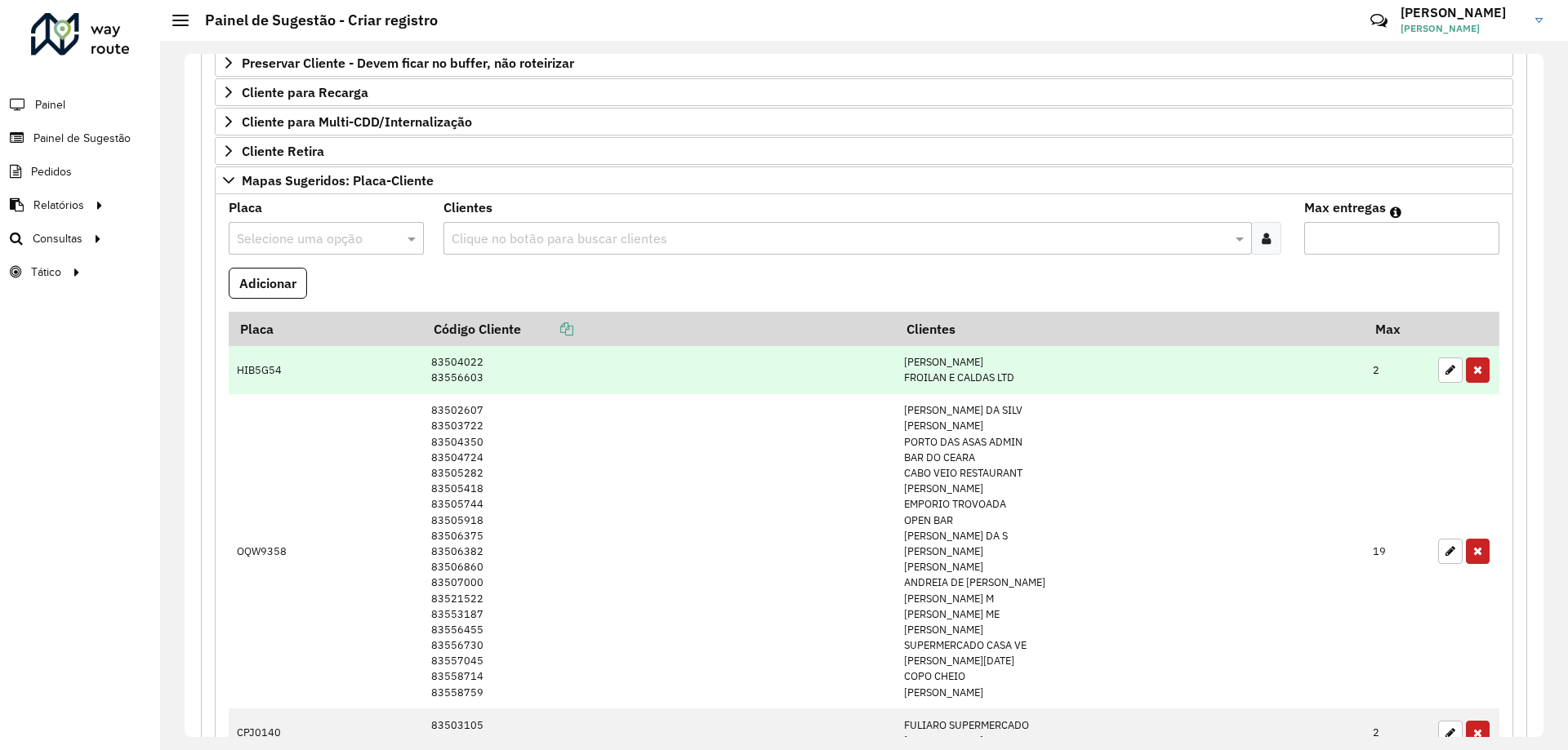
click at [905, 375] on td "[PERSON_NAME] FROILAN E CALDAS LTD" at bounding box center [1130, 371] width 469 height 48
drag, startPoint x: 868, startPoint y: 382, endPoint x: 958, endPoint y: 381, distance: 90.0
click at [920, 381] on td "[PERSON_NAME] FROILAN E CALDAS LTD" at bounding box center [1130, 371] width 469 height 48
click at [959, 382] on td "[PERSON_NAME] FROILAN E CALDAS LTD" at bounding box center [1130, 371] width 469 height 48
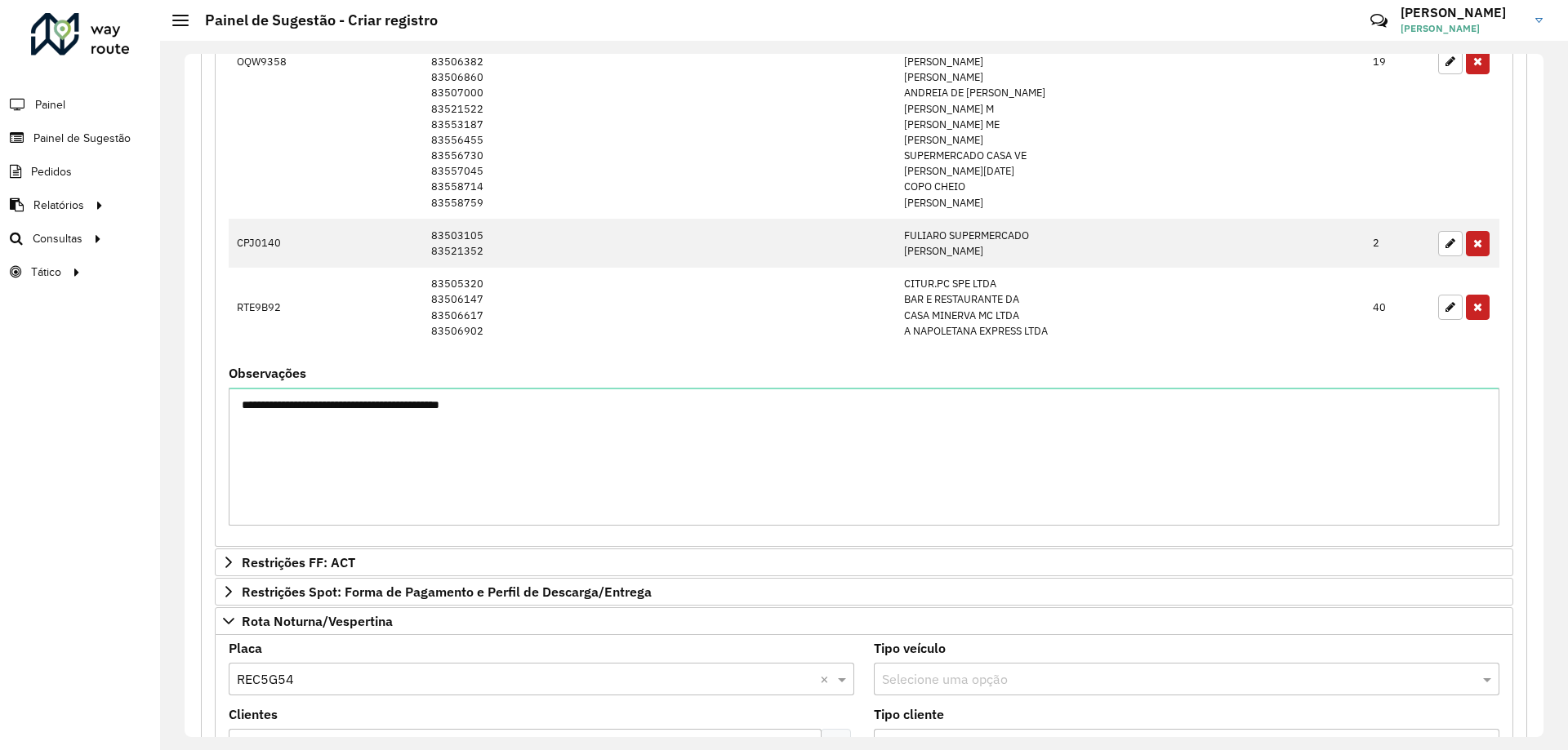
scroll to position [1064, 0]
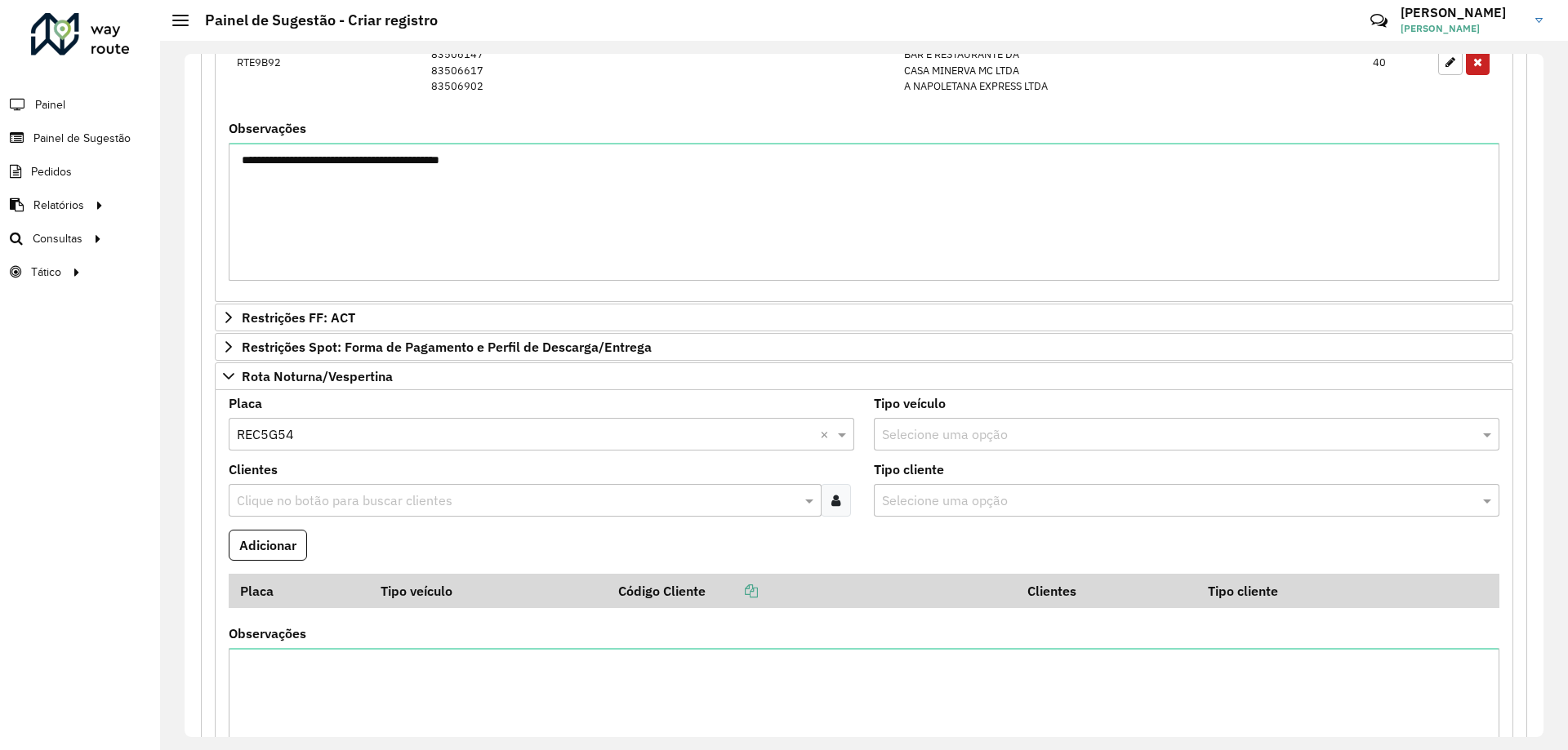
click at [832, 501] on icon at bounding box center [836, 500] width 9 height 13
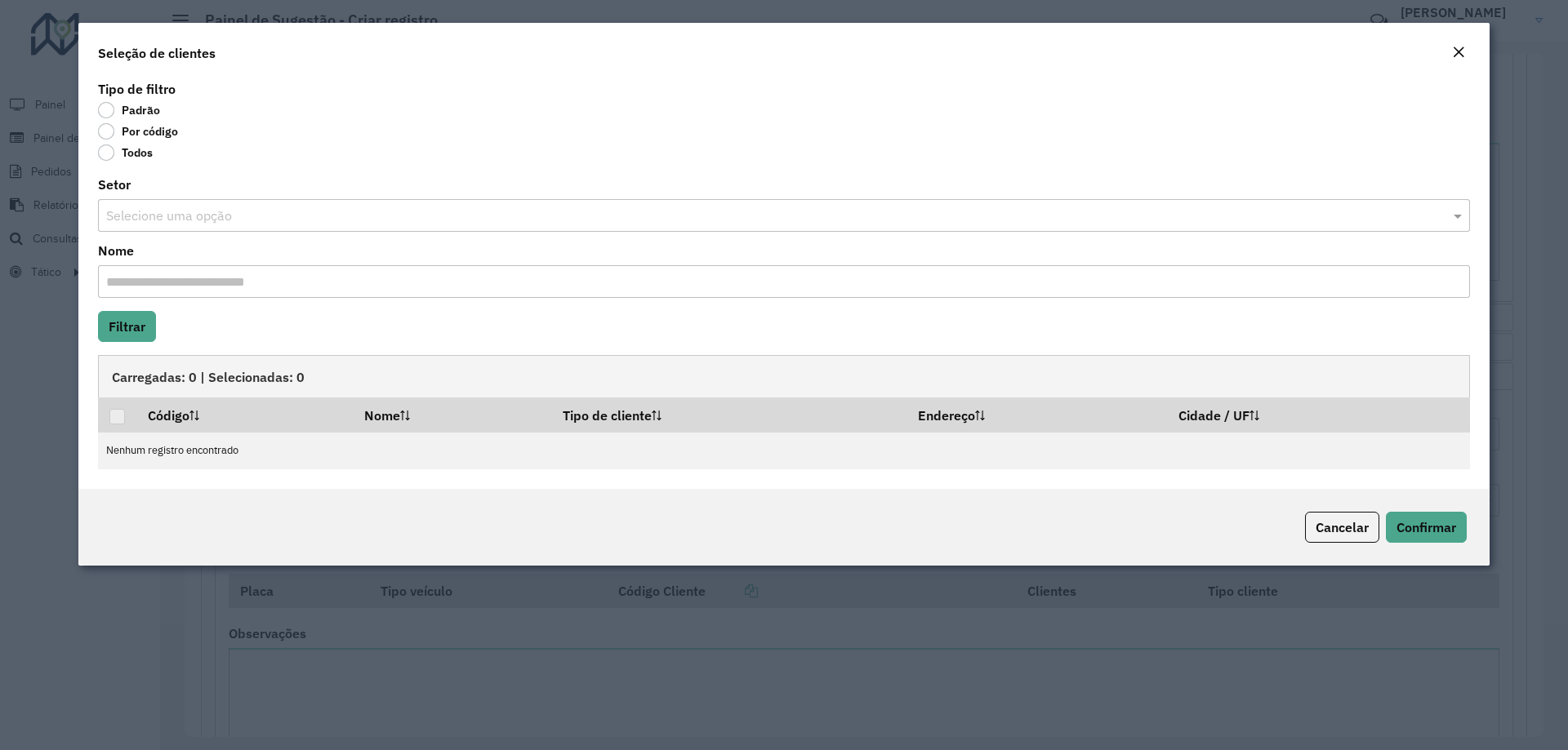
click at [155, 129] on label "Por código" at bounding box center [137, 131] width 80 height 16
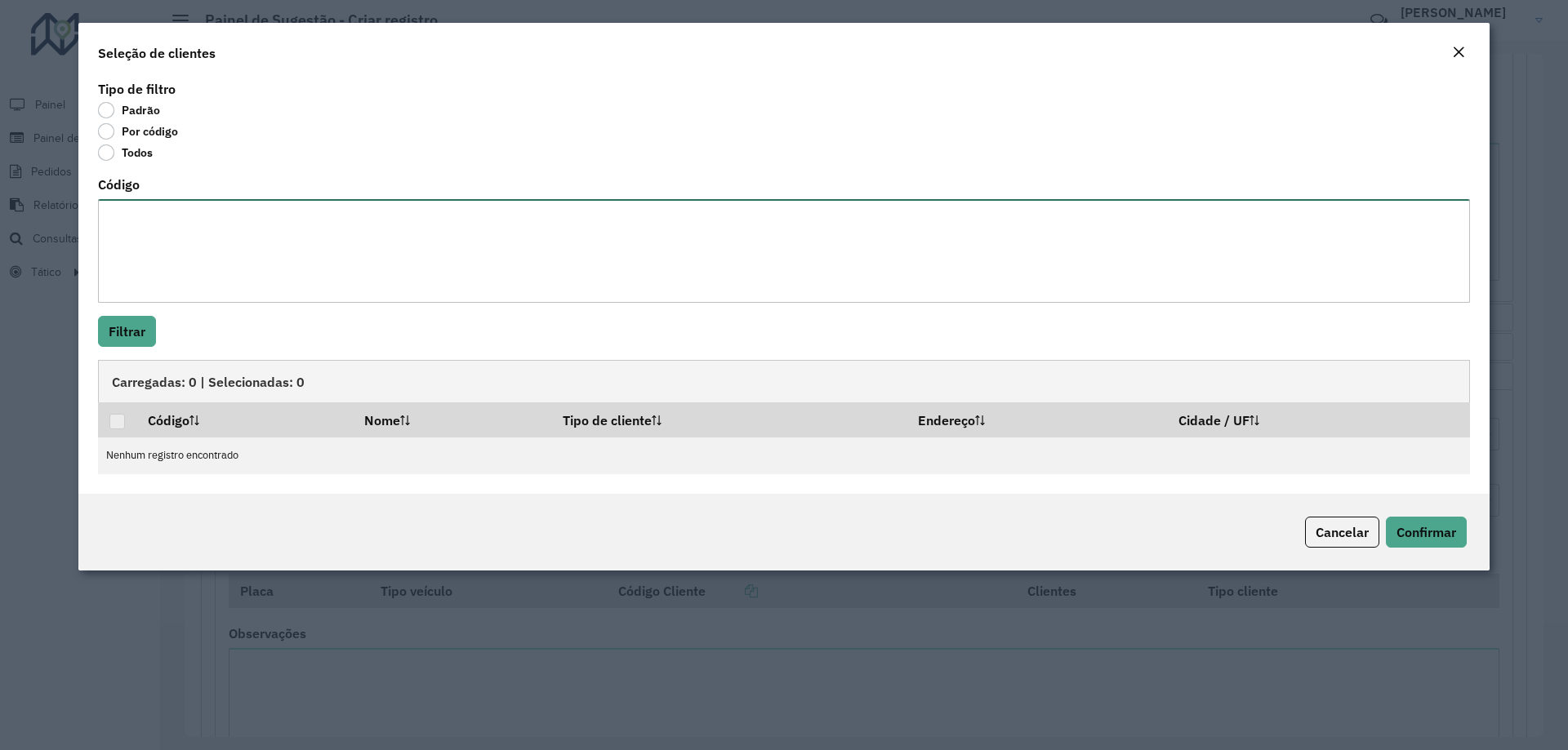
drag, startPoint x: 224, startPoint y: 222, endPoint x: 206, endPoint y: 296, distance: 76.2
click at [224, 222] on textarea "Código" at bounding box center [783, 251] width 1372 height 104
paste textarea "******** ******** ******** ******** ******** ******** ******** ******** *******…"
type textarea "******** ******** ******** ******** ******** ******** ******** ******** *******…"
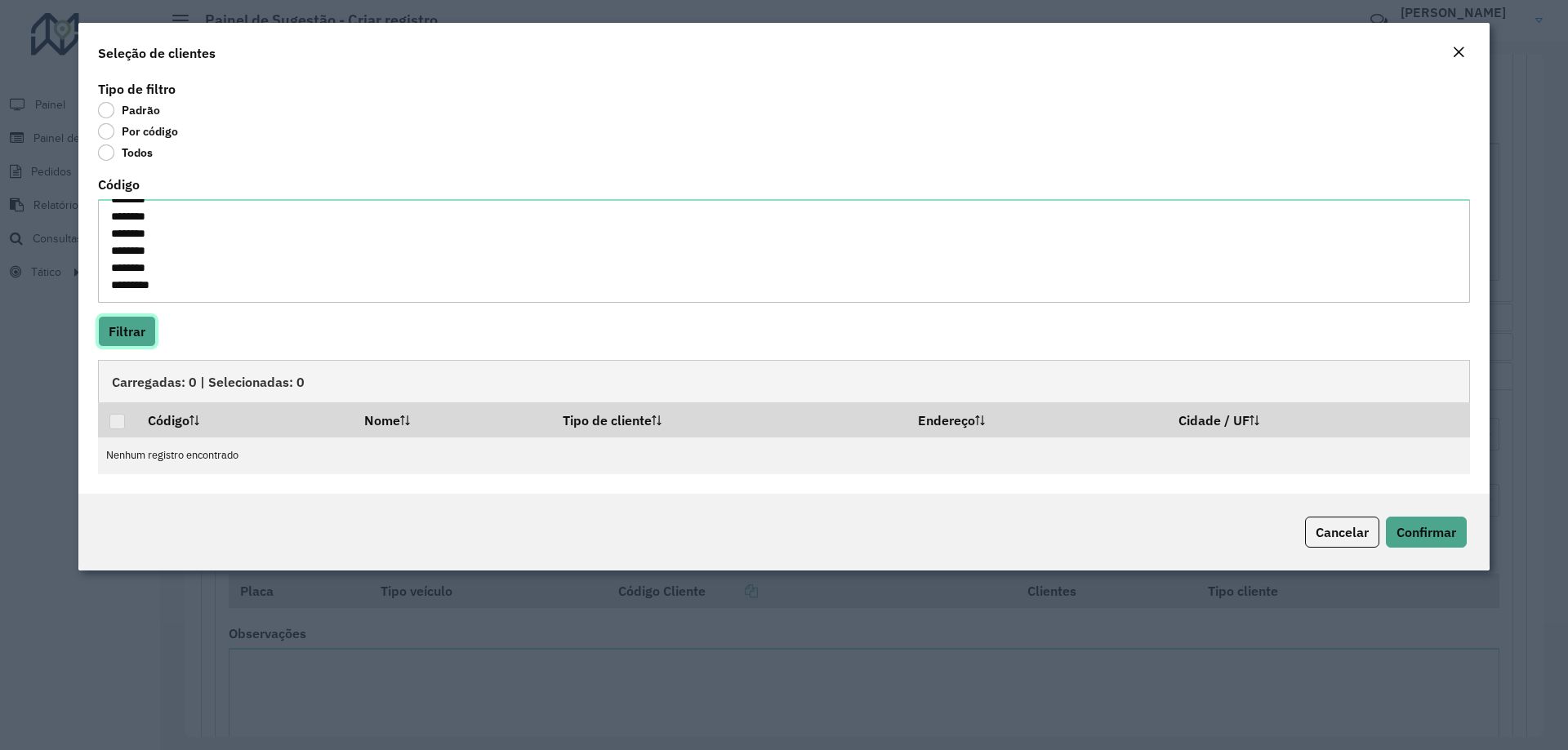
click at [138, 327] on button "Filtrar" at bounding box center [127, 331] width 58 height 31
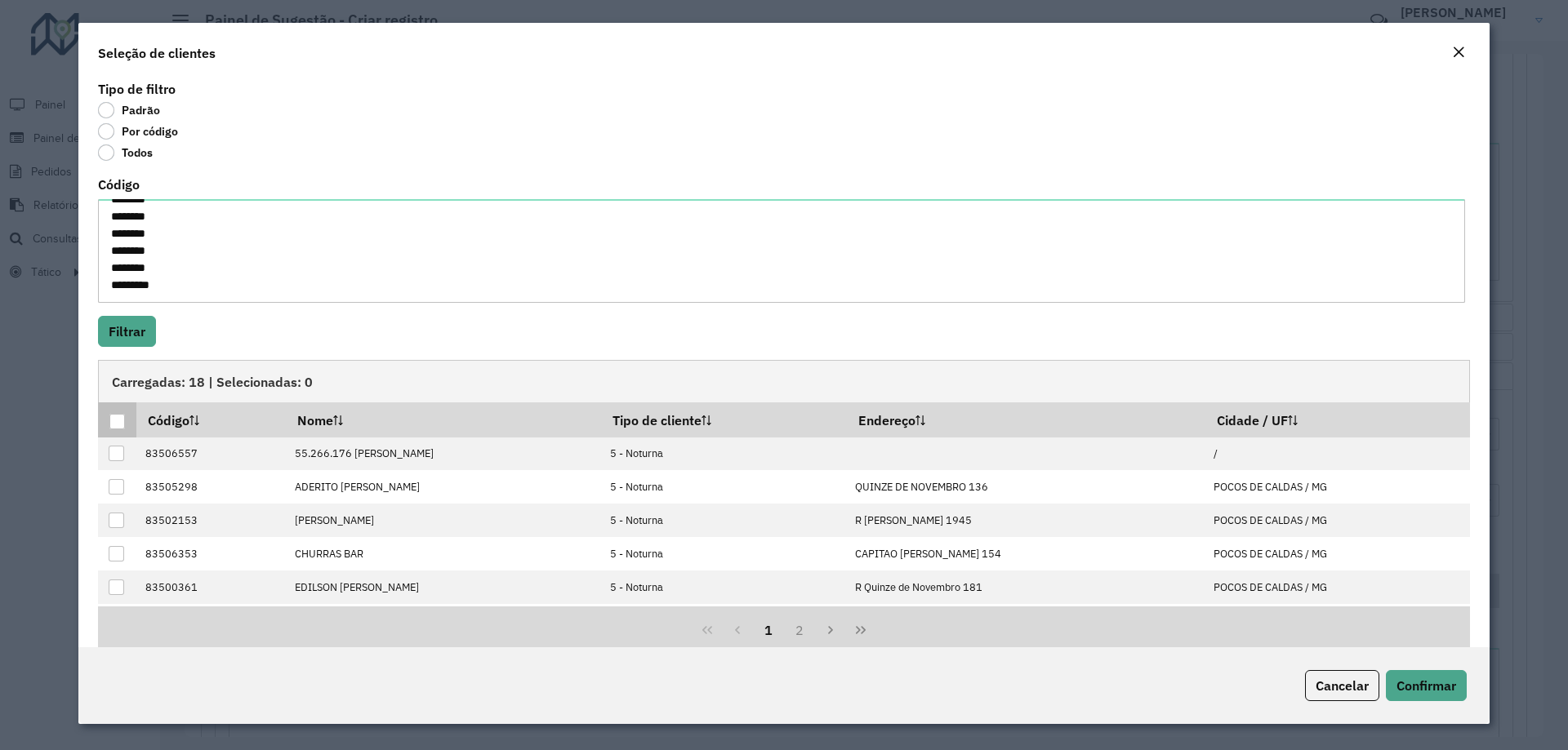
click at [121, 419] on div at bounding box center [118, 422] width 16 height 16
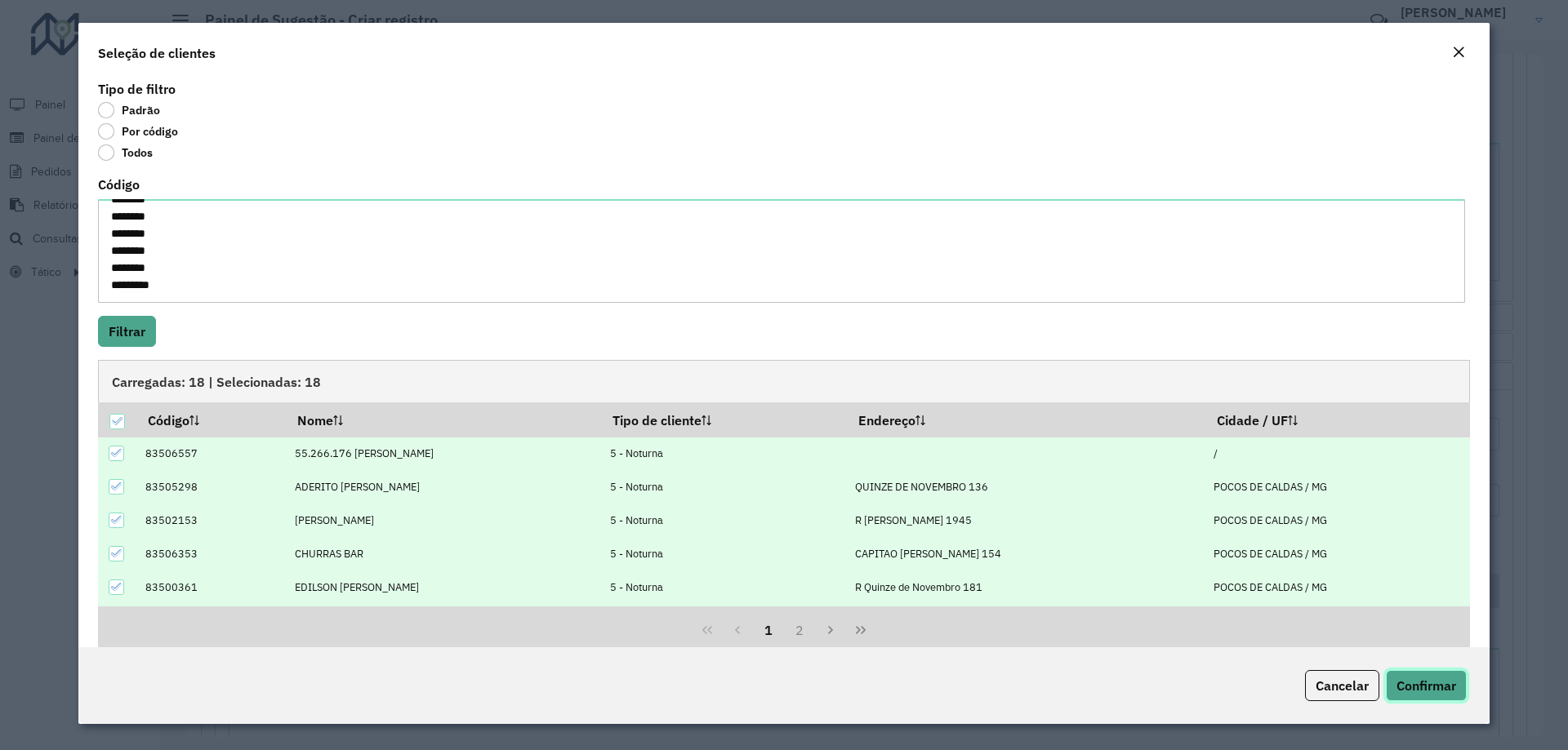
click at [1408, 687] on span "Confirmar" at bounding box center [1427, 685] width 60 height 16
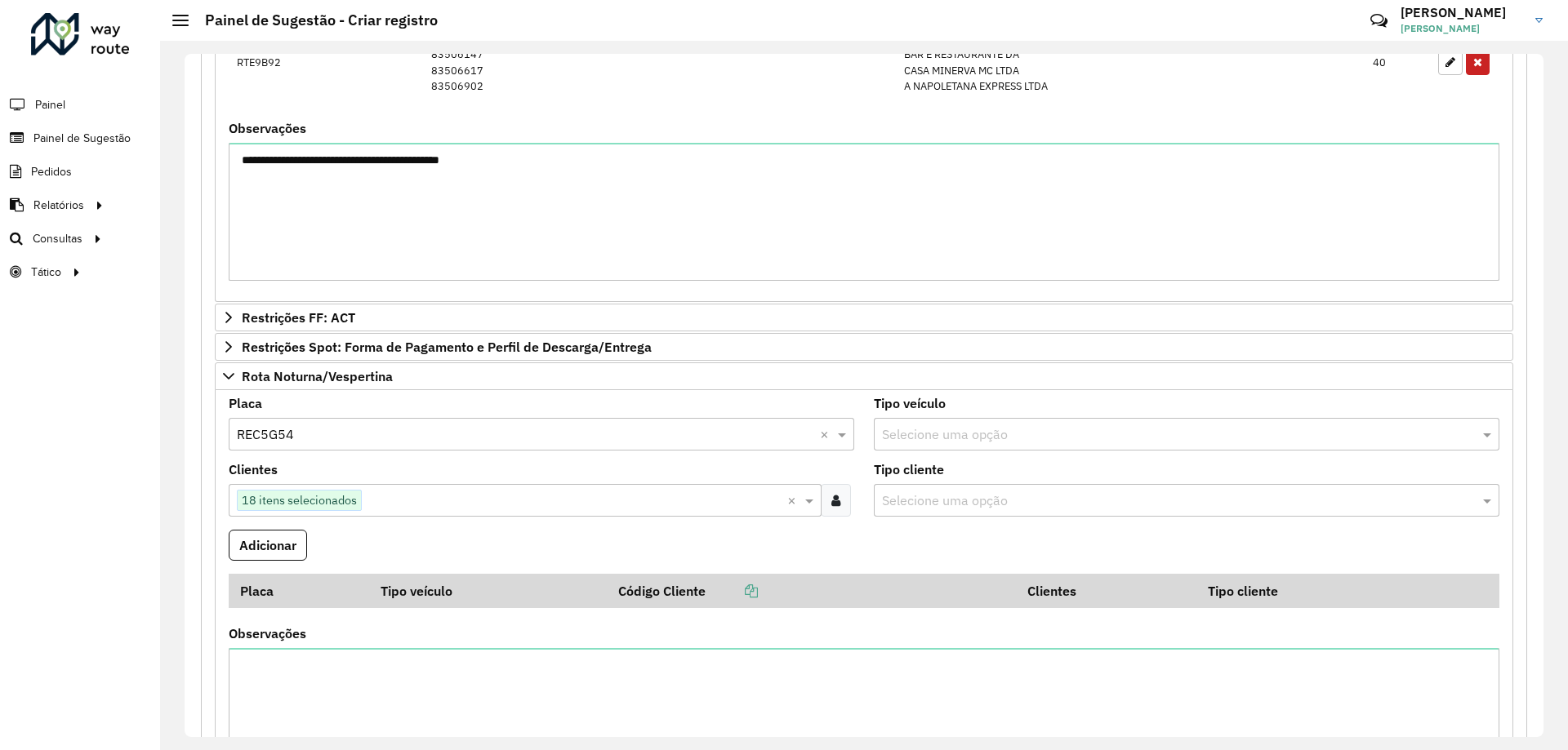
scroll to position [1472, 0]
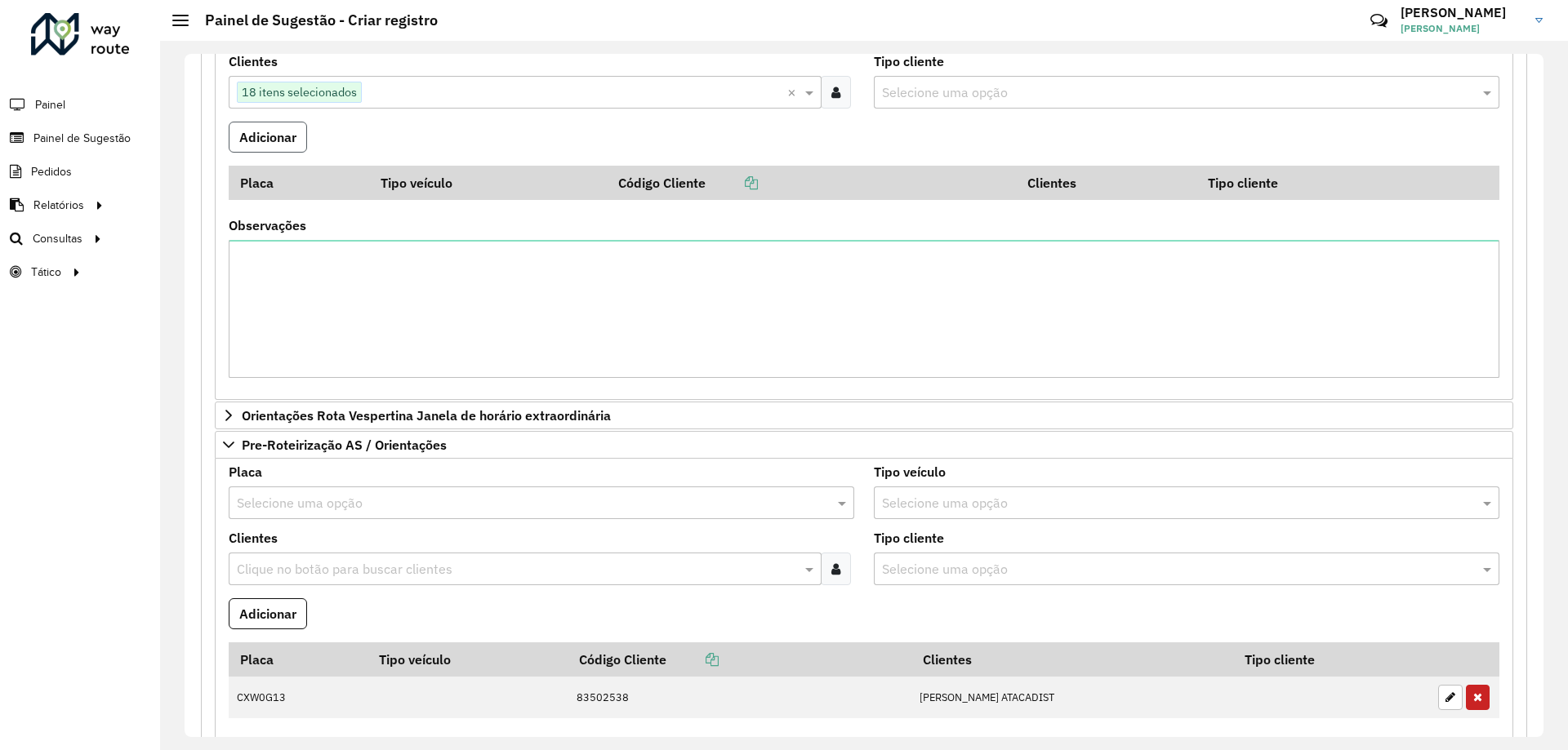
click at [280, 136] on button "Adicionar" at bounding box center [268, 136] width 79 height 31
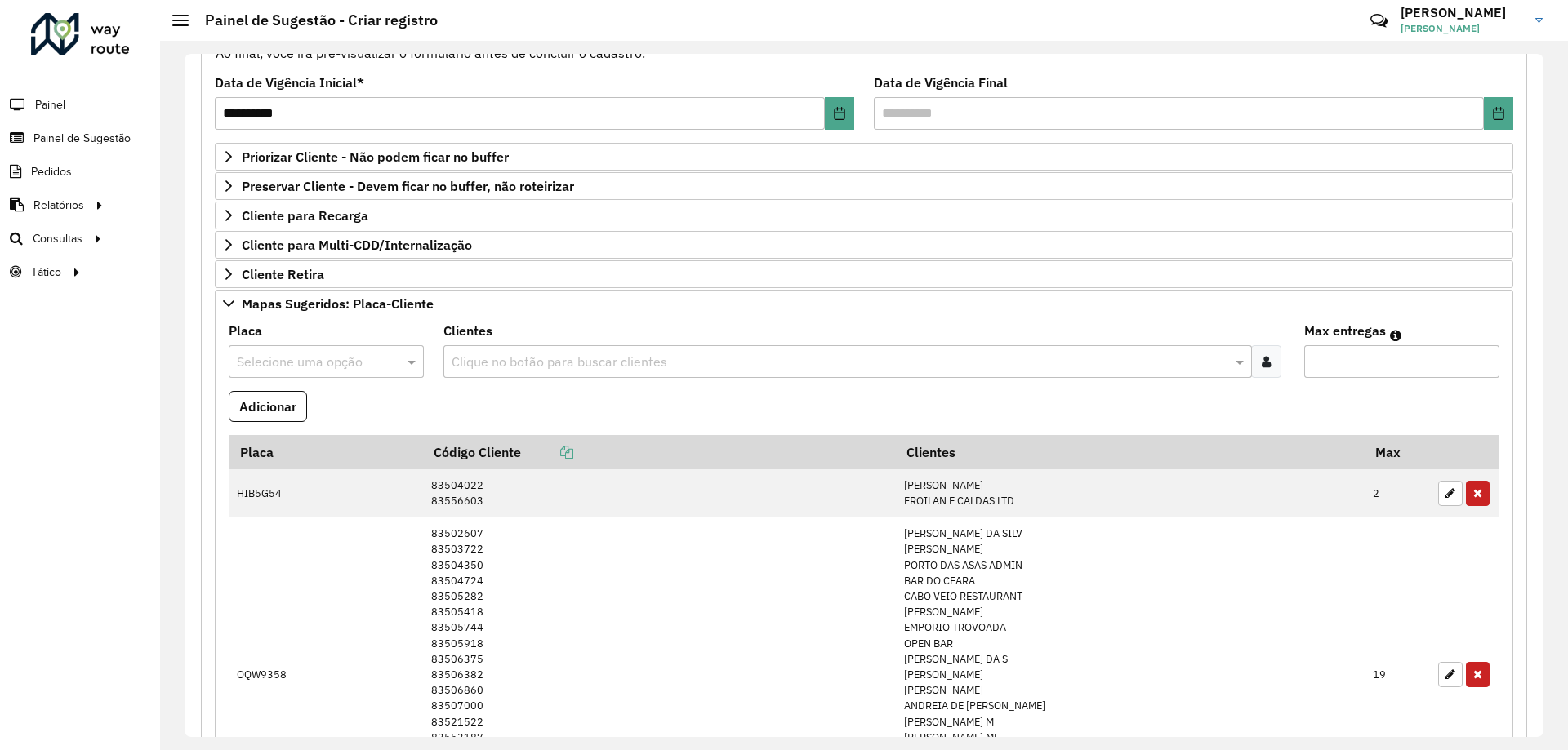
scroll to position [125, 0]
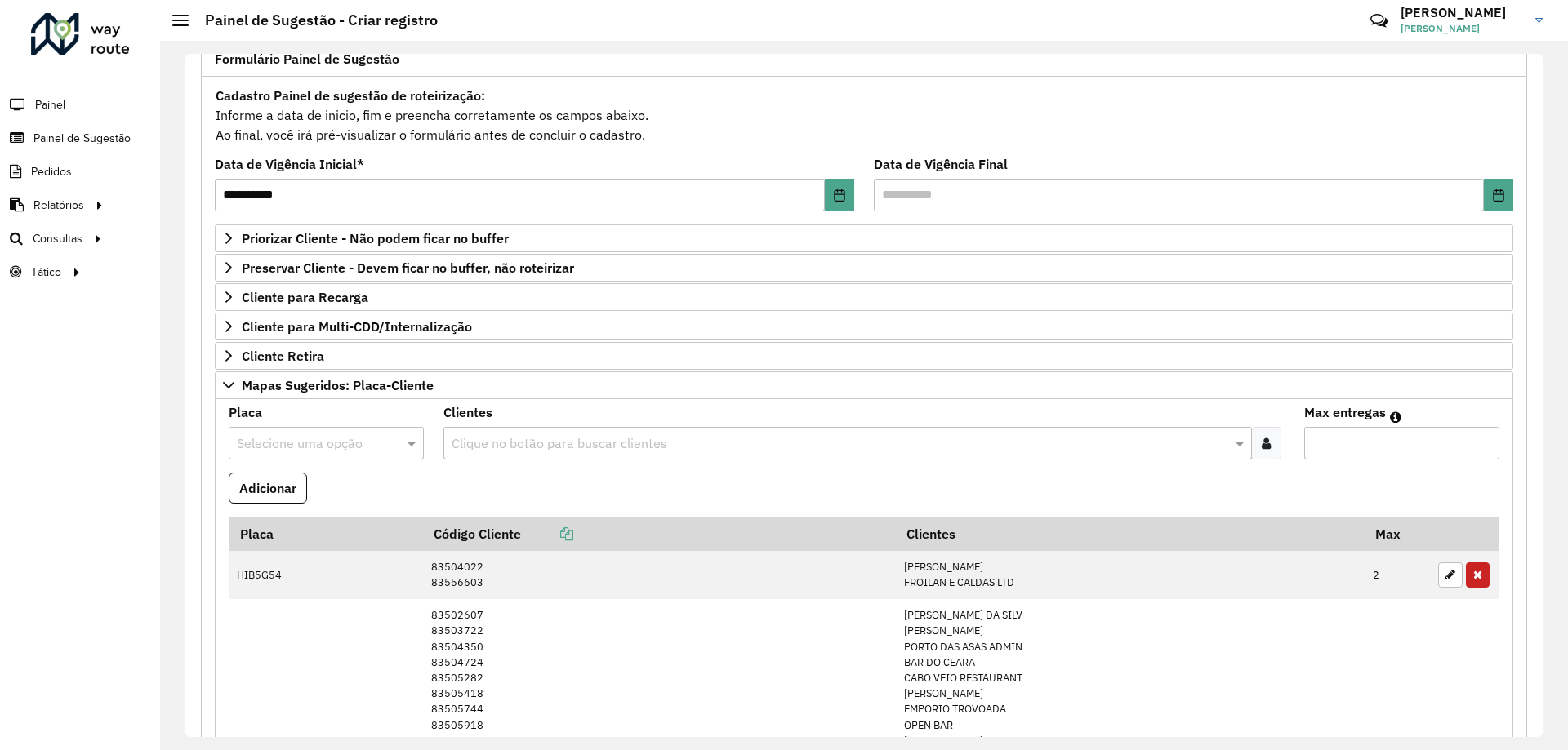
click at [338, 449] on input "text" at bounding box center [310, 444] width 146 height 20
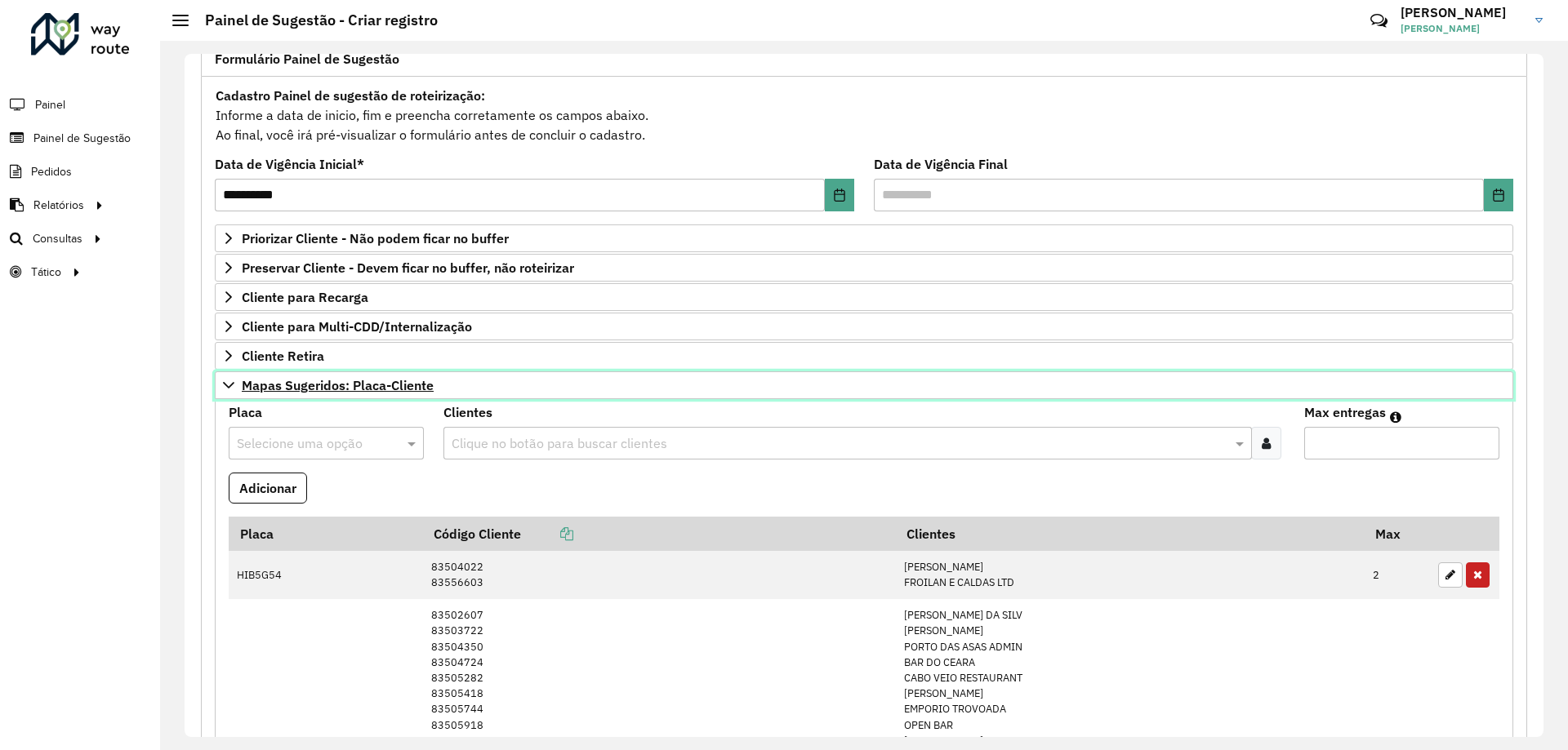
click at [435, 382] on link "Mapas Sugeridos: Placa-Cliente" at bounding box center [865, 385] width 1299 height 28
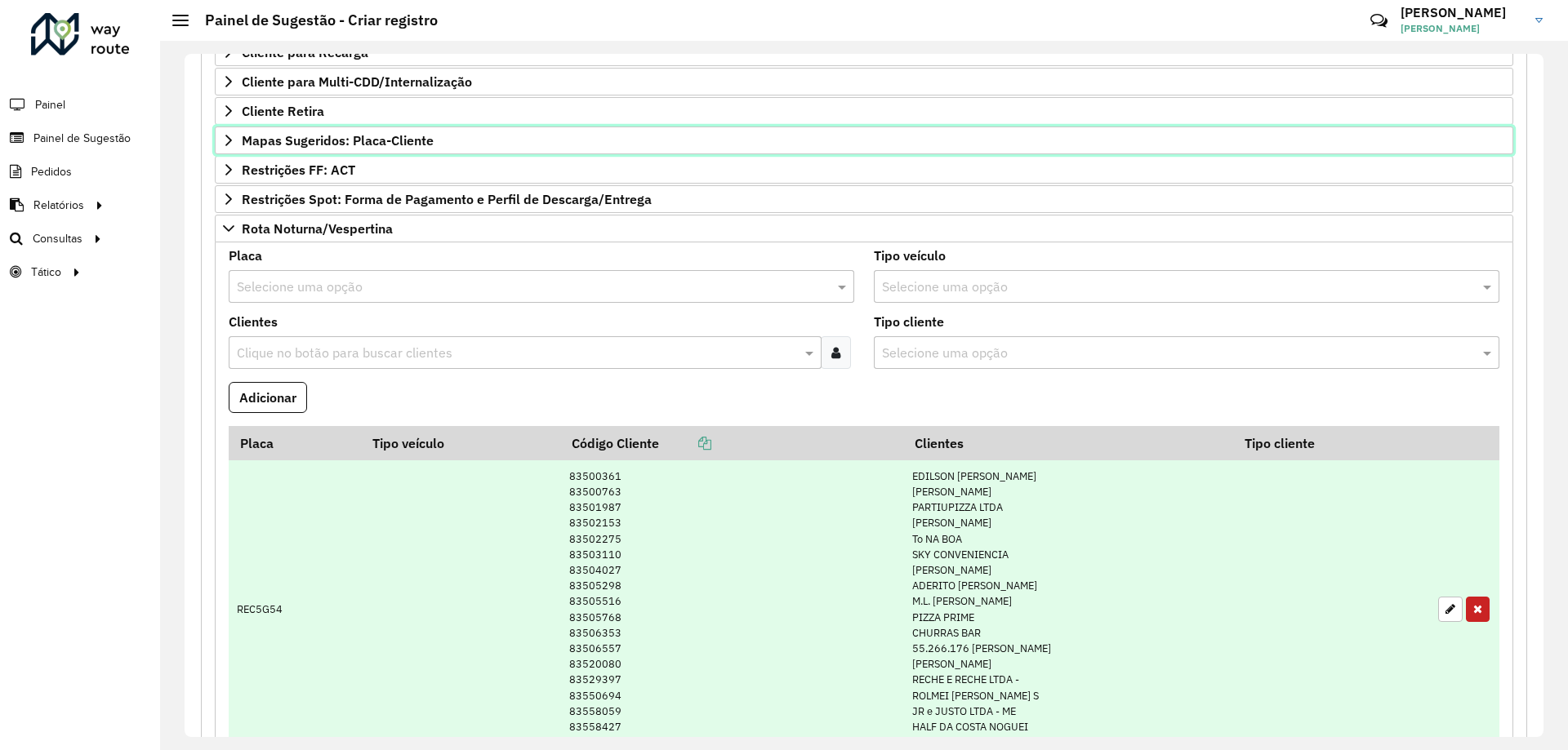
scroll to position [451, 0]
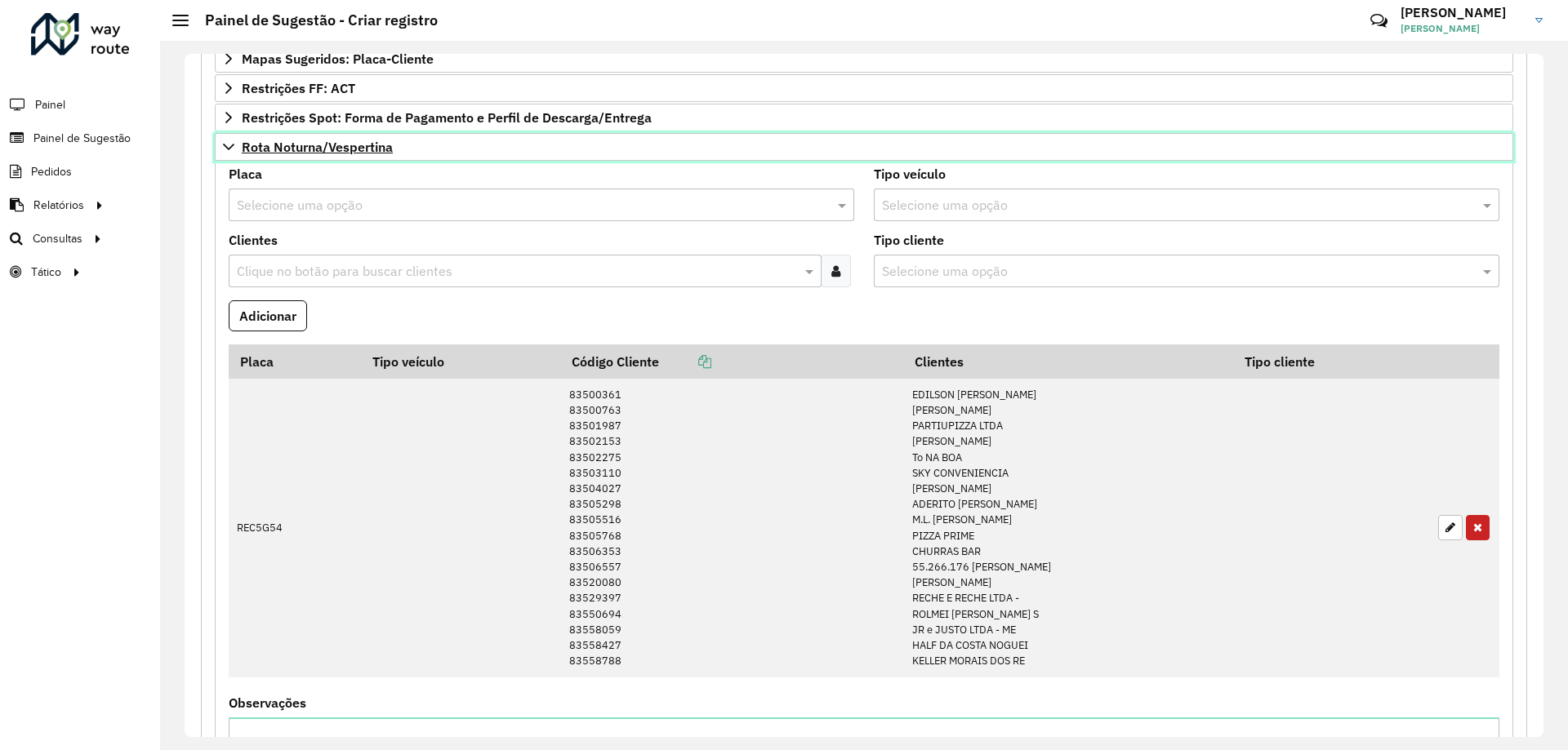
click at [374, 143] on span "Rota Noturna/Vespertina" at bounding box center [318, 146] width 151 height 13
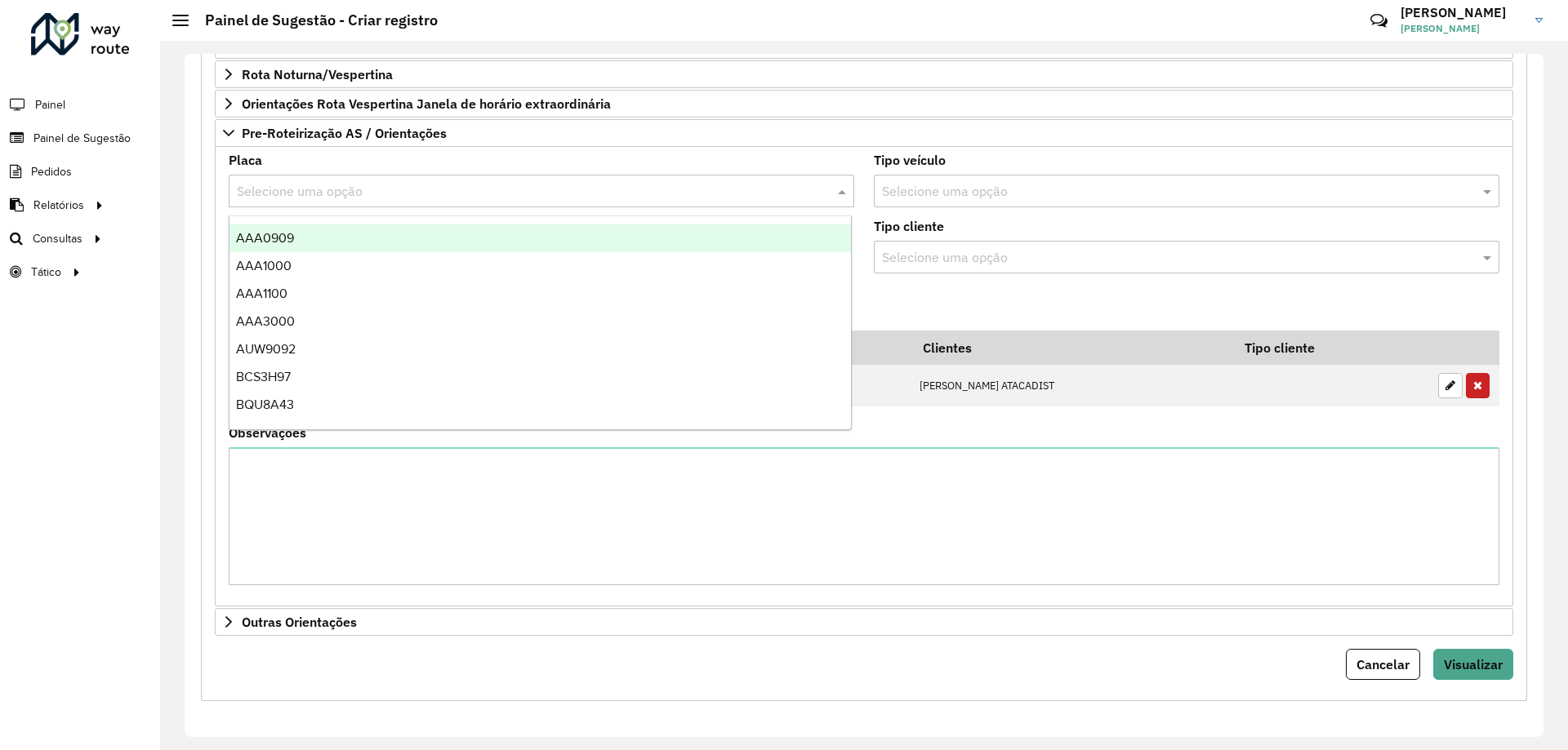
click at [298, 197] on input "text" at bounding box center [525, 192] width 577 height 20
type input "***"
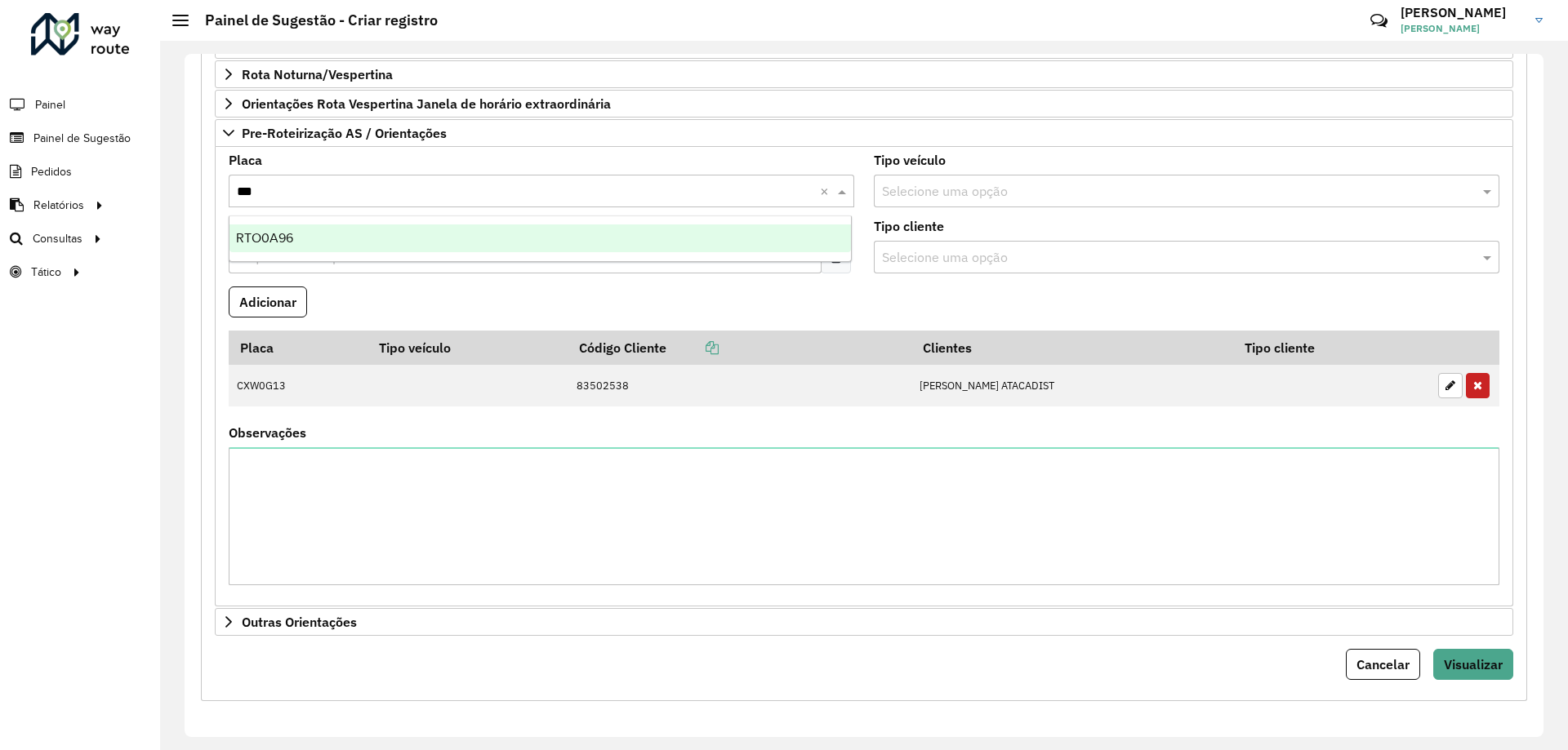
click at [323, 242] on div "RTO0A96" at bounding box center [540, 238] width 622 height 28
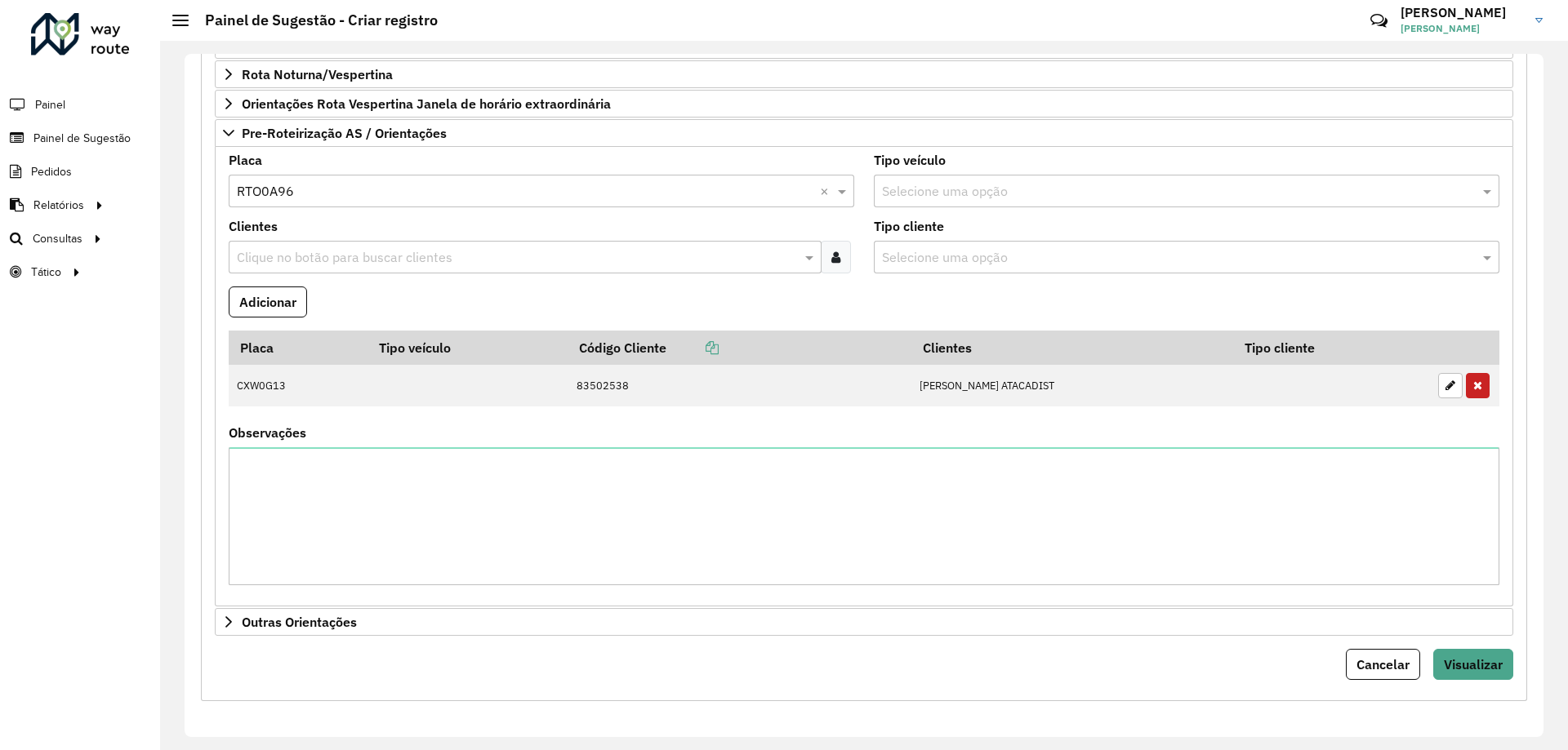
click at [373, 264] on input "text" at bounding box center [517, 258] width 569 height 20
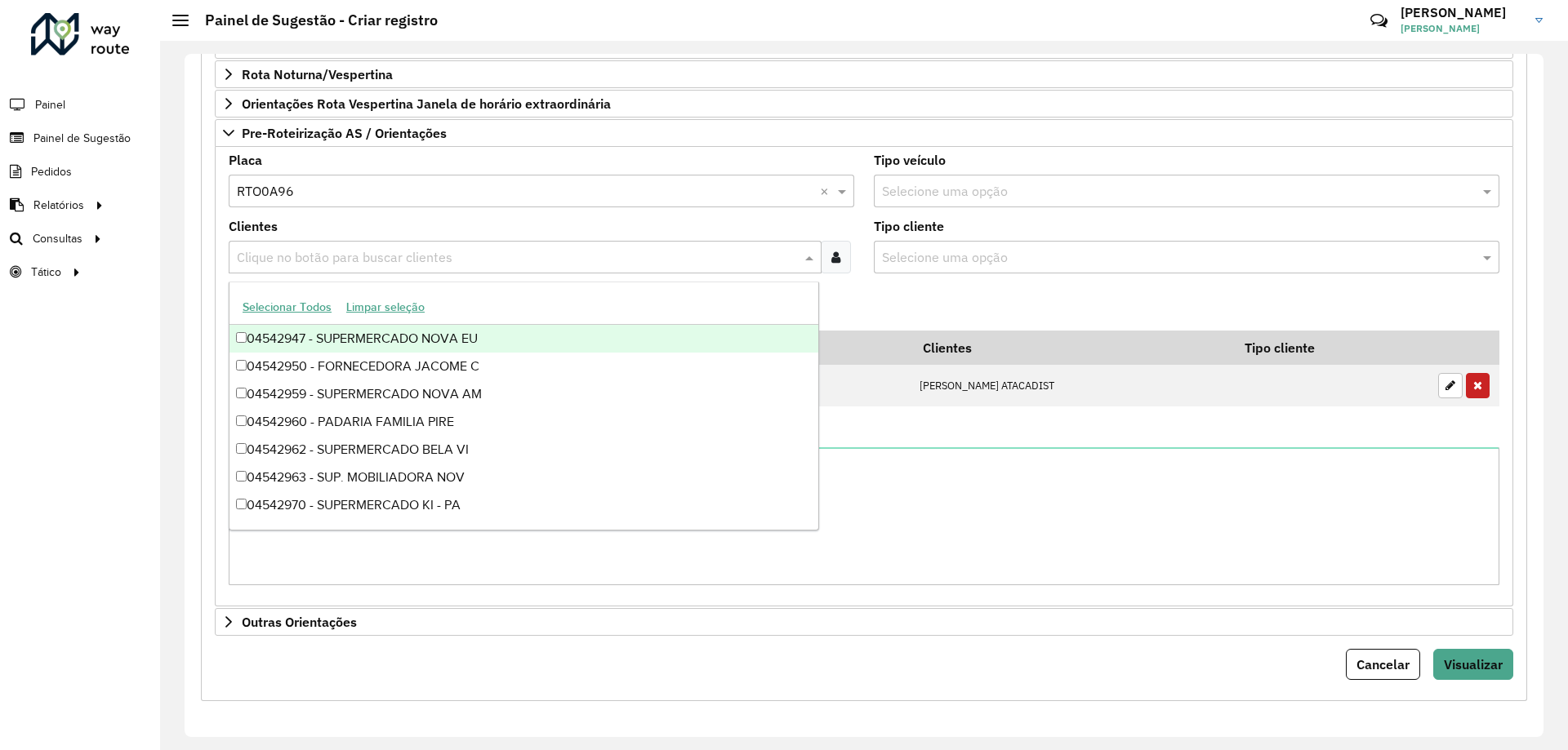
paste input "********"
type input "********"
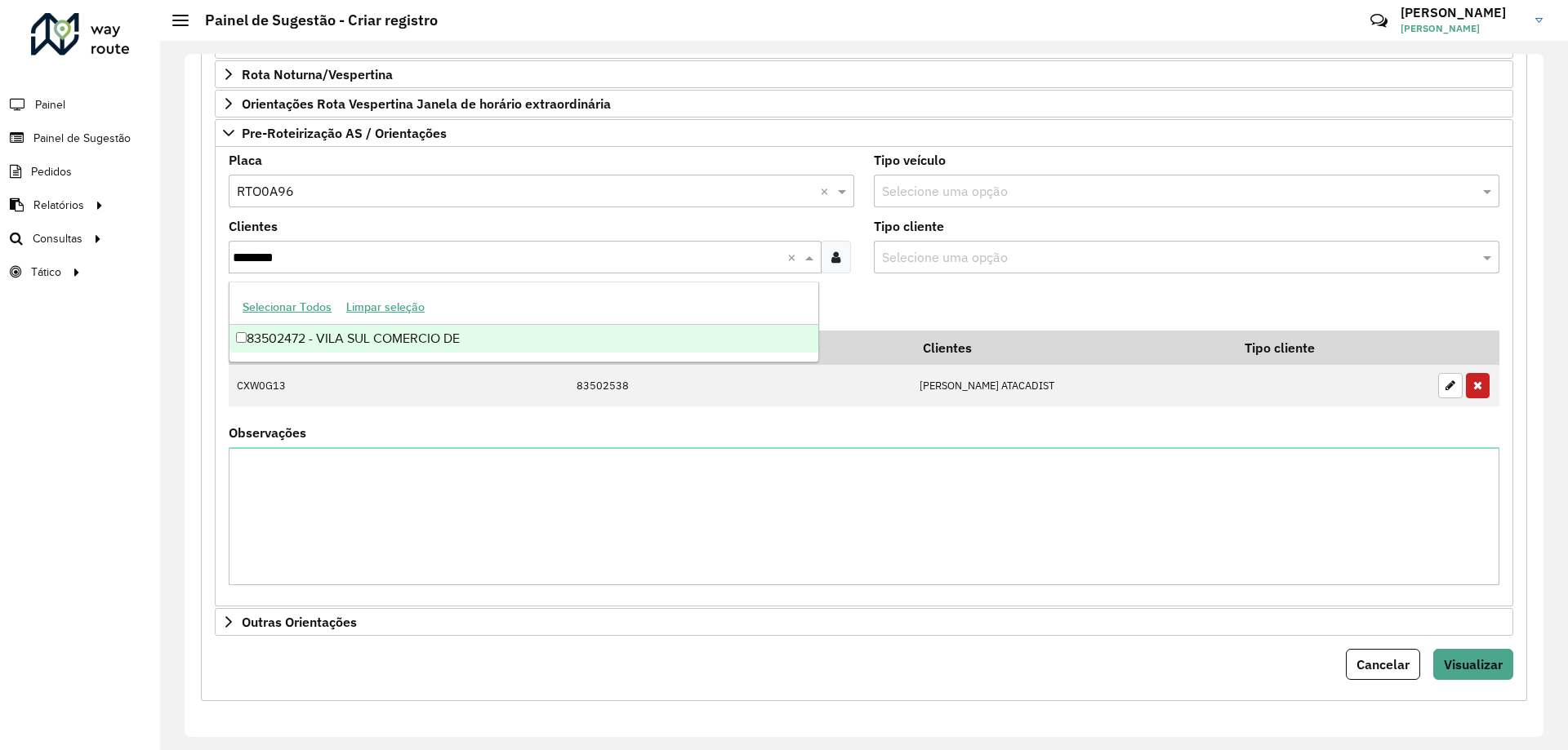
click at [423, 345] on div "83502472 - VILA SUL COMERCIO DE" at bounding box center [523, 339] width 589 height 28
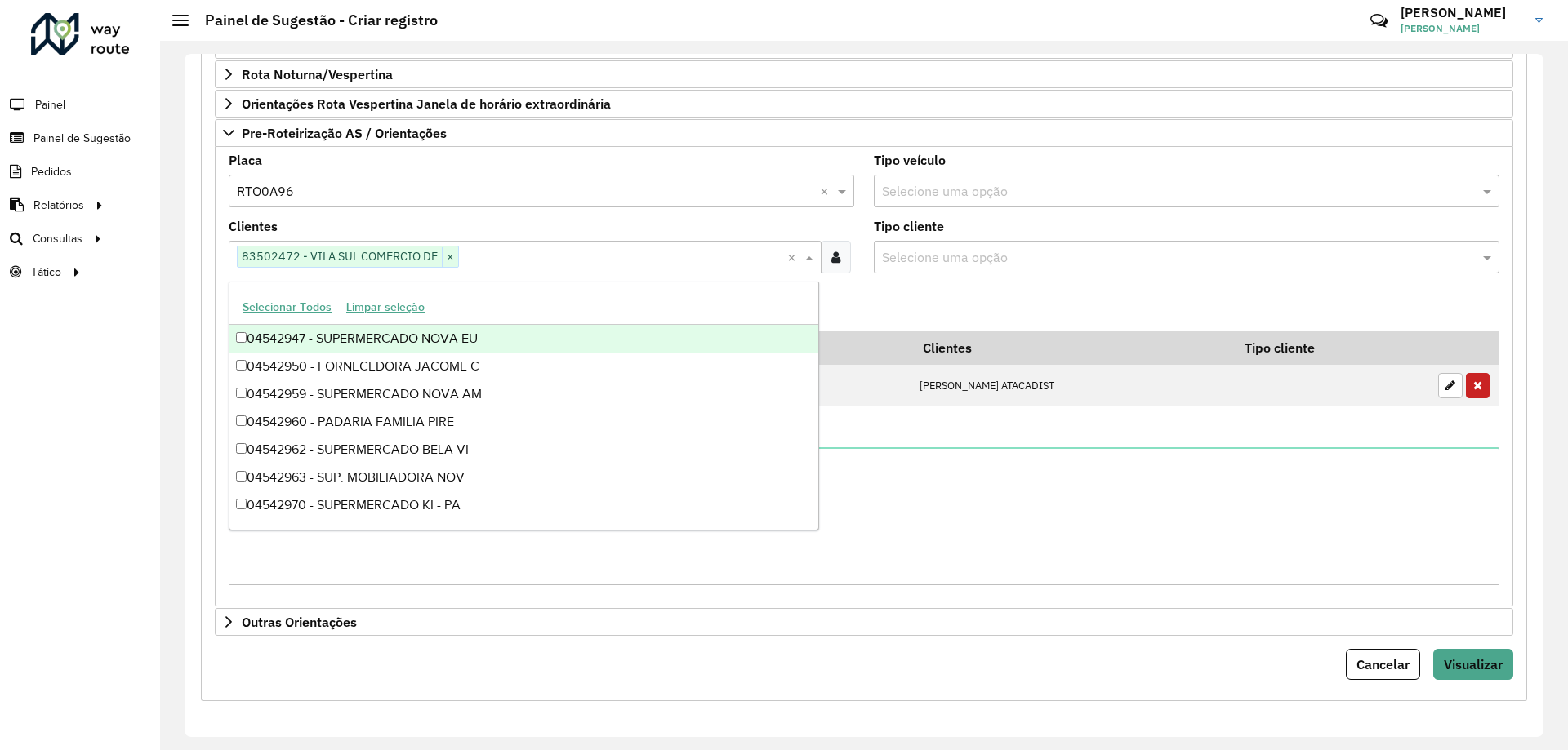
click at [863, 308] on formly-field "Adicionar" at bounding box center [864, 309] width 1290 height 44
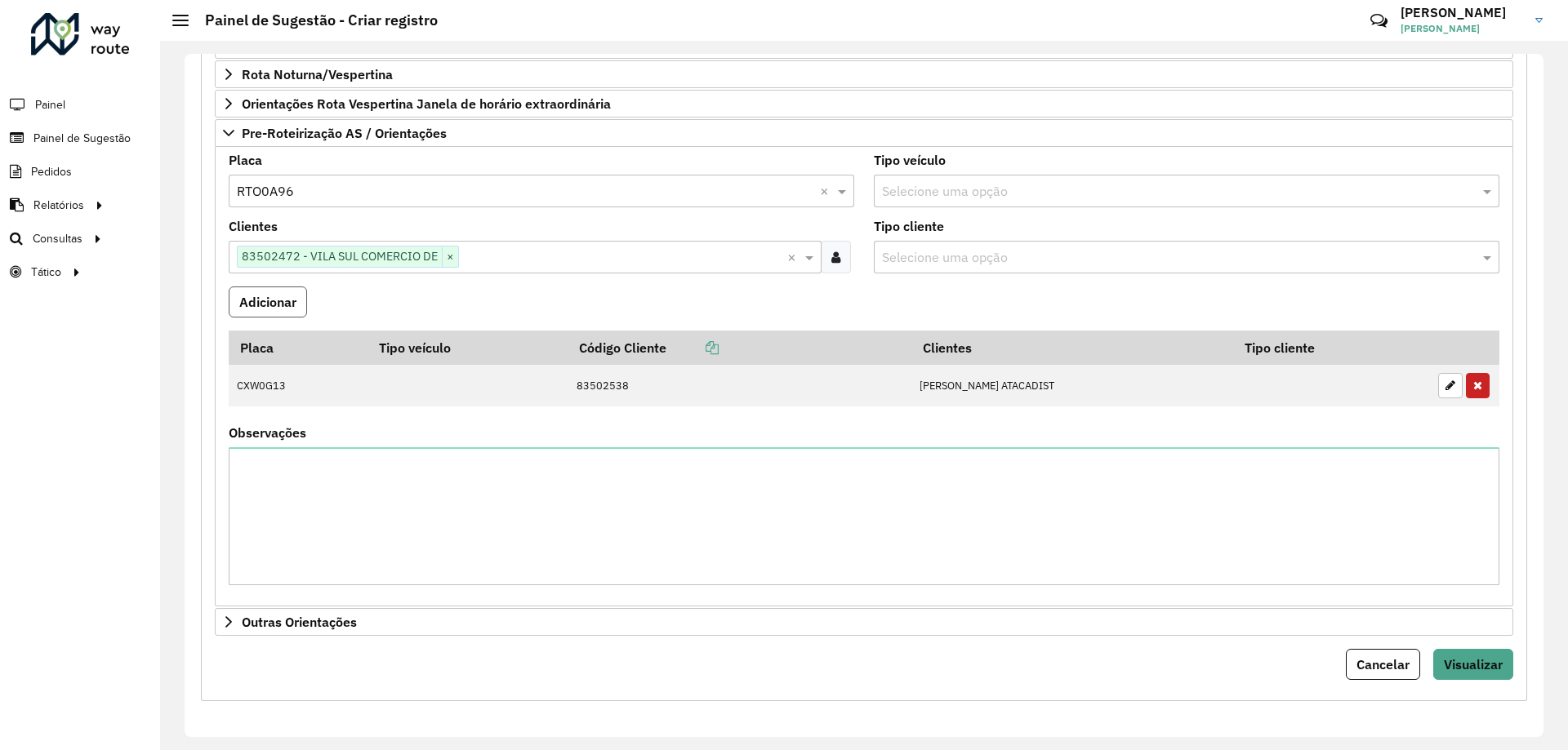
click at [282, 299] on button "Adicionar" at bounding box center [268, 302] width 79 height 31
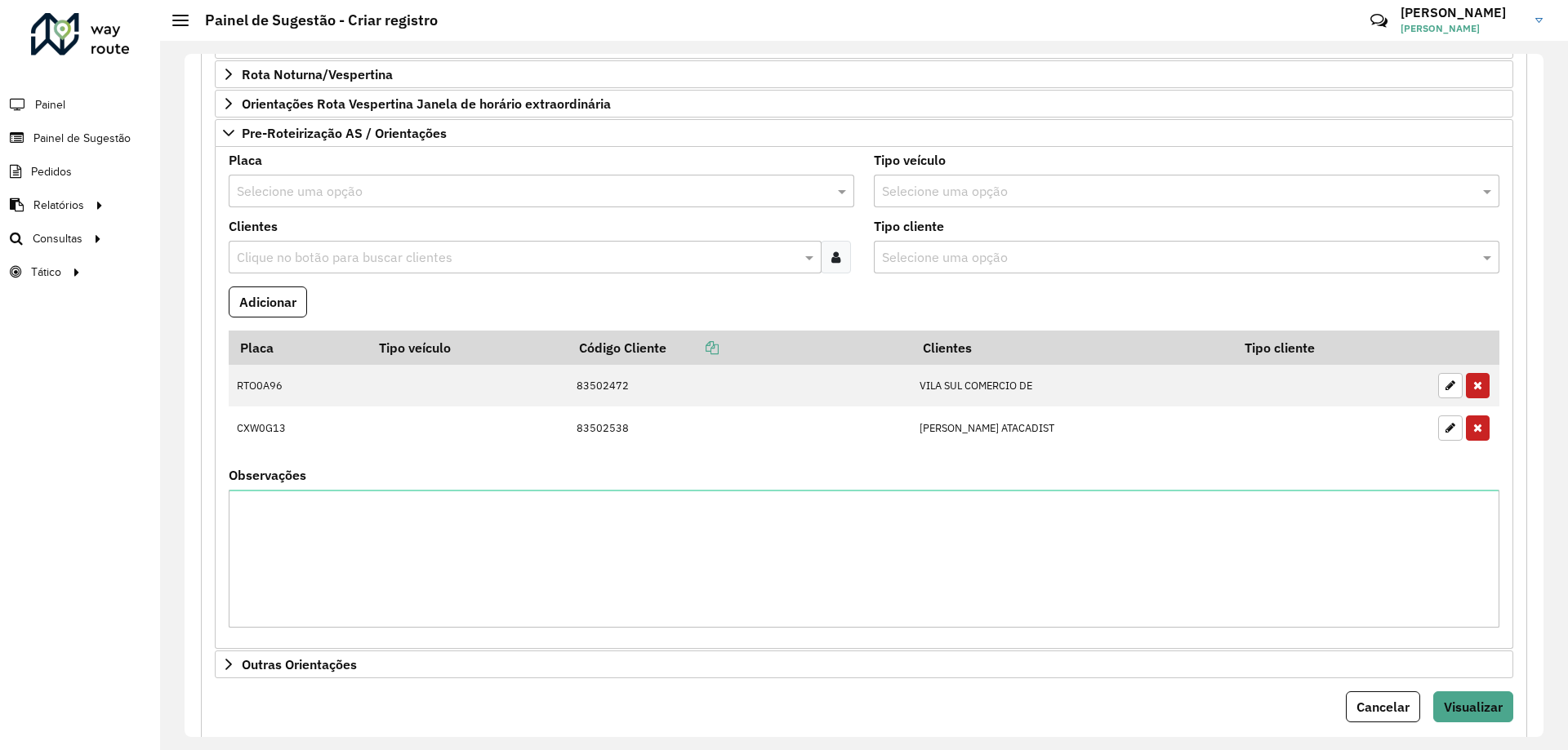
scroll to position [566, 0]
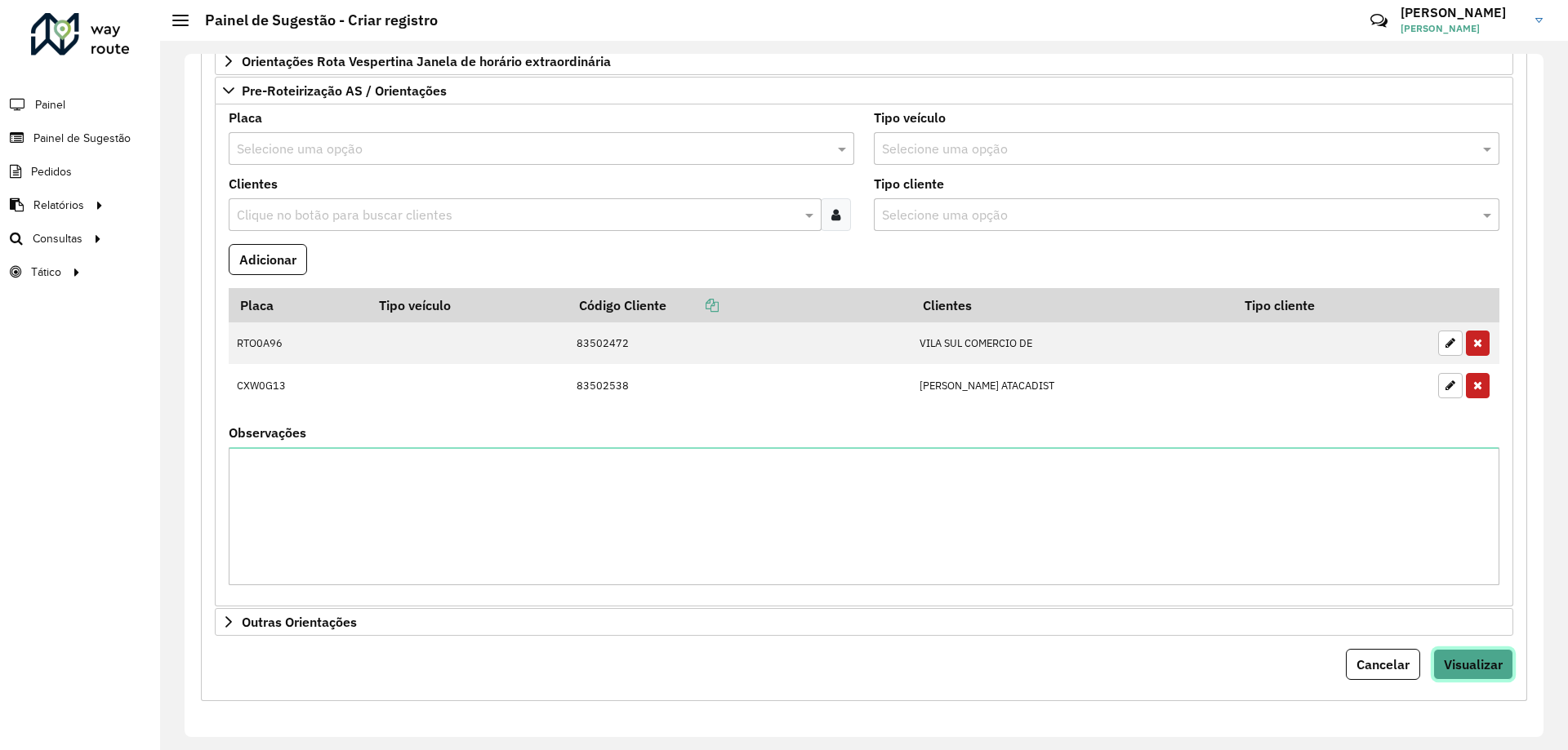
click at [1466, 667] on span "Visualizar" at bounding box center [1472, 664] width 59 height 16
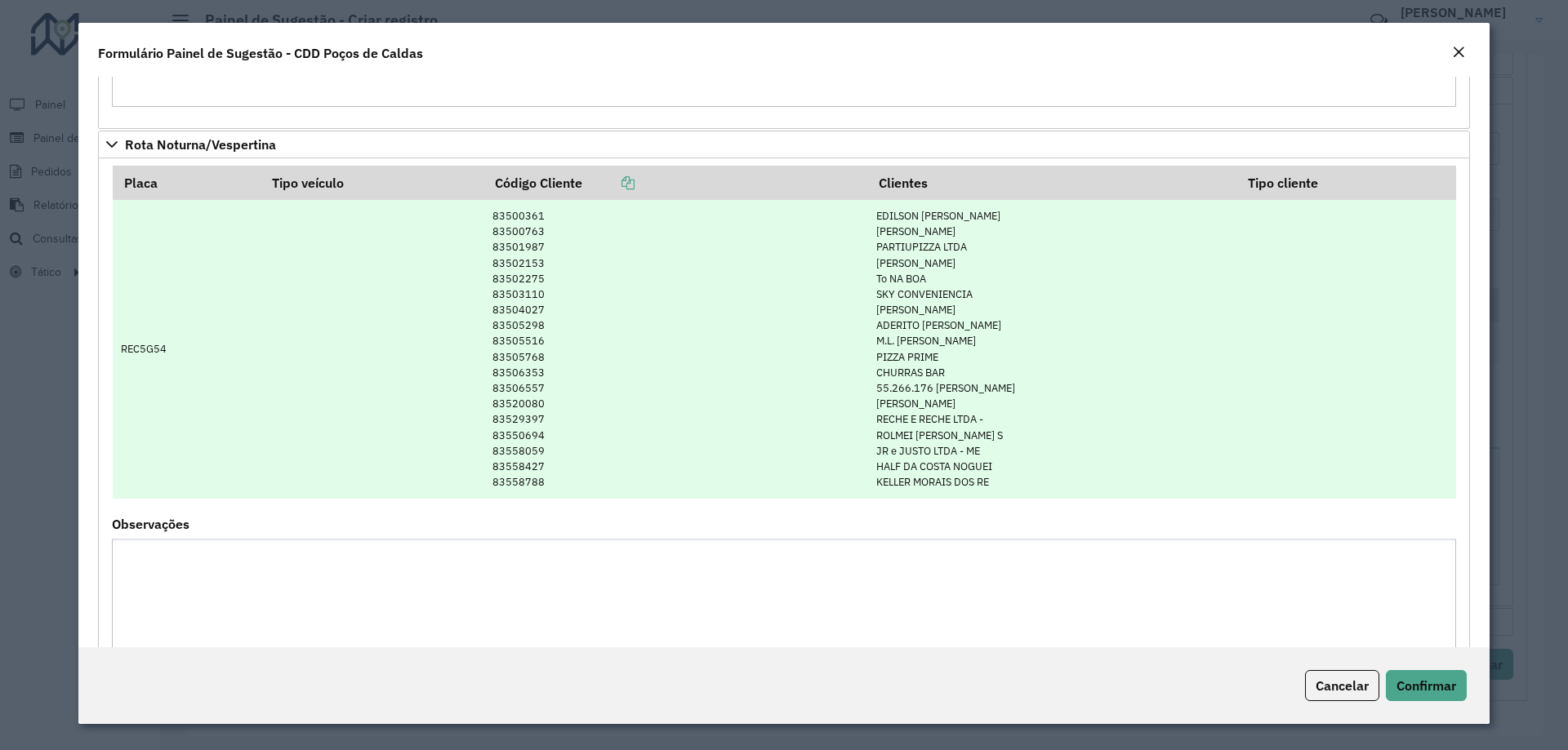
scroll to position [537, 0]
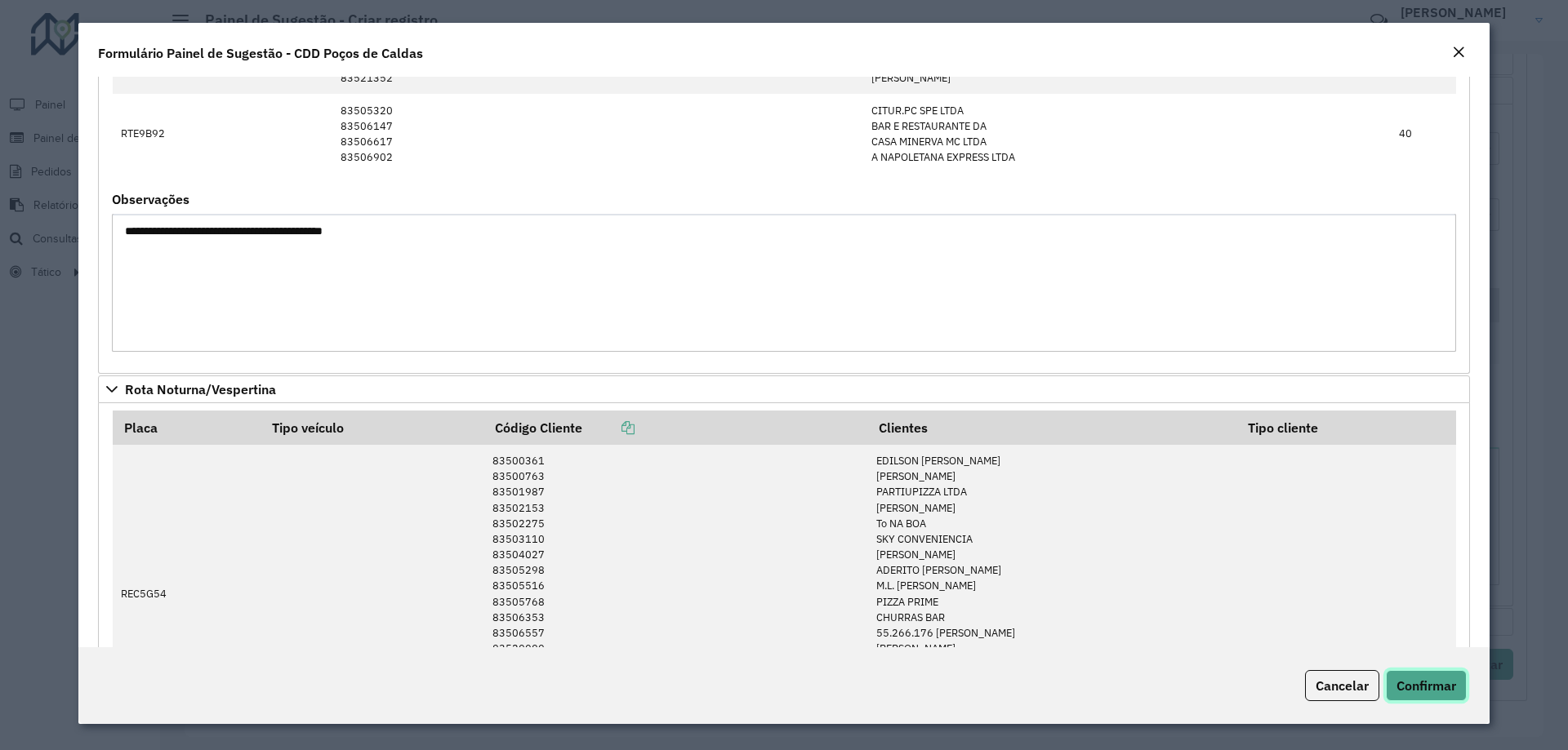
click at [1452, 694] on button "Confirmar" at bounding box center [1426, 685] width 81 height 31
